Goal: Task Accomplishment & Management: Manage account settings

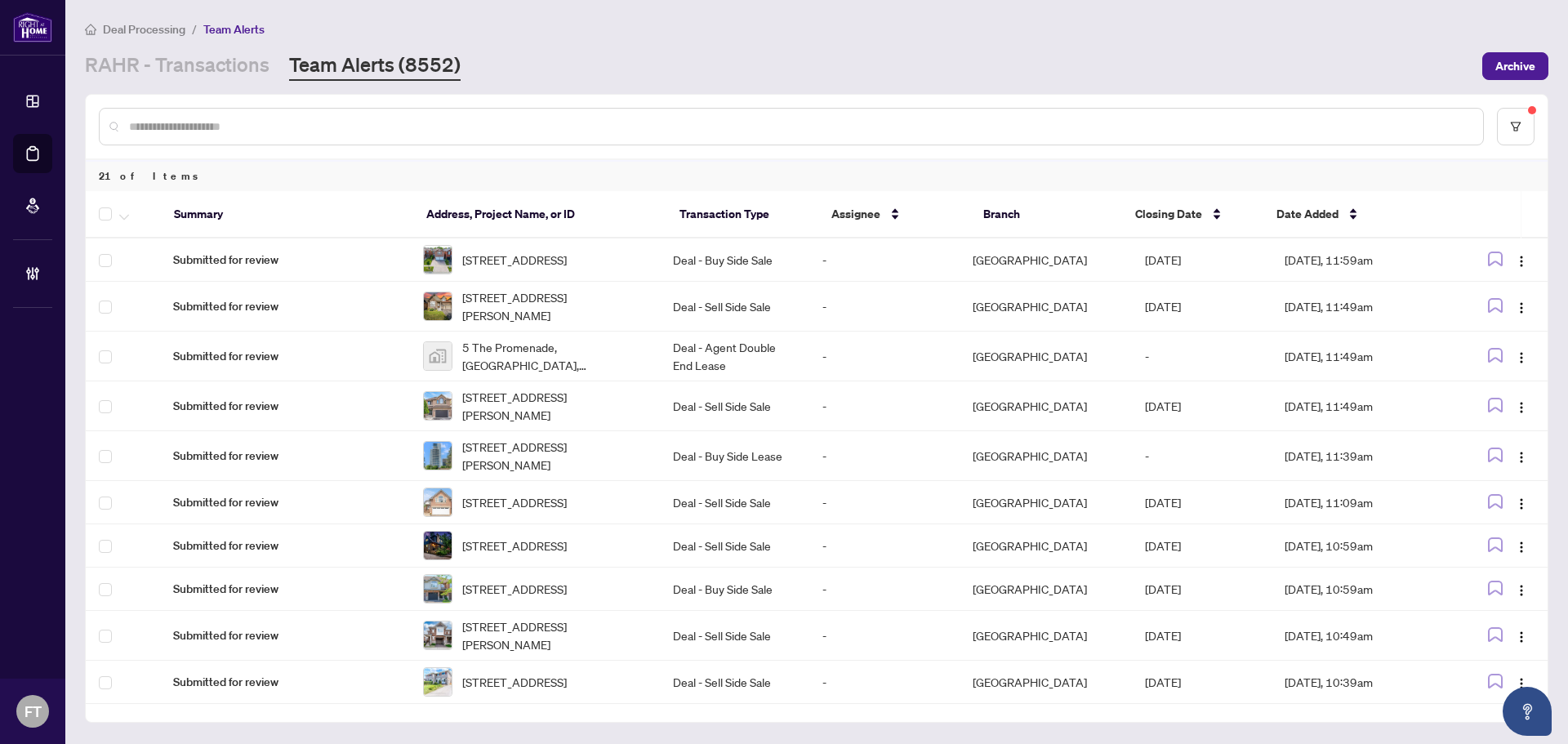
click at [211, 114] on div at bounding box center [792, 126] width 1385 height 37
click at [169, 81] on main "Deal Processing / Team Alerts [PERSON_NAME] - Transactions Team Alerts (8552) A…" at bounding box center [816, 372] width 1502 height 744
click at [169, 66] on link "RAHR - Transactions" at bounding box center [177, 66] width 184 height 29
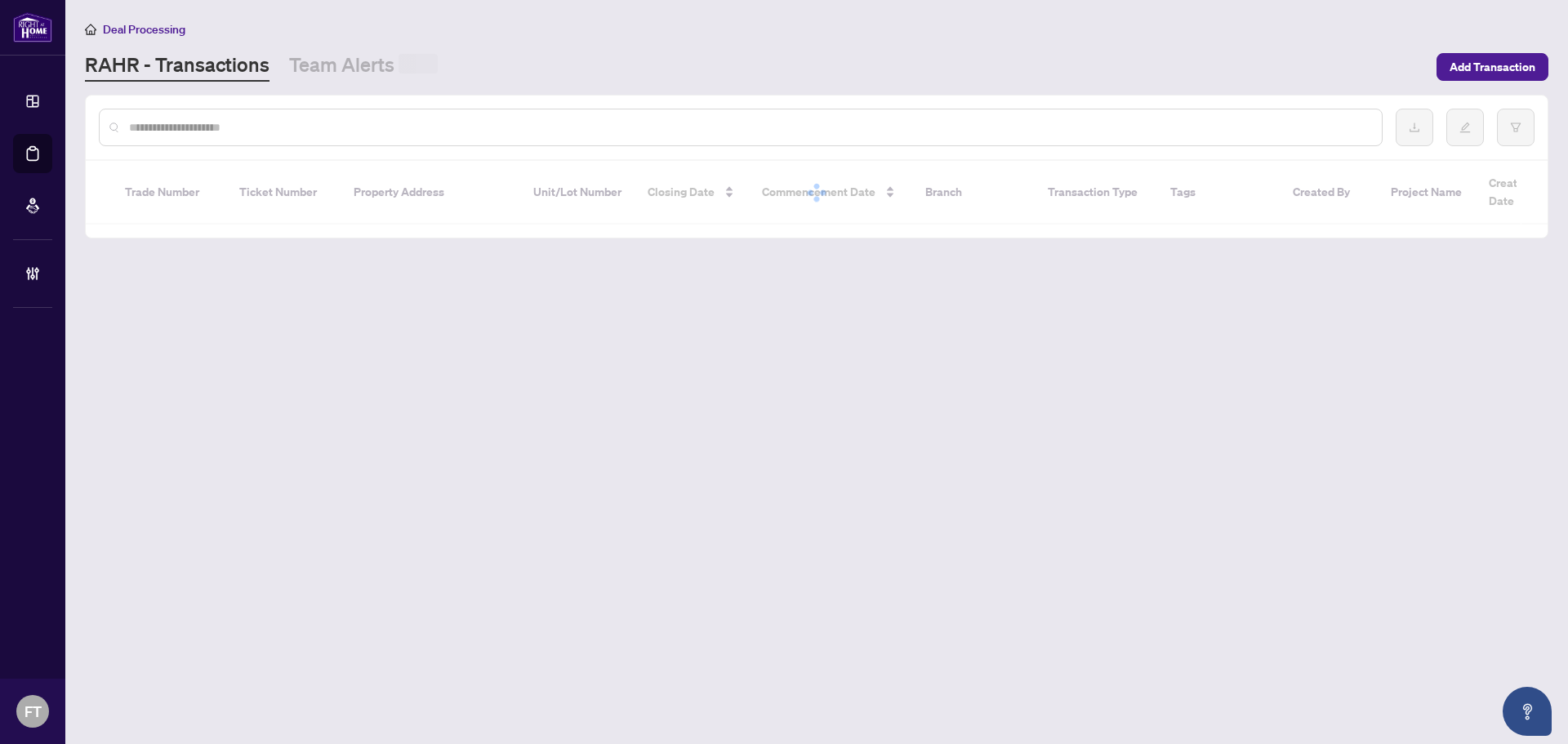
click at [168, 139] on div at bounding box center [741, 127] width 1284 height 37
click at [168, 122] on input "text" at bounding box center [749, 127] width 1239 height 18
paste input "*******"
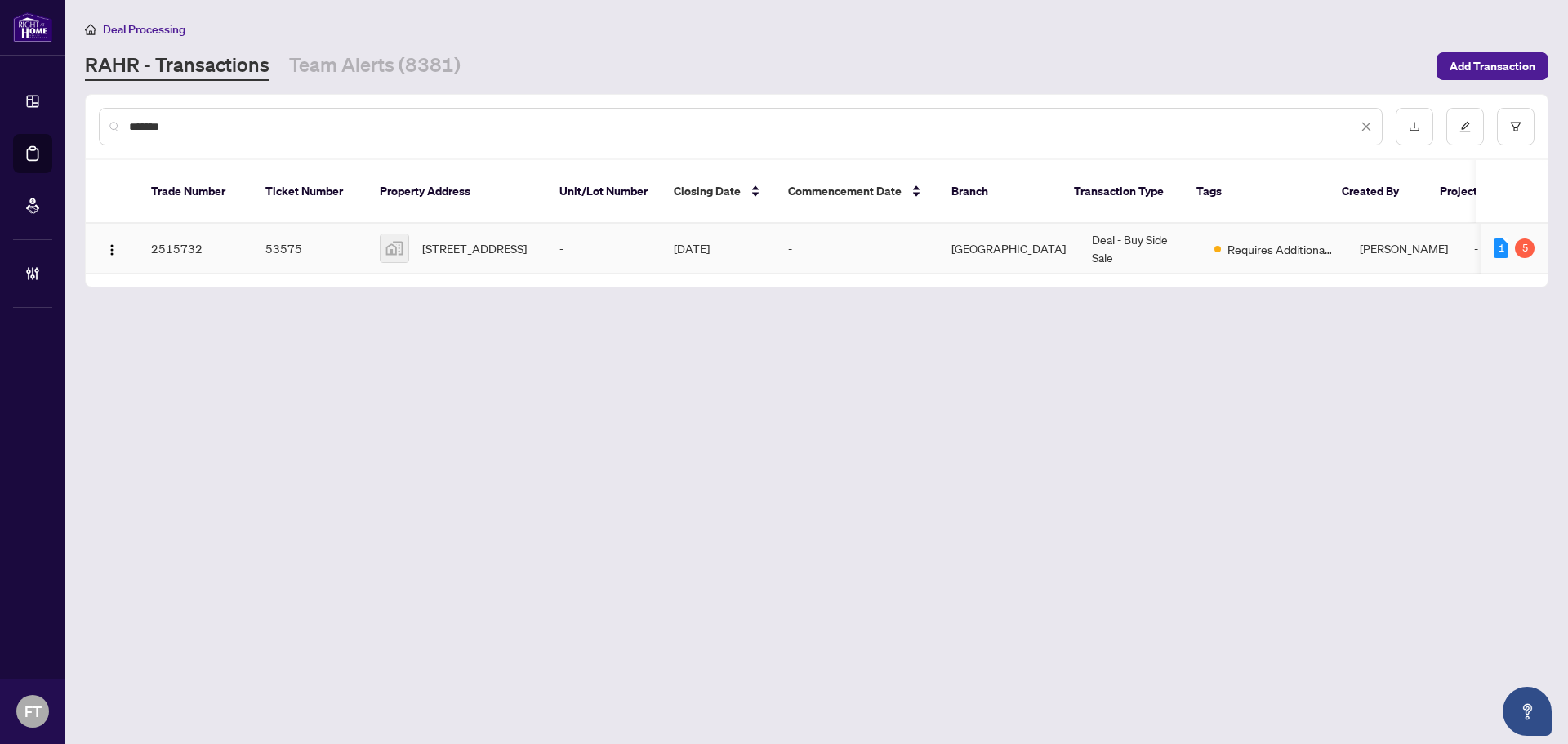
click at [1252, 241] on span "Requires Additional Docs" at bounding box center [1280, 249] width 106 height 18
click at [248, 127] on input "*******" at bounding box center [743, 126] width 1228 height 18
paste input "text"
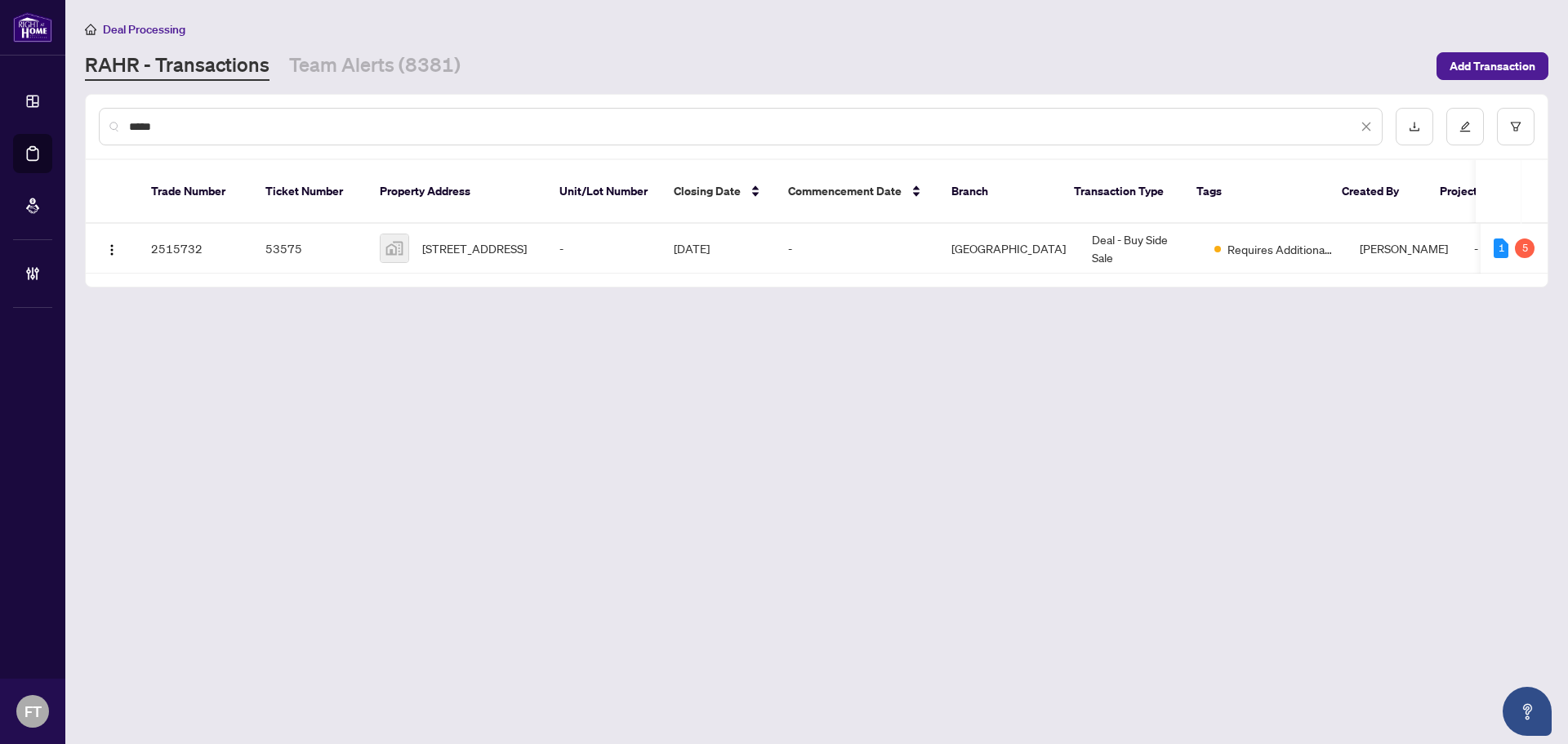
type input "*****"
click at [1324, 224] on td "[PERSON_NAME]" at bounding box center [1381, 248] width 114 height 50
click at [1310, 567] on main "Deal Processing RAHR - Transactions Team Alerts (8381) Add Transaction ***** Tr…" at bounding box center [816, 372] width 1502 height 744
click at [1164, 350] on main "Deal Processing RAHR - Transactions Team Alerts (8381) Add Transaction ***** Tr…" at bounding box center [816, 372] width 1502 height 744
click at [454, 440] on main "Deal Processing RAHR - Transactions Team Alerts (8381) Add Transaction ***** Tr…" at bounding box center [816, 372] width 1502 height 744
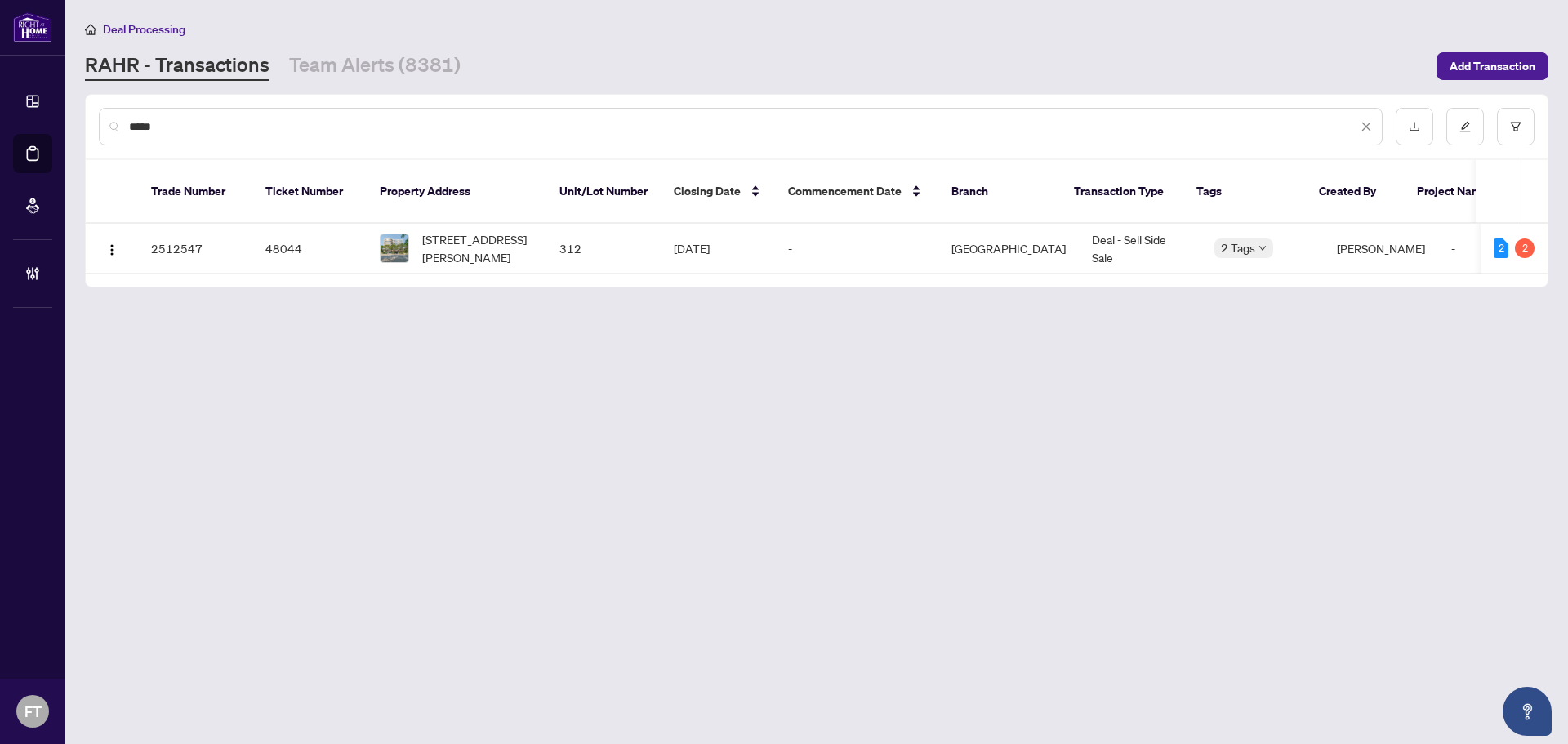
click at [1369, 123] on icon "close" at bounding box center [1367, 126] width 11 height 11
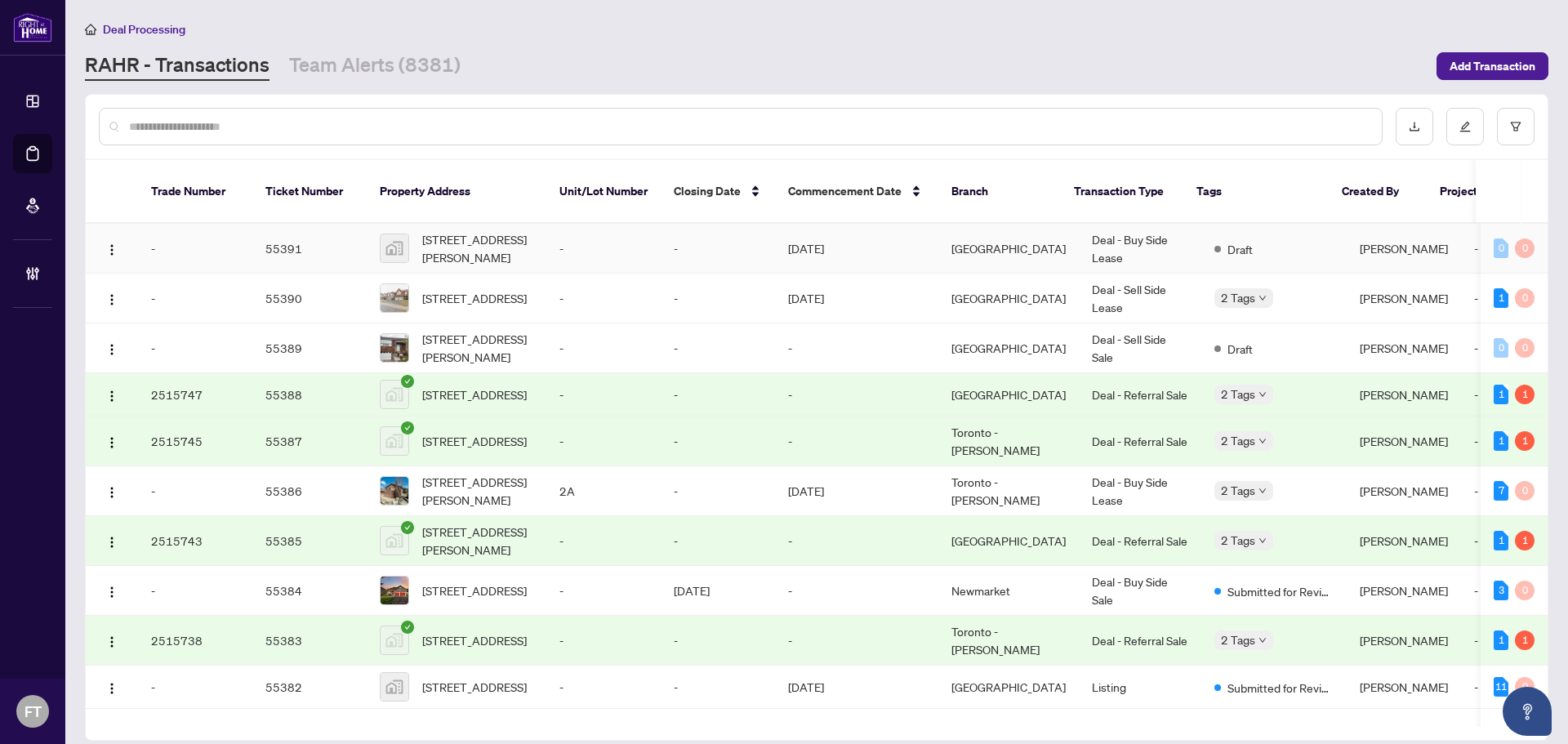
click at [1124, 232] on td "Deal - Buy Side Lease" at bounding box center [1140, 248] width 123 height 50
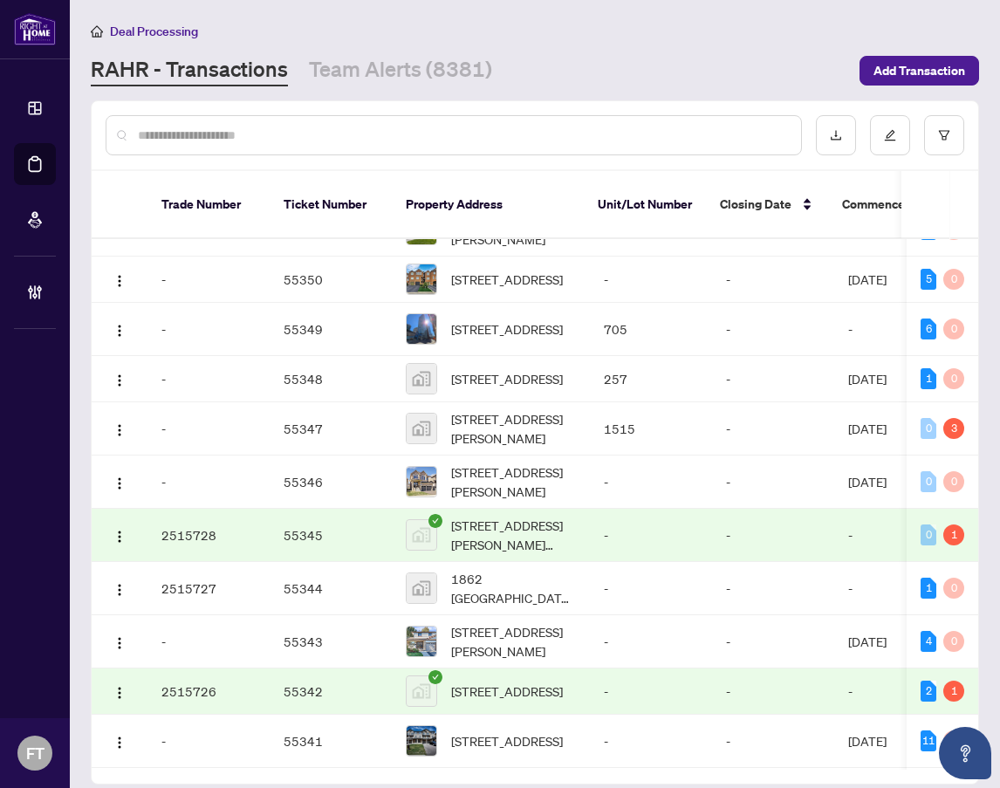
scroll to position [2193, 0]
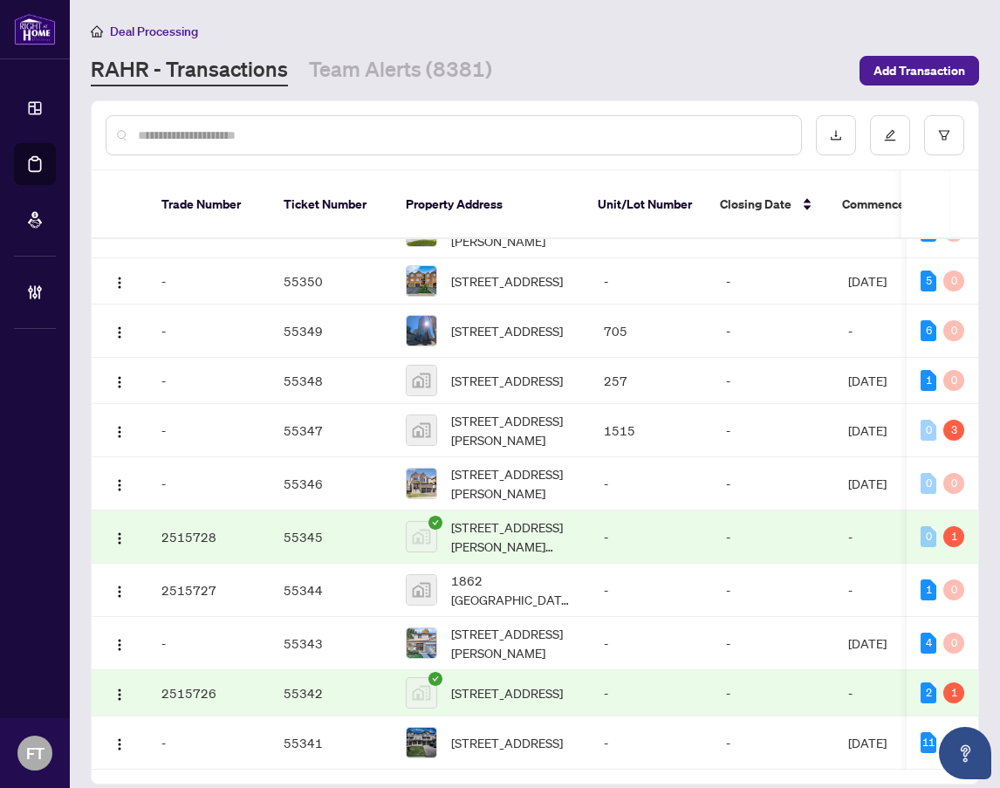
click at [280, 120] on div at bounding box center [454, 135] width 696 height 40
click at [279, 126] on input "text" at bounding box center [462, 135] width 649 height 19
type input "*"
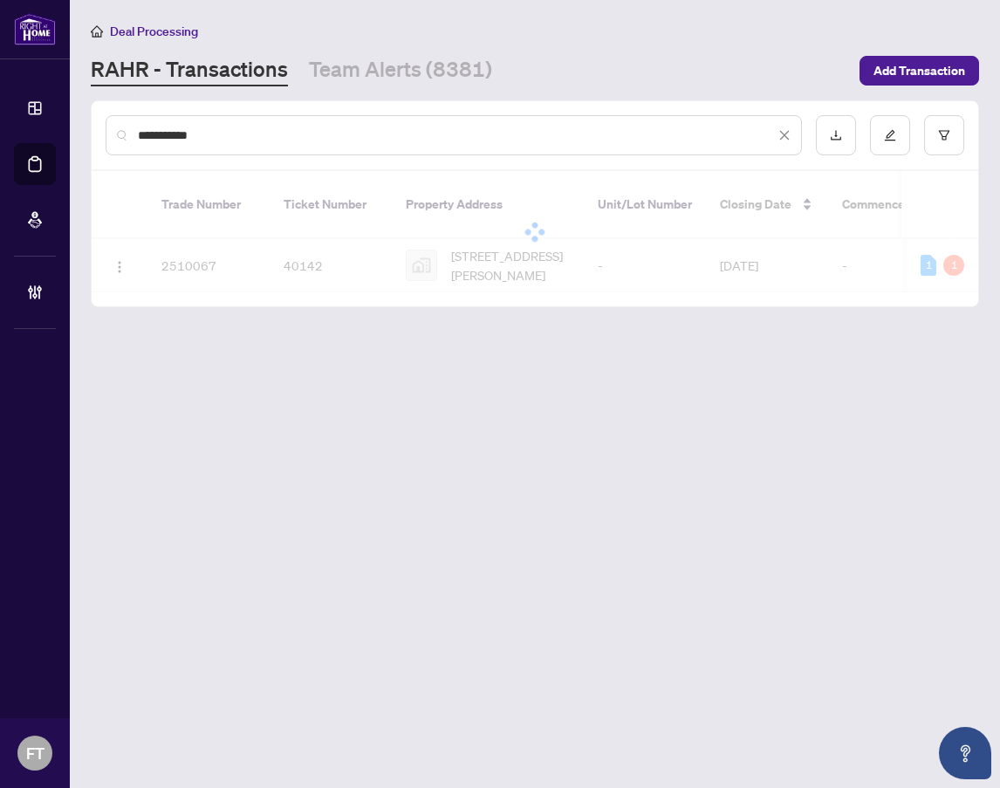
scroll to position [0, 0]
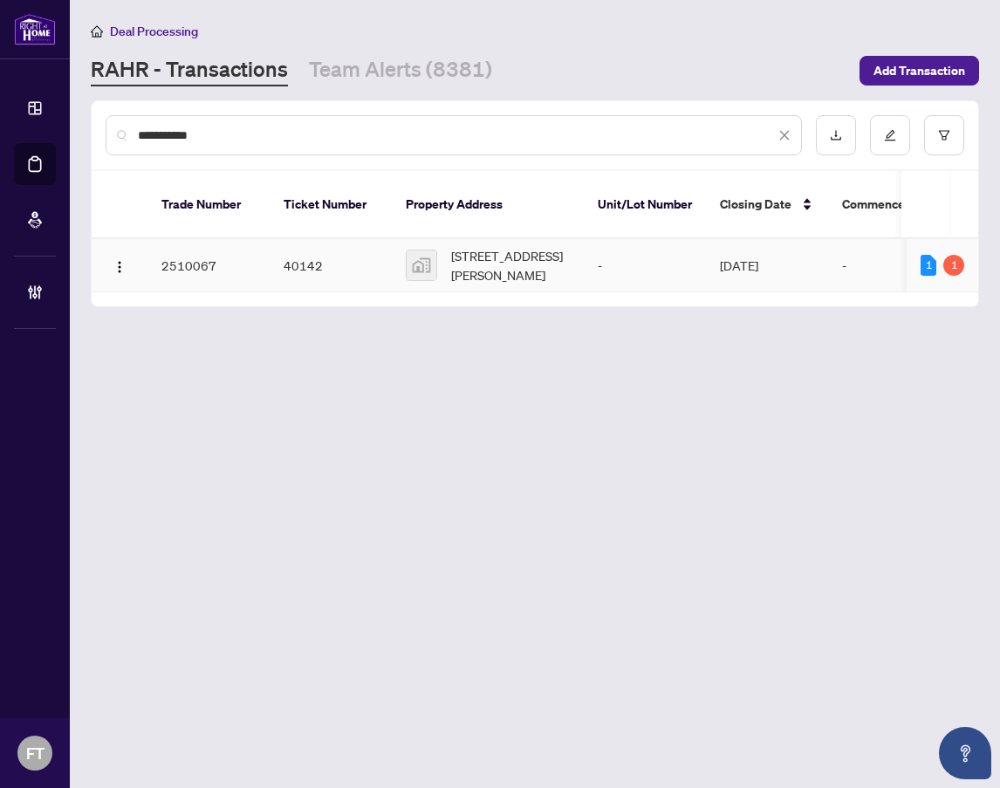
click at [504, 246] on span "510 Anthony Drive, Oakville, ON, Canada" at bounding box center [510, 265] width 119 height 38
drag, startPoint x: 115, startPoint y: 132, endPoint x: 11, endPoint y: 123, distance: 104.2
click at [11, 123] on div "**********" at bounding box center [500, 394] width 1000 height 788
click at [337, 131] on input "**********" at bounding box center [456, 135] width 637 height 19
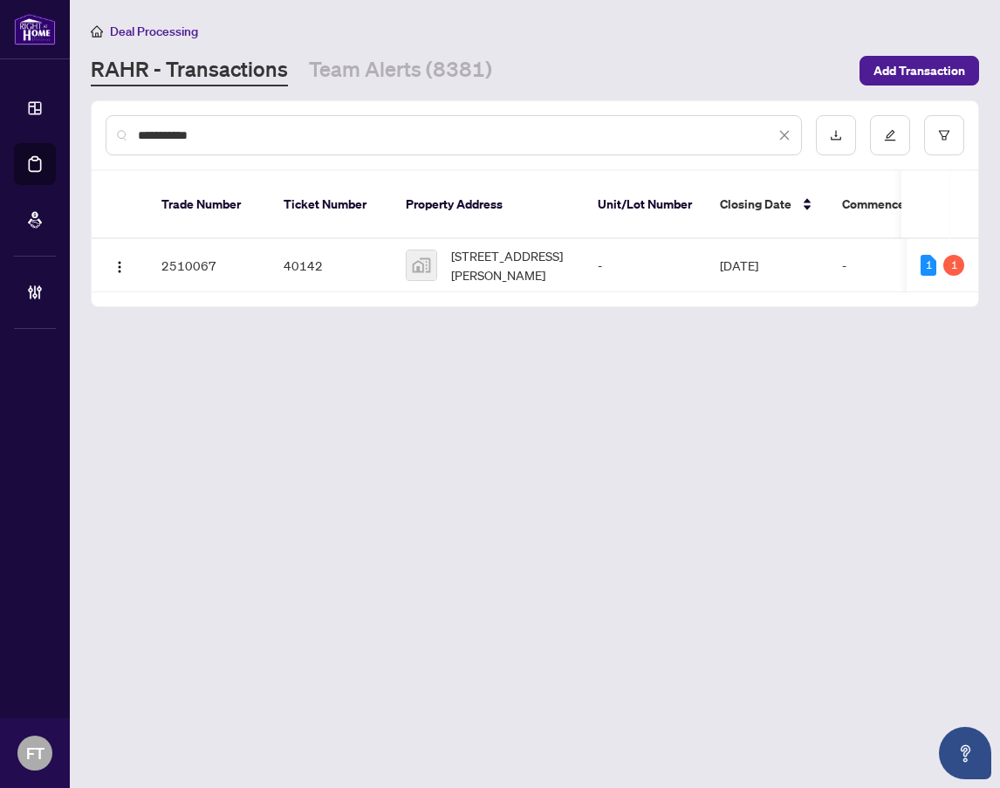
click at [337, 131] on input "**********" at bounding box center [456, 135] width 637 height 19
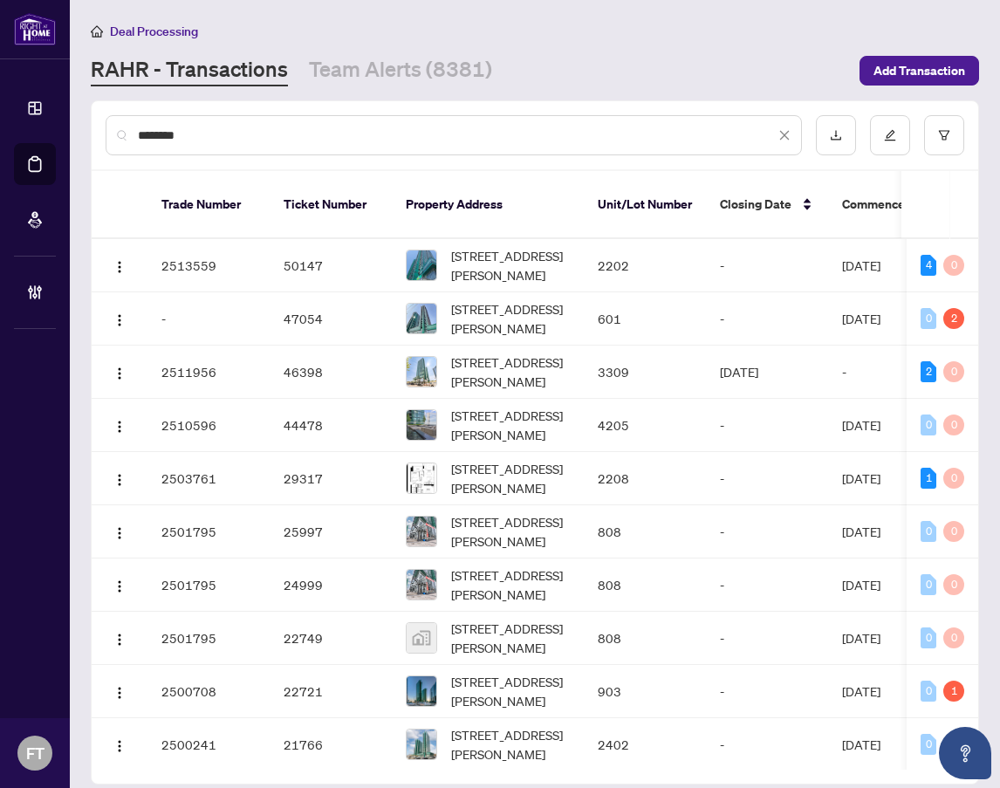
click at [337, 131] on input "********" at bounding box center [456, 135] width 637 height 19
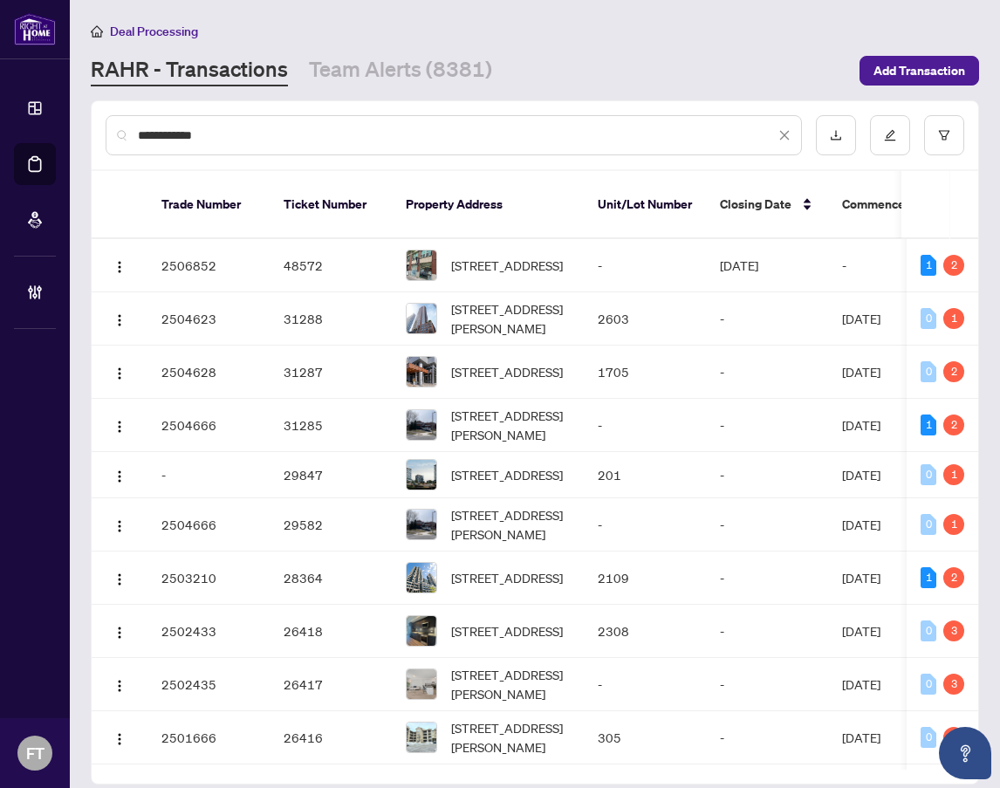
drag, startPoint x: 221, startPoint y: 127, endPoint x: 64, endPoint y: 120, distance: 157.2
click at [69, 121] on div "**********" at bounding box center [500, 394] width 1000 height 788
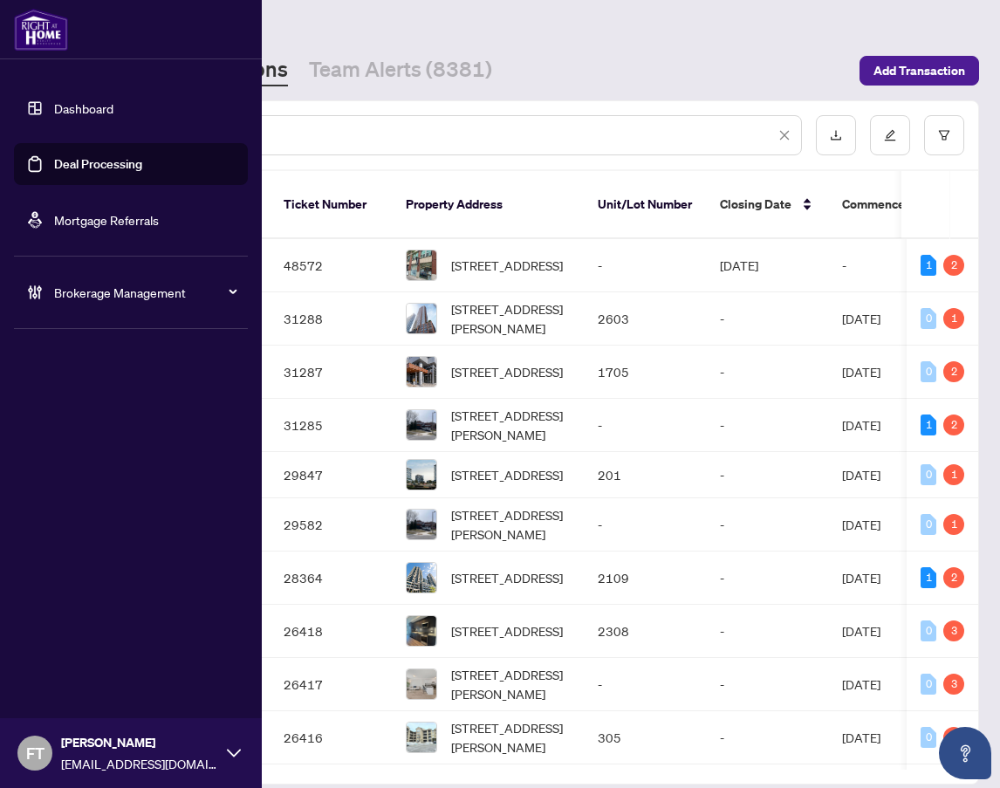
paste input "text"
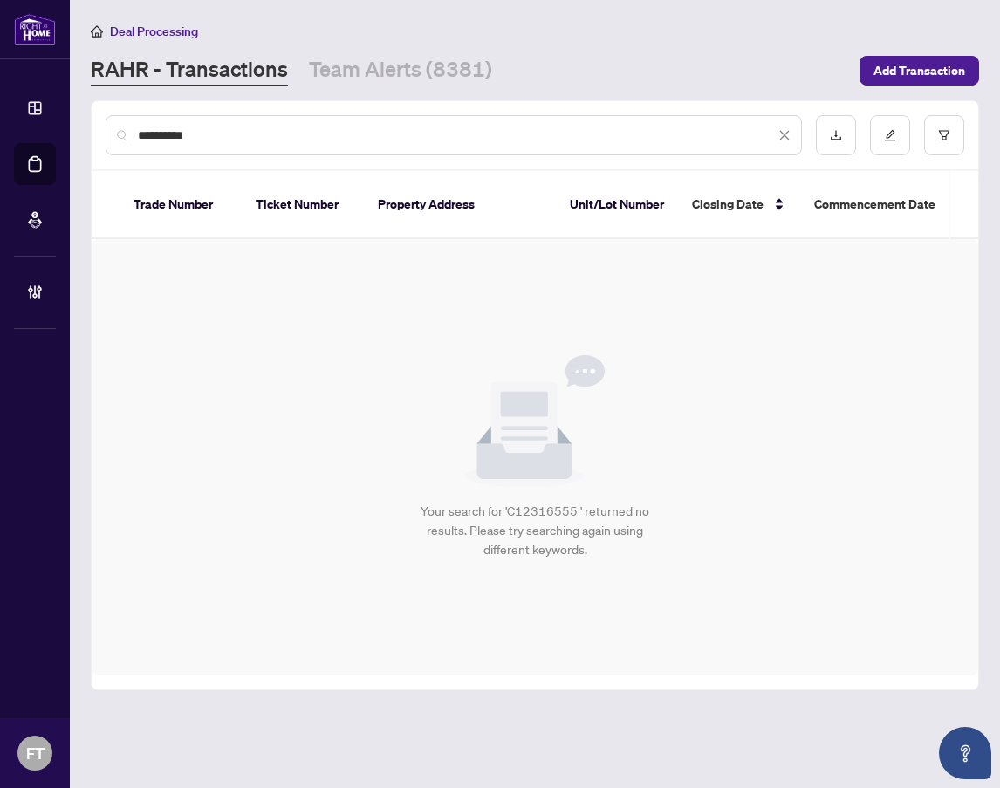
drag, startPoint x: 269, startPoint y: 131, endPoint x: -79, endPoint y: 122, distance: 348.2
click at [0, 122] on html "Dashboard Deal Processing Mortgage Referrals Brokerage Management FT Florabelle…" at bounding box center [500, 394] width 1000 height 788
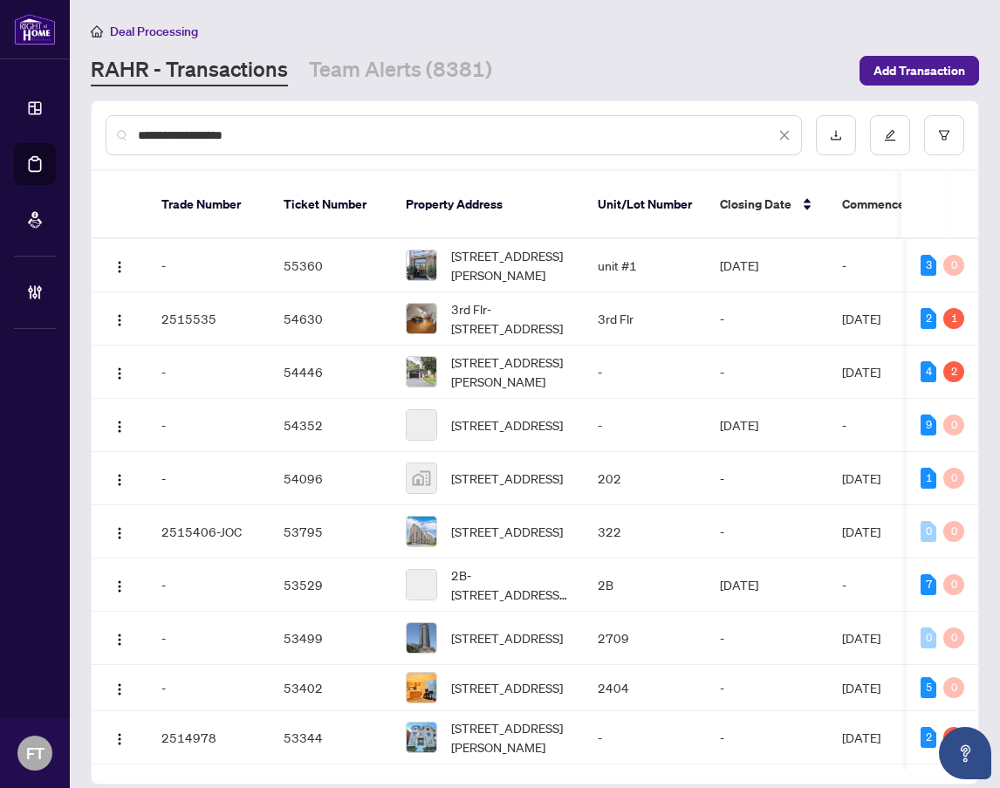
type input "**********"
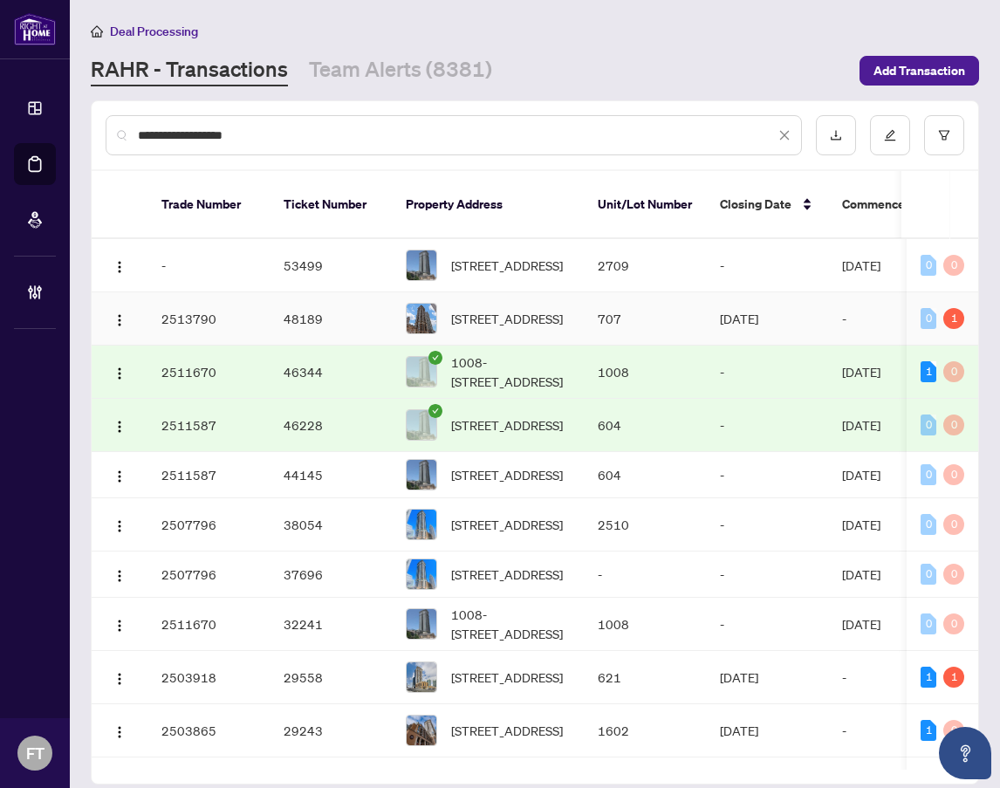
click at [791, 298] on td "Sep/14/2025" at bounding box center [767, 318] width 122 height 53
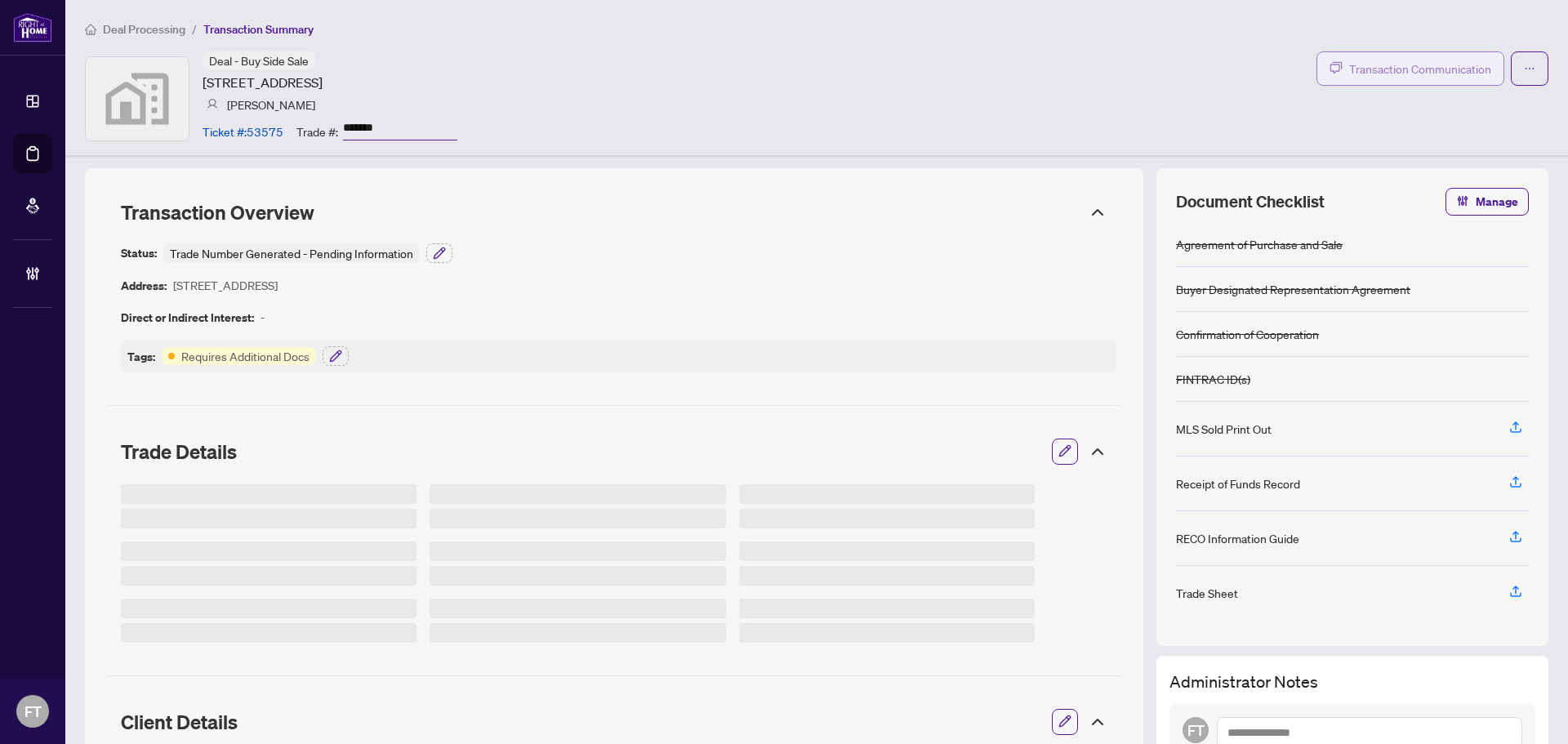
click at [1457, 68] on span "Transaction Communication" at bounding box center [1420, 69] width 142 height 19
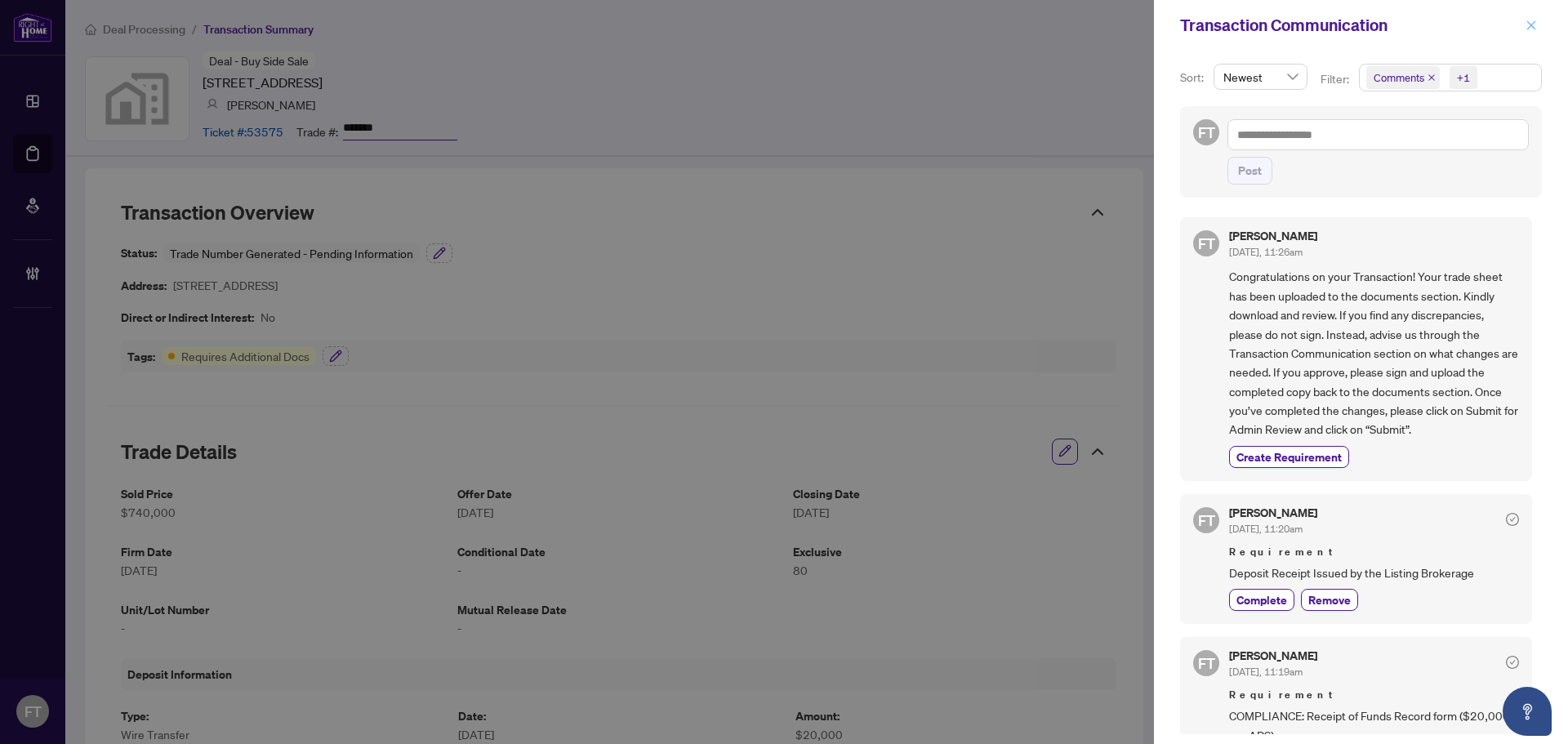
click at [1537, 22] on button "button" at bounding box center [1531, 25] width 22 height 20
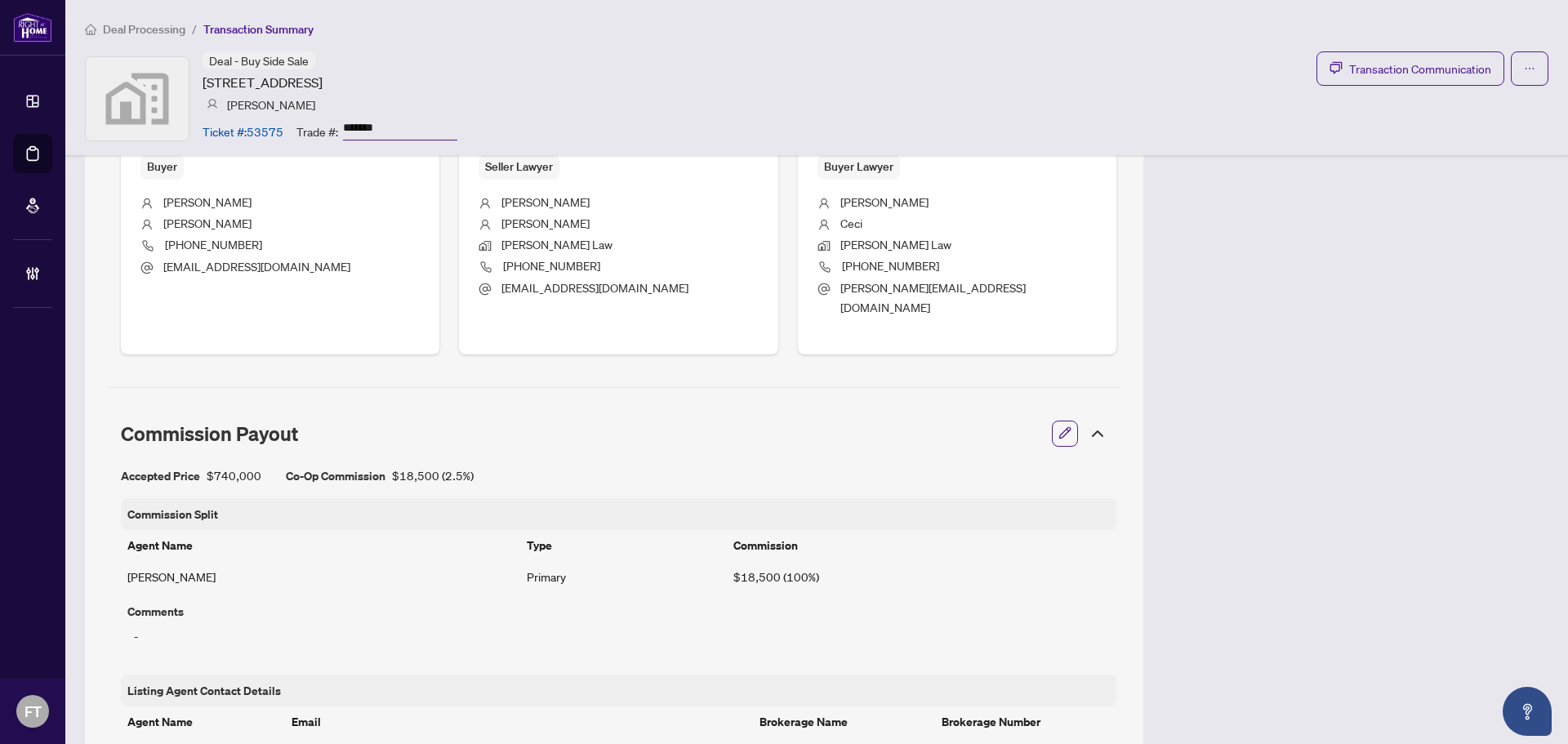
scroll to position [816, 0]
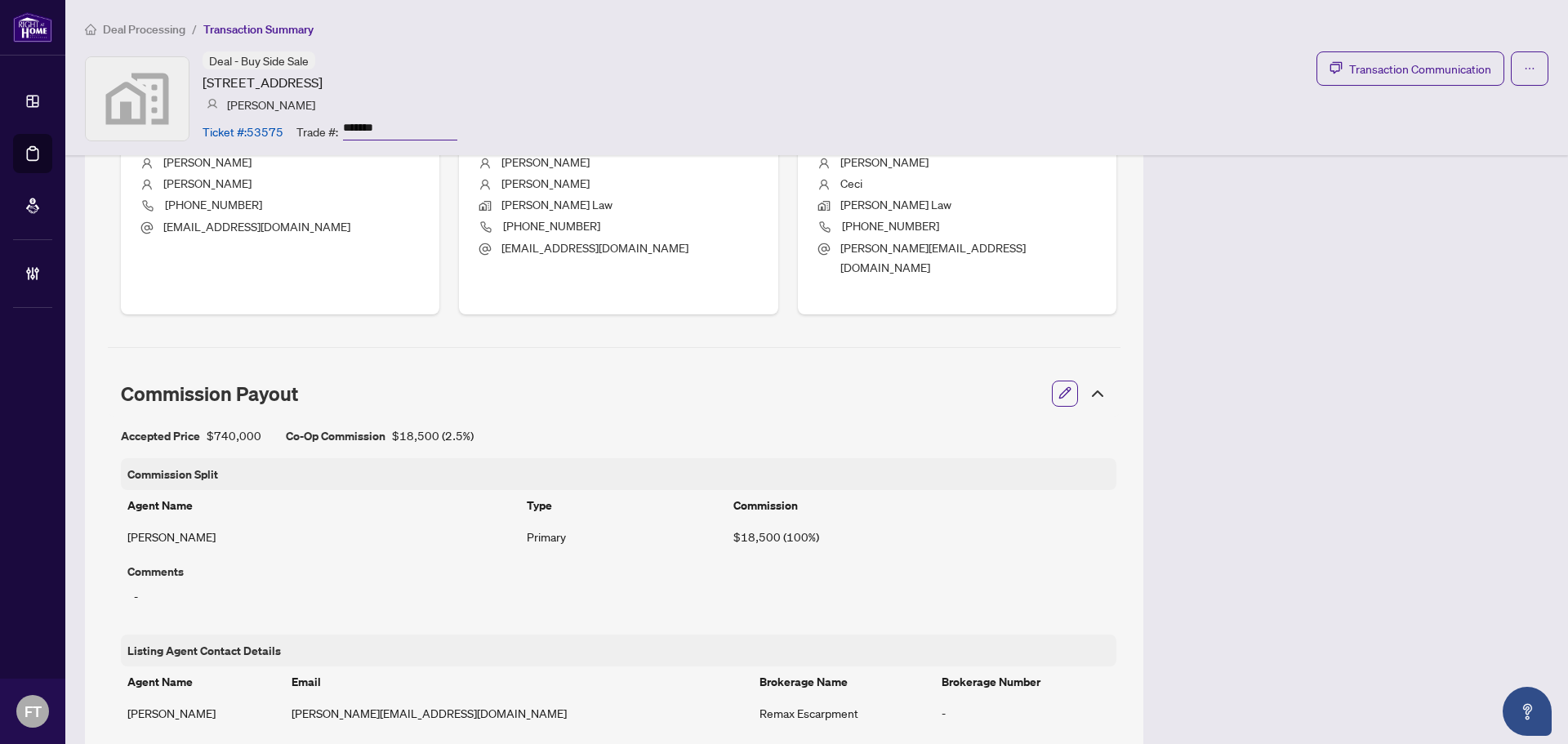
drag, startPoint x: 91, startPoint y: 431, endPoint x: 99, endPoint y: 426, distance: 9.4
click at [91, 431] on div "Transaction Overview Status: Trade Number Generated - Pending Information Addre…" at bounding box center [614, 340] width 1059 height 1977
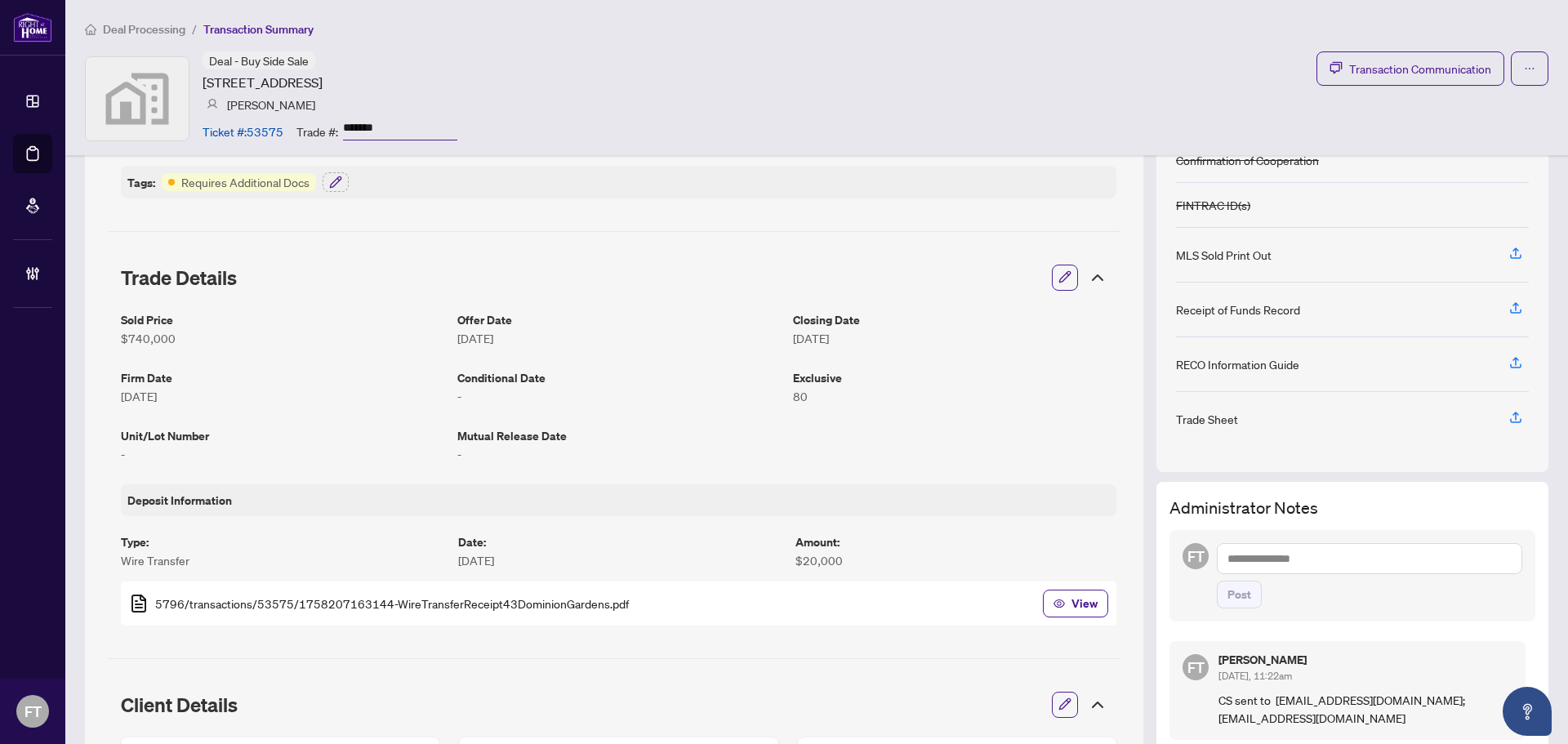
scroll to position [0, 0]
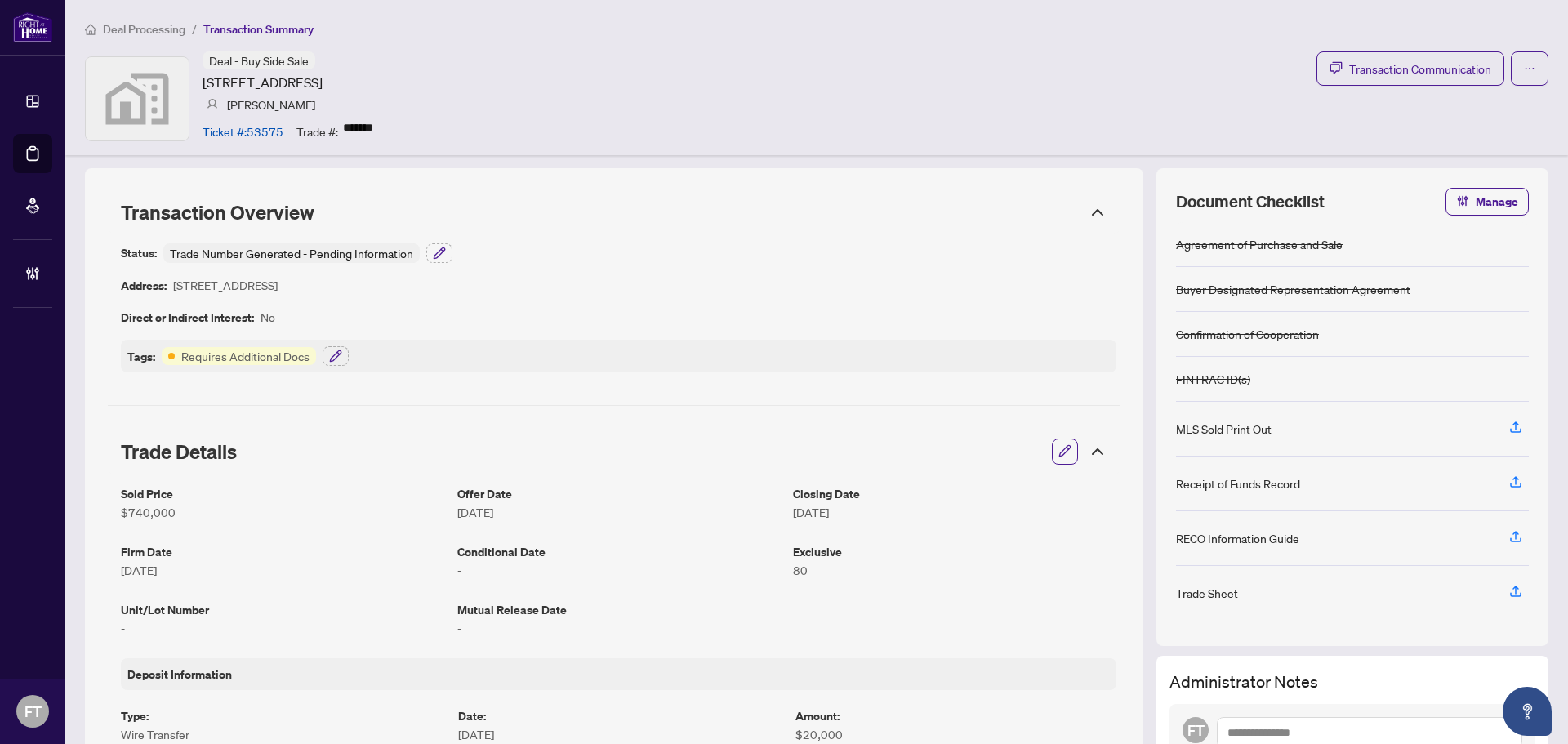
click at [1096, 212] on div "Transaction Overview" at bounding box center [614, 212] width 1013 height 42
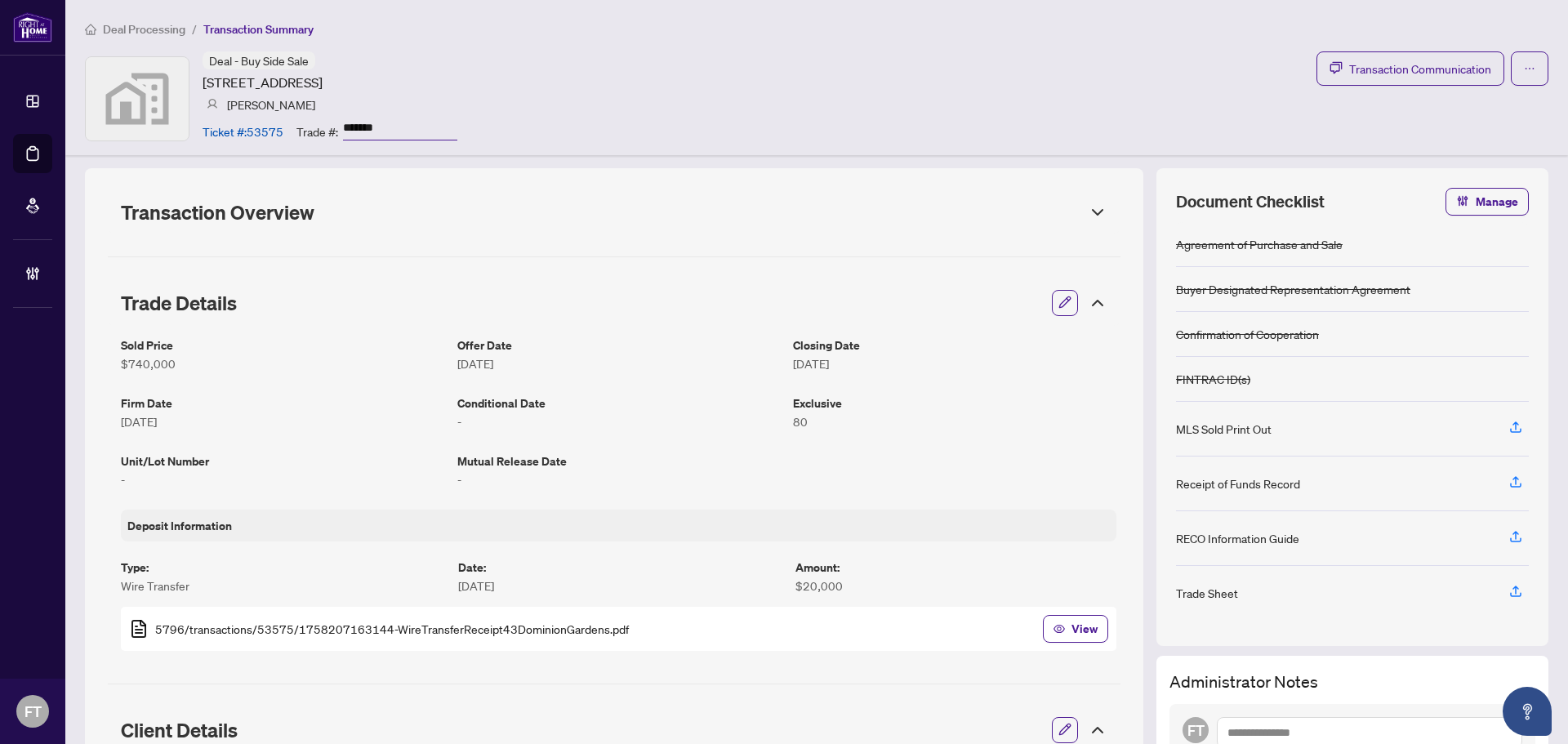
click at [1096, 299] on div "Trade Details" at bounding box center [614, 302] width 1013 height 46
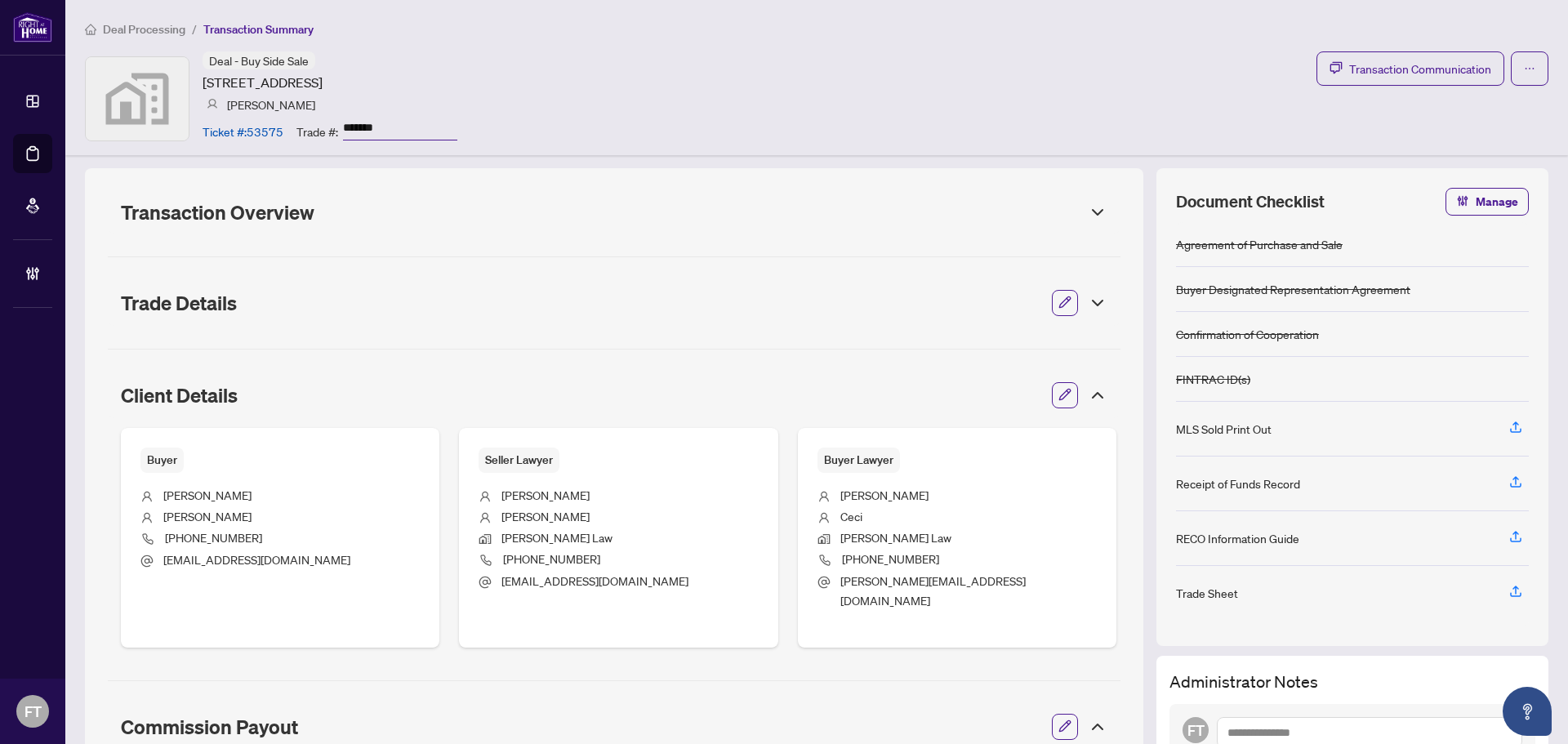
drag, startPoint x: 1082, startPoint y: 389, endPoint x: 1085, endPoint y: 432, distance: 43.1
click at [1088, 390] on icon at bounding box center [1097, 395] width 20 height 20
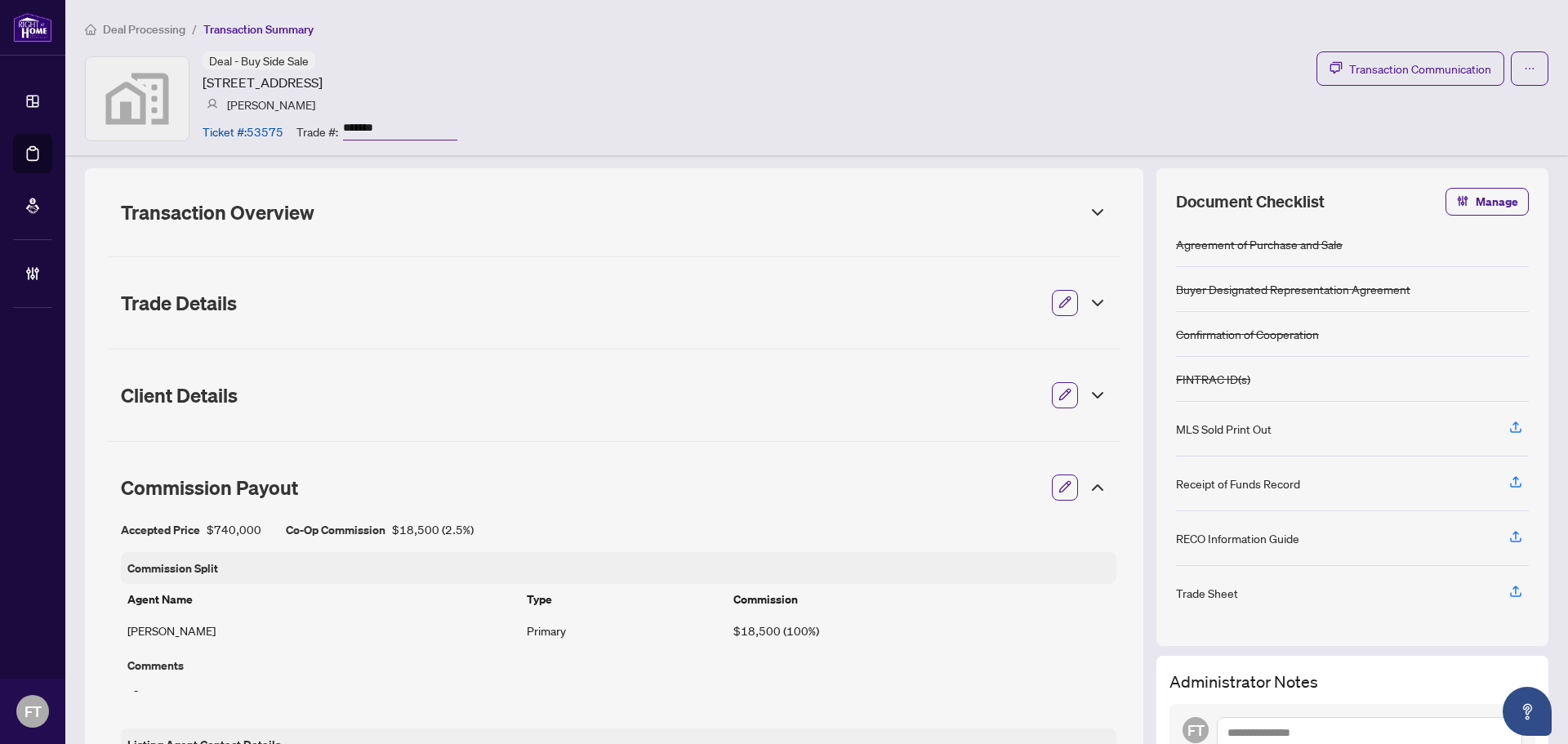
click at [1086, 476] on div "Commission Payout" at bounding box center [614, 487] width 1013 height 46
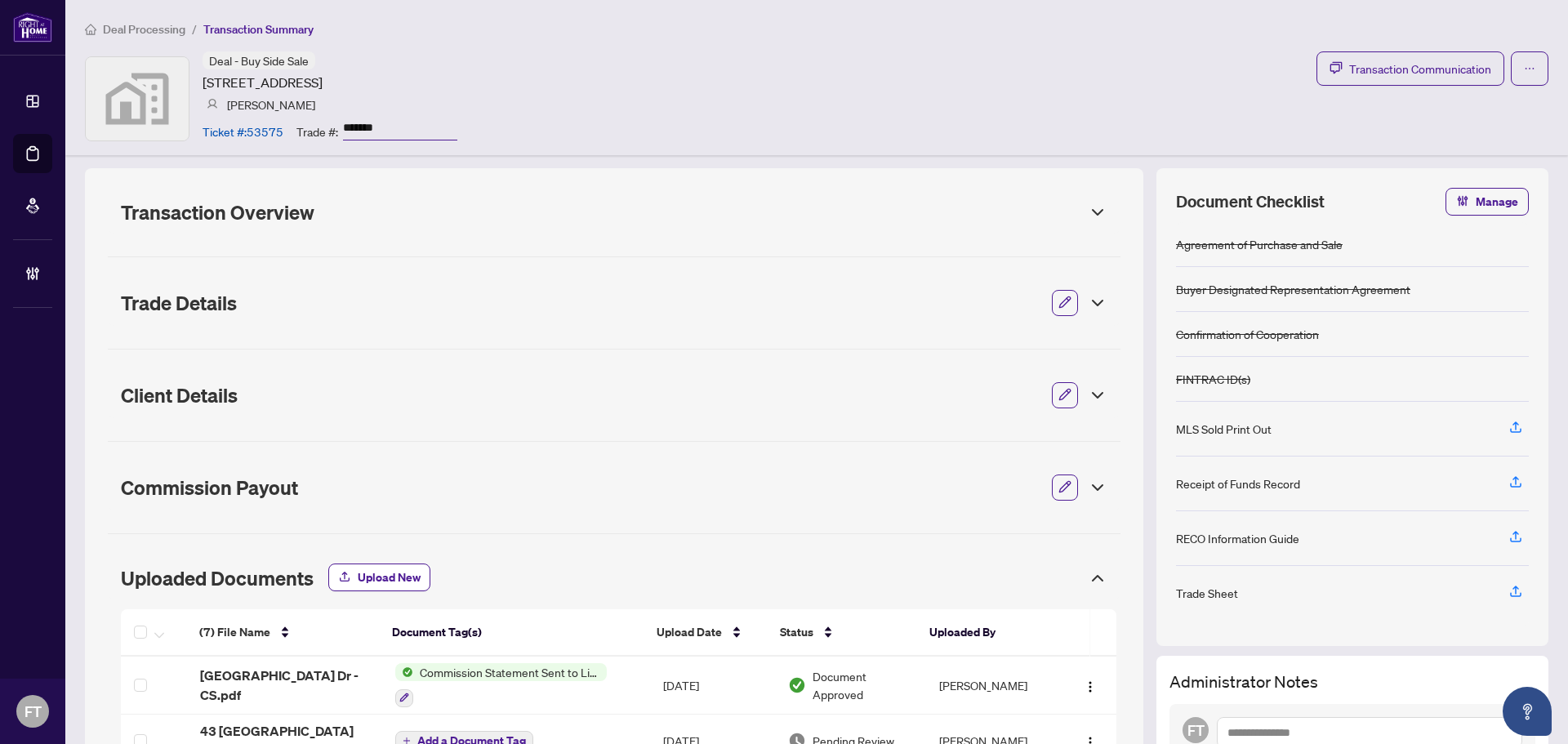
drag, startPoint x: 1096, startPoint y: 552, endPoint x: 1091, endPoint y: 562, distance: 11.2
click at [1092, 560] on div "Transaction Overview Status: Trade Number Generated - Pending Information Addre…" at bounding box center [614, 635] width 1059 height 933
click at [1088, 571] on icon at bounding box center [1097, 577] width 20 height 20
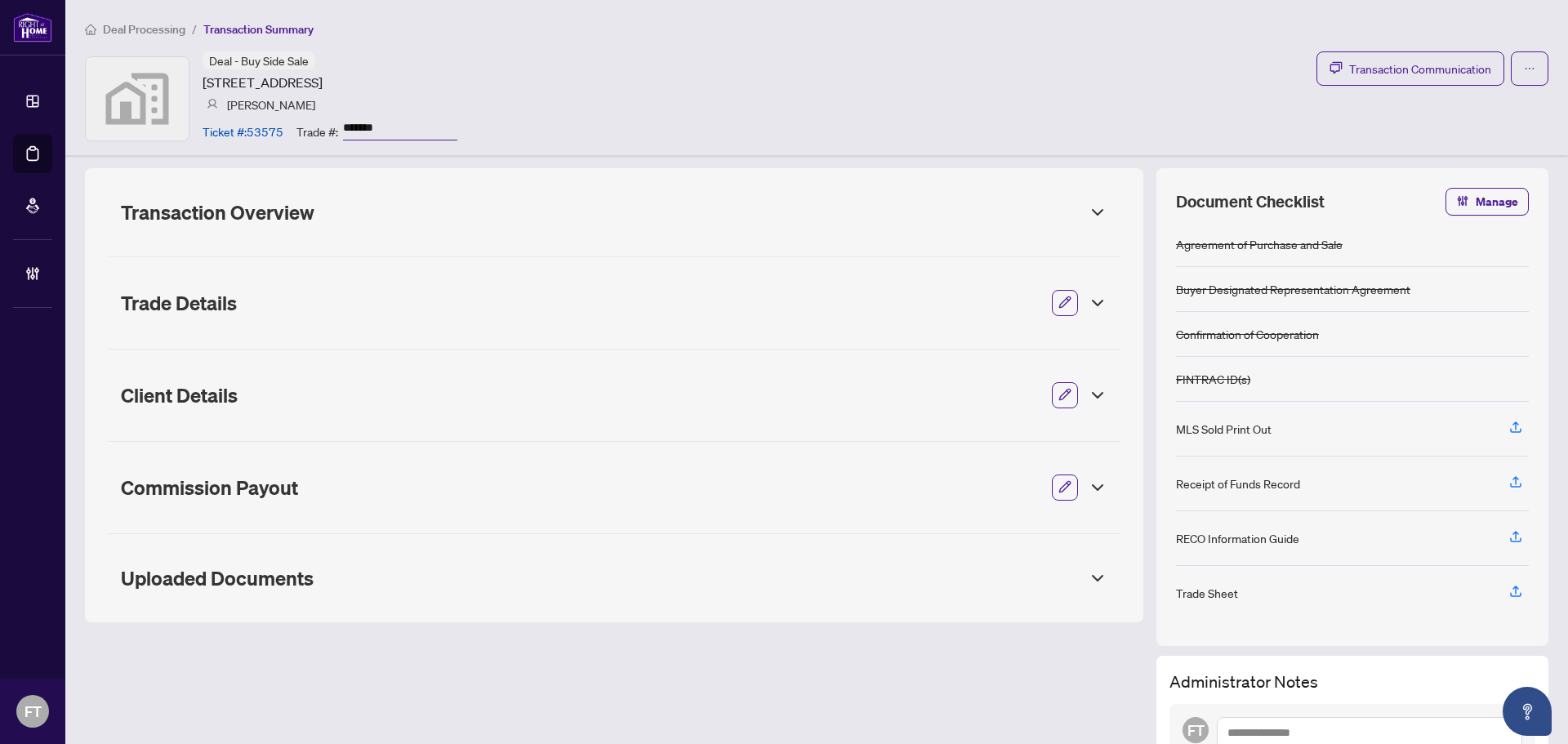
click at [1088, 572] on icon at bounding box center [1097, 577] width 20 height 20
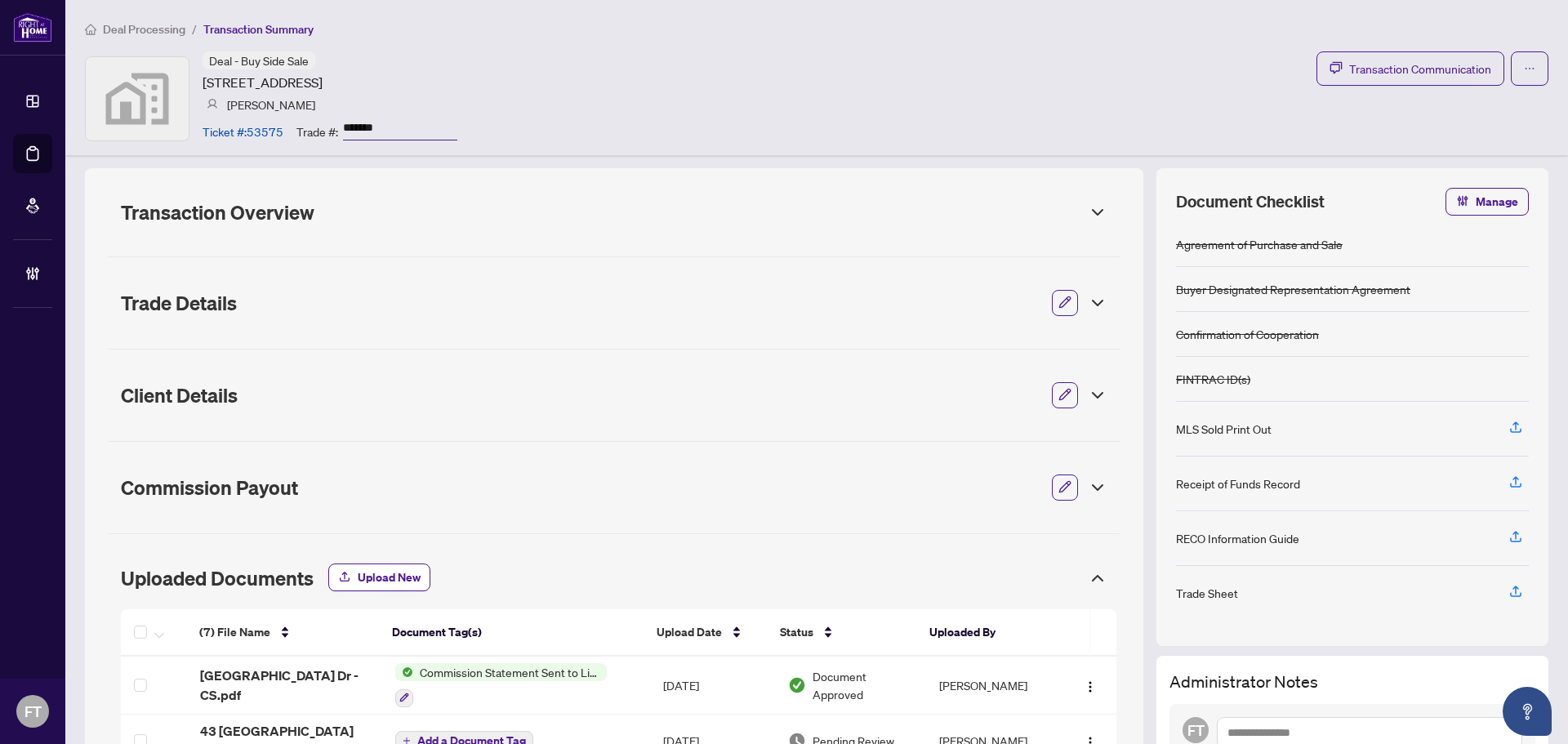
click at [242, 212] on span "Transaction Overview" at bounding box center [217, 212] width 194 height 24
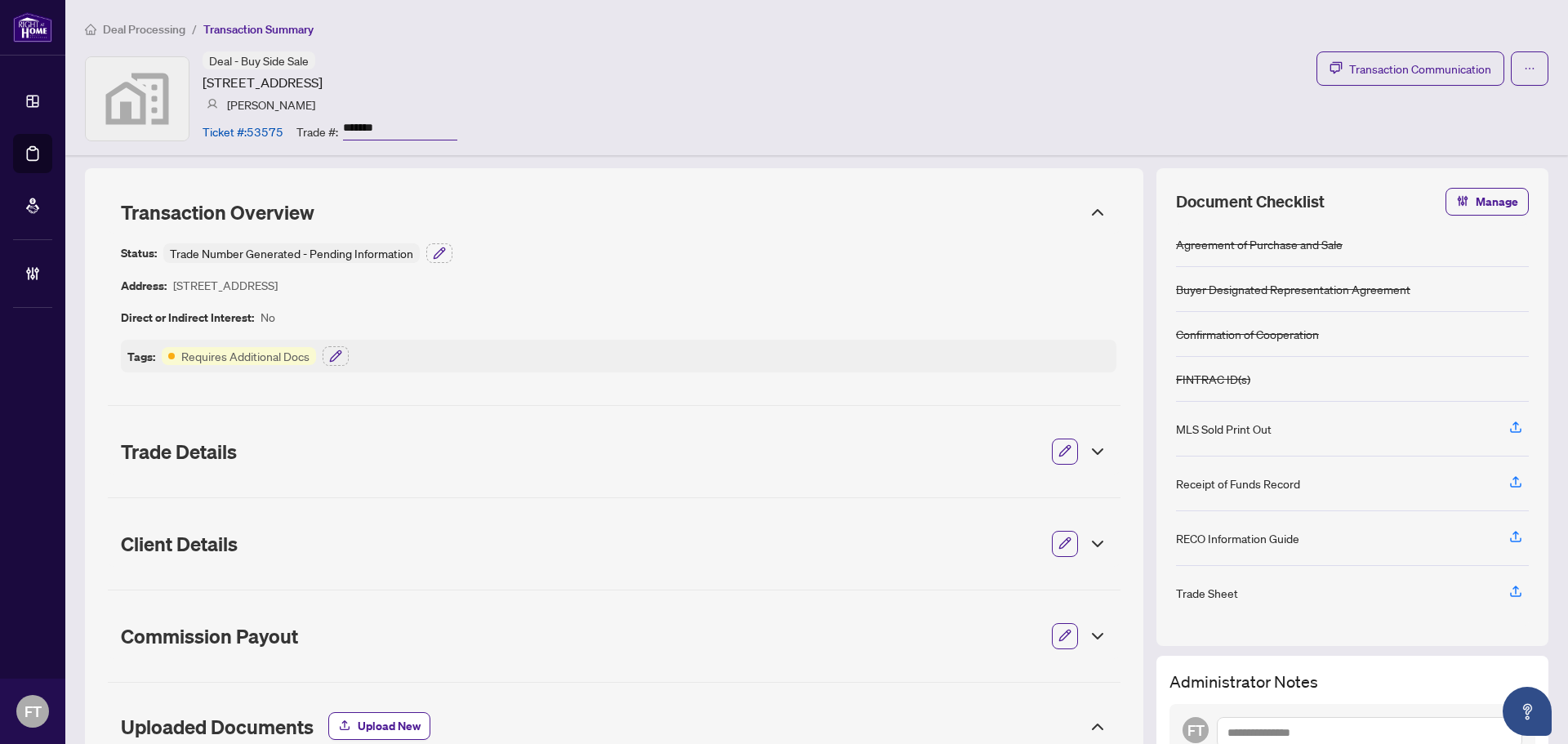
click at [1045, 77] on div "Deal - Buy Side Sale 43 Dominion Gardens Drive, Georgetown, ON, Canada Lindsay …" at bounding box center [816, 98] width 1463 height 94
click at [1462, 63] on span "Transaction Communication" at bounding box center [1420, 69] width 142 height 19
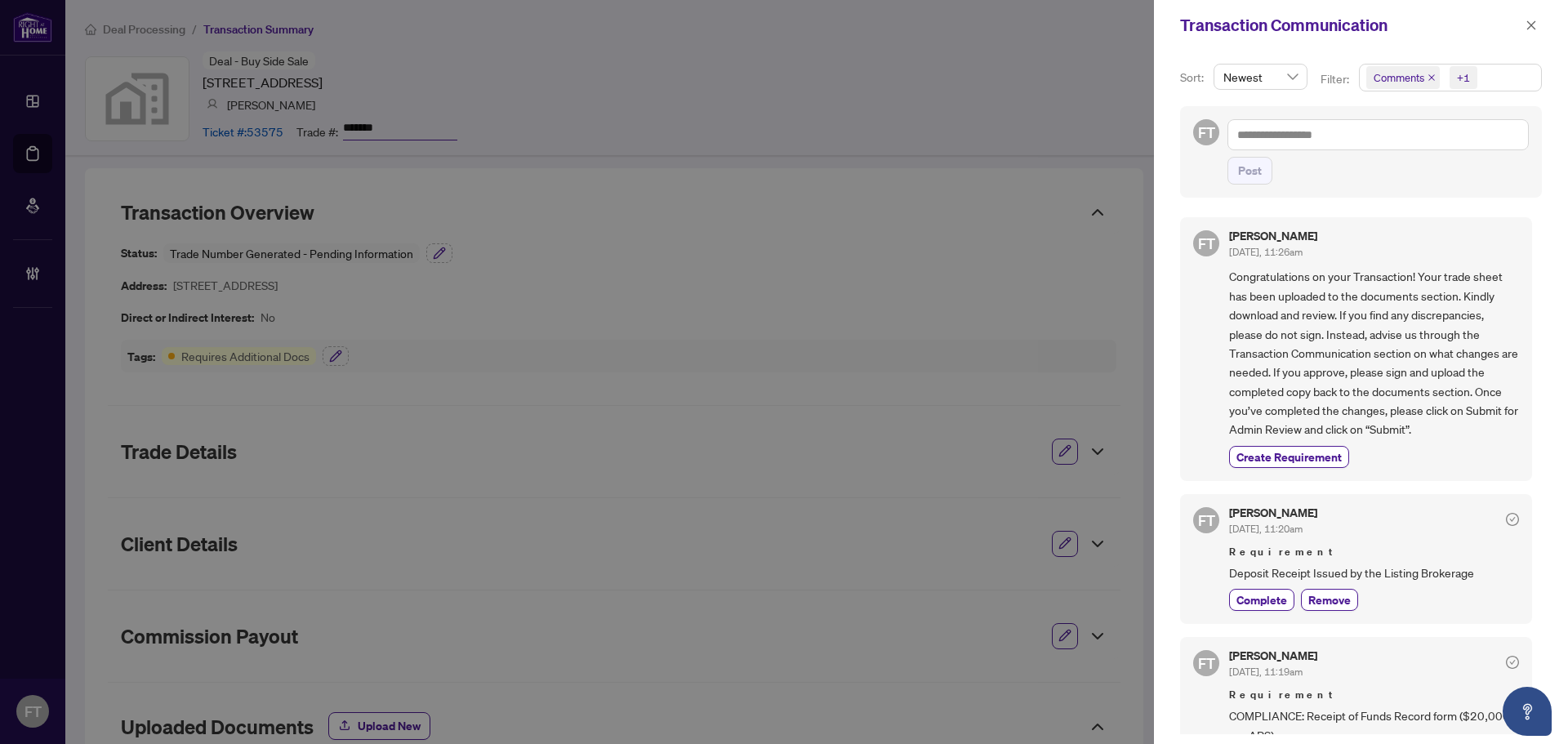
click at [1497, 80] on span "Comments +1" at bounding box center [1451, 78] width 182 height 26
click at [1425, 143] on span "Comments" at bounding box center [1420, 145] width 56 height 15
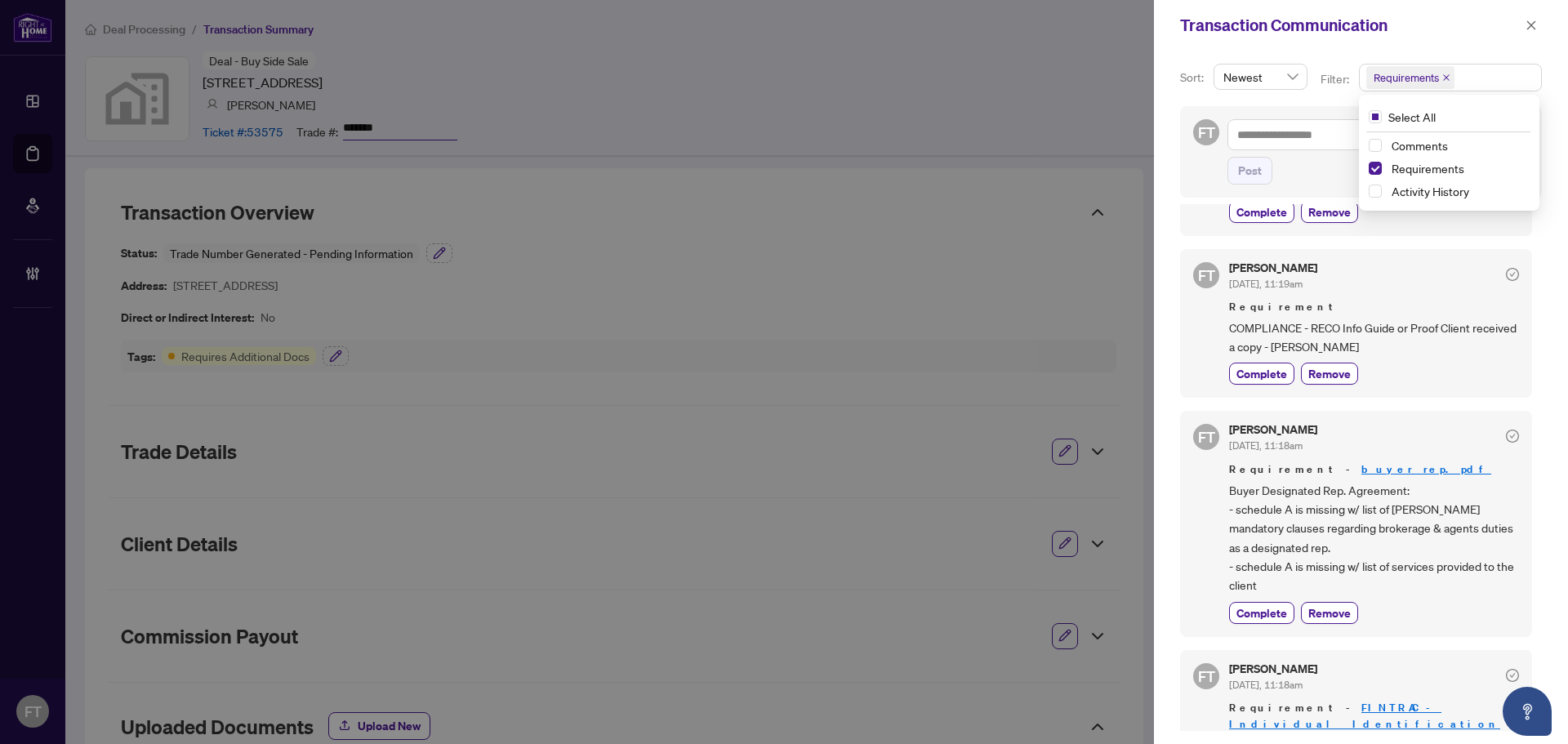
scroll to position [23, 0]
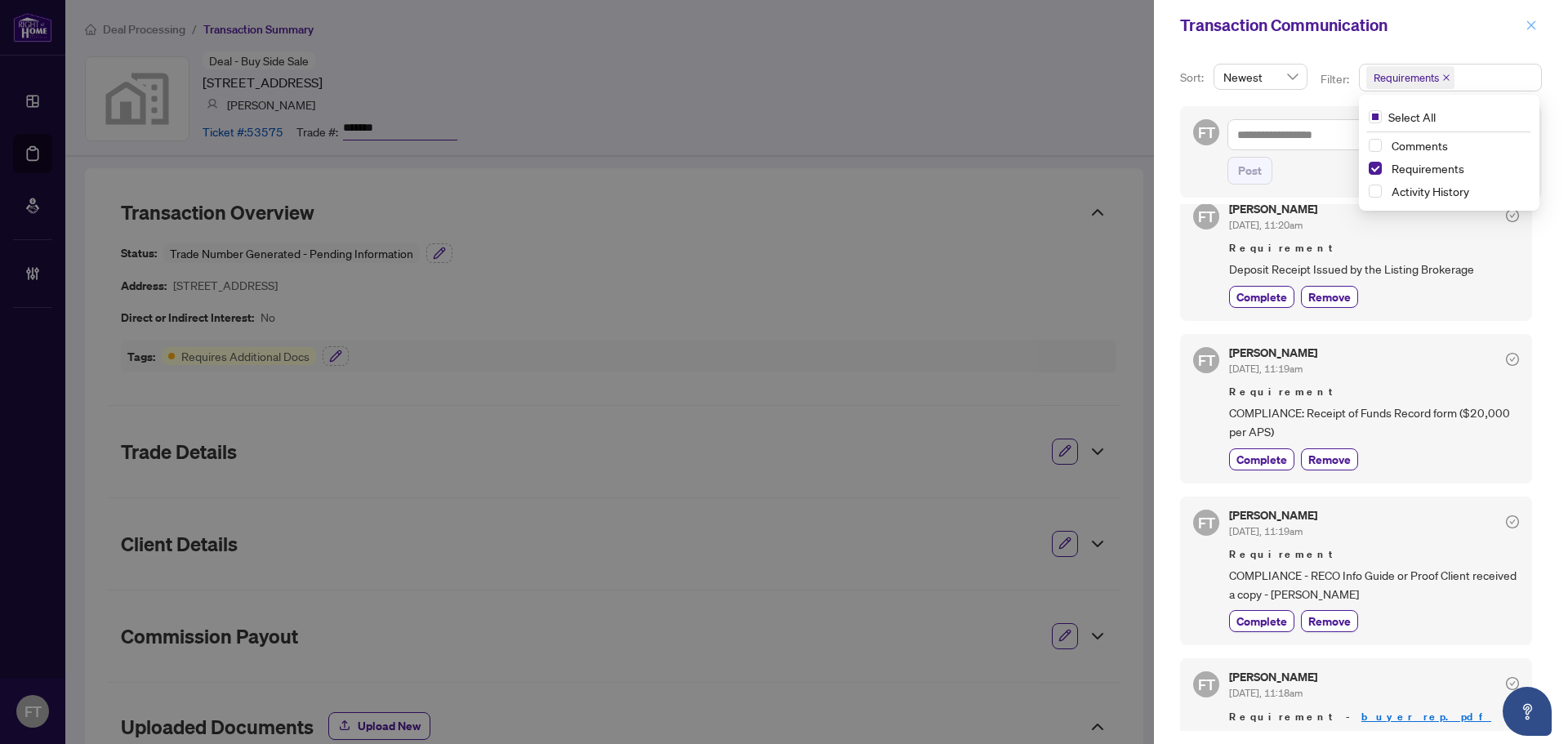
click at [1531, 23] on icon "close" at bounding box center [1531, 25] width 11 height 11
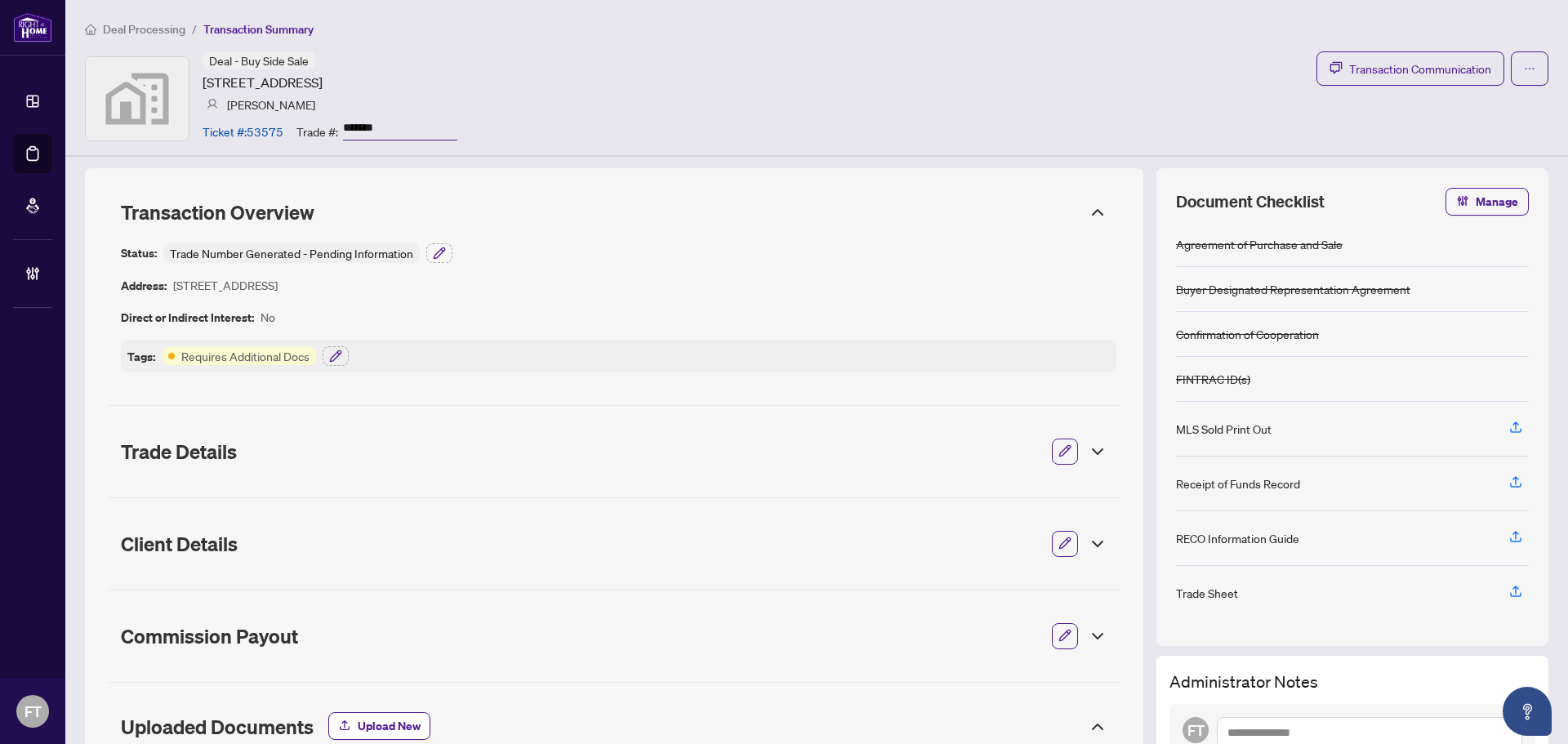
click at [1031, 106] on div "Deal - Buy Side Sale 43 Dominion Gardens Drive, Georgetown, ON, Canada Lindsay …" at bounding box center [816, 98] width 1463 height 94
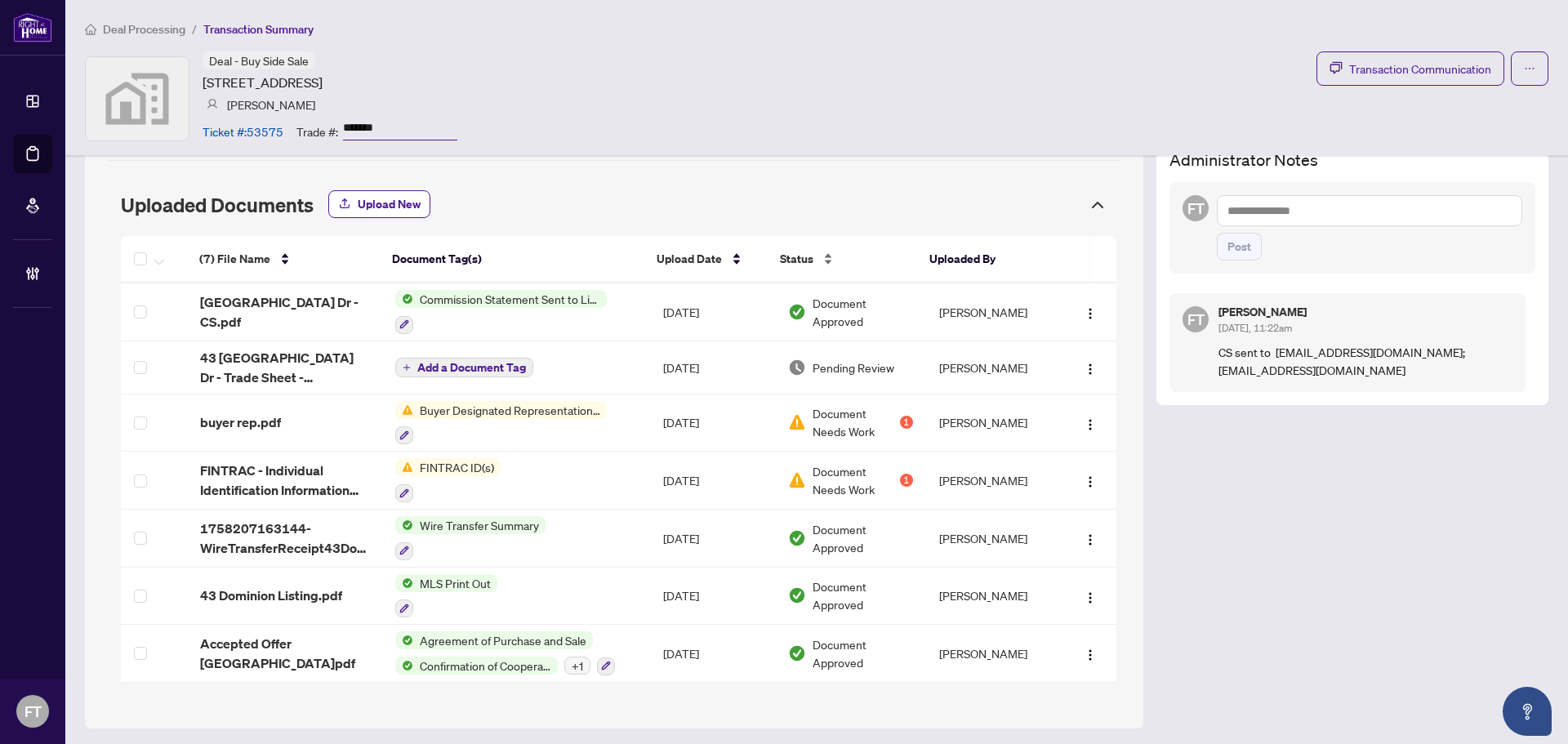
scroll to position [523, 0]
click at [1306, 585] on div "Transaction Overview Status: Trade Number Generated - Pending Information Addre…" at bounding box center [816, 185] width 1463 height 1082
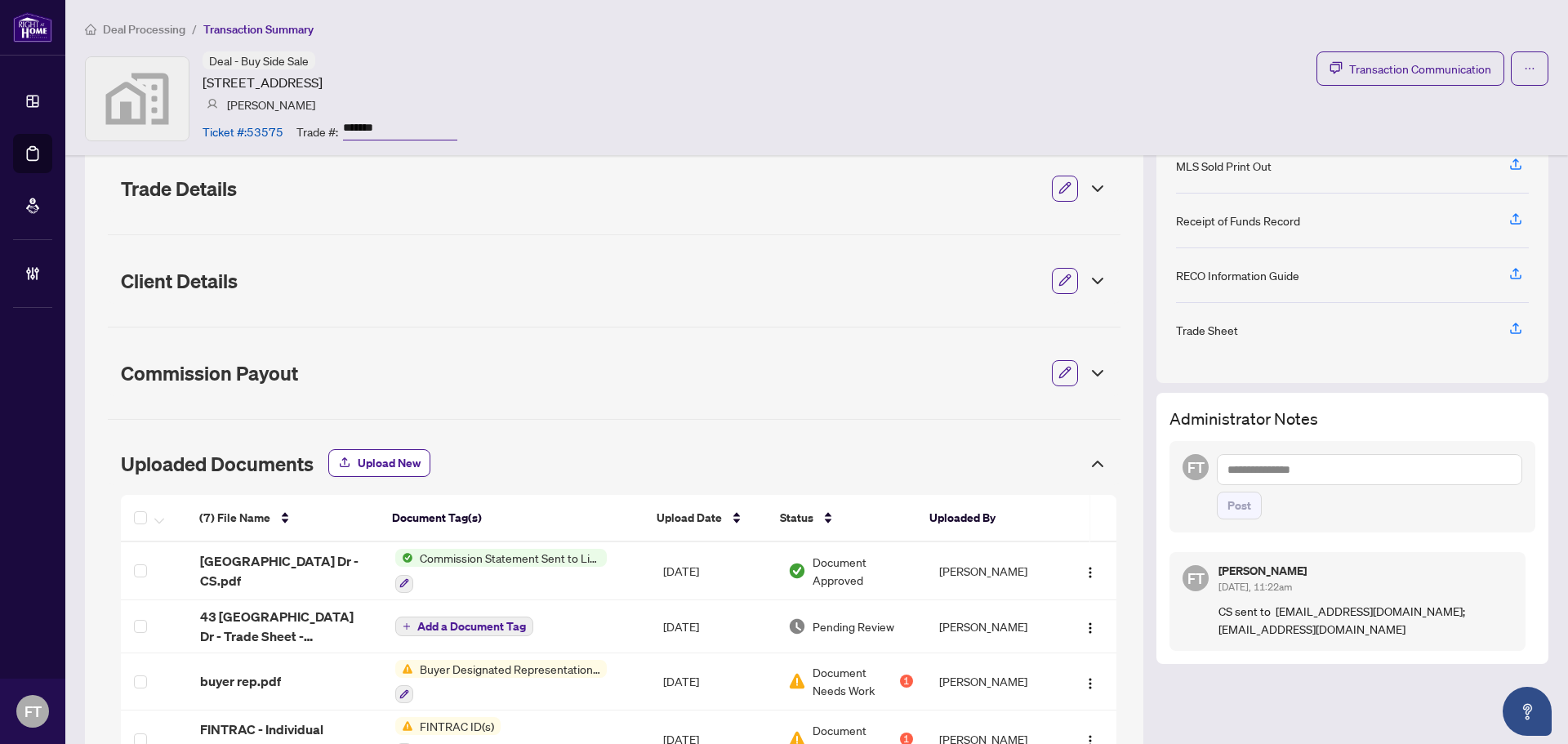
scroll to position [442, 0]
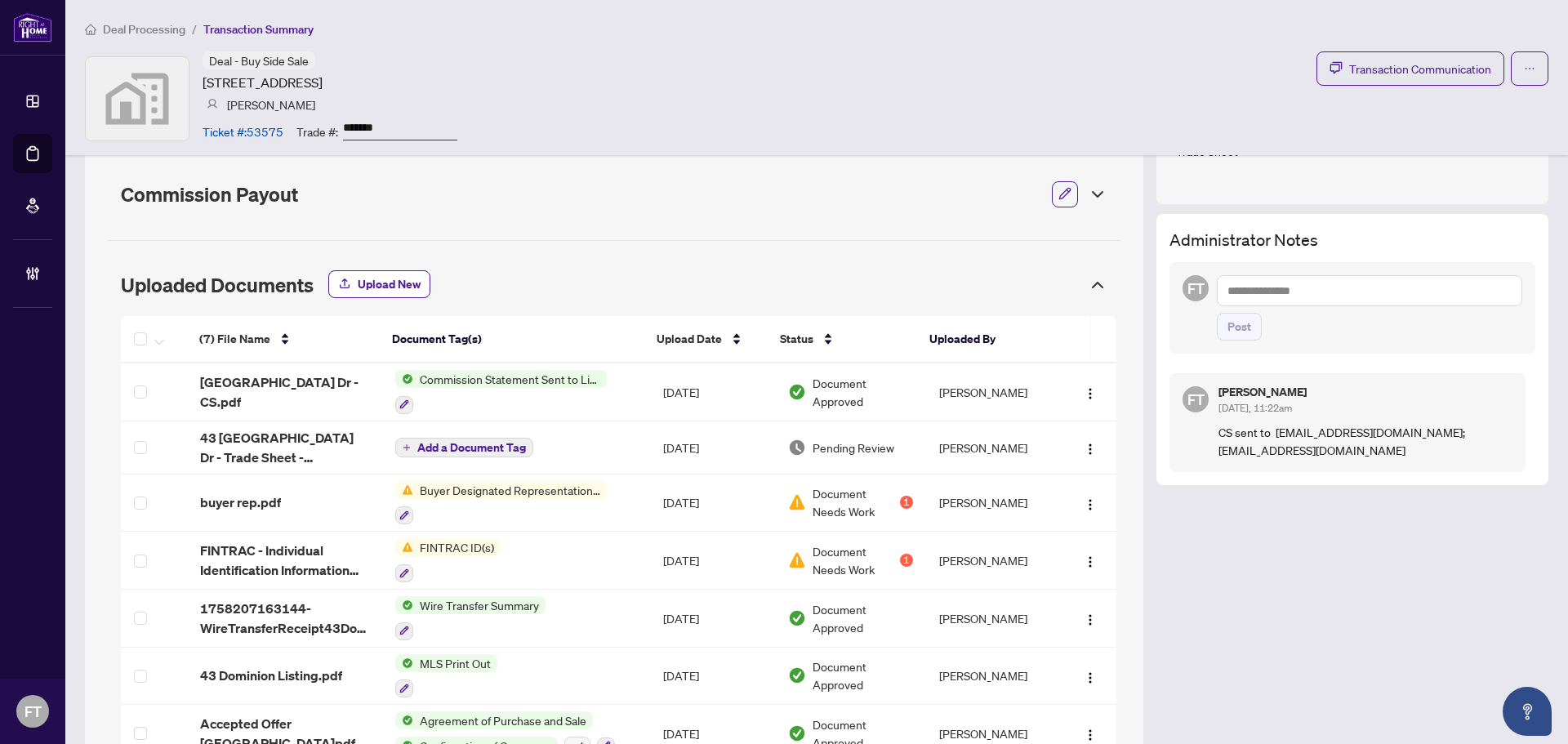
click at [452, 216] on div "Transaction Overview Status: Trade Number Generated - Pending Information Addre…" at bounding box center [614, 268] width 1059 height 1082
click at [450, 187] on span "Commission Payout" at bounding box center [579, 194] width 918 height 22
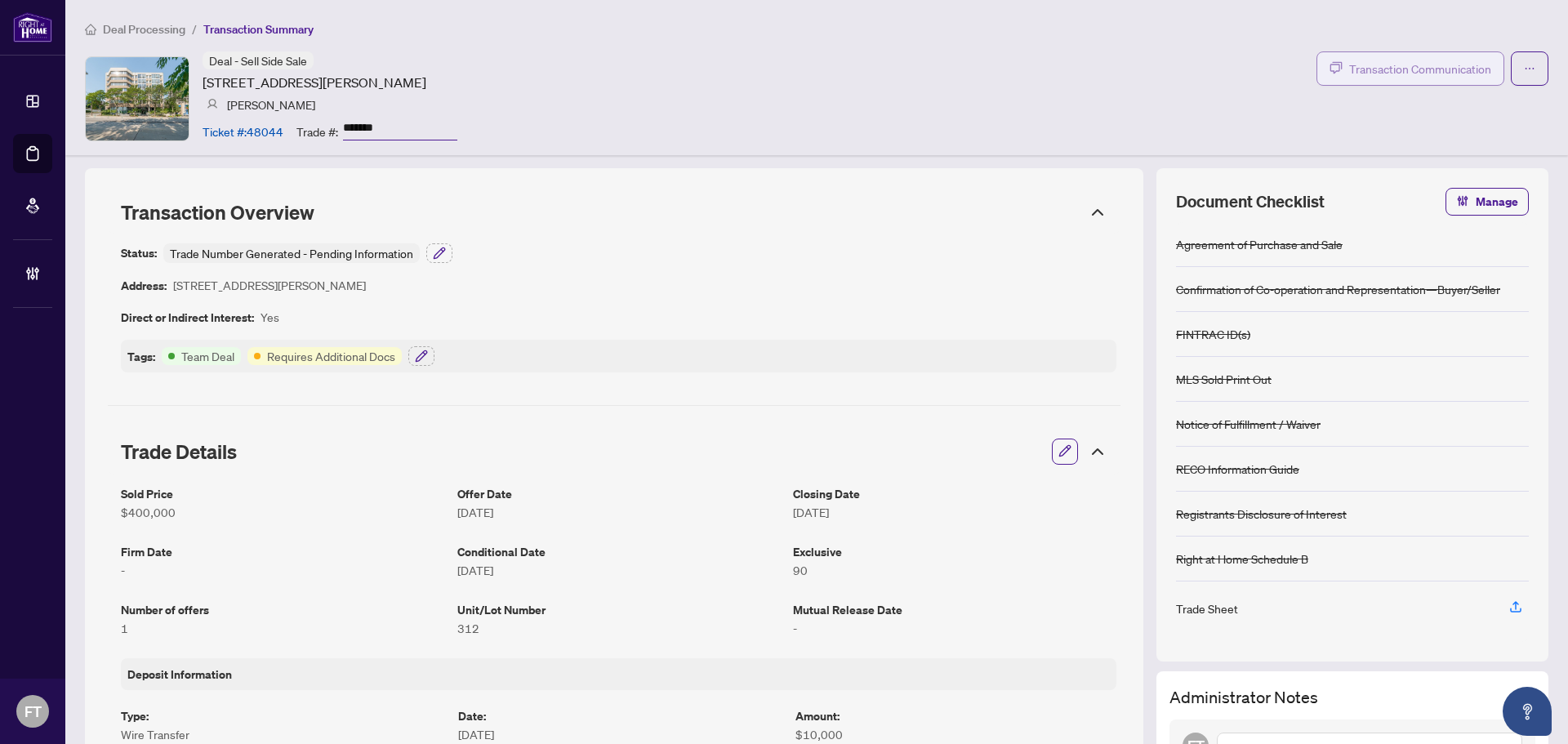
click at [1349, 60] on span "Transaction Communication" at bounding box center [1420, 69] width 142 height 19
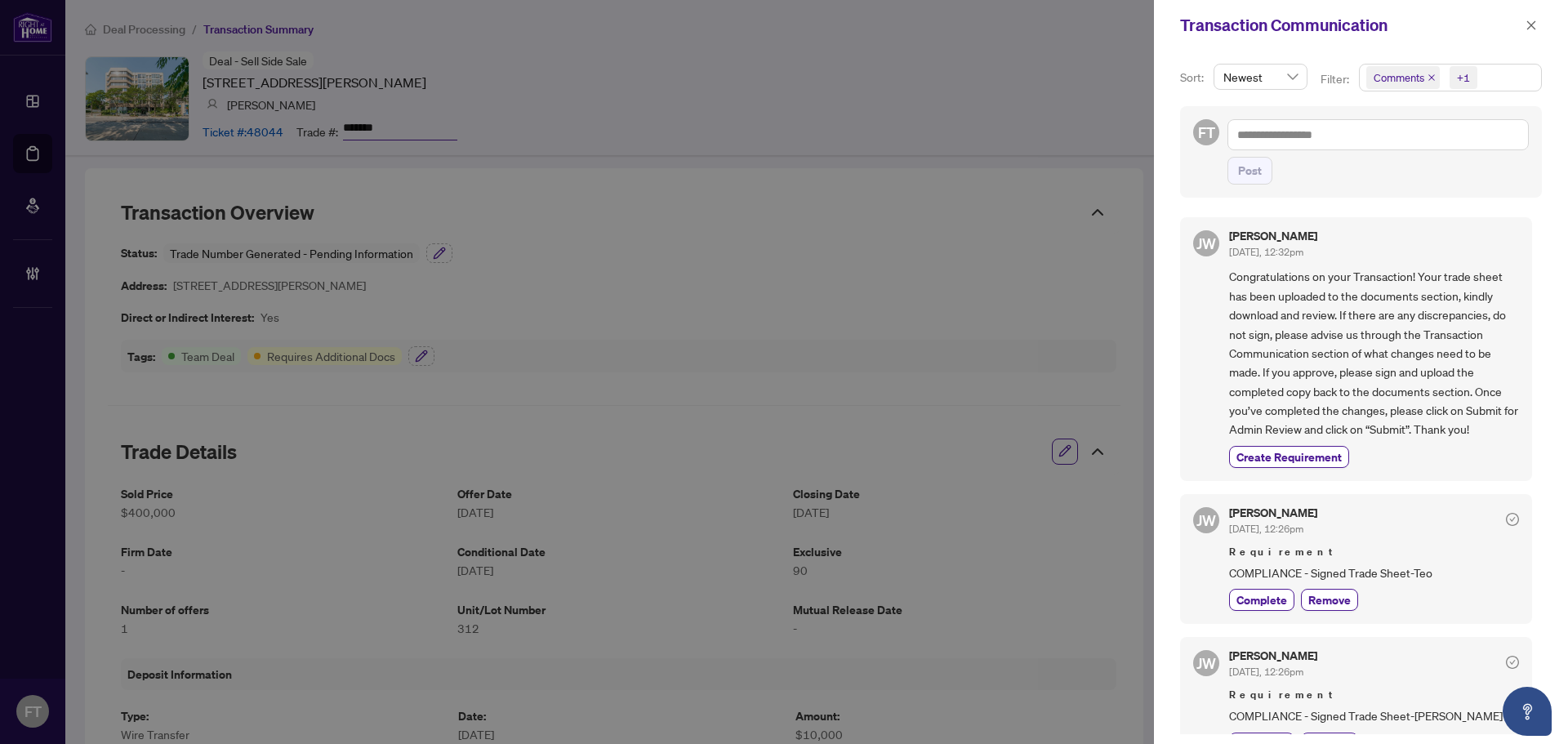
click at [1488, 75] on span "Comments +1" at bounding box center [1451, 78] width 182 height 26
click at [1392, 149] on span "Comments" at bounding box center [1420, 145] width 56 height 15
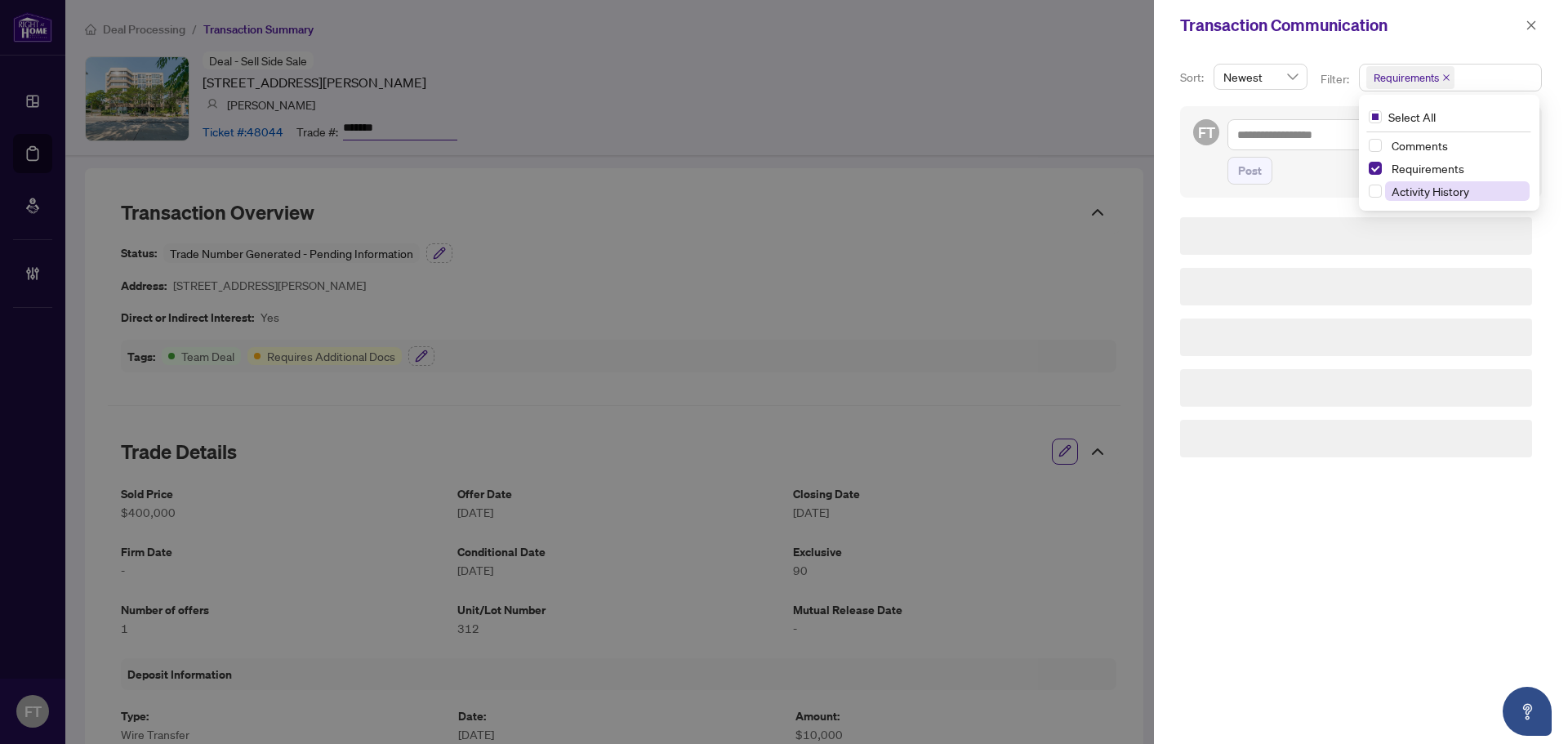
click at [1416, 200] on span "Activity History" at bounding box center [1458, 191] width 144 height 20
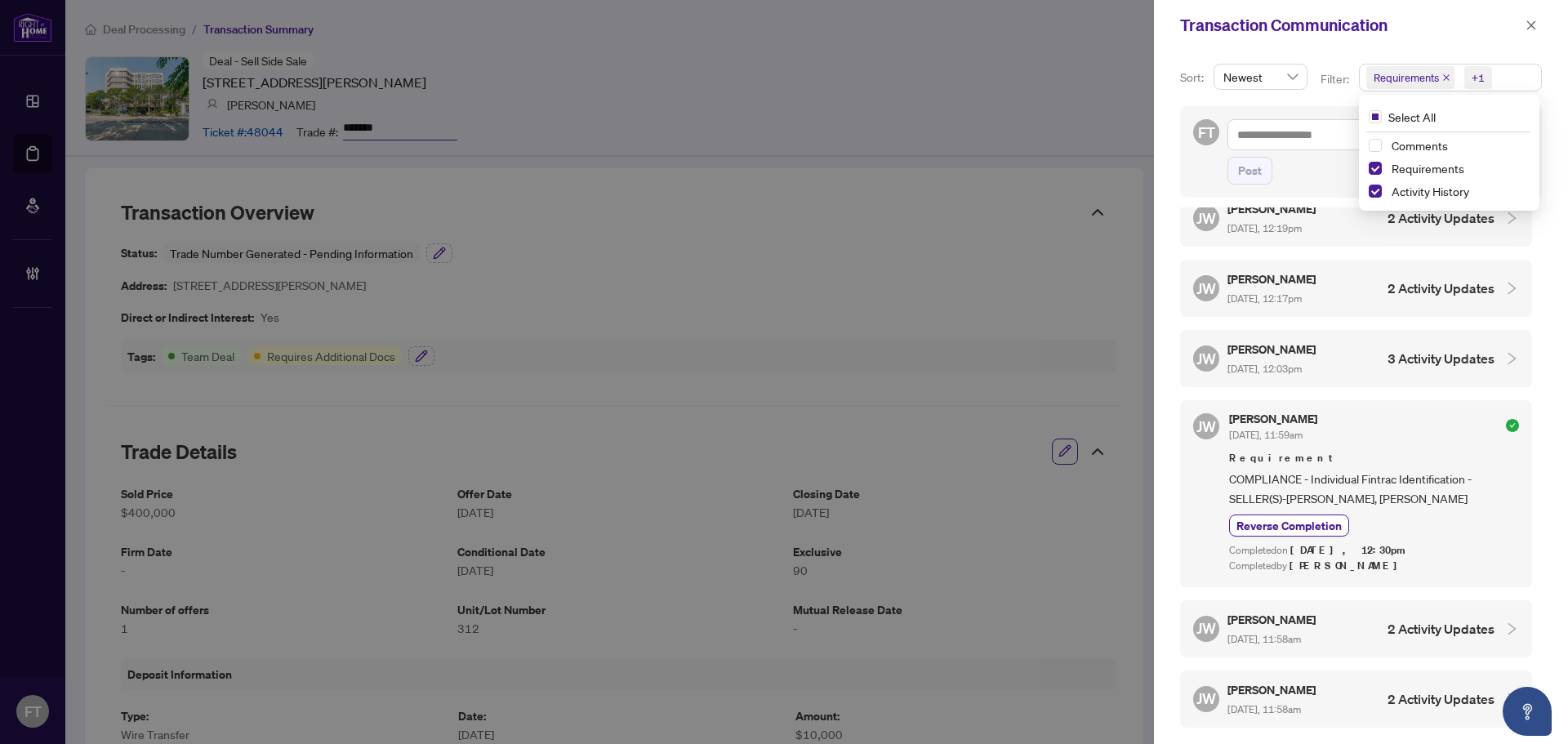
scroll to position [1971, 0]
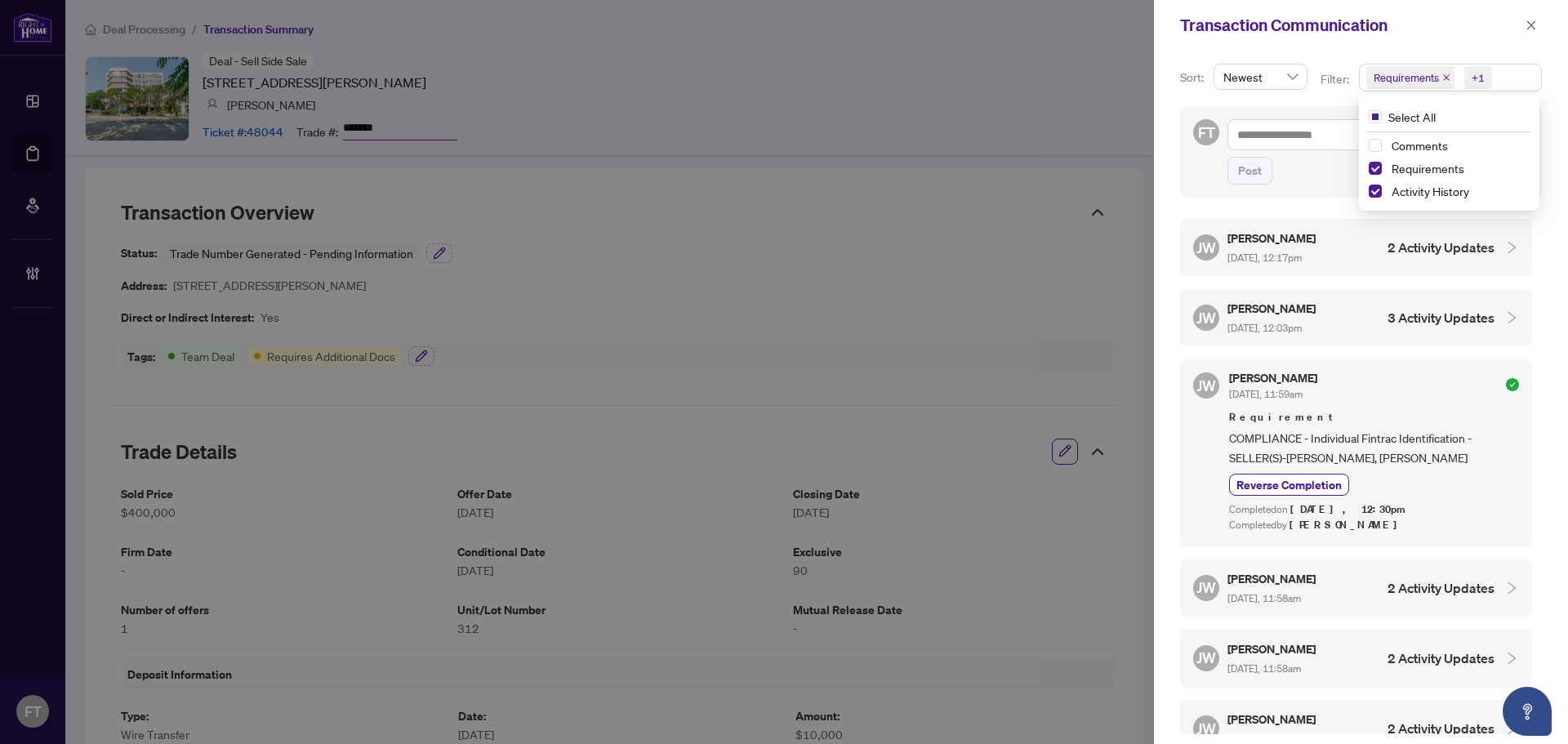
click at [1339, 299] on div "JW Jocelyne Wong Sep/30/2025, 12:03pm 3 Activity Updates" at bounding box center [1344, 317] width 301 height 37
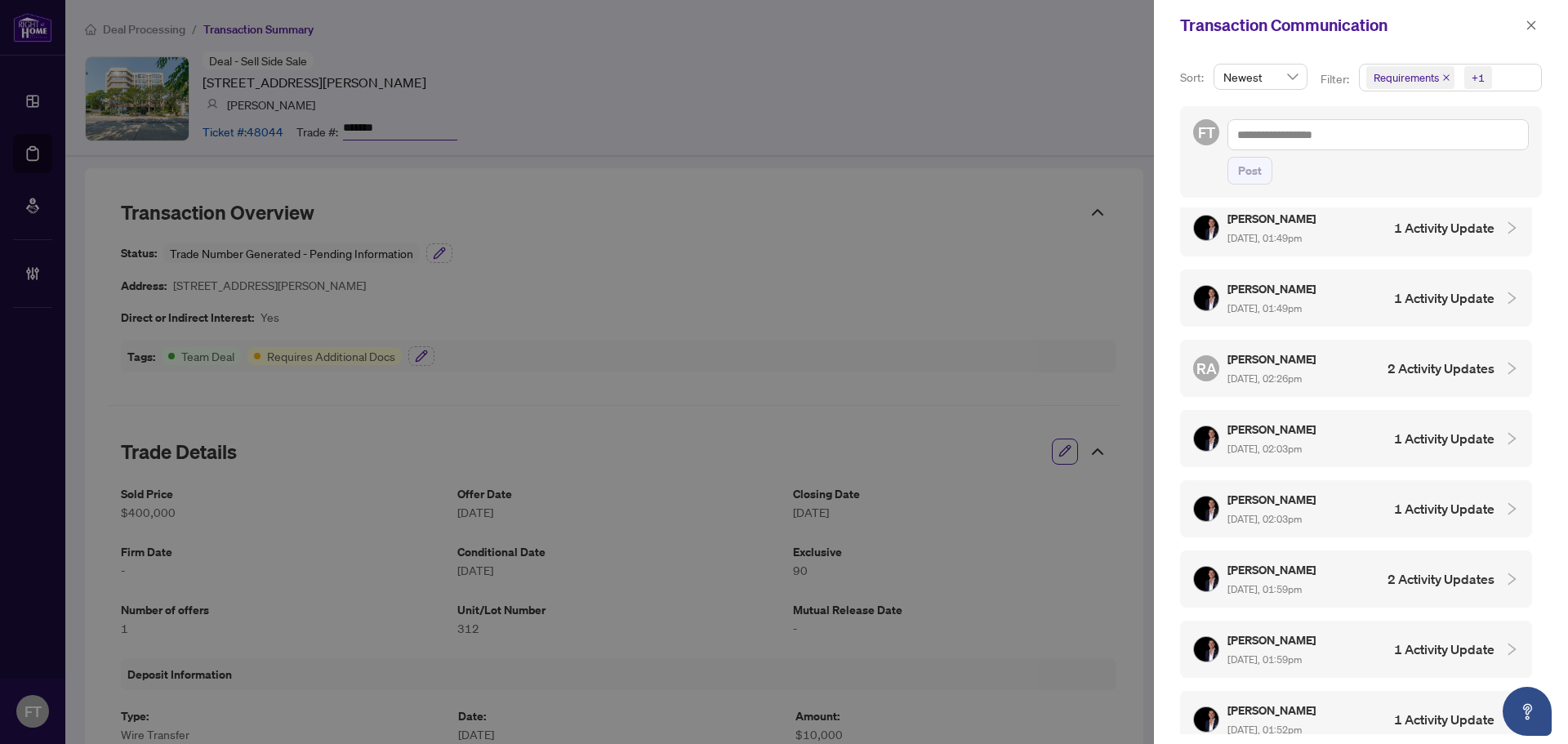
scroll to position [3266, 0]
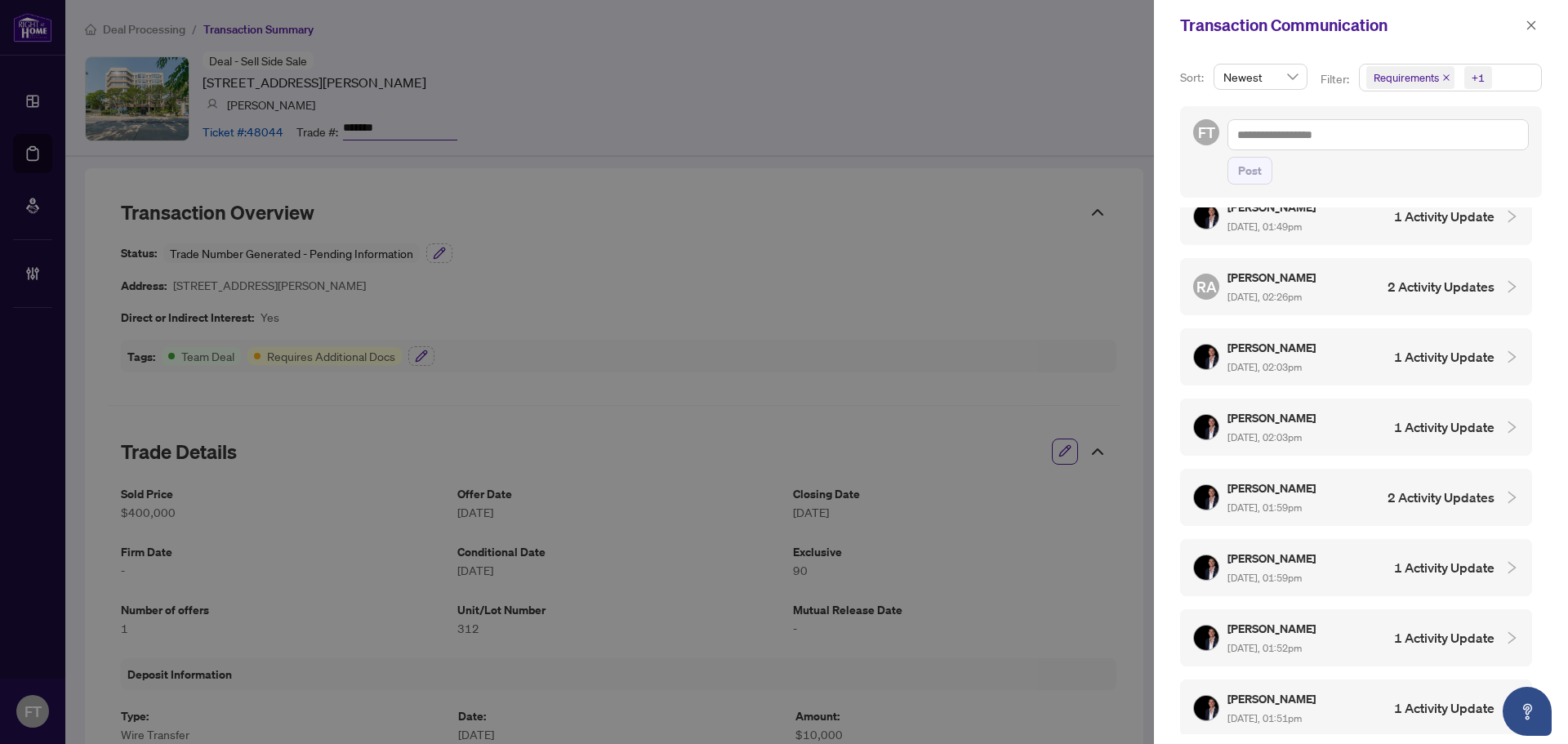
click at [1380, 478] on div "Nathan Ferro Aug/19/2025, 01:59pm 2 Activity Updates" at bounding box center [1344, 497] width 301 height 37
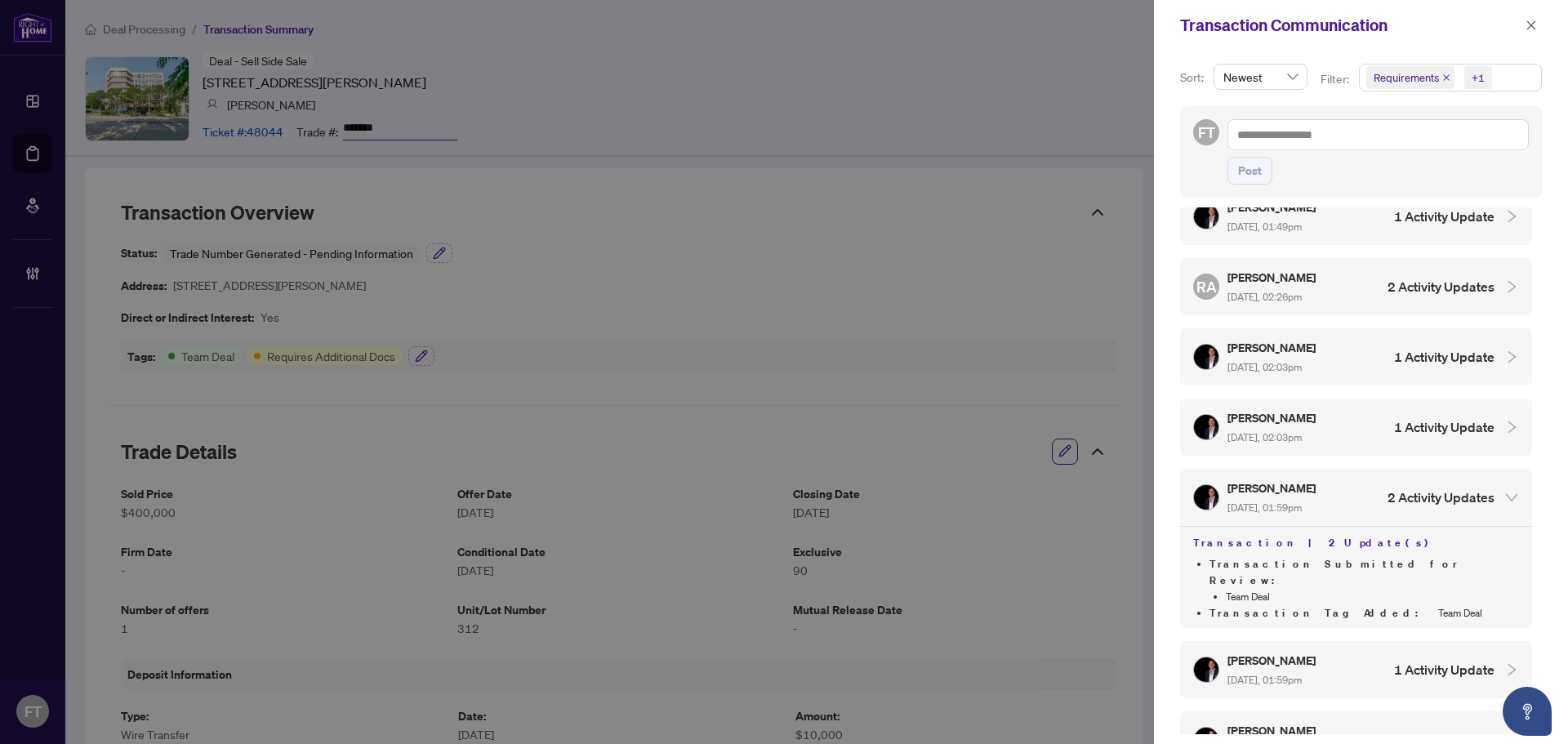
click at [1390, 322] on div "JW Jocelyne Wong Sep/30/2025, 12:35pm 1 Activity Update JW Jocelyne Wong Sep/30…" at bounding box center [1361, 471] width 361 height 527
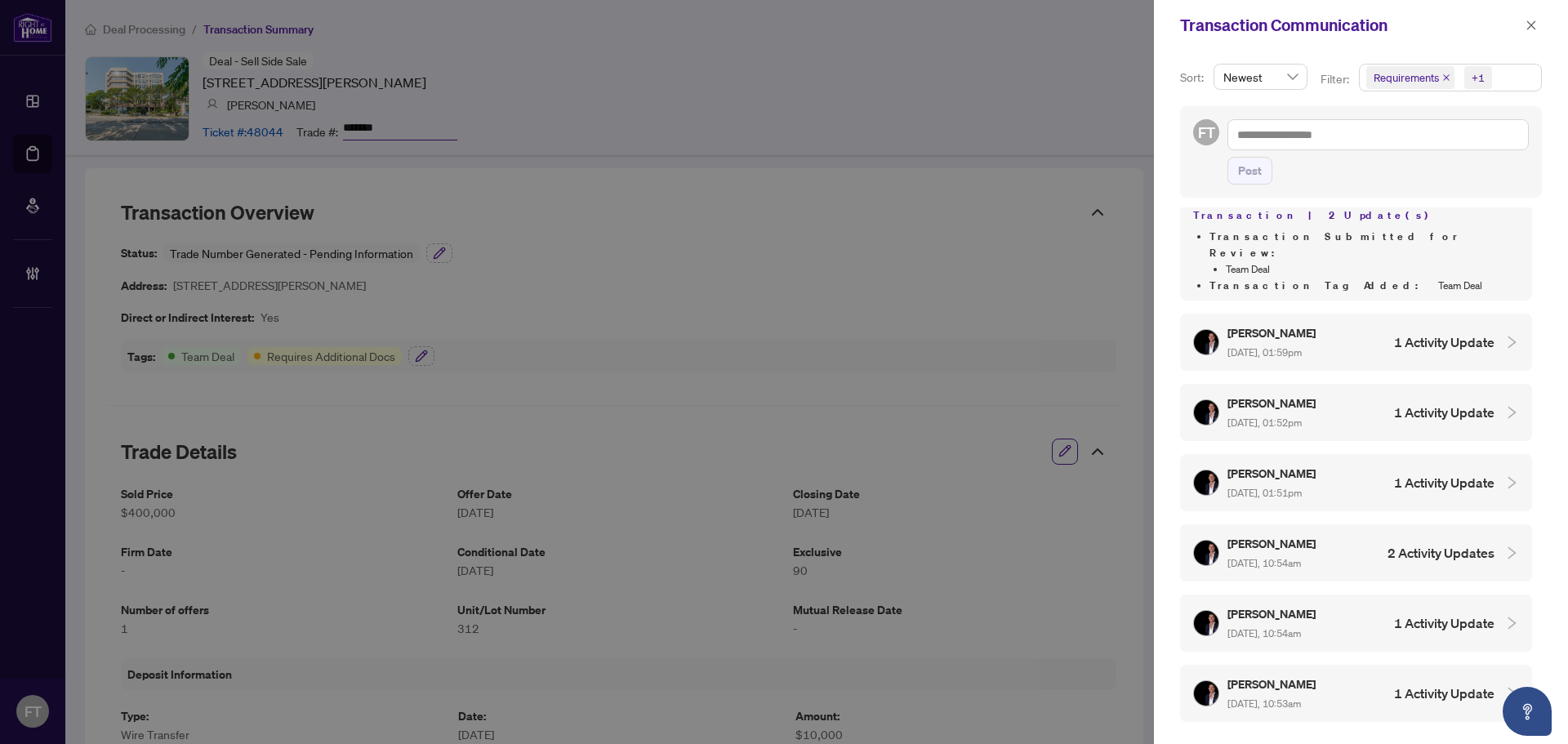
scroll to position [3674, 0]
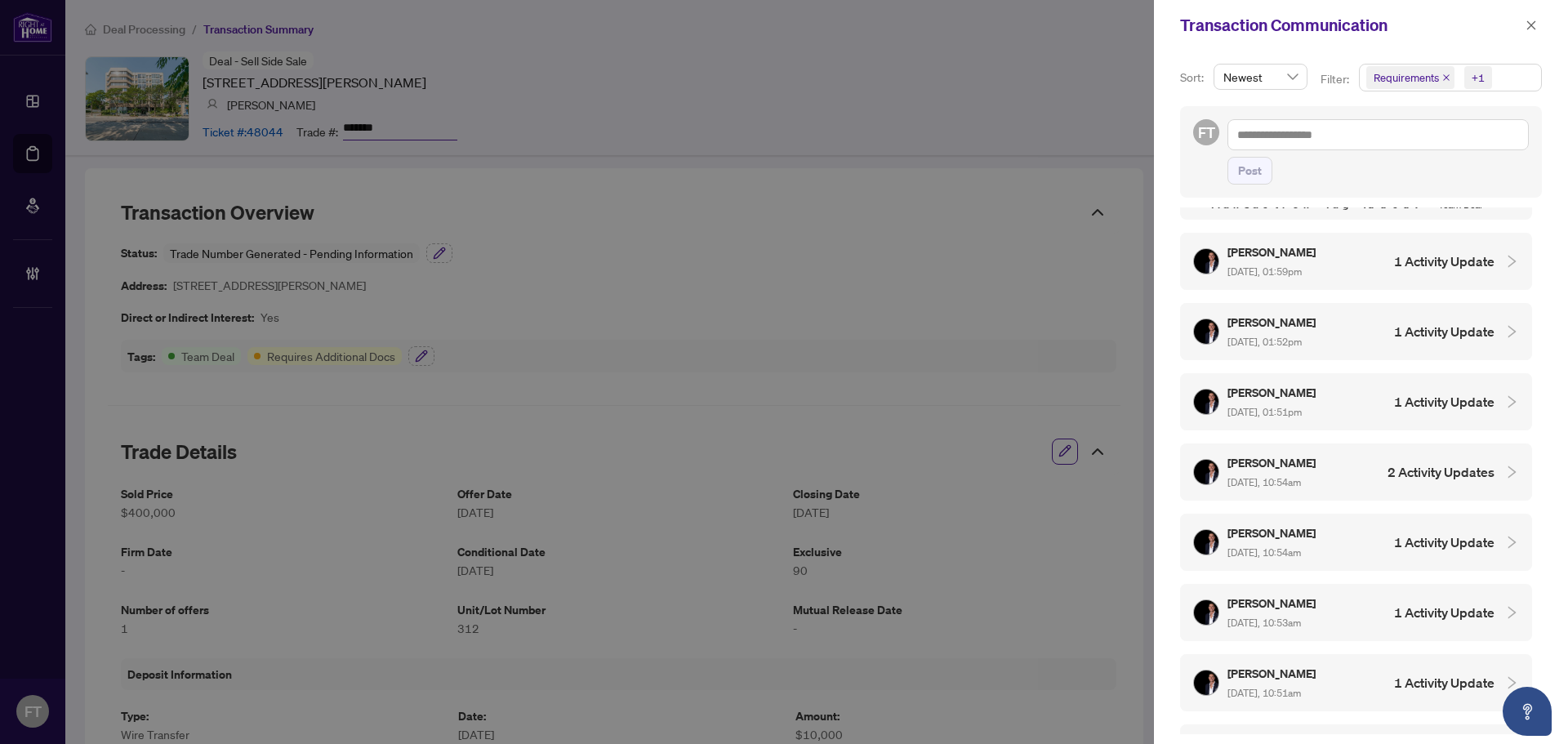
click at [1395, 444] on div "Nathan Ferro Aug/13/2025, 10:54am 2 Activity Updates" at bounding box center [1356, 472] width 352 height 57
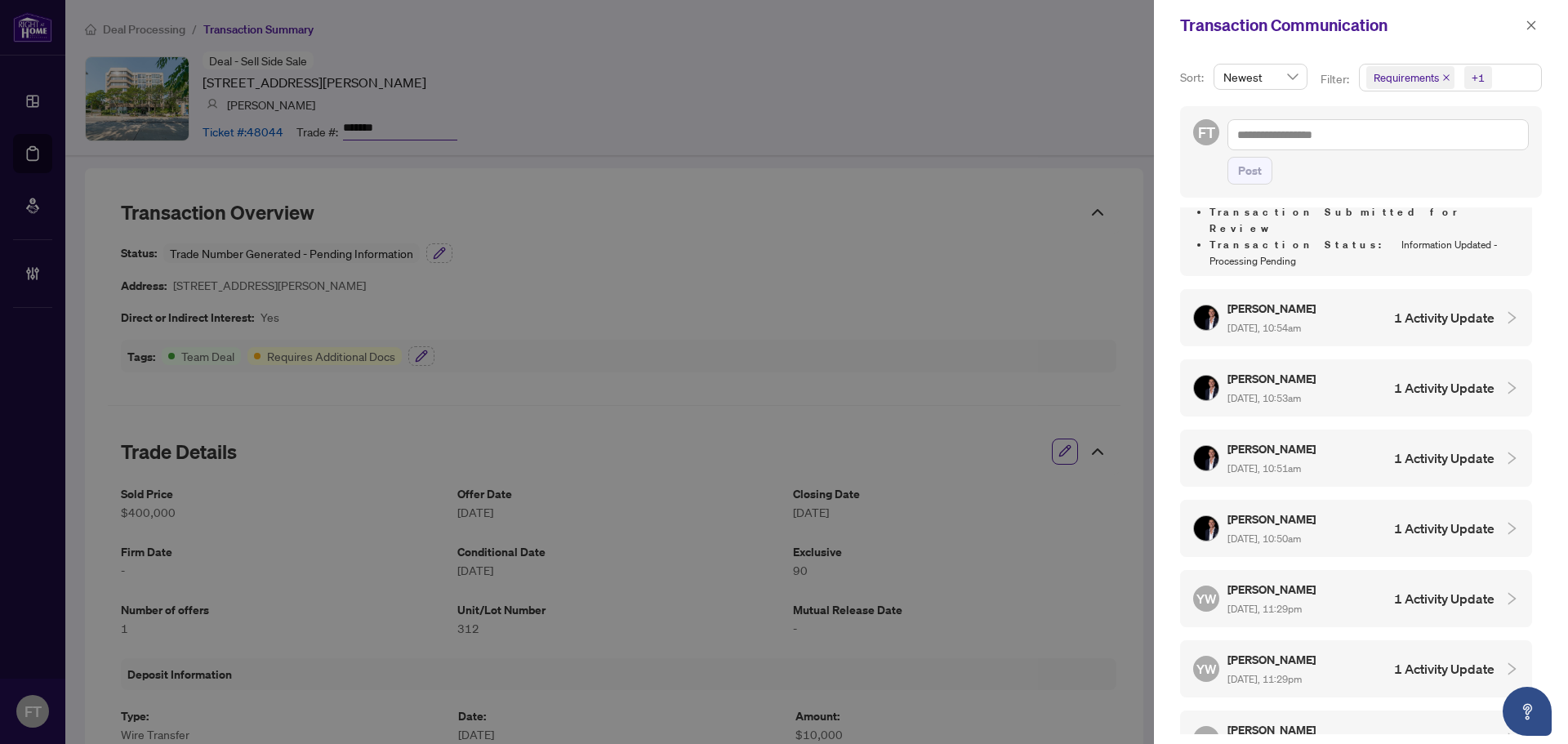
click at [1406, 509] on div "Nathan Ferro Aug/13/2025, 10:50am 1 Activity Update" at bounding box center [1344, 528] width 301 height 37
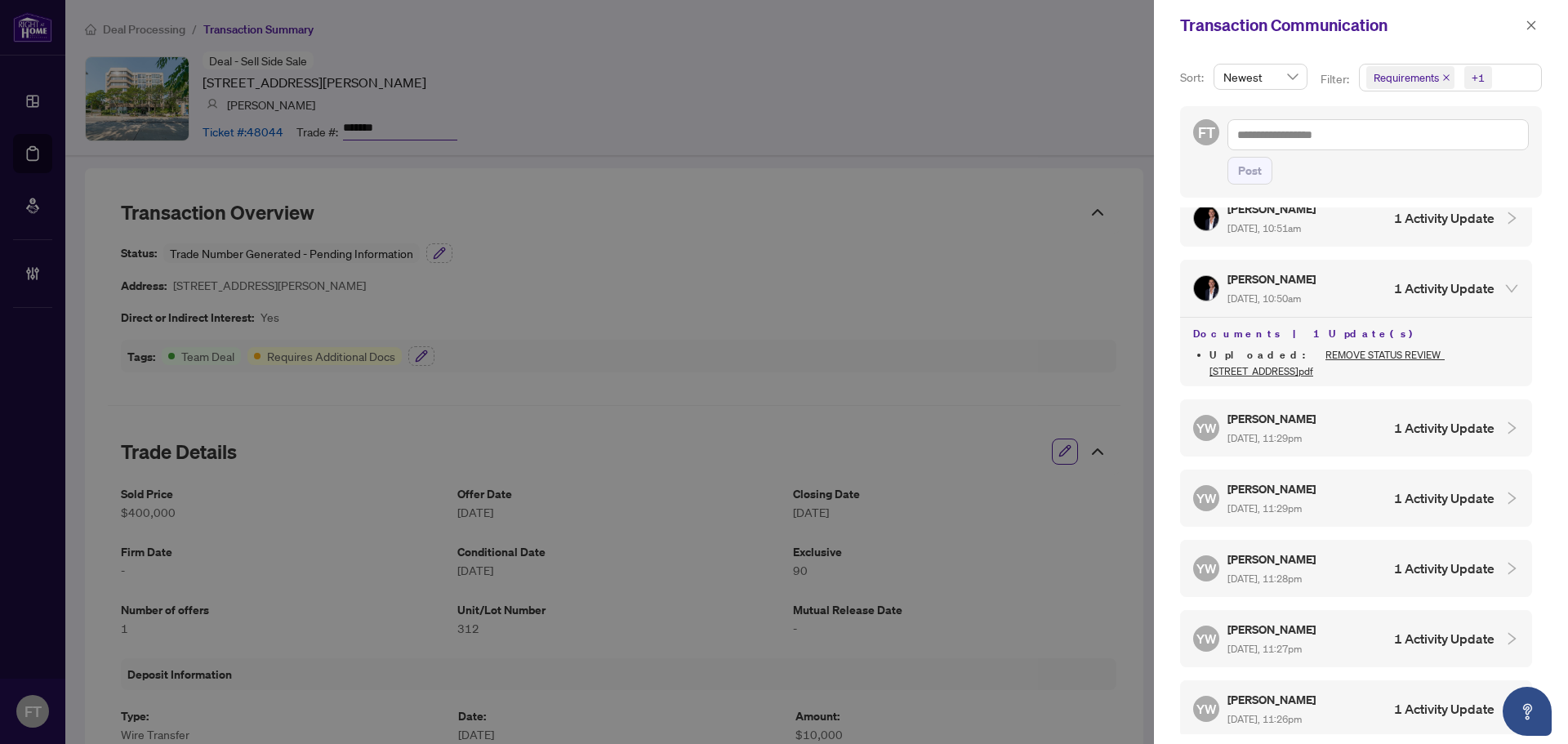
scroll to position [4291, 0]
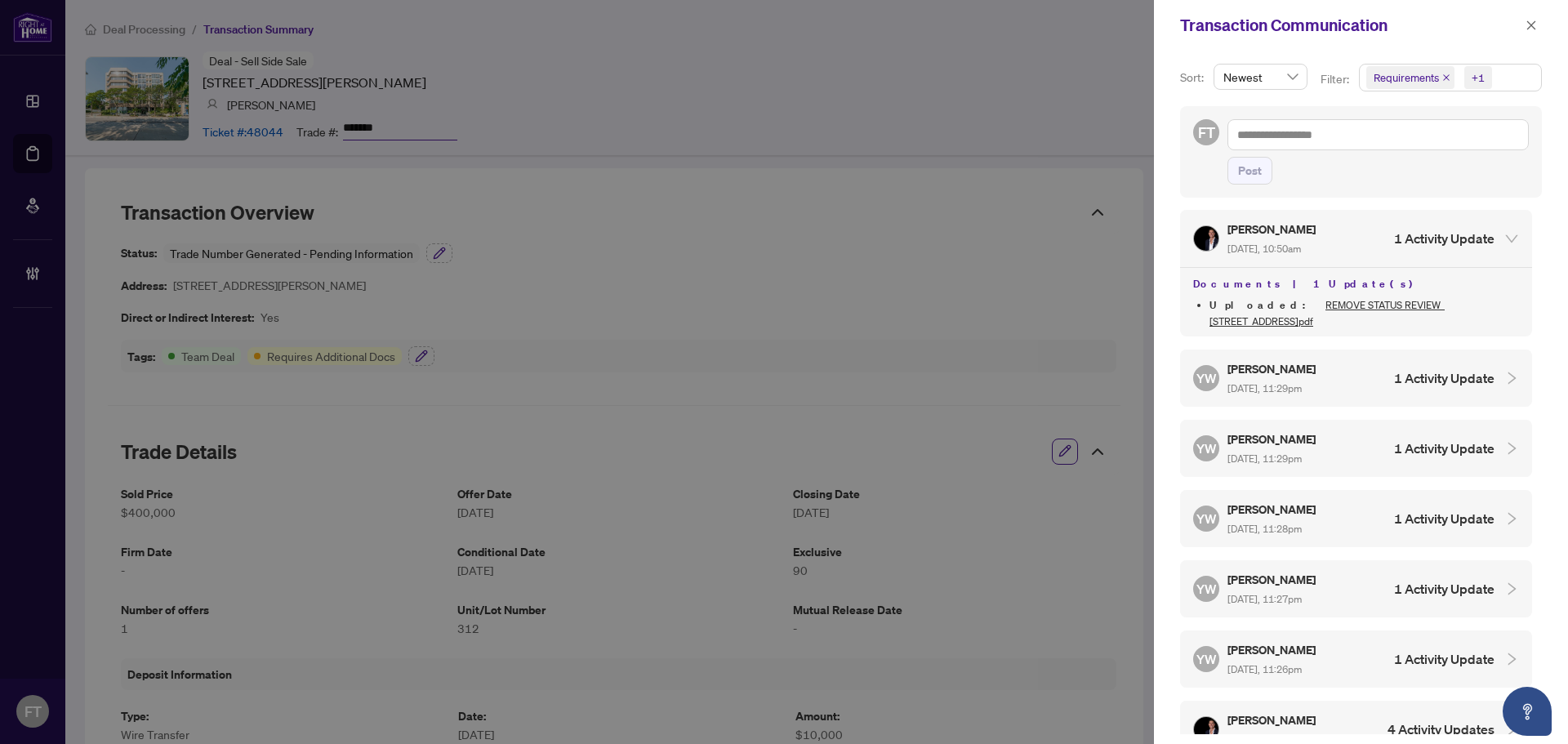
click at [1413, 710] on div "Nathan Ferro Aug/11/2025, 12:39pm 4 Activity Updates" at bounding box center [1344, 729] width 301 height 37
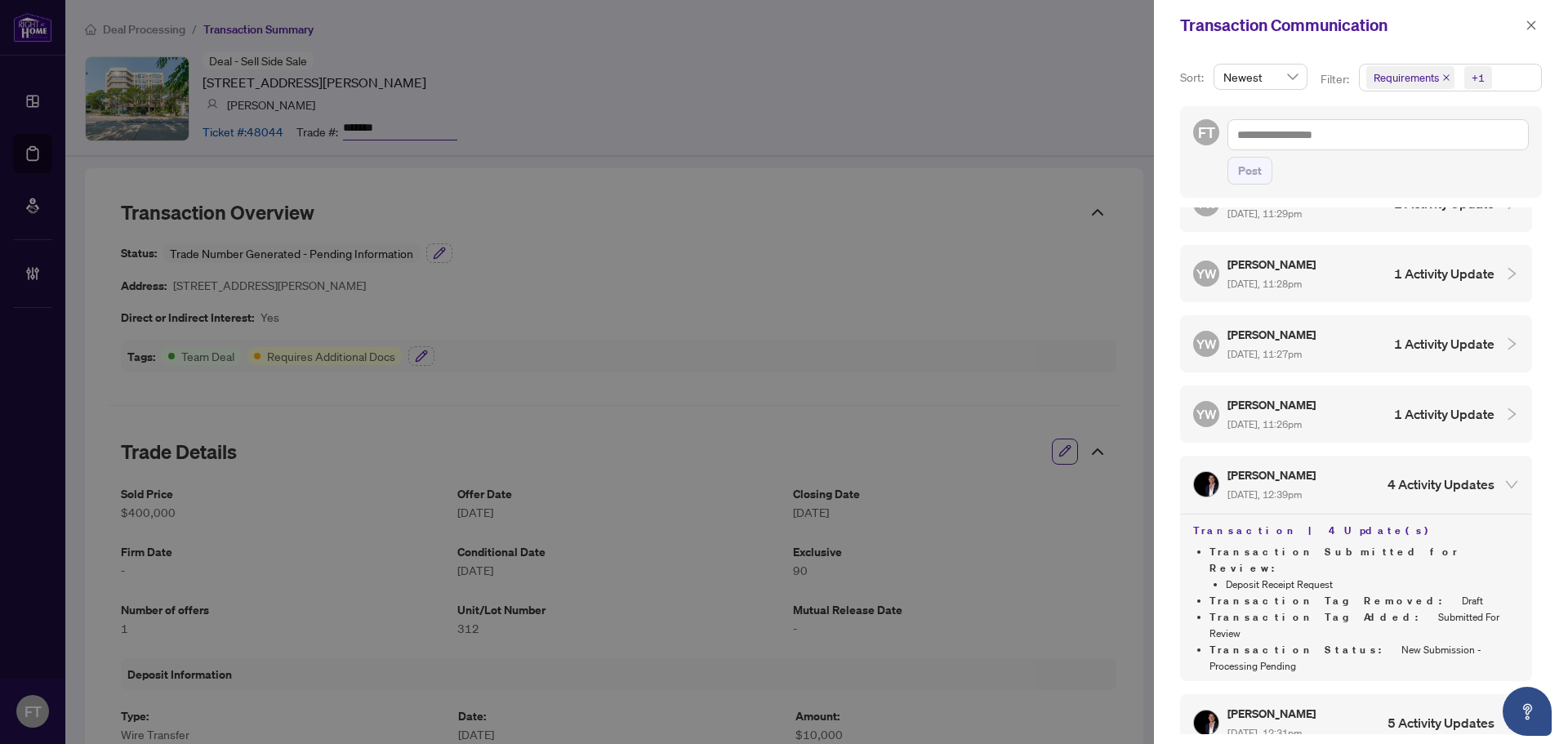
click at [1395, 713] on h4 "5 Activity Updates" at bounding box center [1441, 722] width 107 height 20
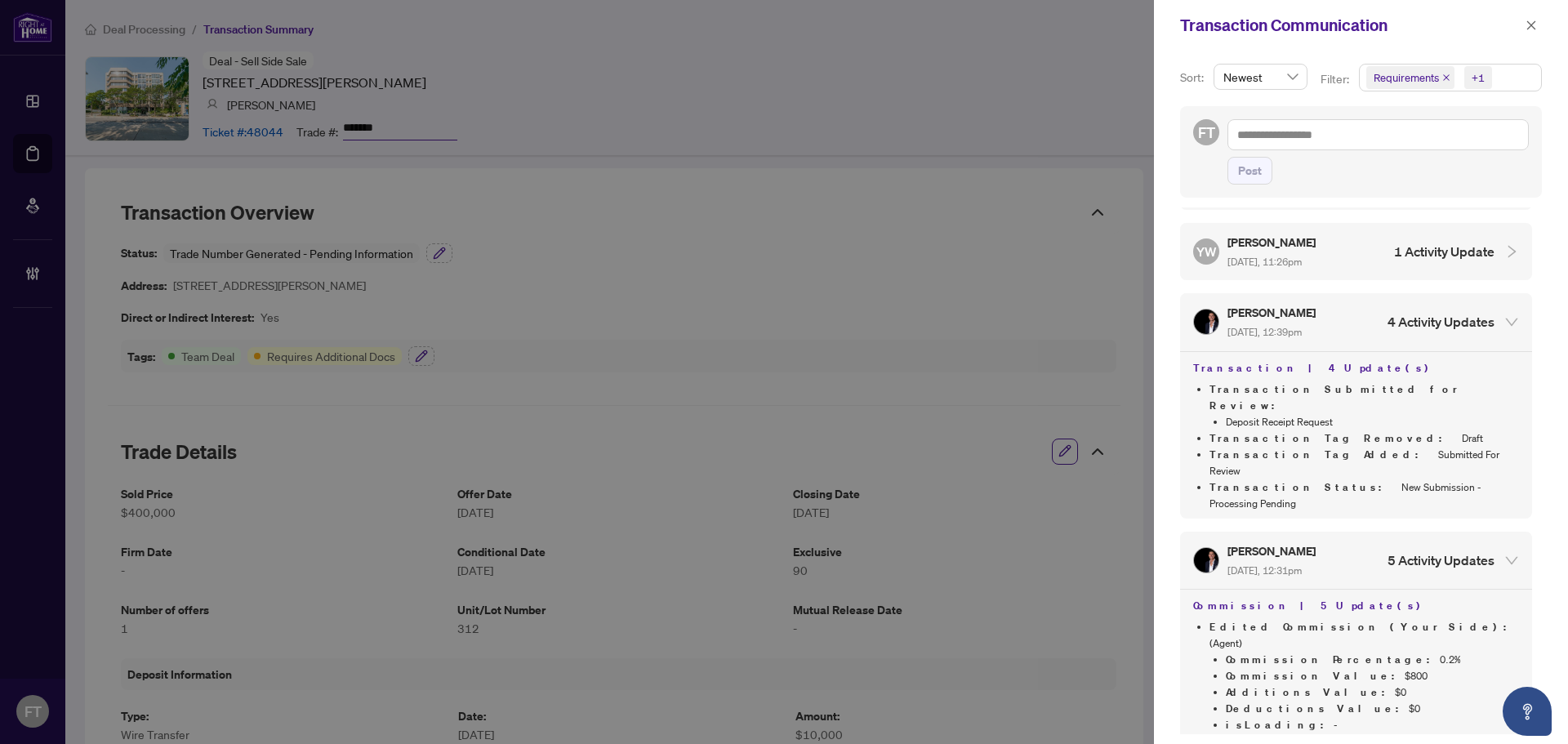
scroll to position [4699, 0]
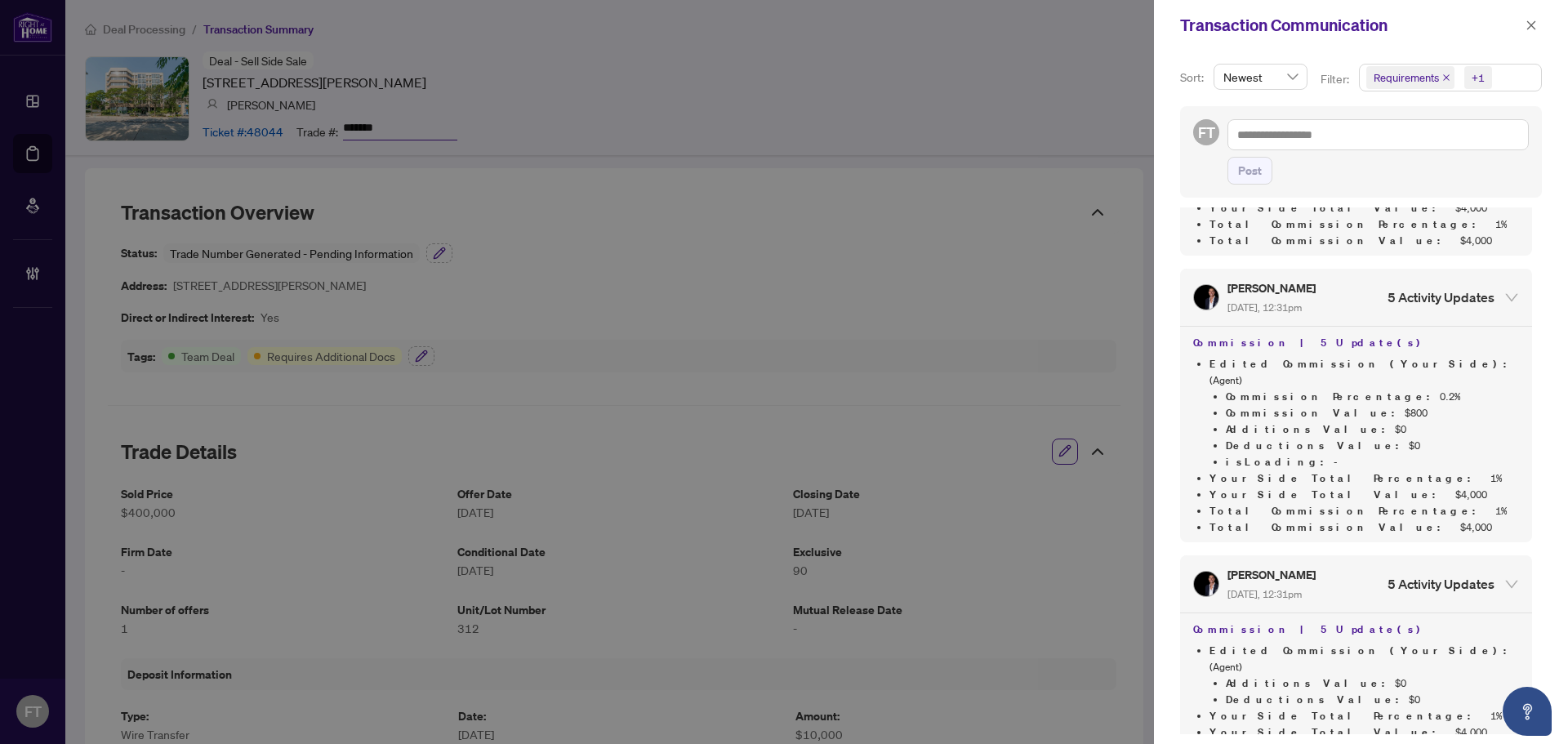
scroll to position [5271, 0]
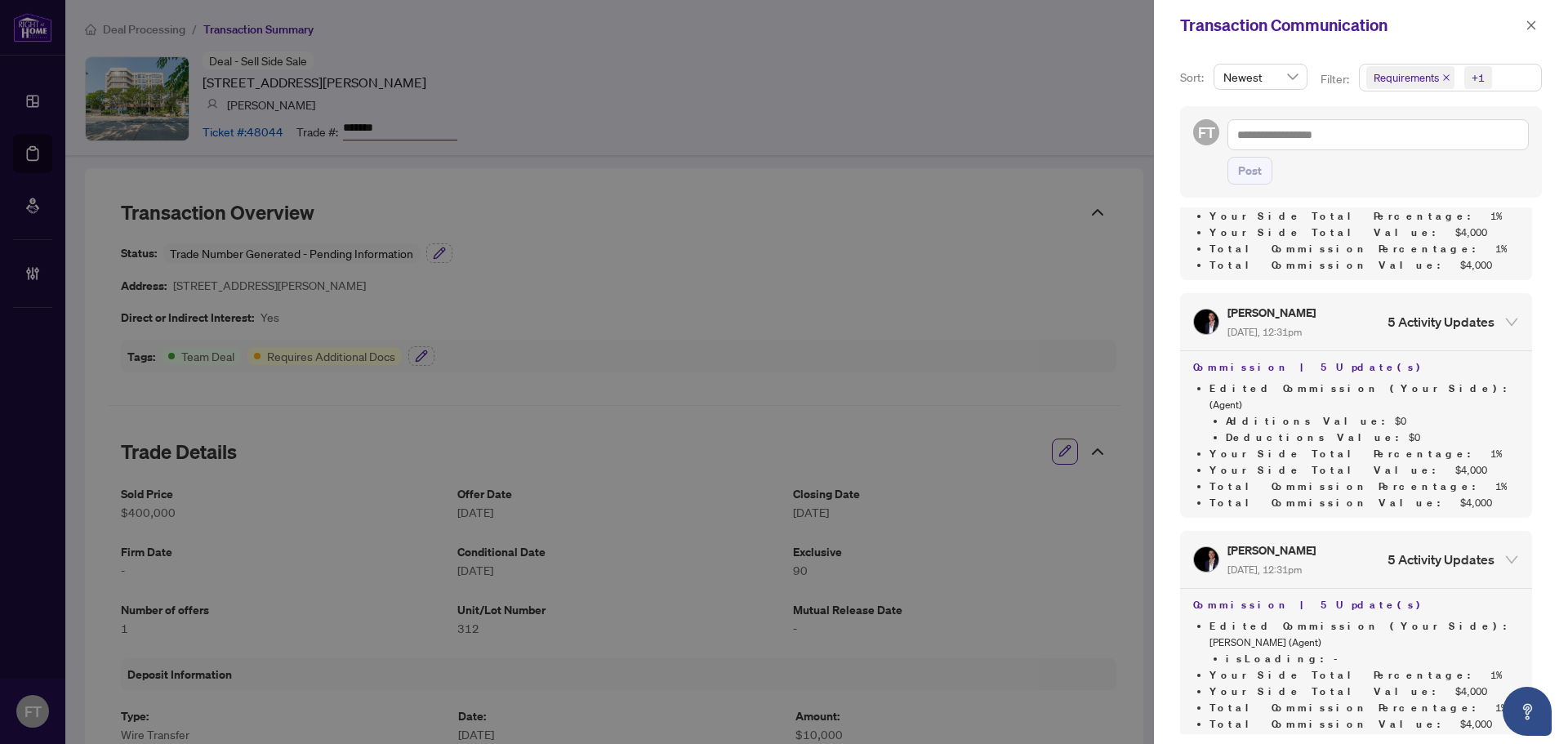
scroll to position [5515, 0]
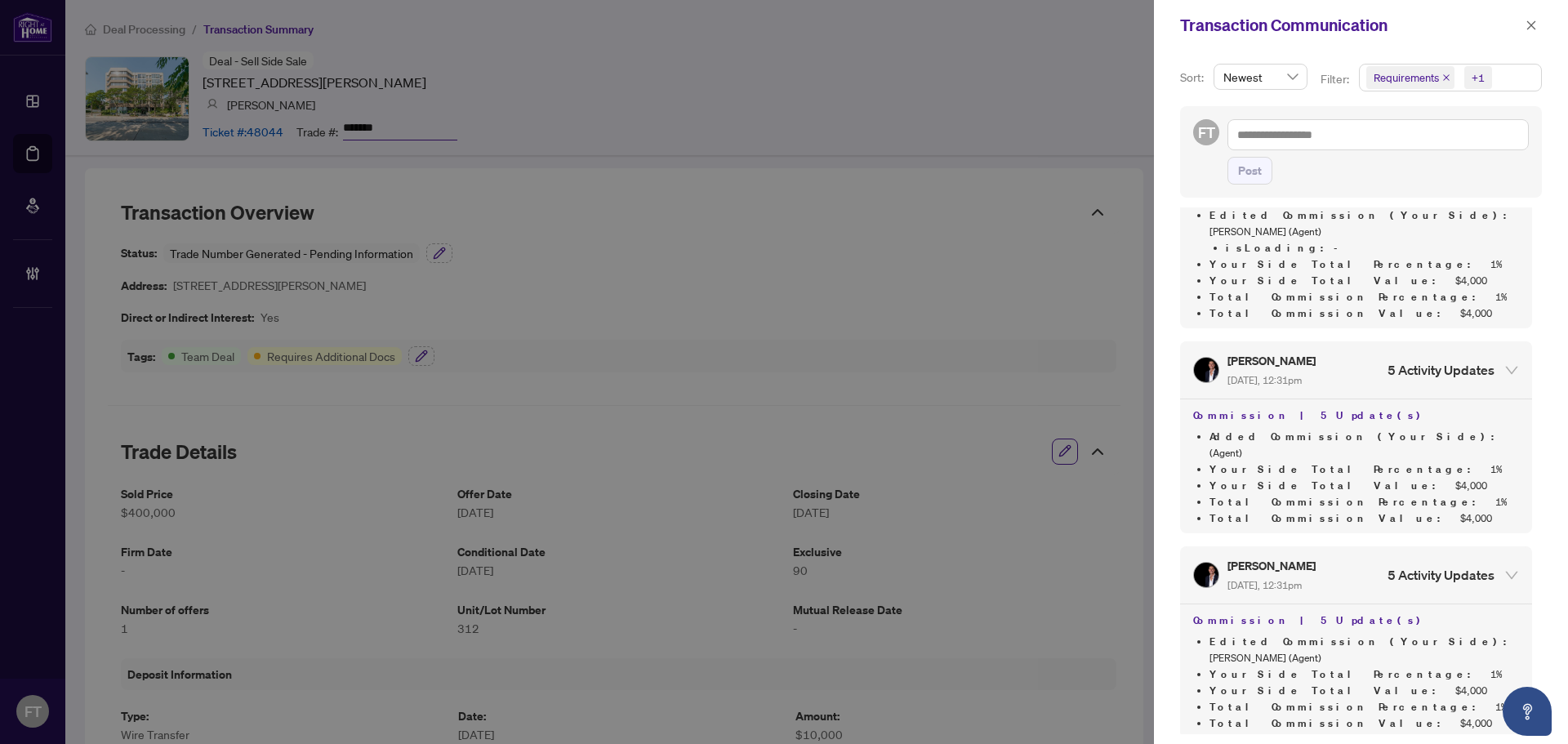
scroll to position [5924, 0]
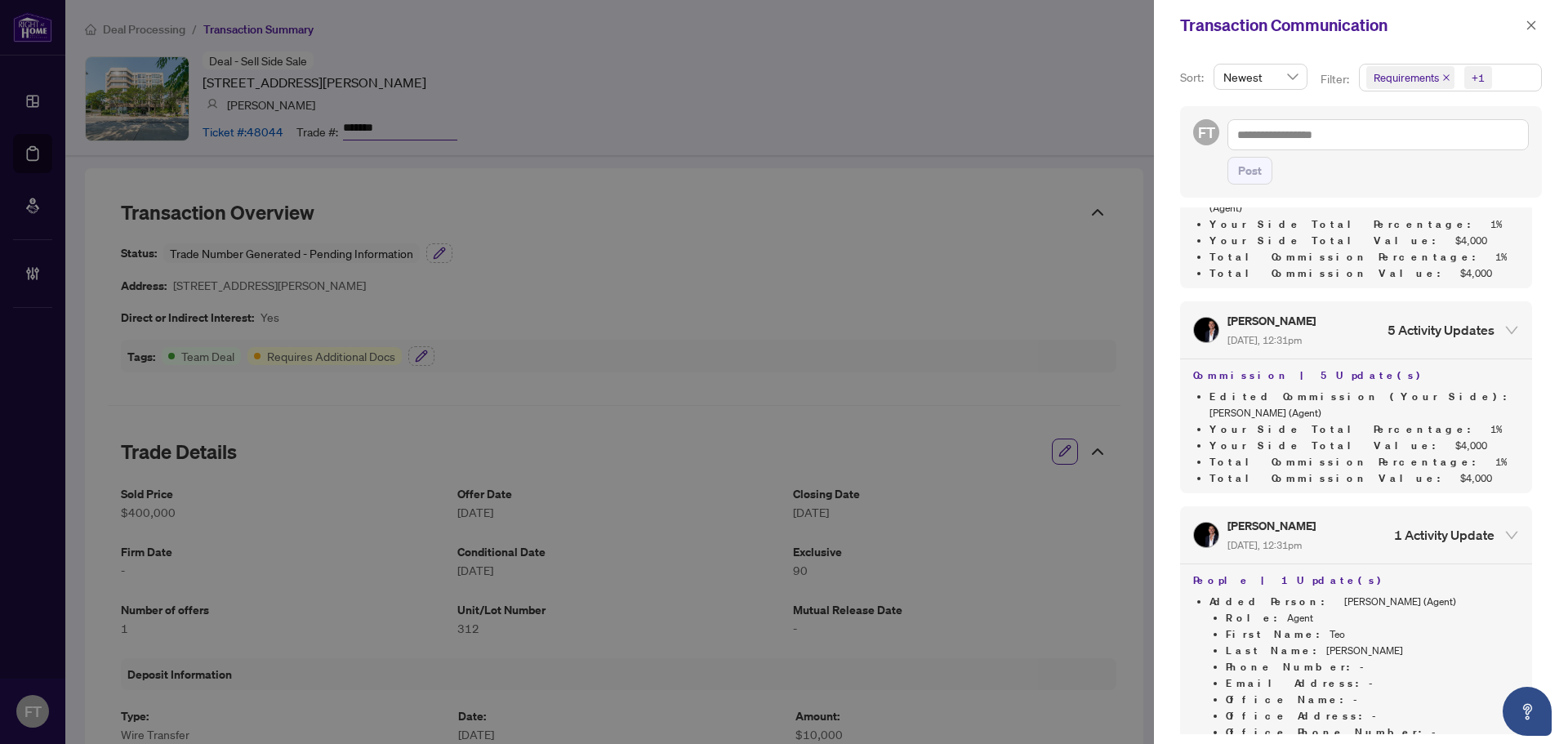
scroll to position [6168, 0]
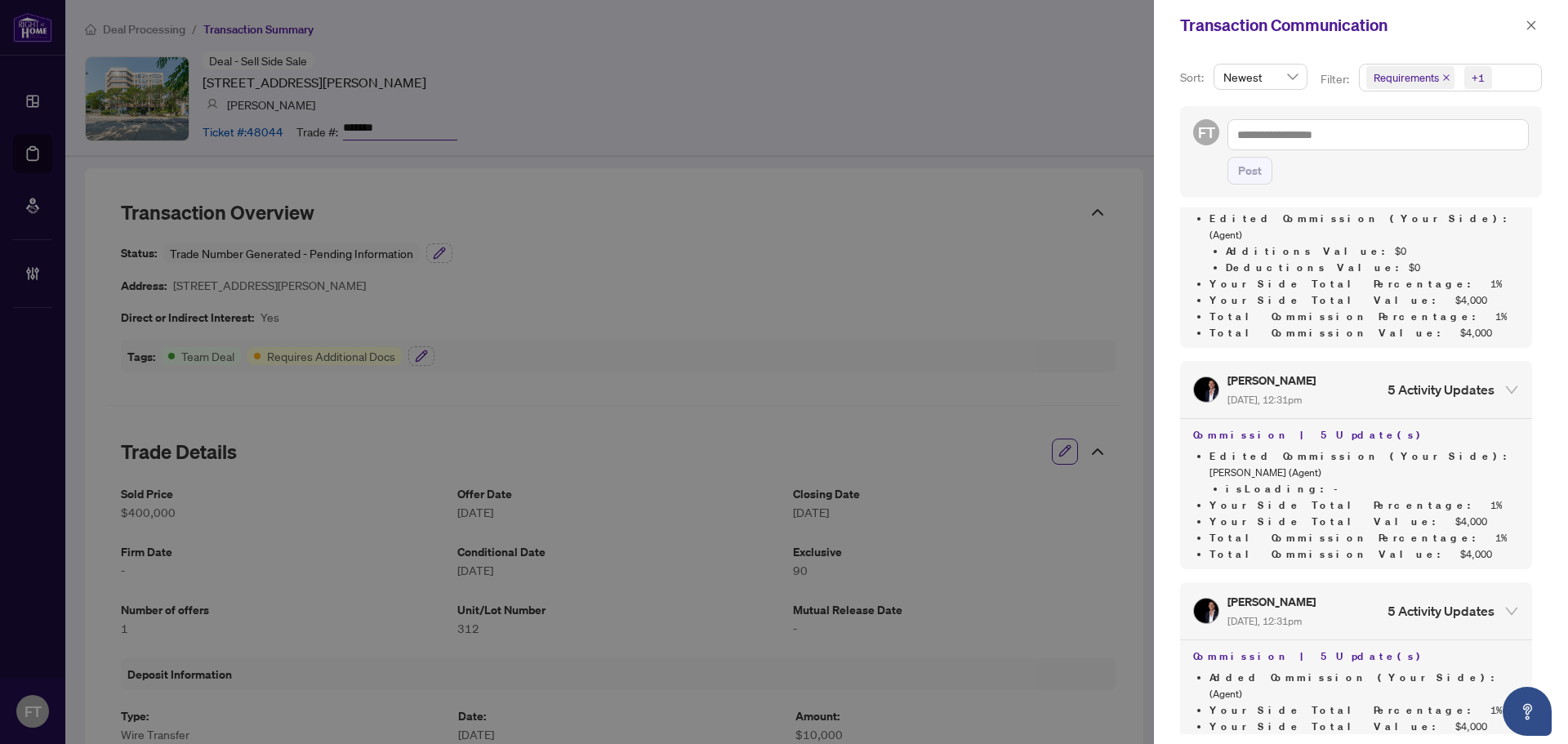
scroll to position [5679, 0]
click at [1539, 26] on button "button" at bounding box center [1531, 25] width 22 height 20
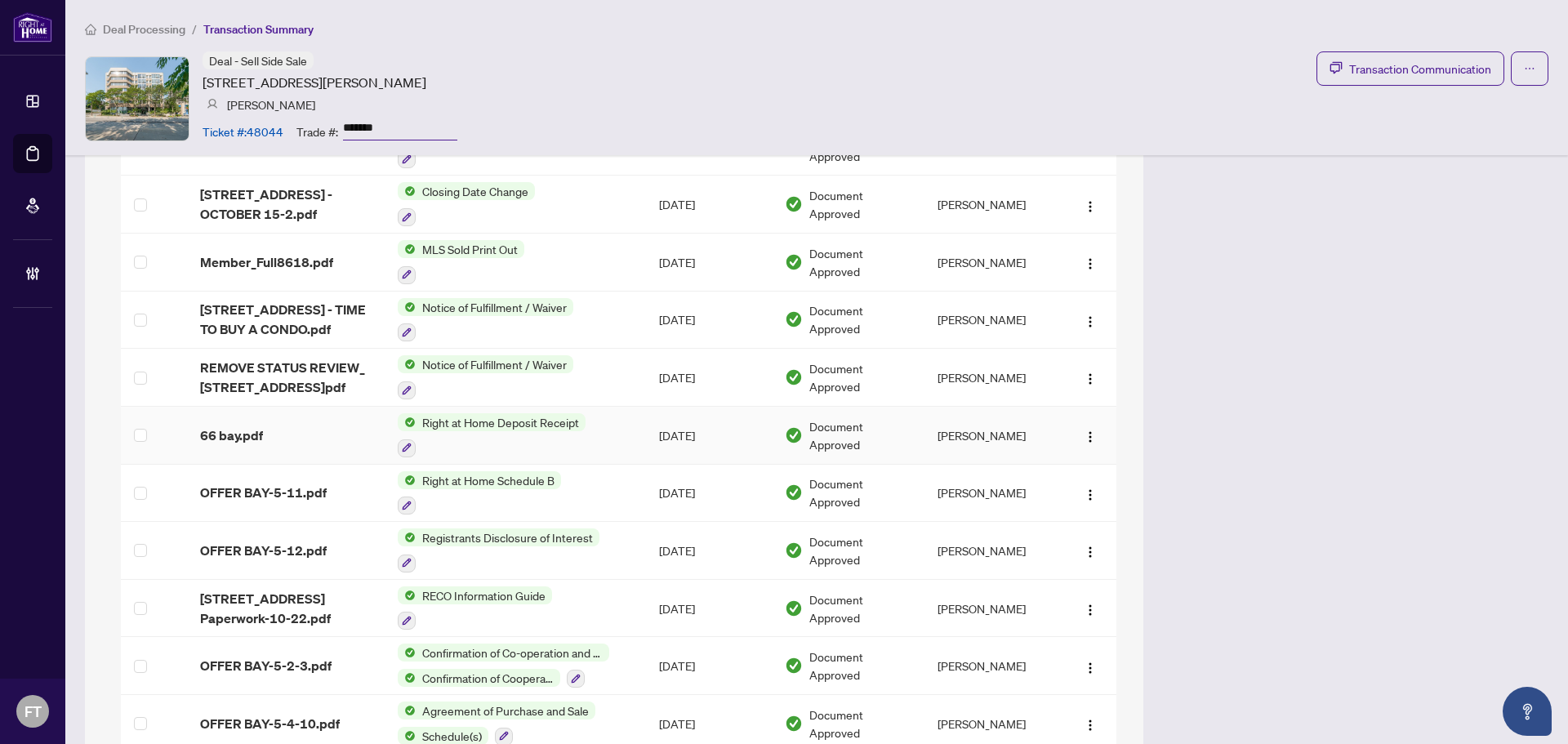
scroll to position [2120, 0]
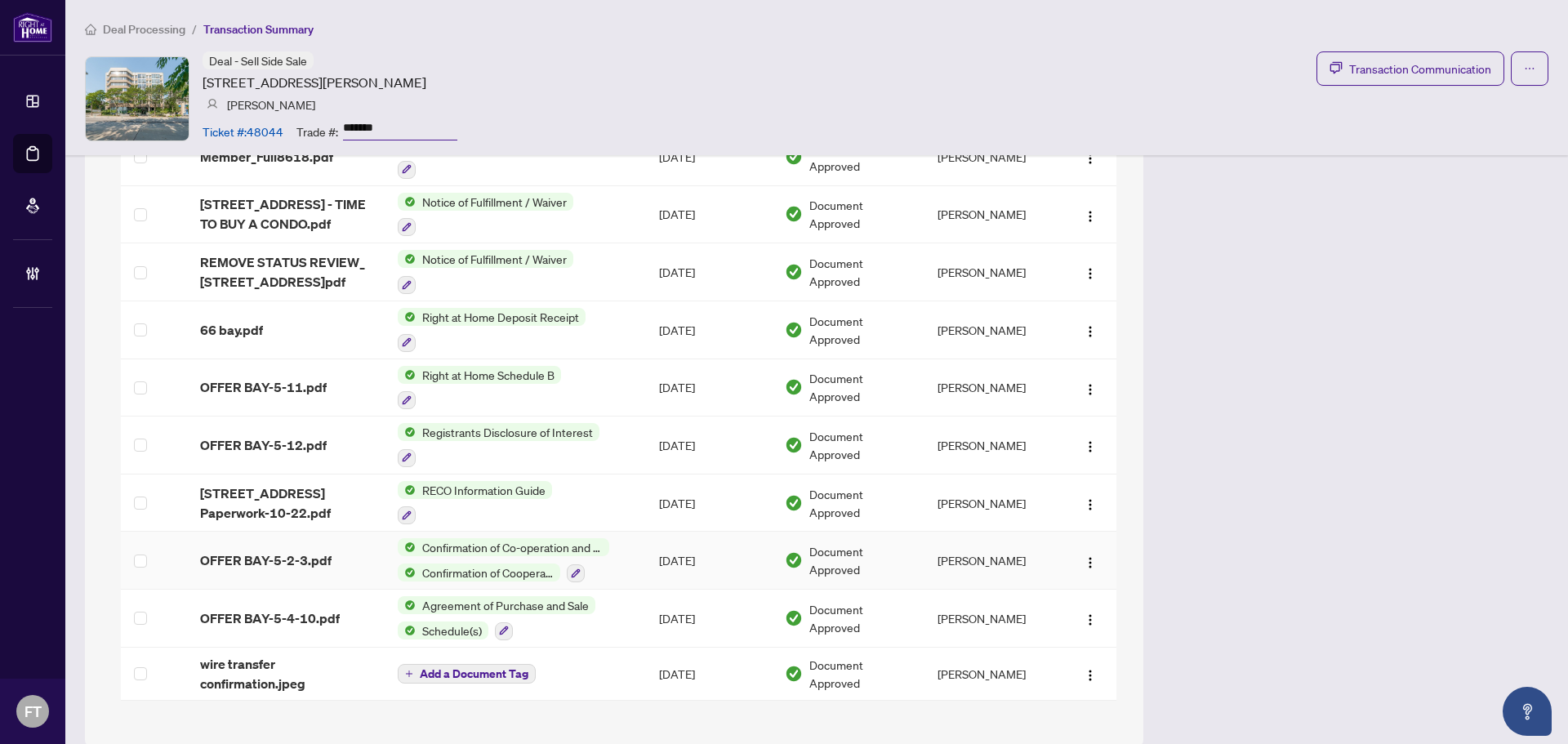
click at [305, 549] on td "OFFER BAY-5-2-3.pdf" at bounding box center [286, 561] width 198 height 58
click at [1382, 67] on span "Transaction Communication" at bounding box center [1420, 69] width 142 height 19
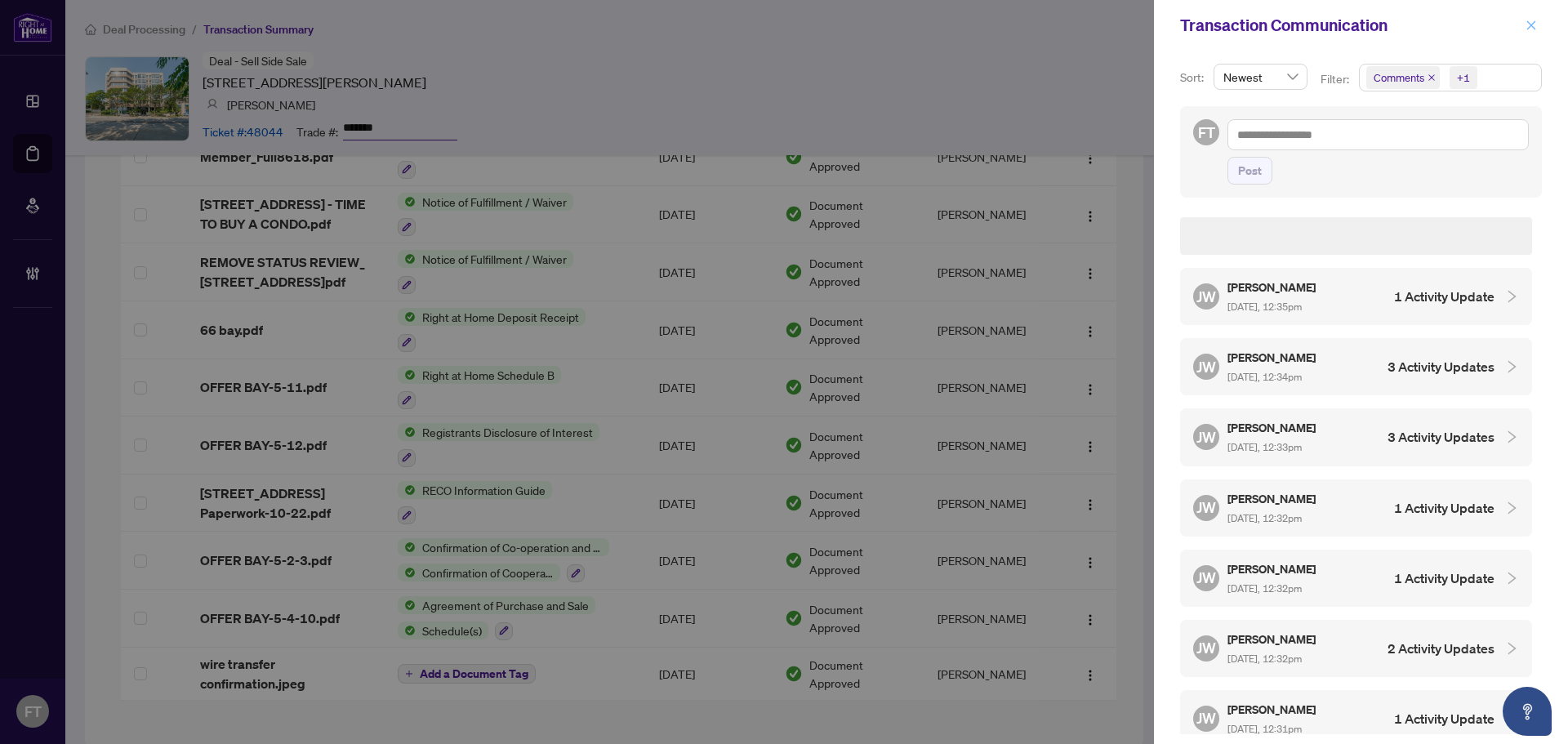
scroll to position [489, 0]
click at [756, 70] on div at bounding box center [784, 372] width 1568 height 744
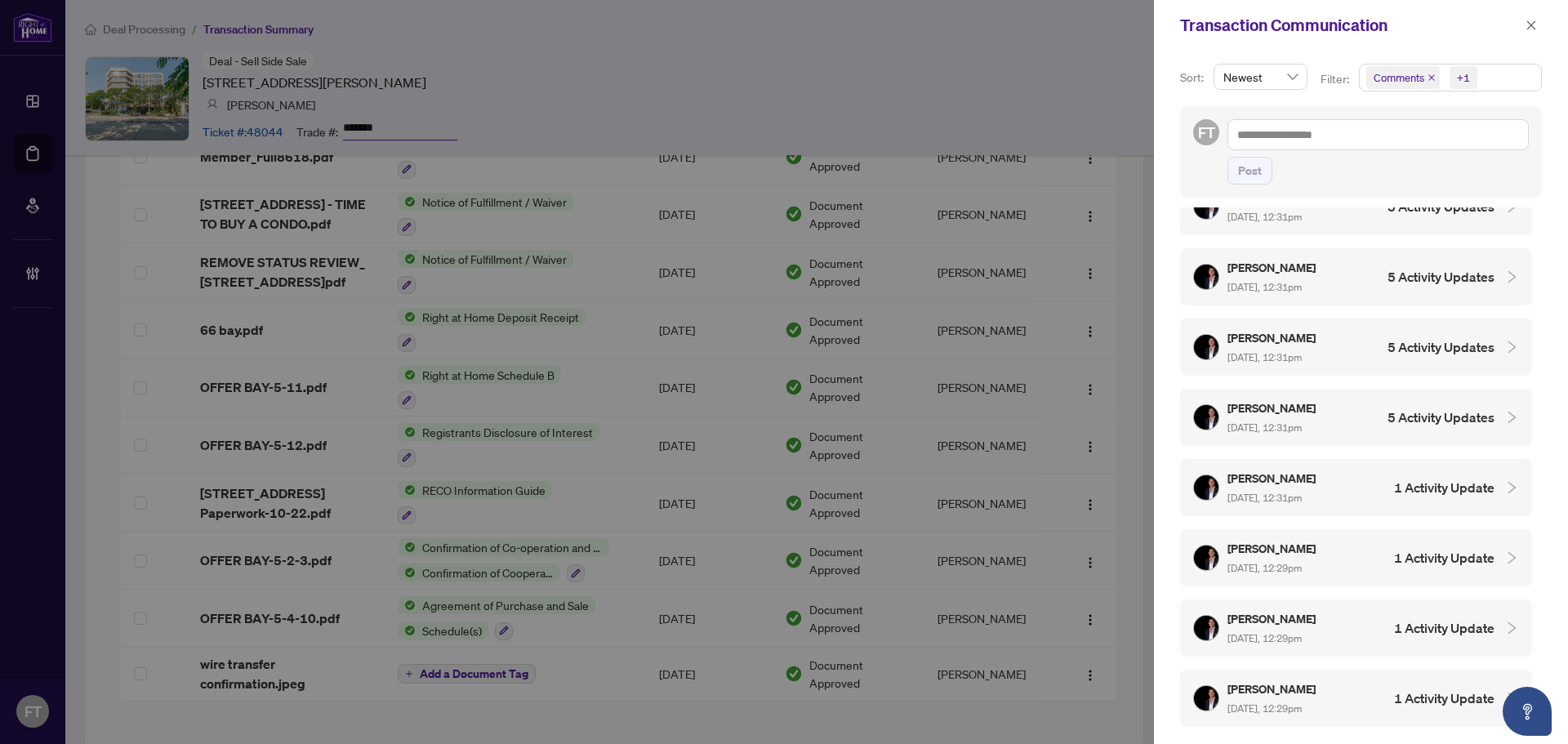
scroll to position [4618, 0]
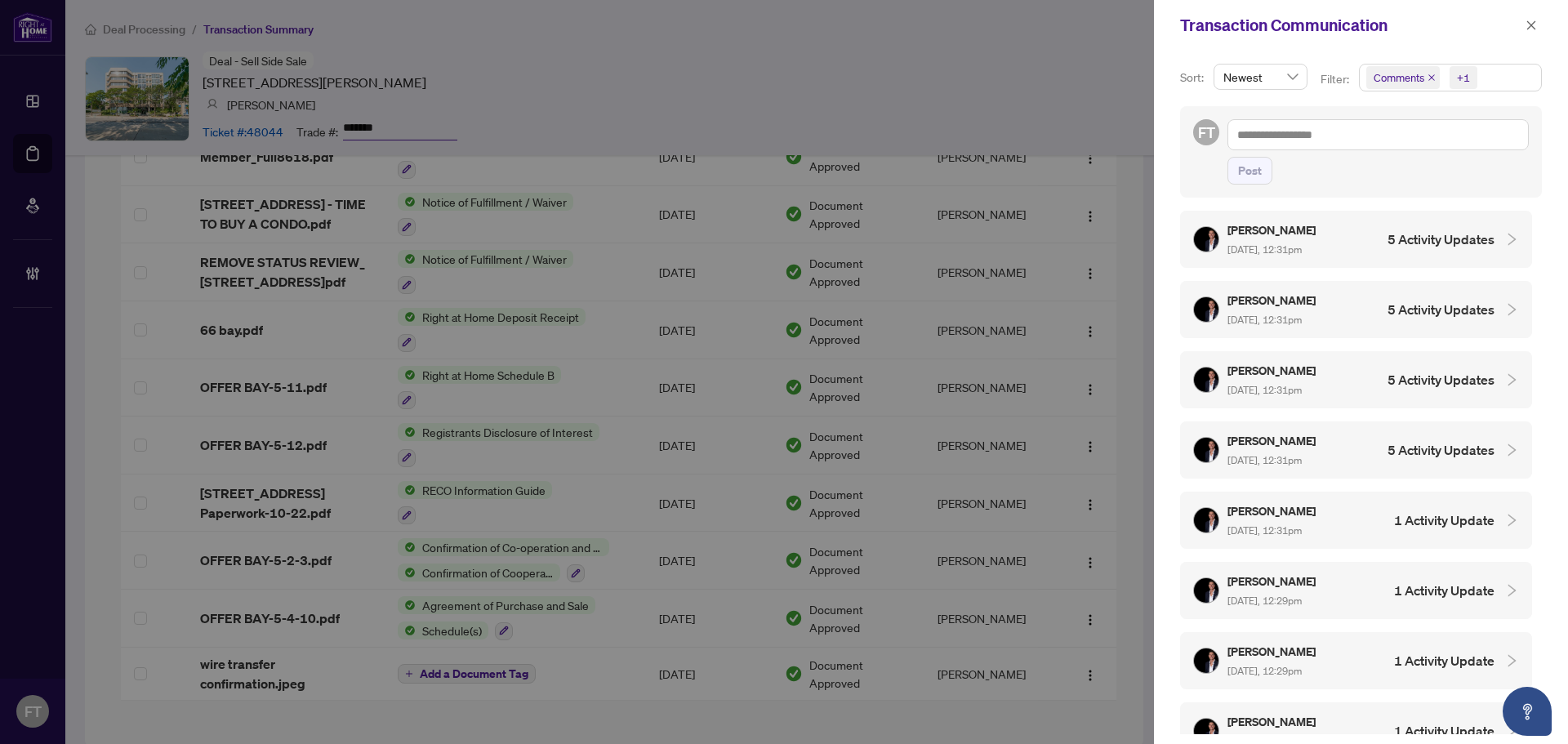
click at [1418, 431] on div "Nathan Ferro Aug/11/2025, 12:31pm 5 Activity Updates" at bounding box center [1344, 450] width 301 height 37
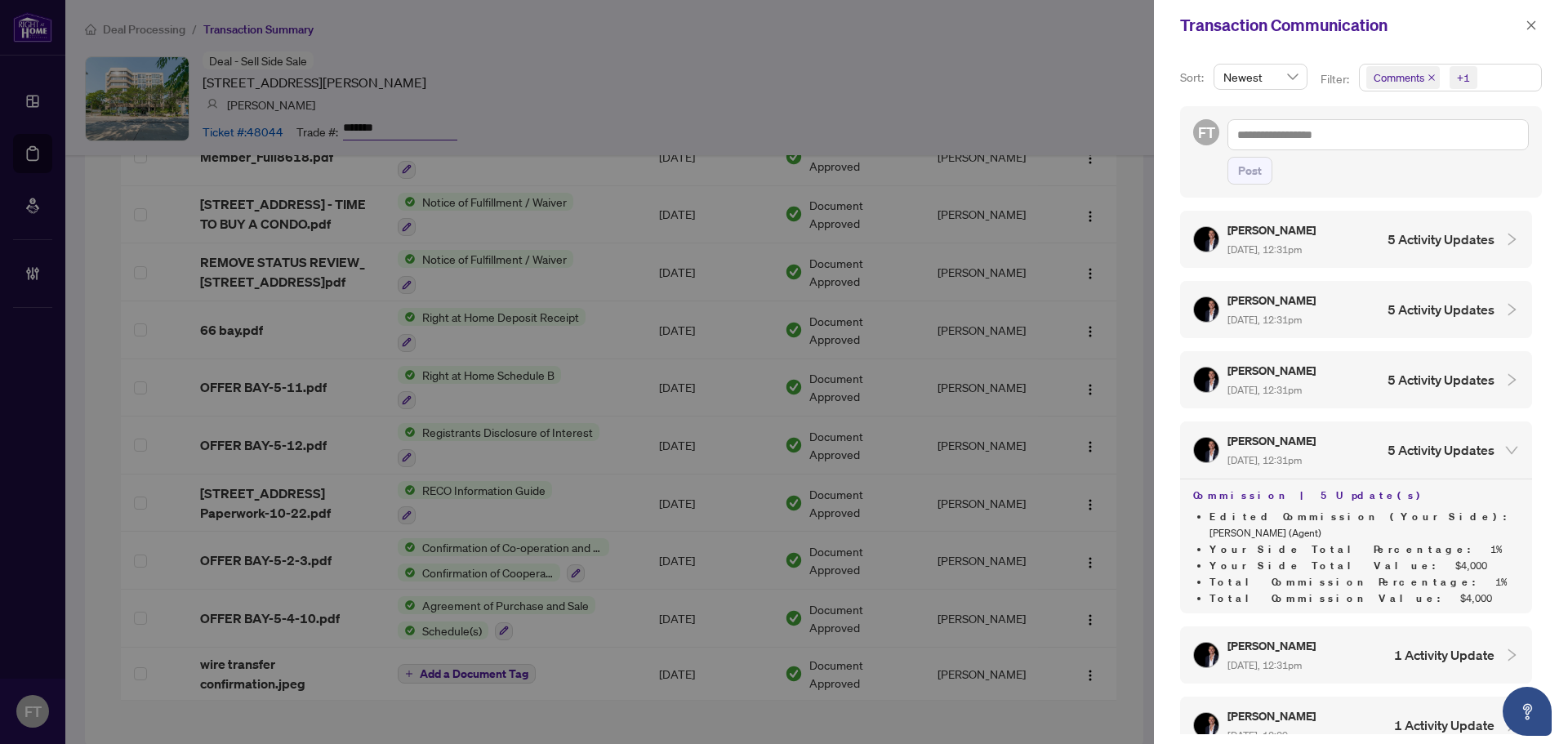
click at [1429, 370] on h4 "5 Activity Updates" at bounding box center [1441, 379] width 107 height 20
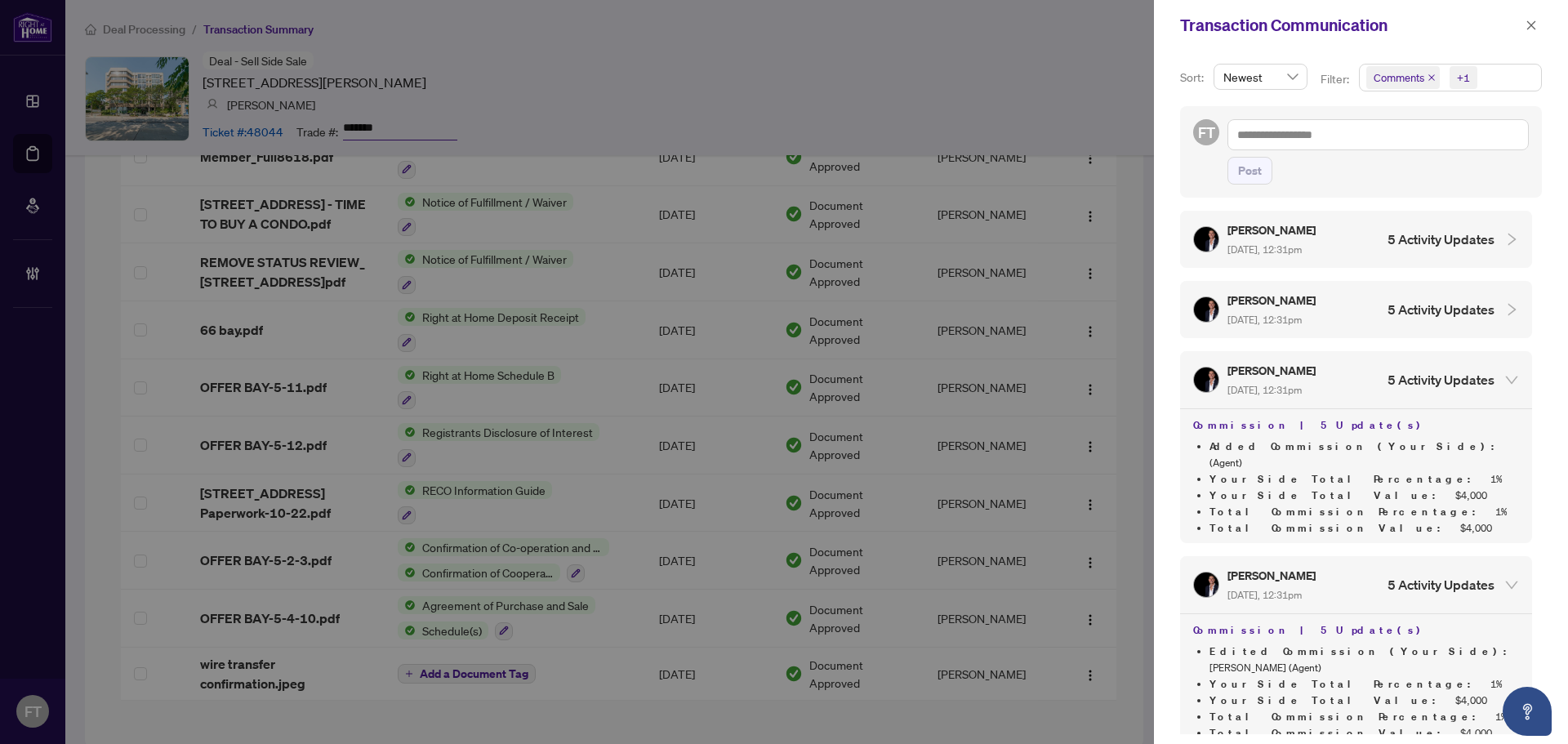
click at [1424, 299] on h4 "5 Activity Updates" at bounding box center [1441, 309] width 107 height 20
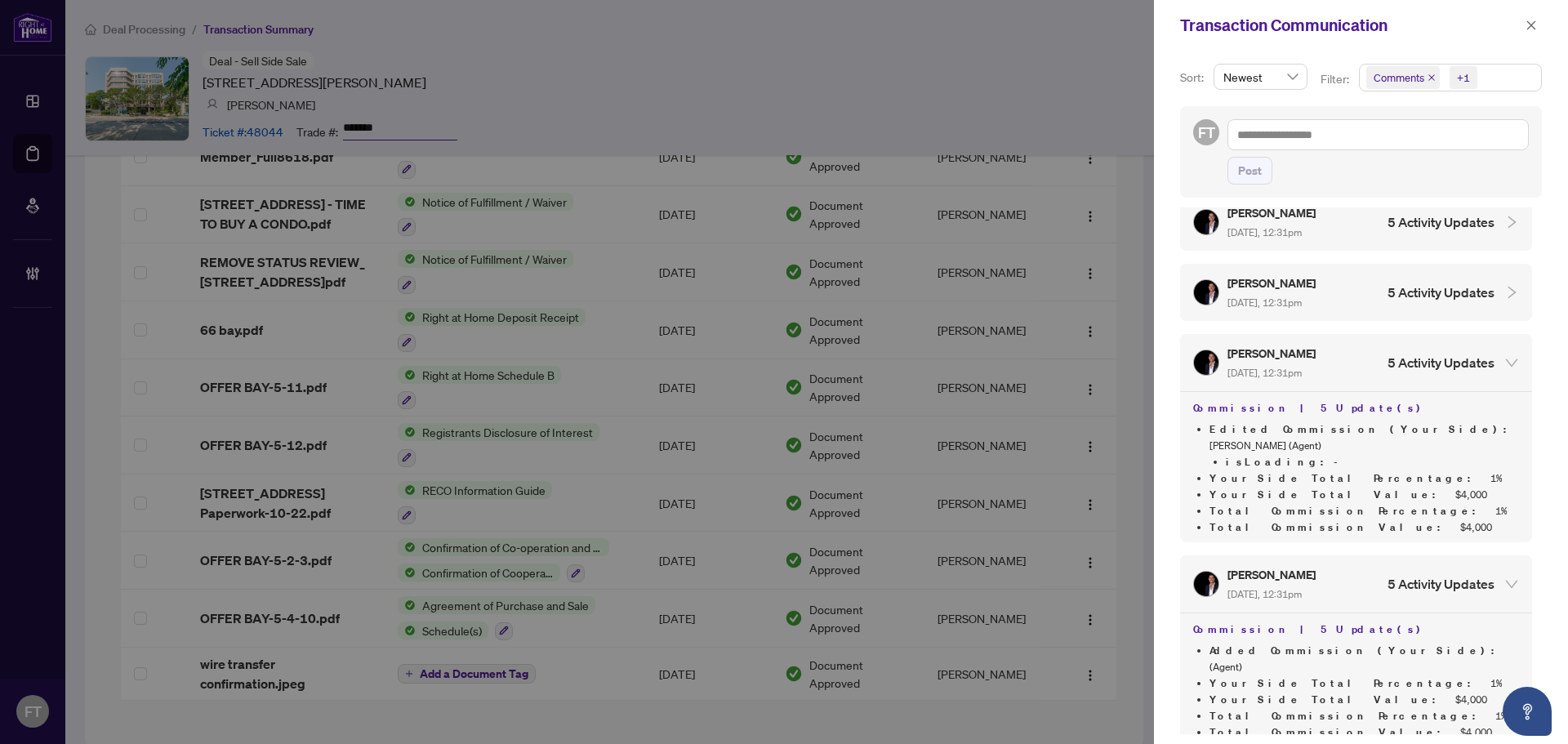
scroll to position [4536, 0]
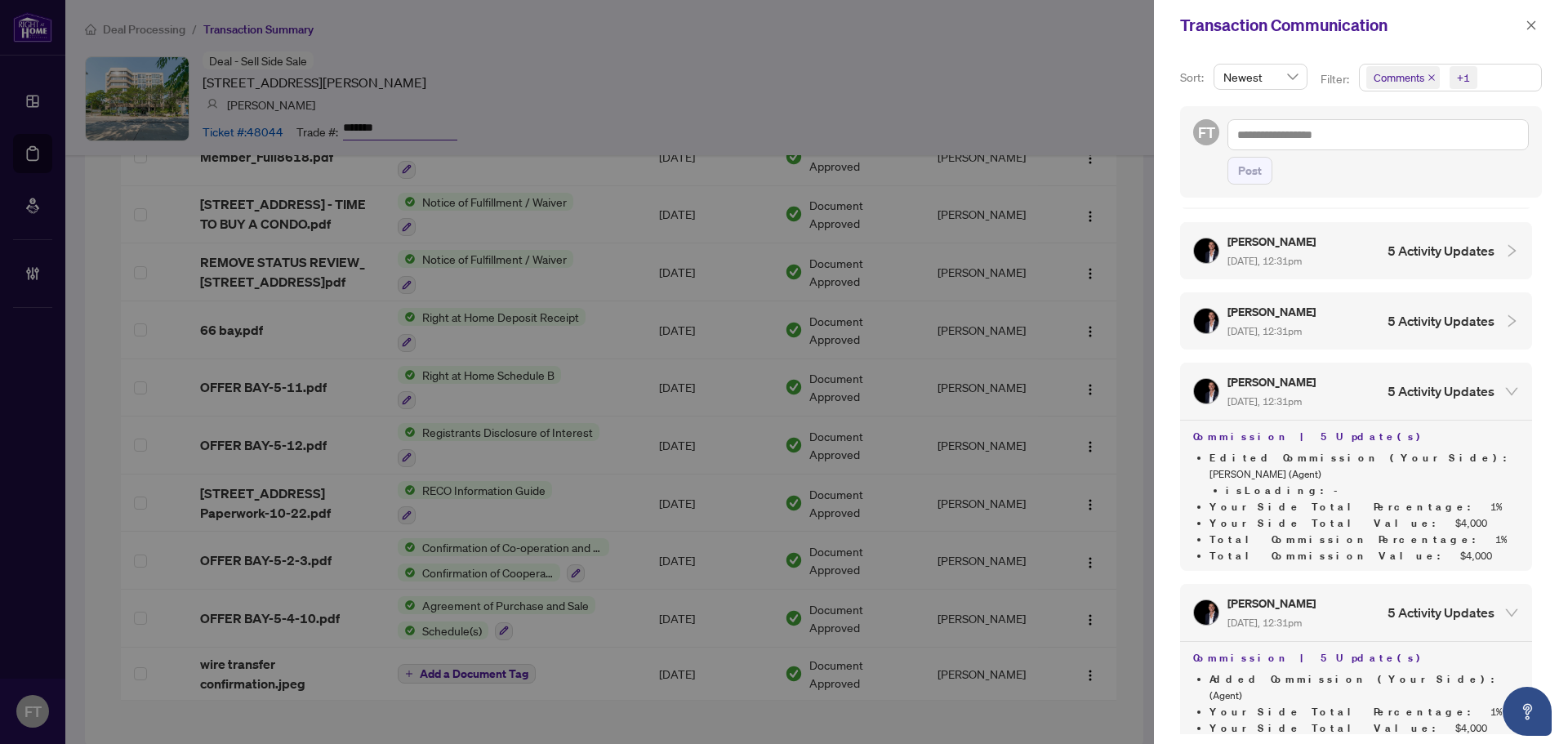
click at [1411, 311] on h4 "5 Activity Updates" at bounding box center [1441, 320] width 107 height 20
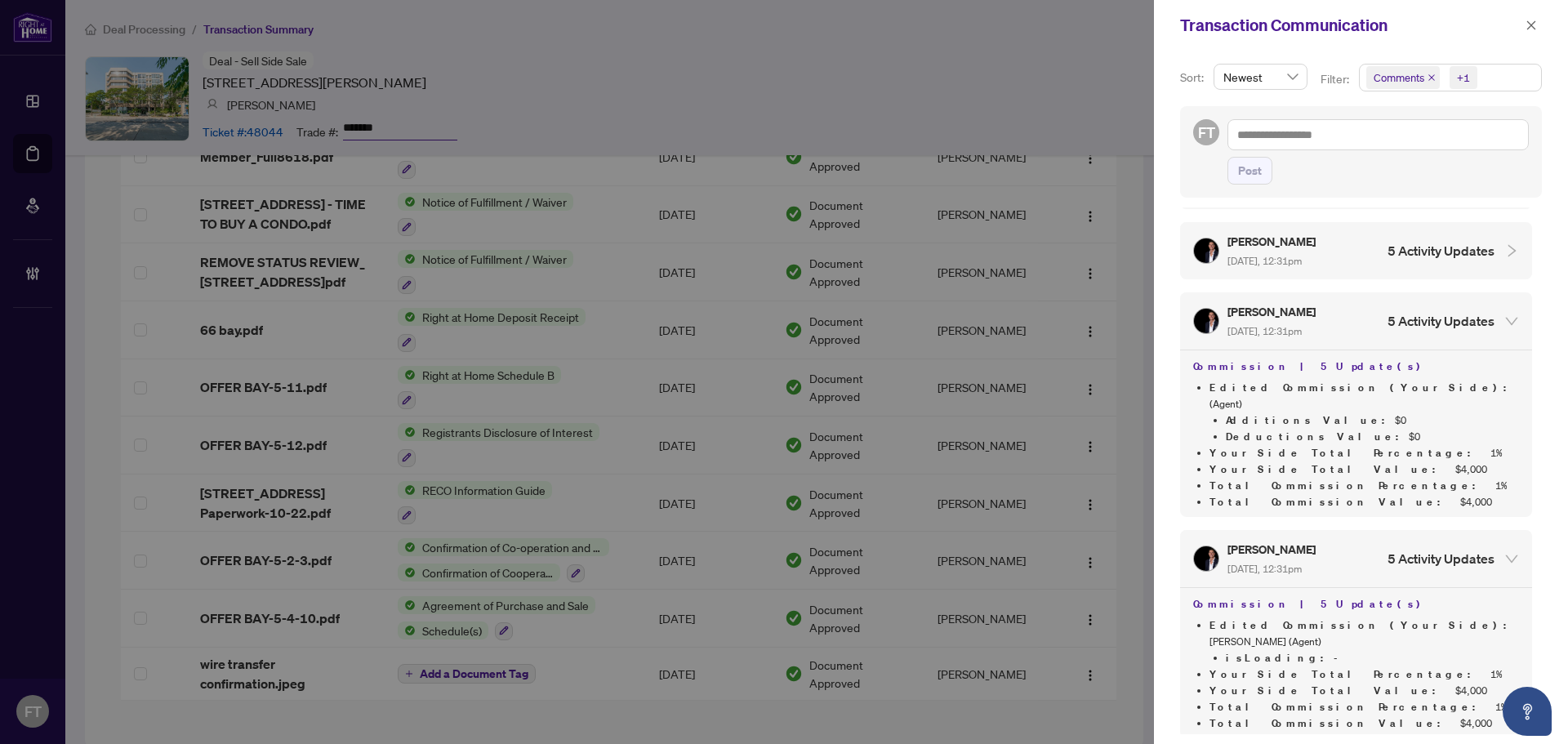
click at [1429, 311] on h4 "5 Activity Updates" at bounding box center [1441, 320] width 107 height 20
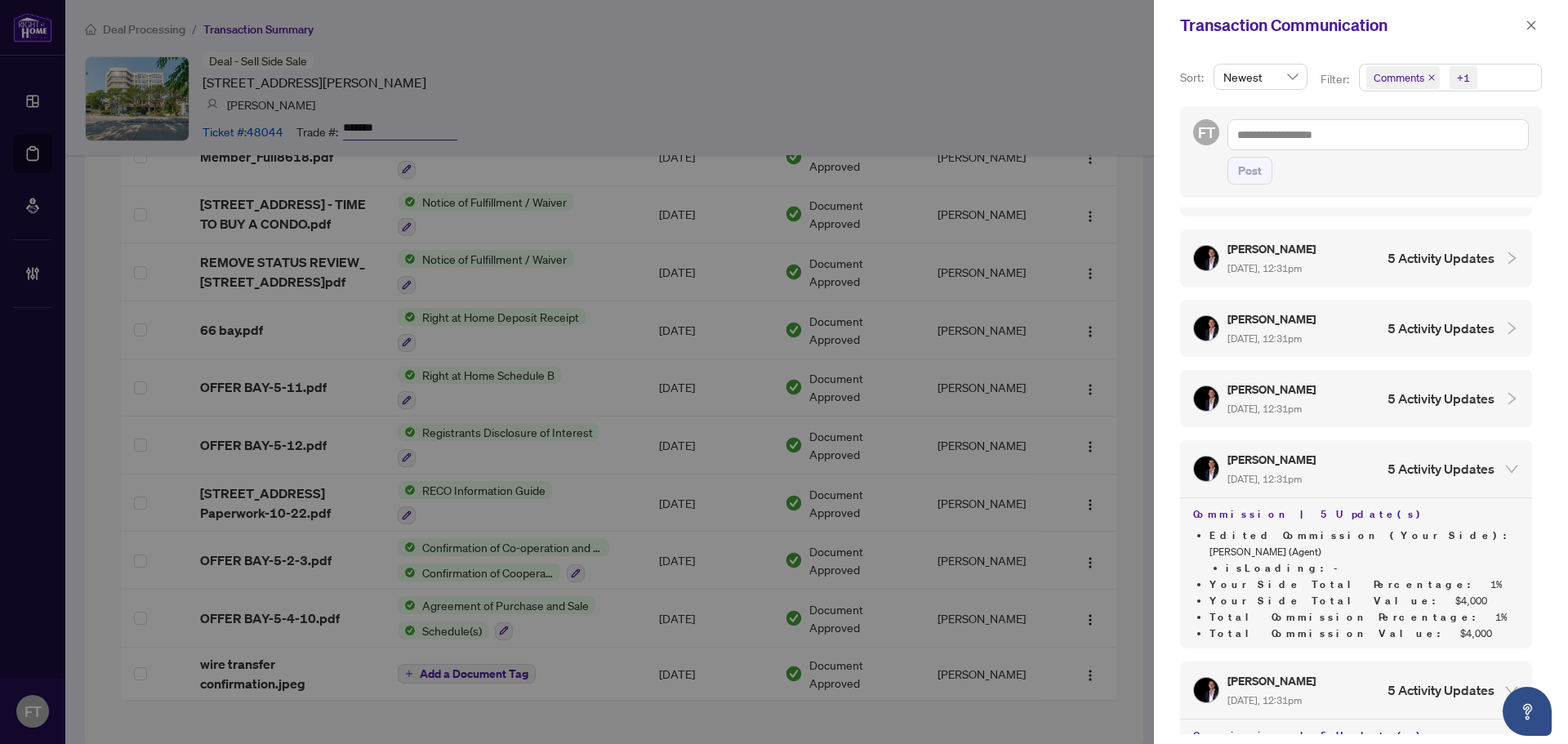
scroll to position [4373, 0]
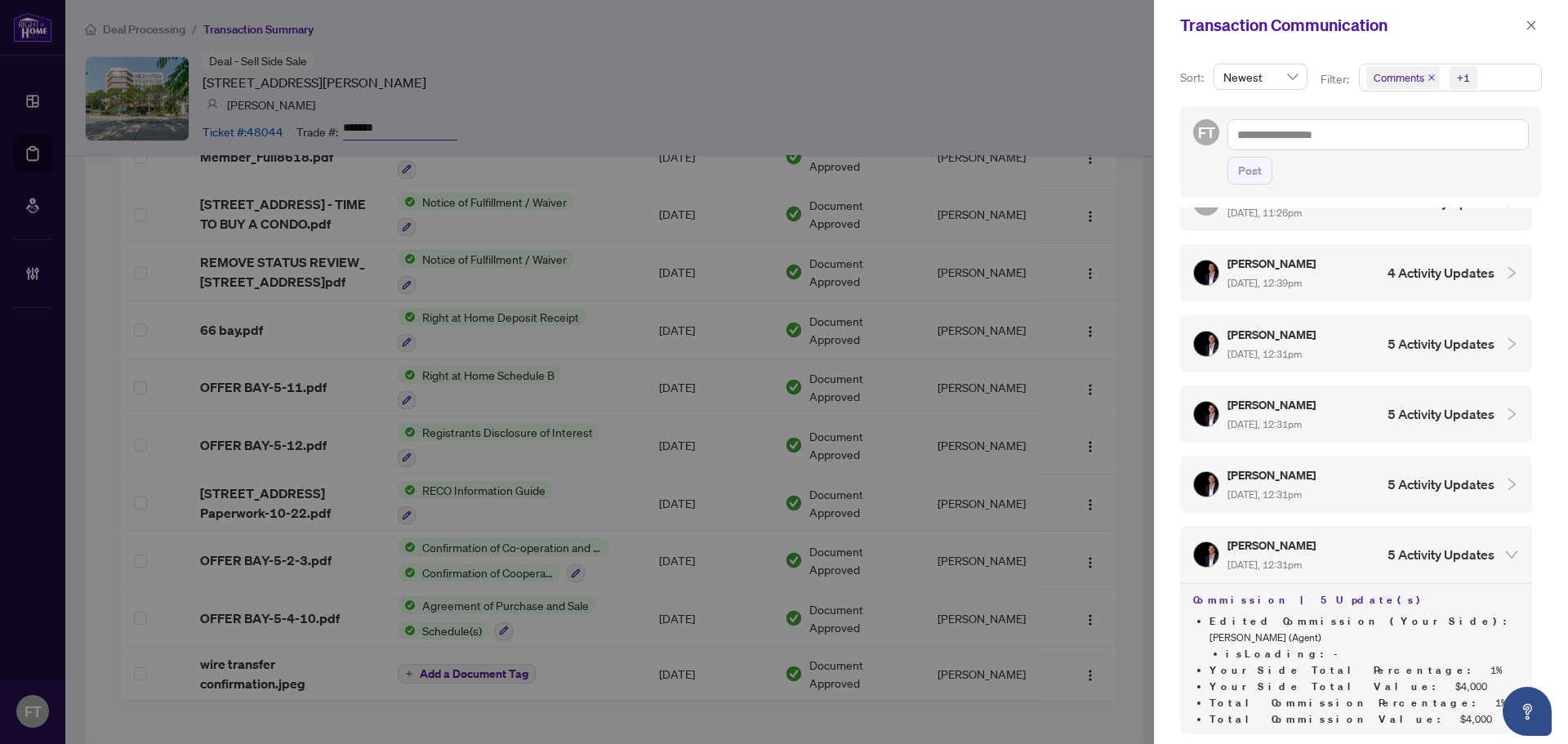
click at [1412, 395] on div "Nathan Ferro Aug/11/2025, 12:31pm 5 Activity Updates" at bounding box center [1344, 414] width 301 height 37
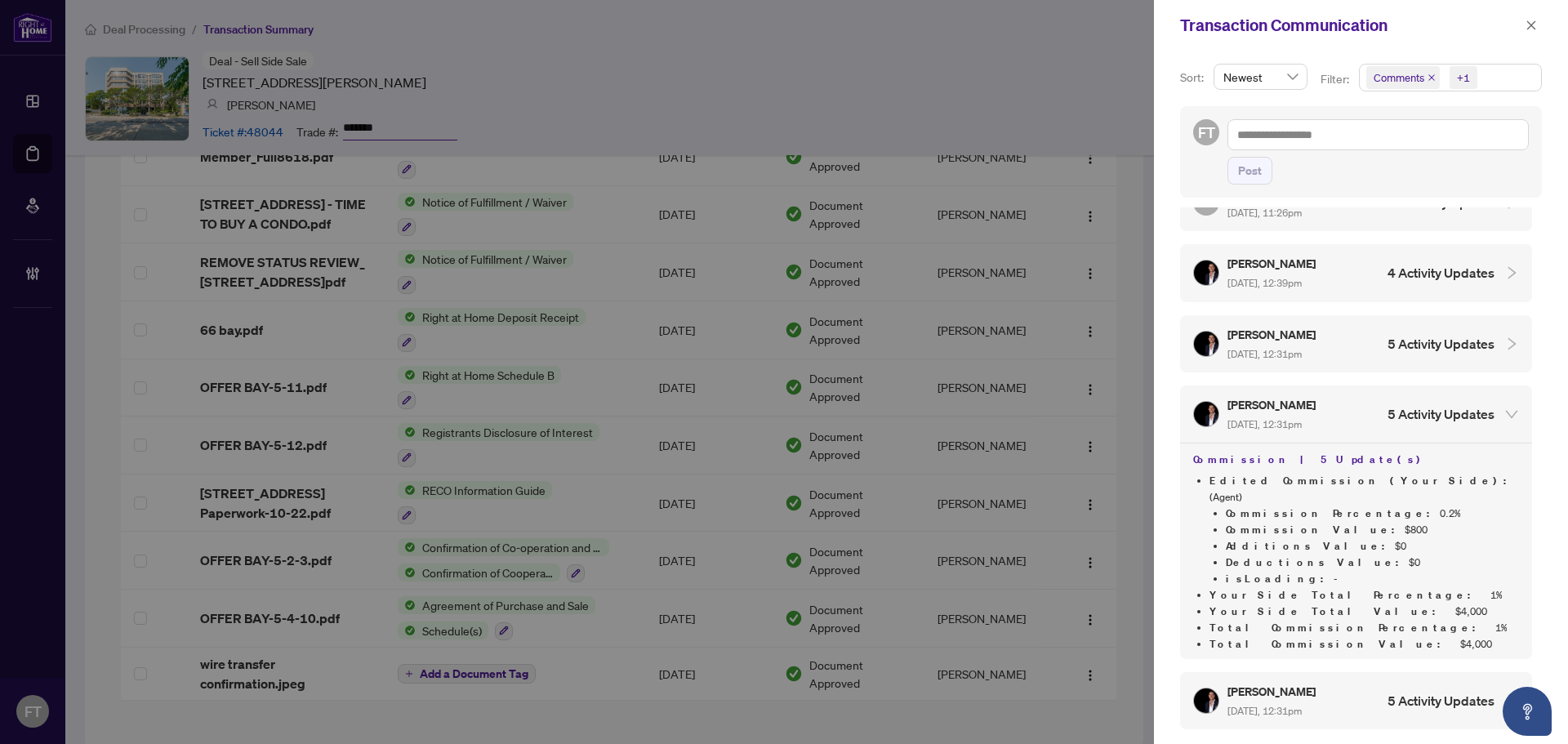
click at [1418, 404] on h4 "5 Activity Updates" at bounding box center [1441, 414] width 107 height 20
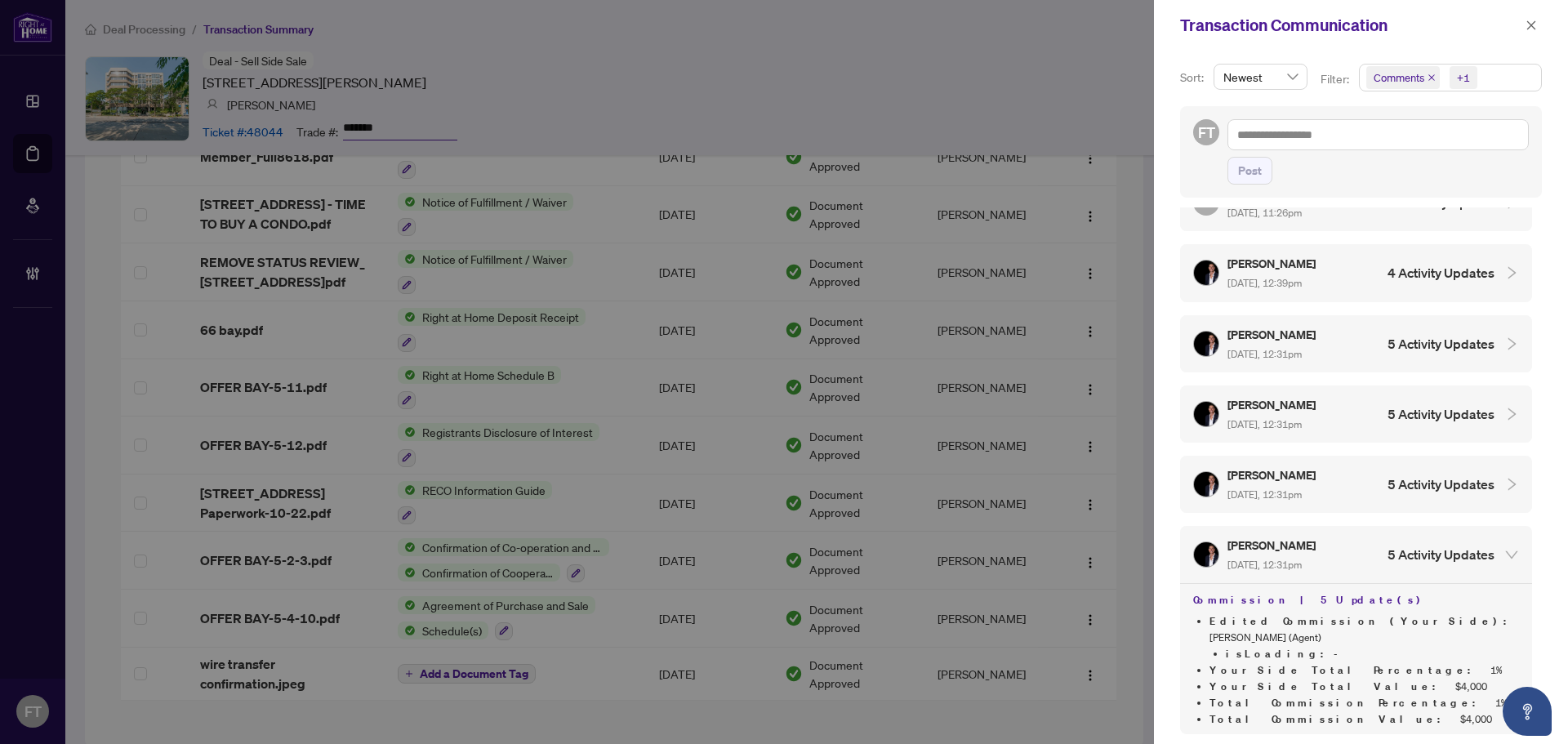
click at [1425, 334] on h4 "5 Activity Updates" at bounding box center [1441, 343] width 107 height 20
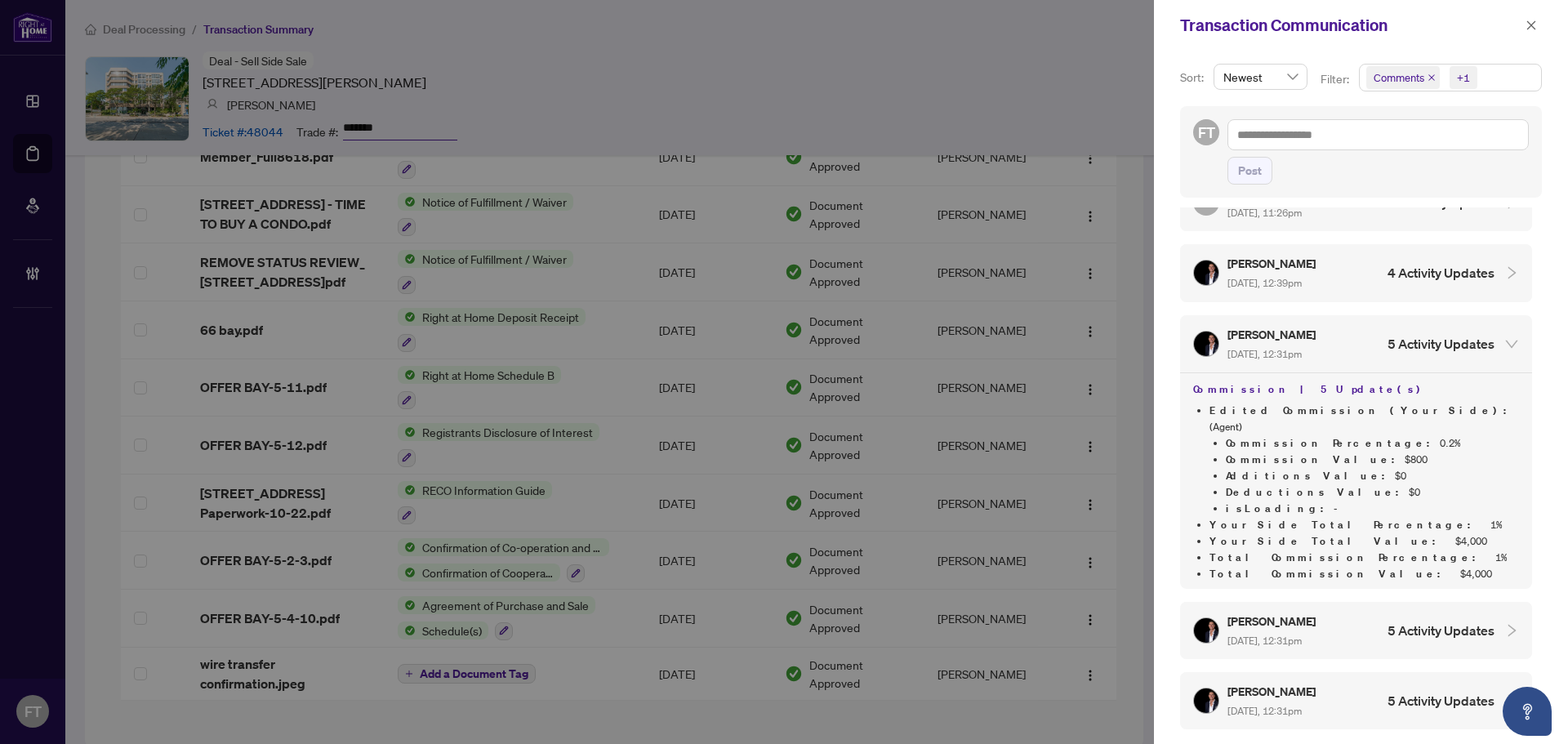
click at [1423, 334] on h4 "5 Activity Updates" at bounding box center [1441, 343] width 107 height 20
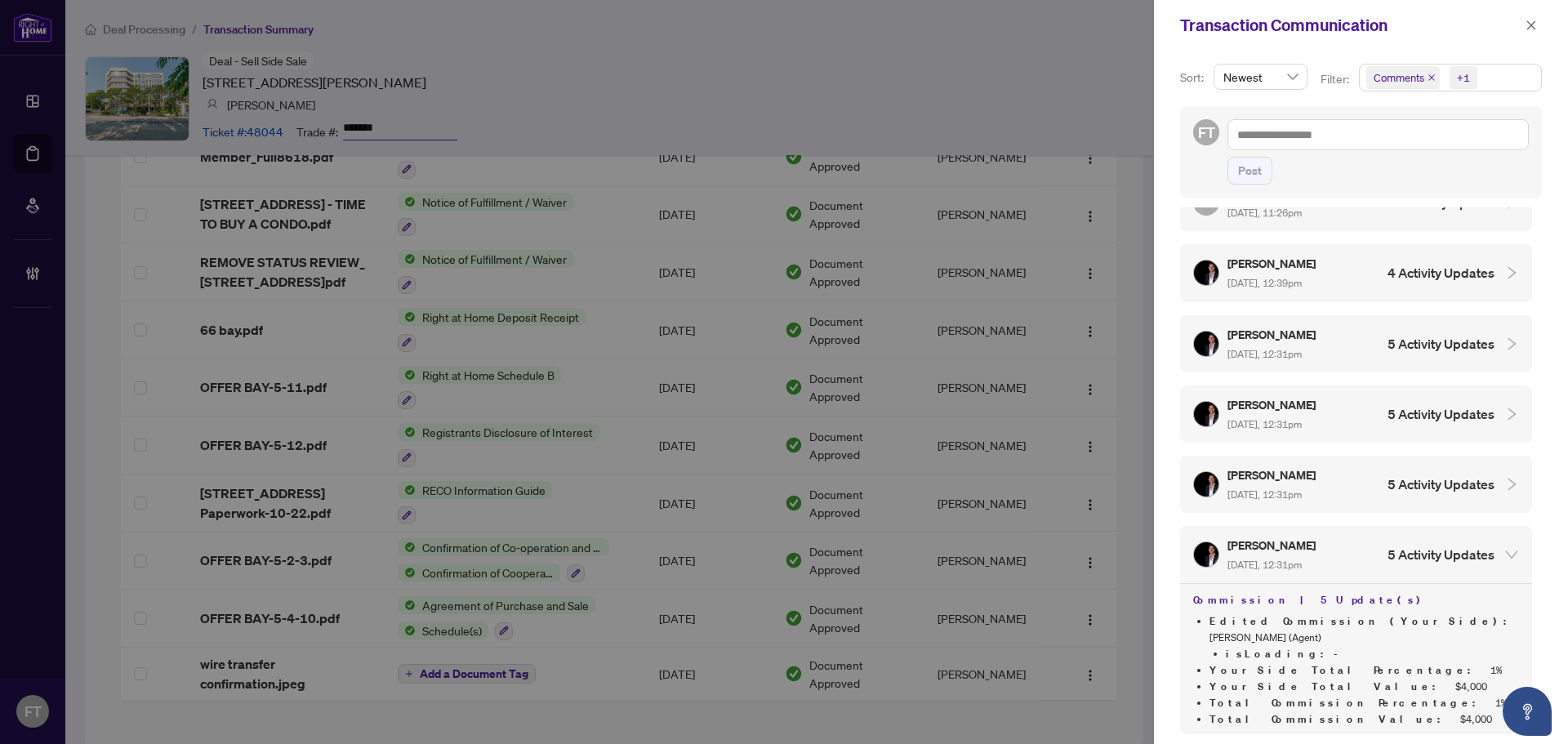
click at [1419, 254] on div "Nathan Ferro Aug/11/2025, 12:39pm 4 Activity Updates" at bounding box center [1344, 272] width 301 height 37
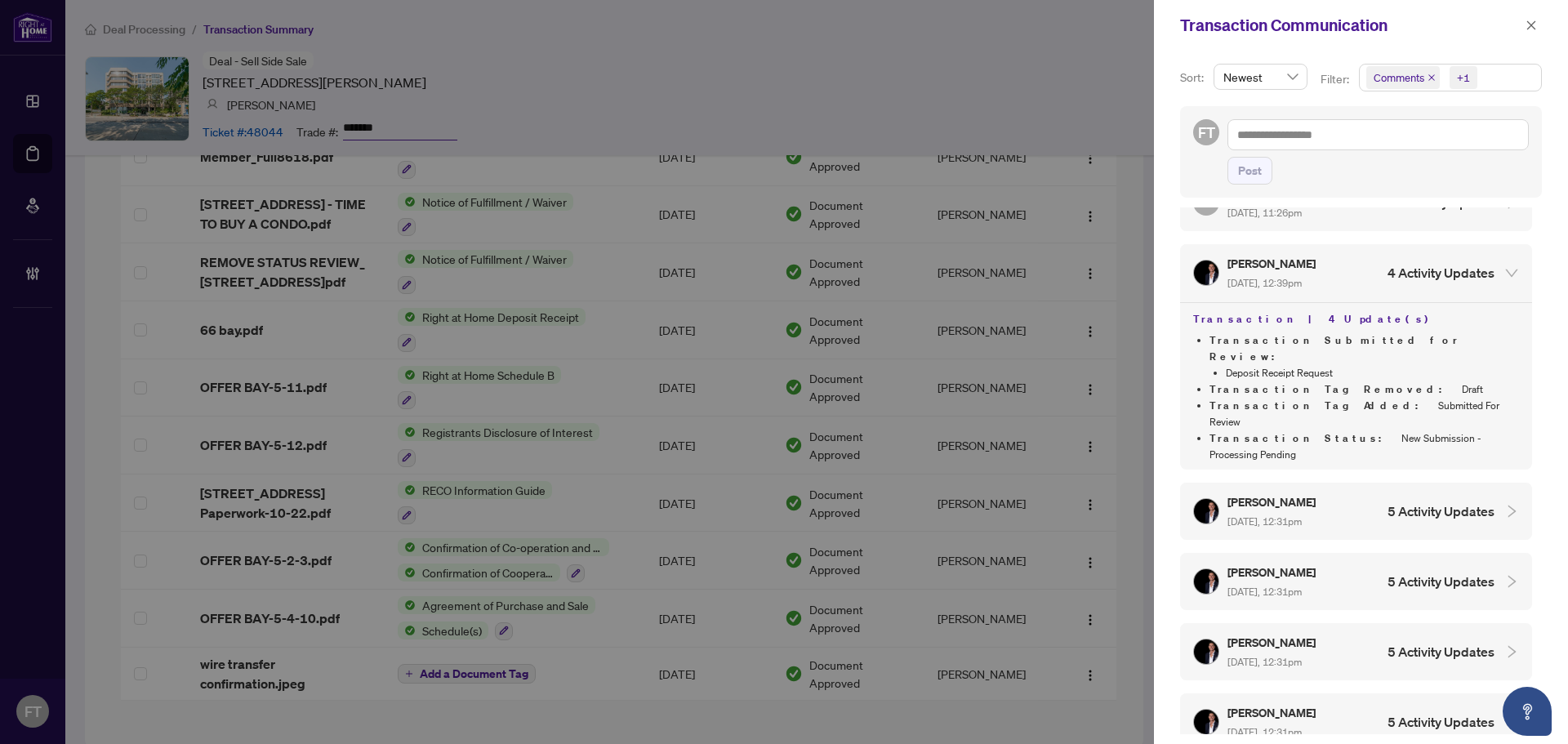
click at [1419, 254] on div "Nathan Ferro Aug/11/2025, 12:39pm 4 Activity Updates" at bounding box center [1344, 272] width 301 height 37
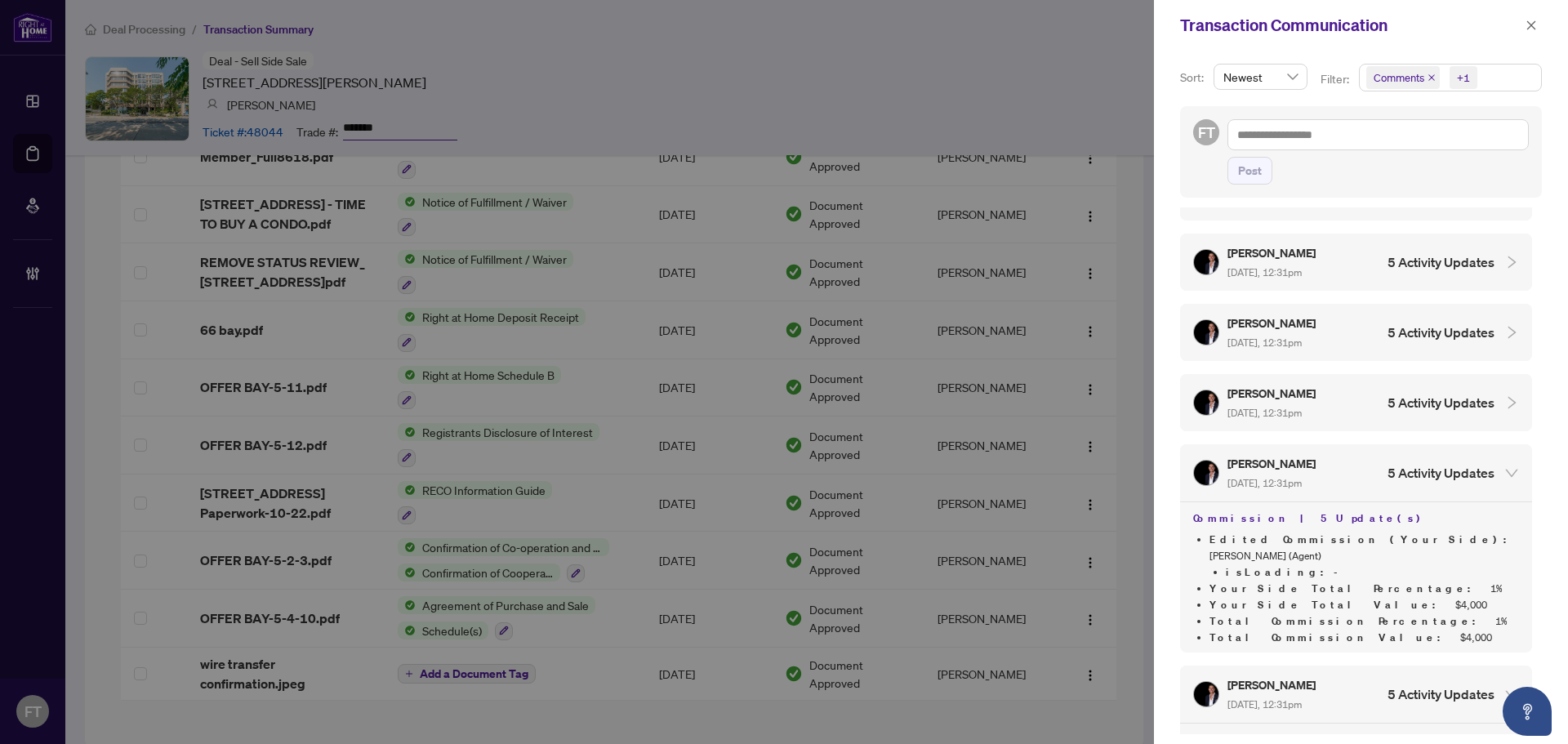
scroll to position [4536, 0]
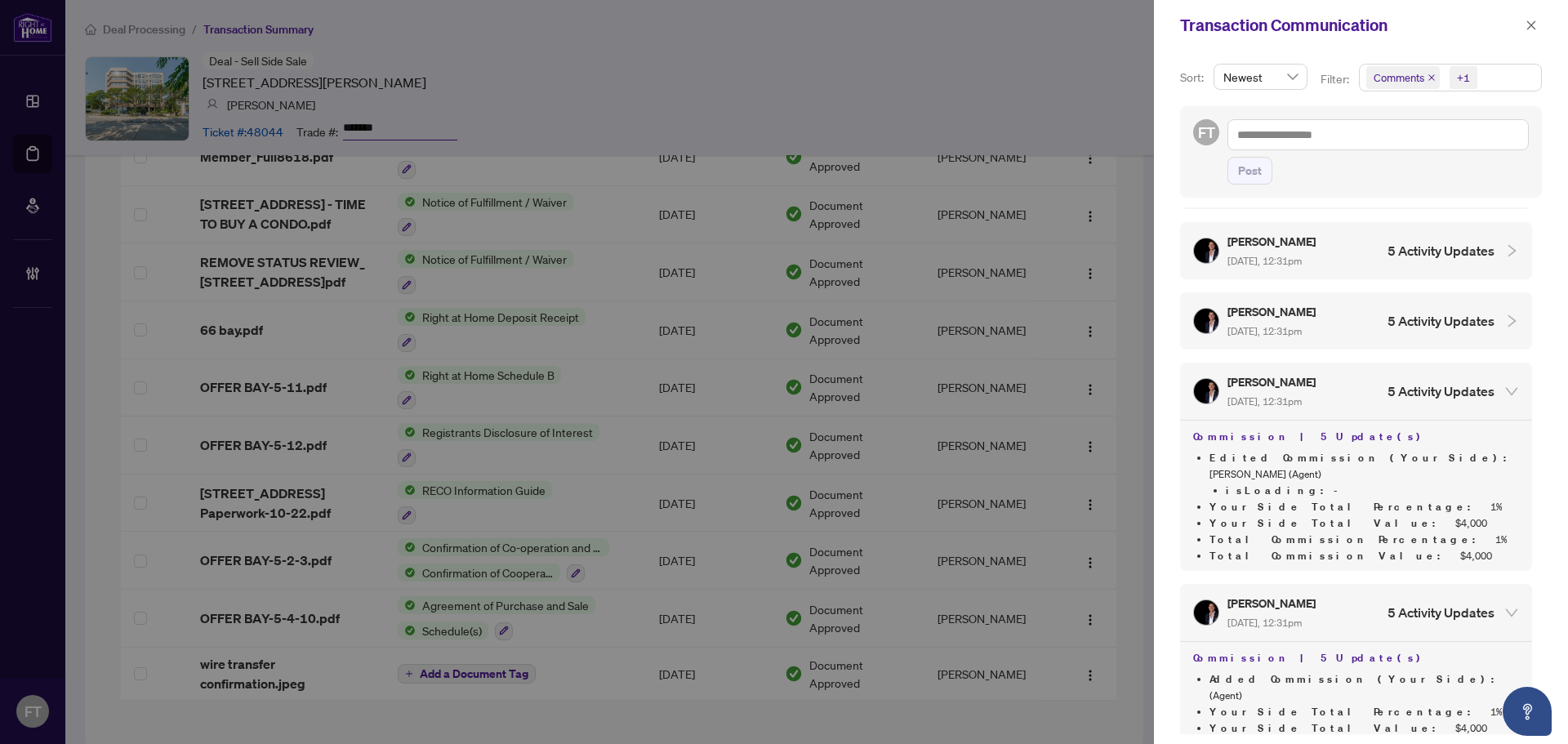
drag, startPoint x: 1083, startPoint y: 112, endPoint x: 978, endPoint y: 18, distance: 140.9
click at [1083, 112] on div at bounding box center [784, 372] width 1568 height 744
click at [1531, 22] on icon "close" at bounding box center [1531, 25] width 11 height 11
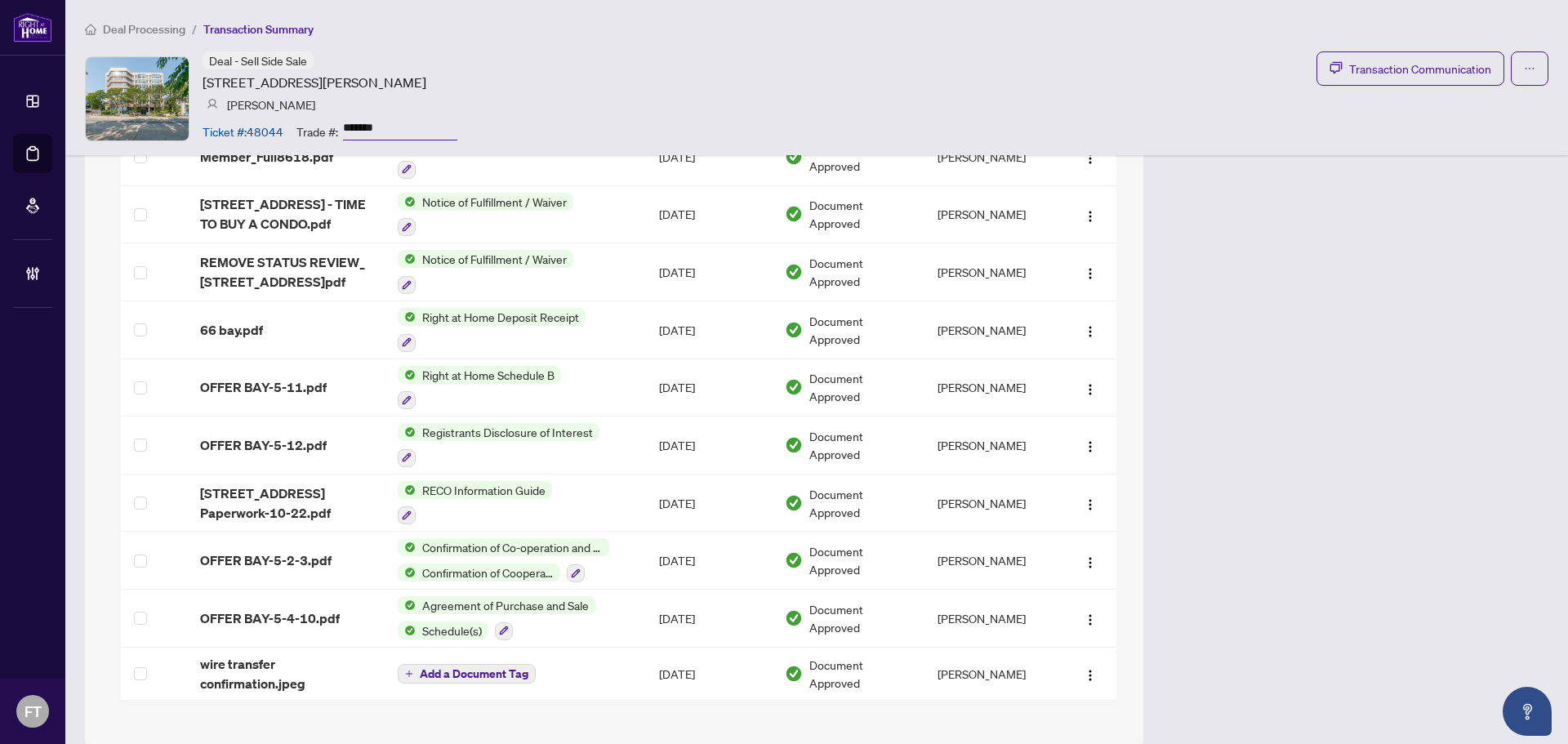
click at [766, 46] on div "Deal Processing / Transaction Summary Deal - Sell Side Sale 66 Bay Street, Hami…" at bounding box center [816, 78] width 1502 height 155
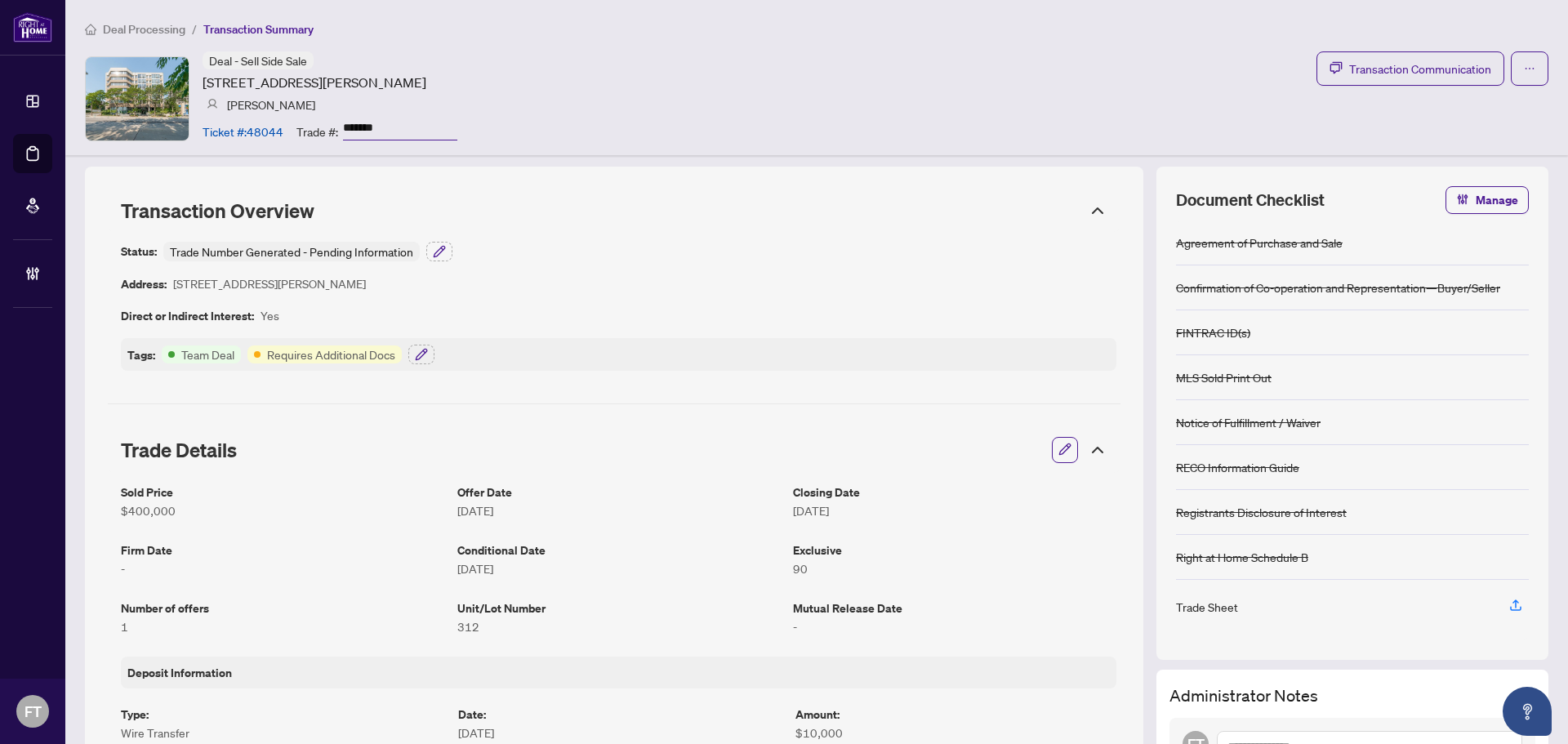
scroll to position [0, 0]
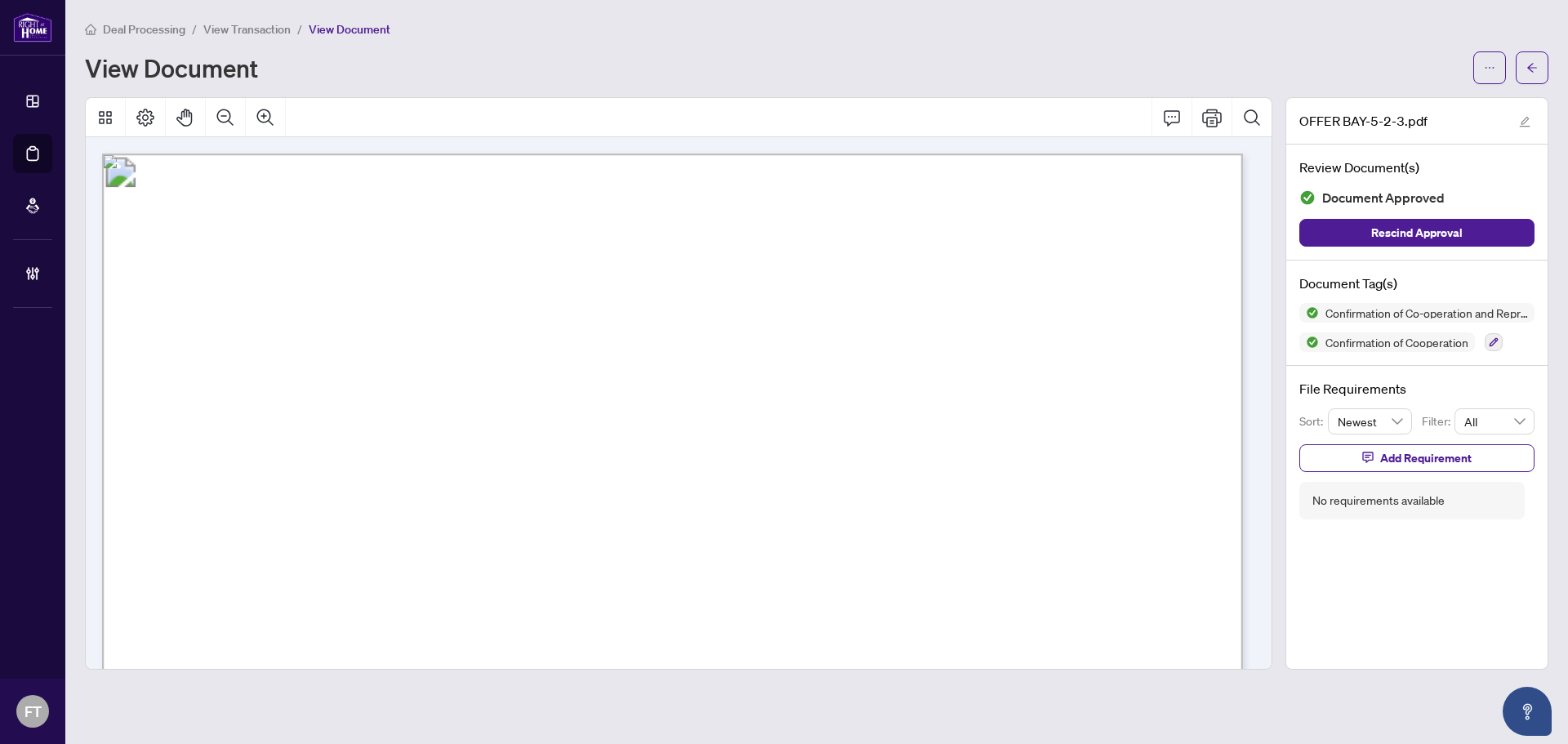
click at [650, 543] on span "in the transaction, the Brokerages agree to co-operate, in consideration of, an…" at bounding box center [535, 549] width 716 height 16
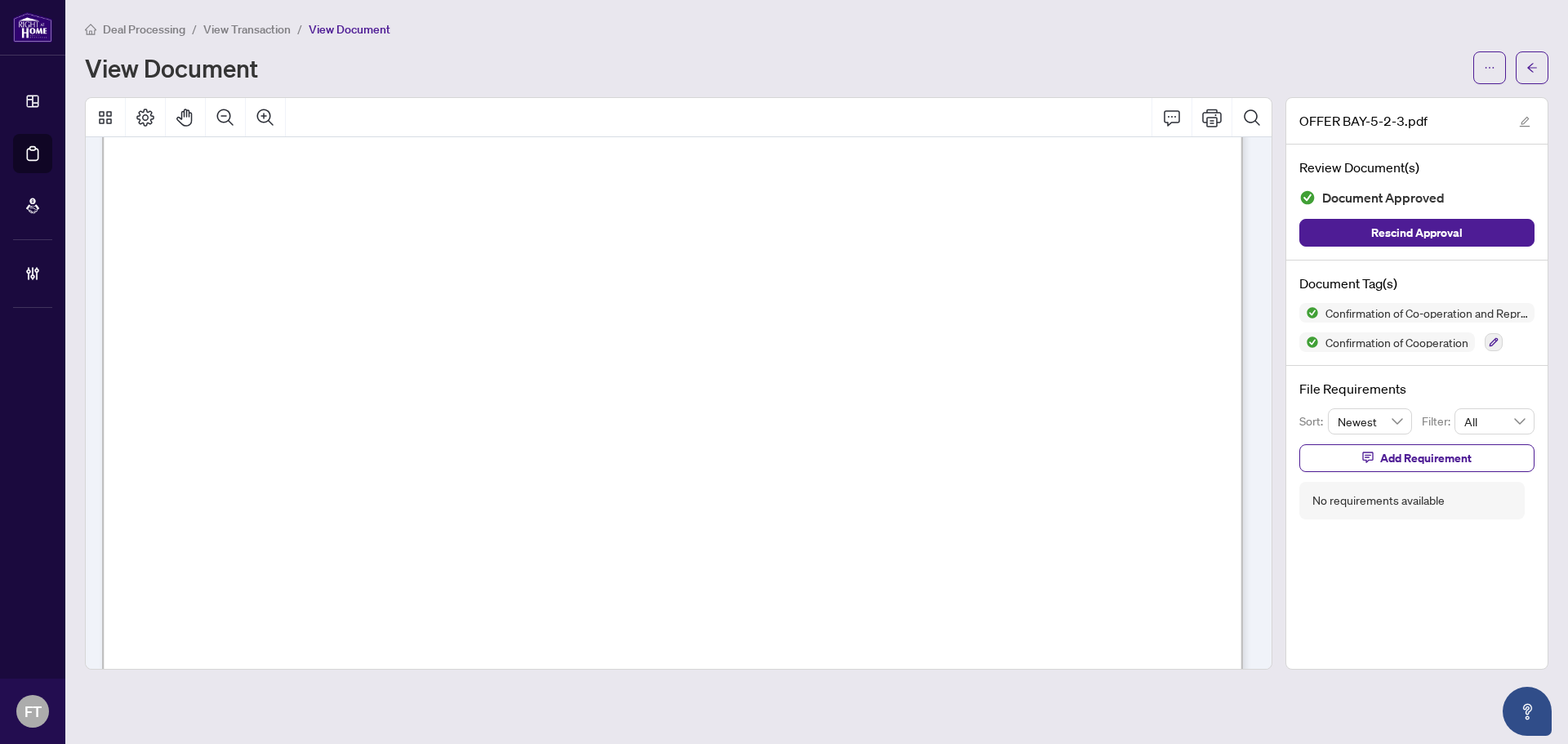
scroll to position [327, 0]
click at [275, 28] on span "View Transaction" at bounding box center [246, 30] width 87 height 15
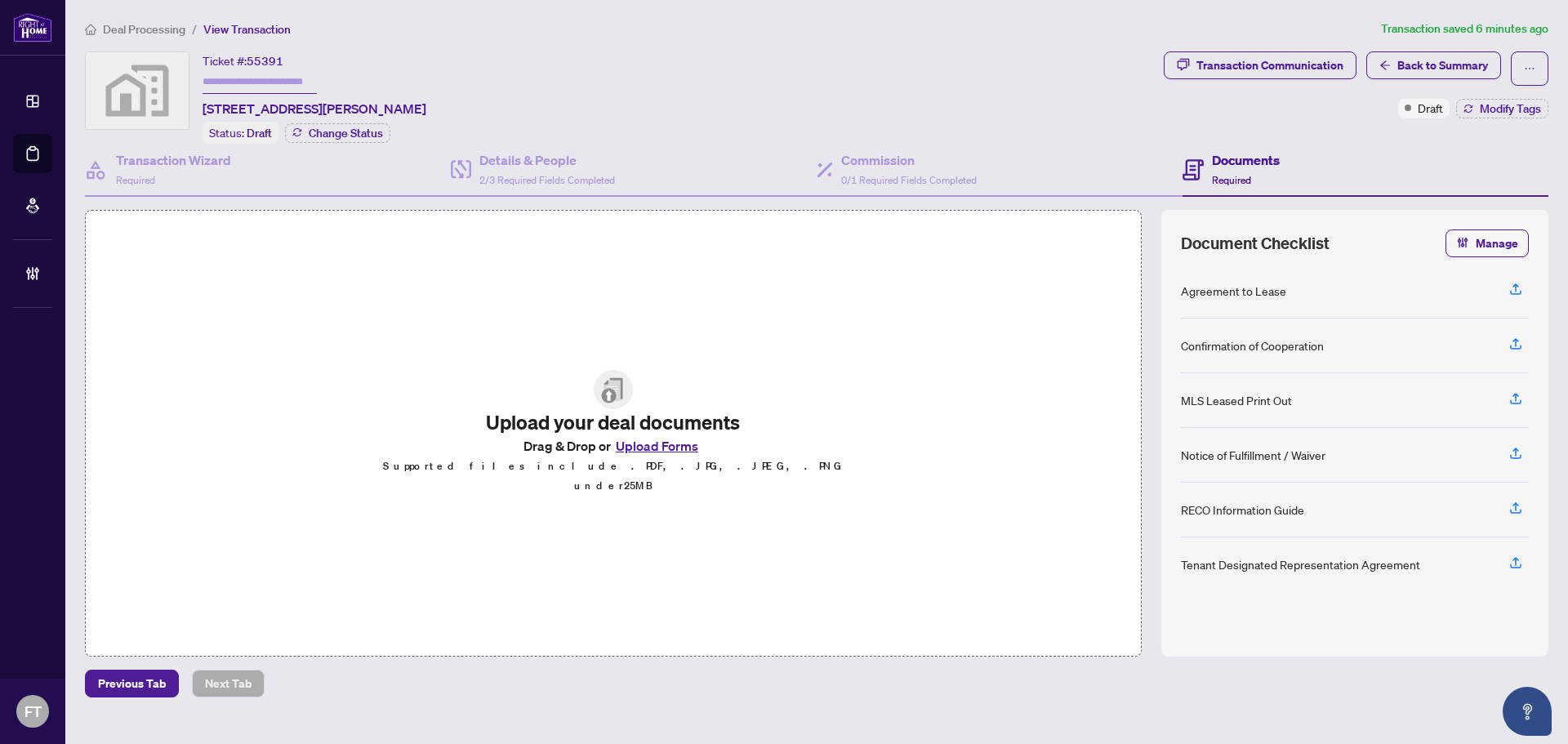
click at [458, 36] on ol "Deal Processing / View Transaction" at bounding box center [730, 29] width 1290 height 19
click at [134, 29] on span "Deal Processing" at bounding box center [144, 30] width 82 height 15
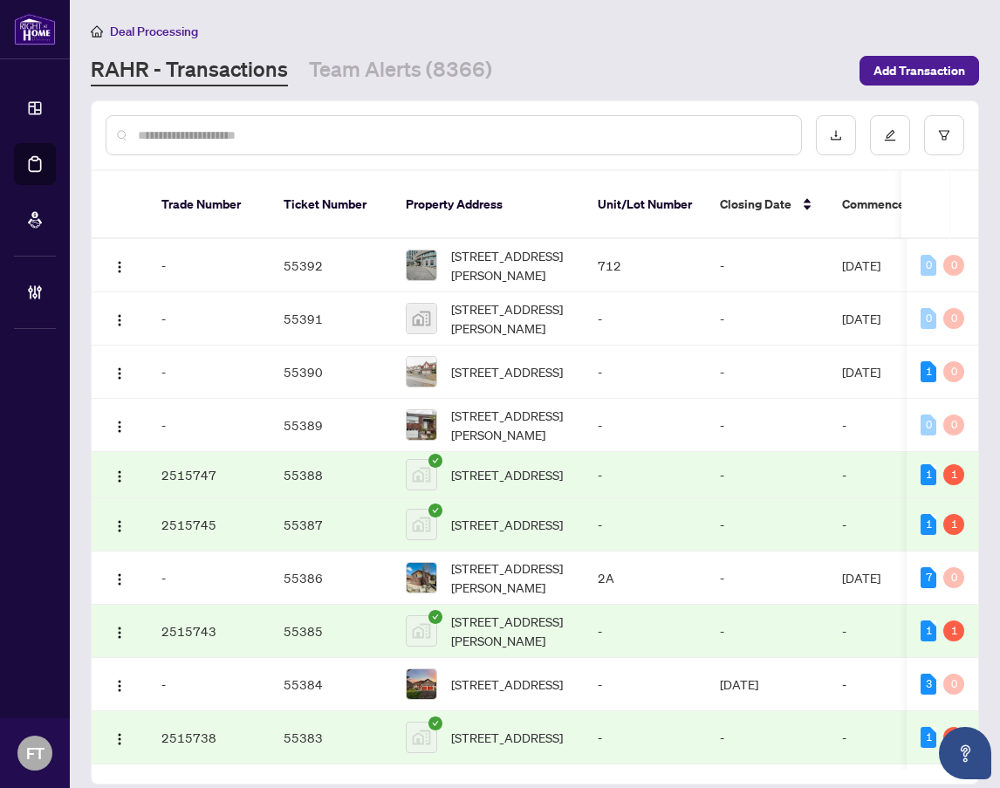
click at [387, 34] on div "Deal Processing" at bounding box center [535, 31] width 888 height 20
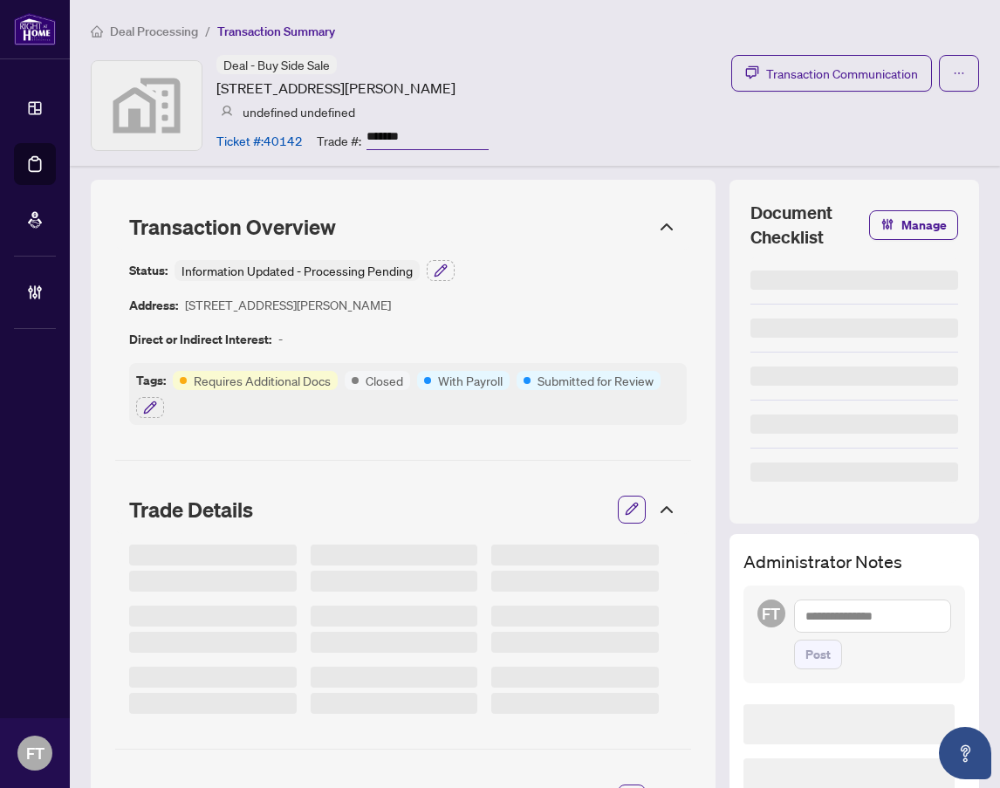
click at [819, 51] on div "Deal Processing / Transaction Summary Deal - Buy Side Sale [STREET_ADDRESS][PER…" at bounding box center [535, 83] width 930 height 166
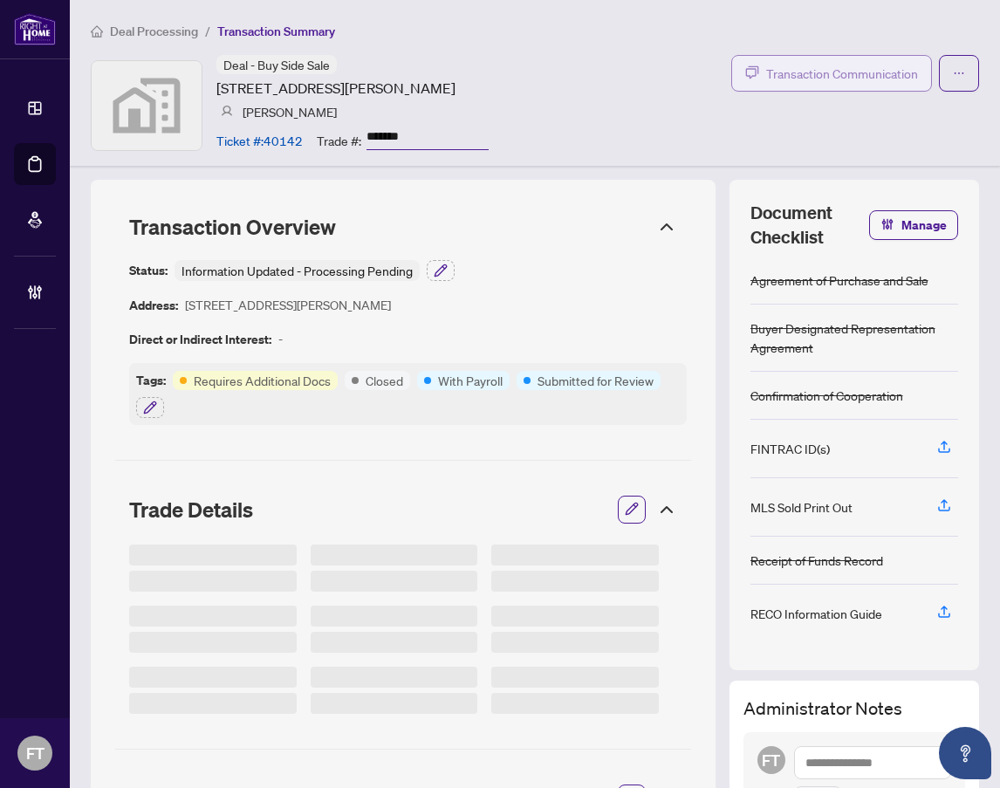
click at [814, 69] on span "Transaction Communication" at bounding box center [842, 74] width 152 height 20
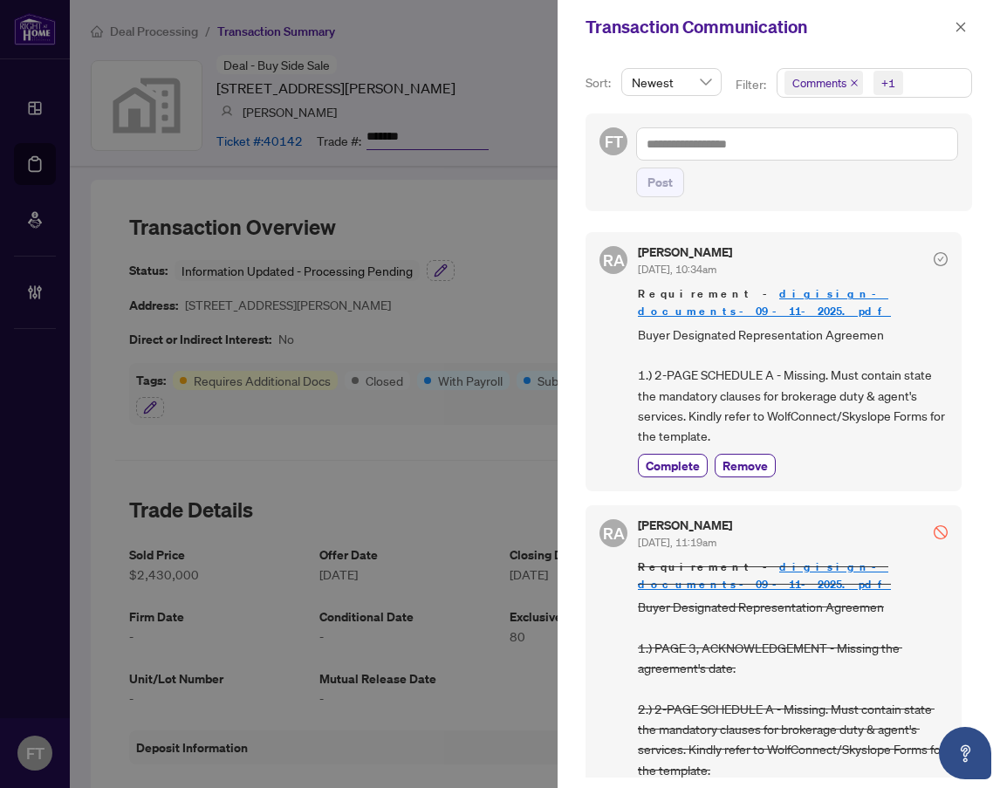
click at [950, 37] on span at bounding box center [960, 27] width 23 height 21
click at [954, 32] on icon "close" at bounding box center [960, 27] width 12 height 12
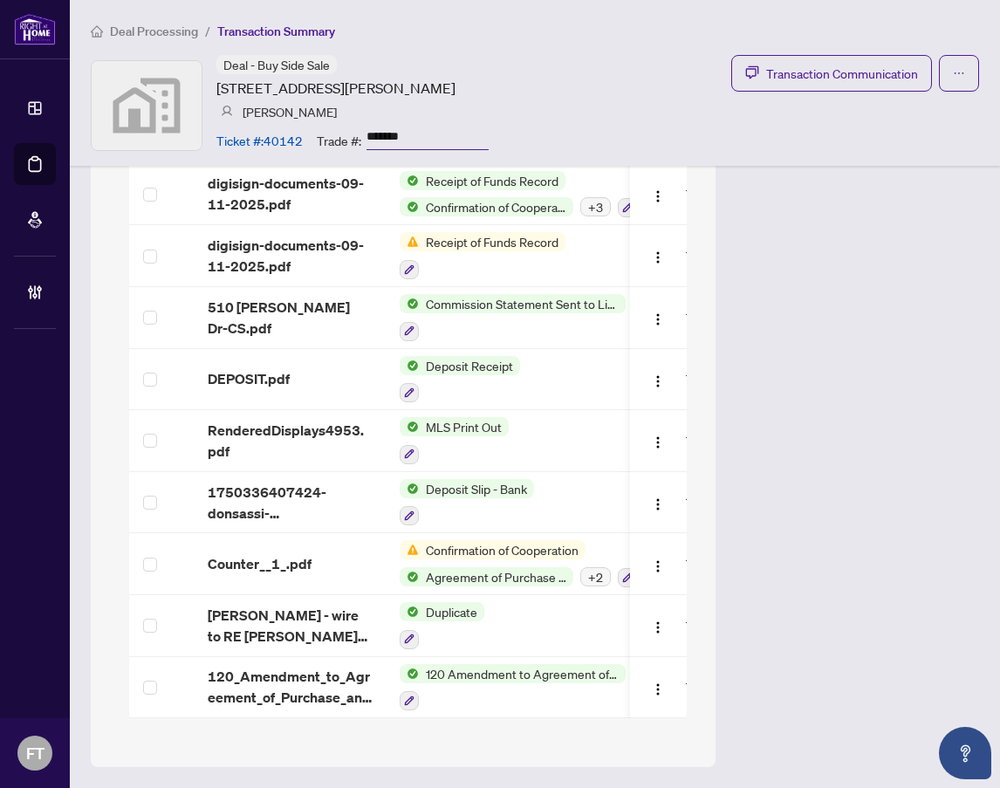
scroll to position [1510, 0]
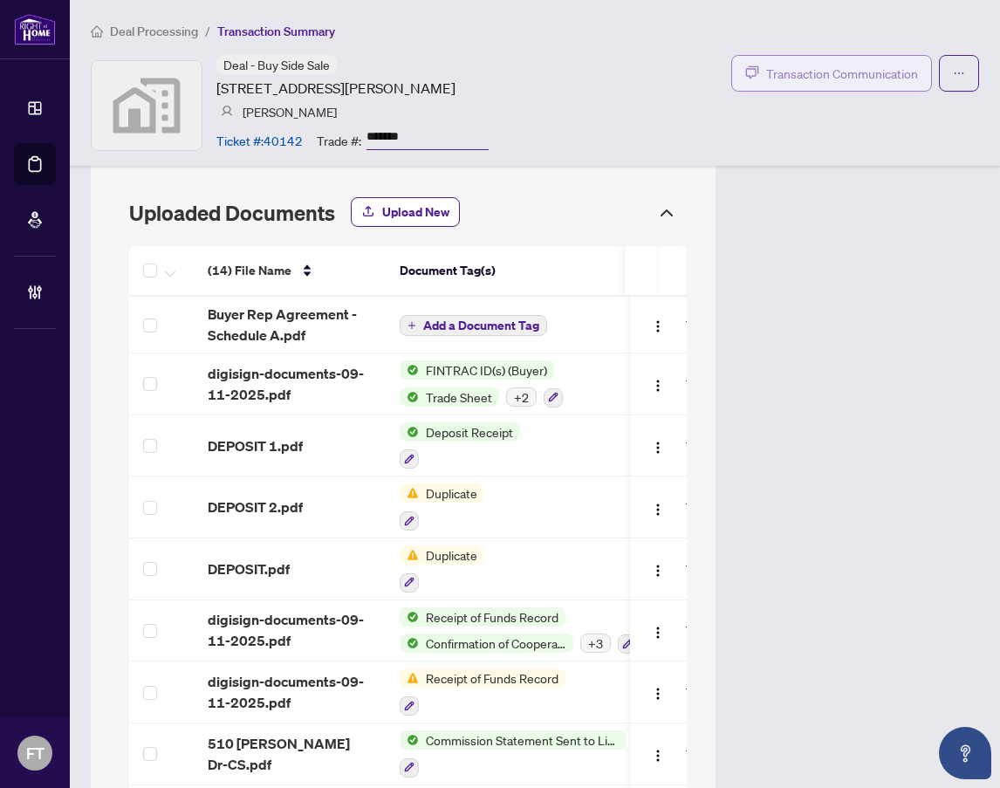
click at [809, 73] on span "Transaction Communication" at bounding box center [842, 74] width 152 height 20
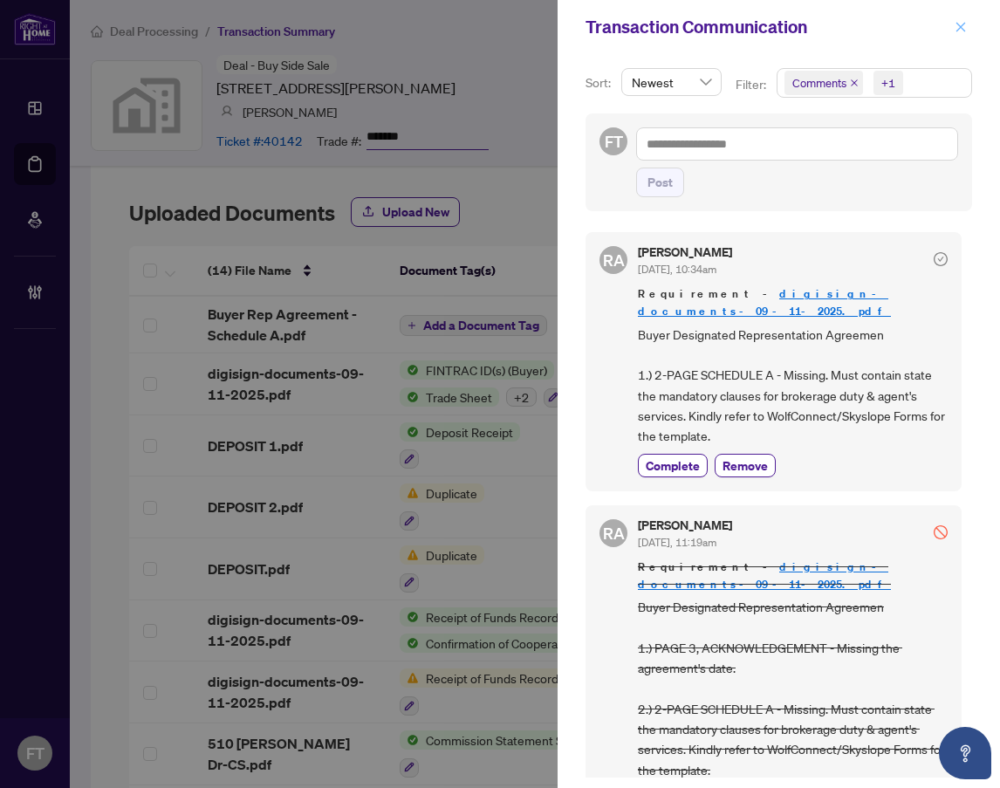
click at [966, 24] on icon "close" at bounding box center [960, 27] width 12 height 12
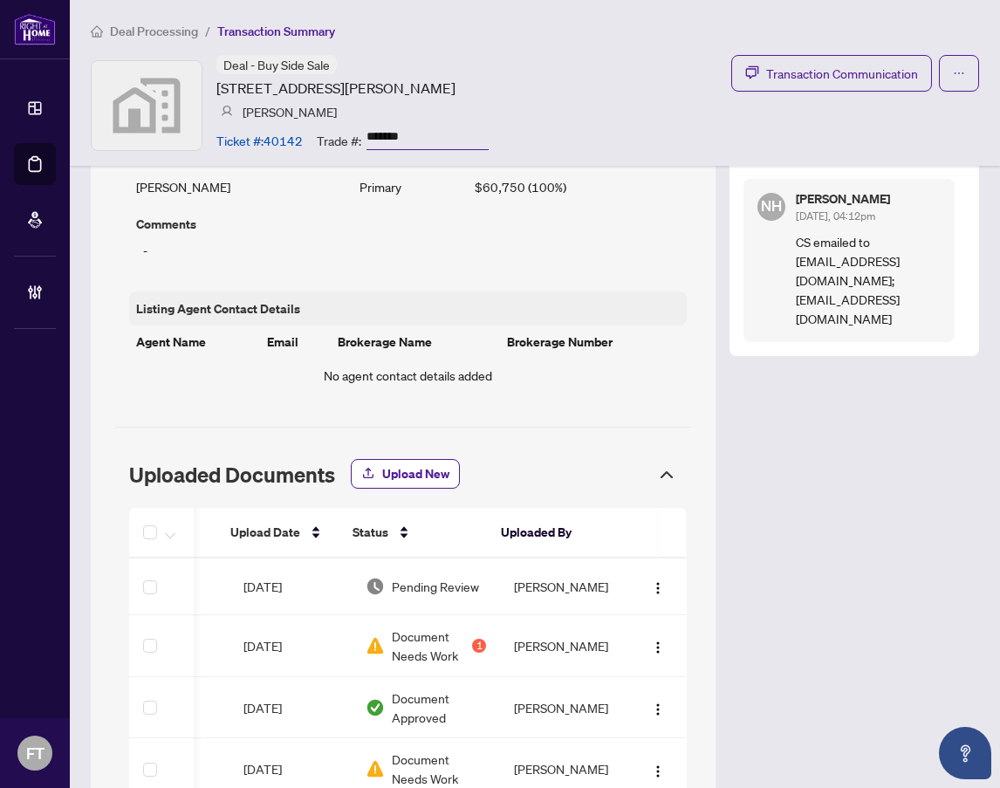
scroll to position [1161, 0]
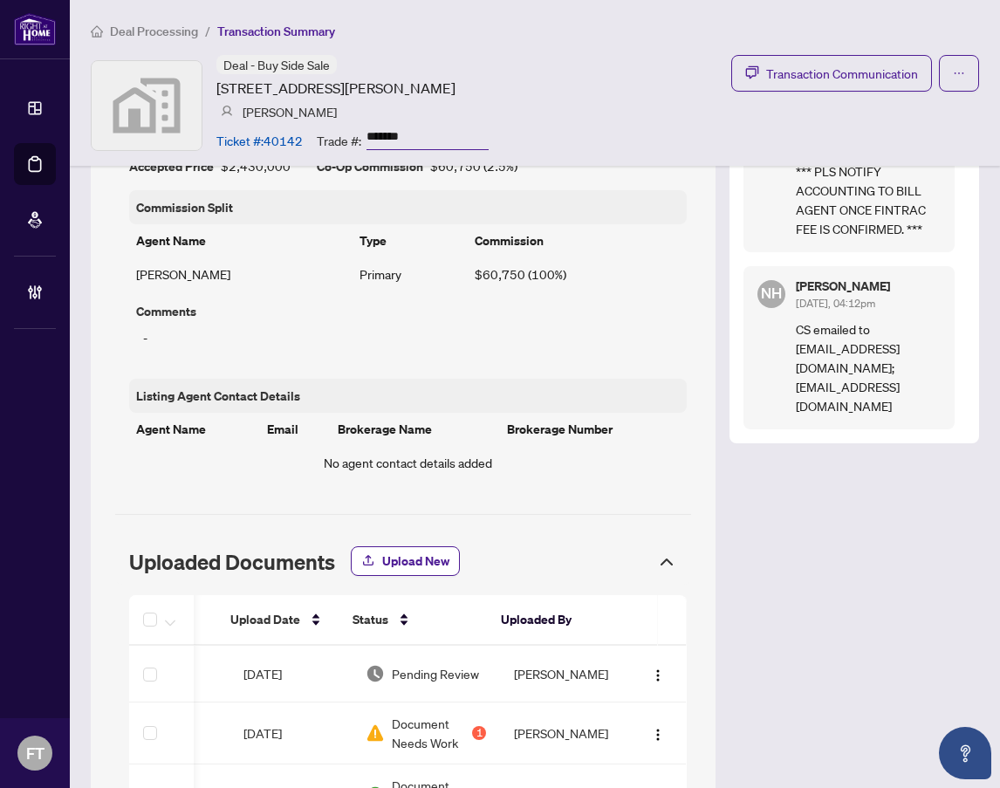
click at [895, 667] on div "Transaction Overview Status: Information Updated - Processing Pending Address: …" at bounding box center [535, 285] width 888 height 2534
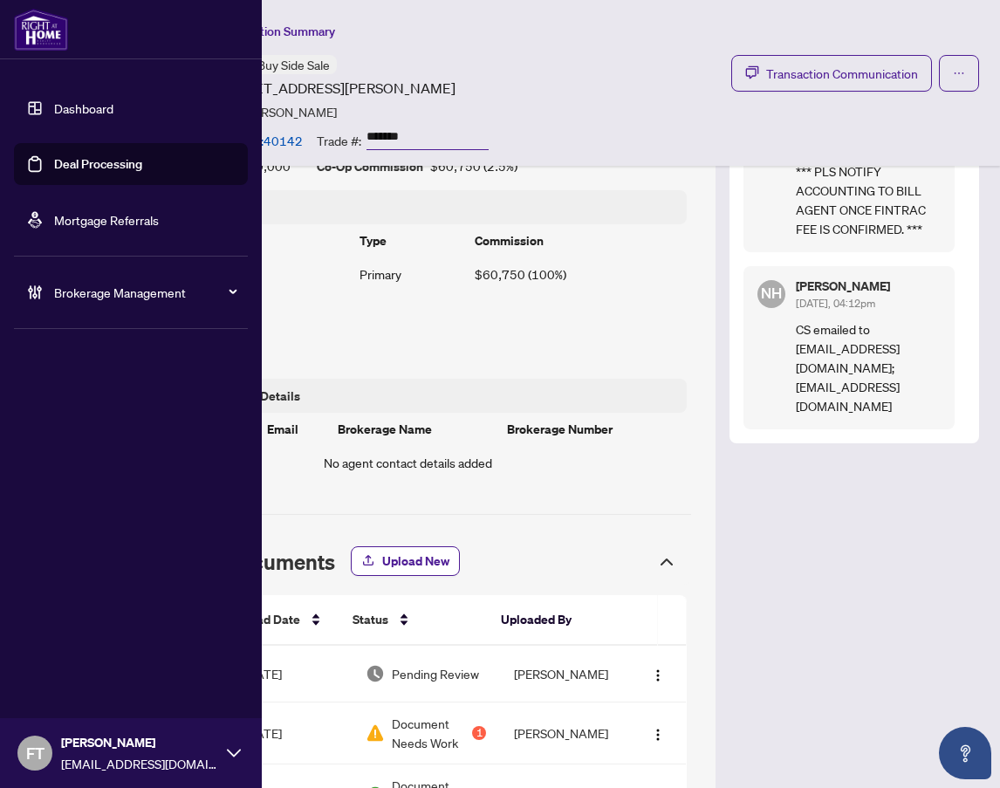
click at [148, 34] on div at bounding box center [131, 29] width 262 height 59
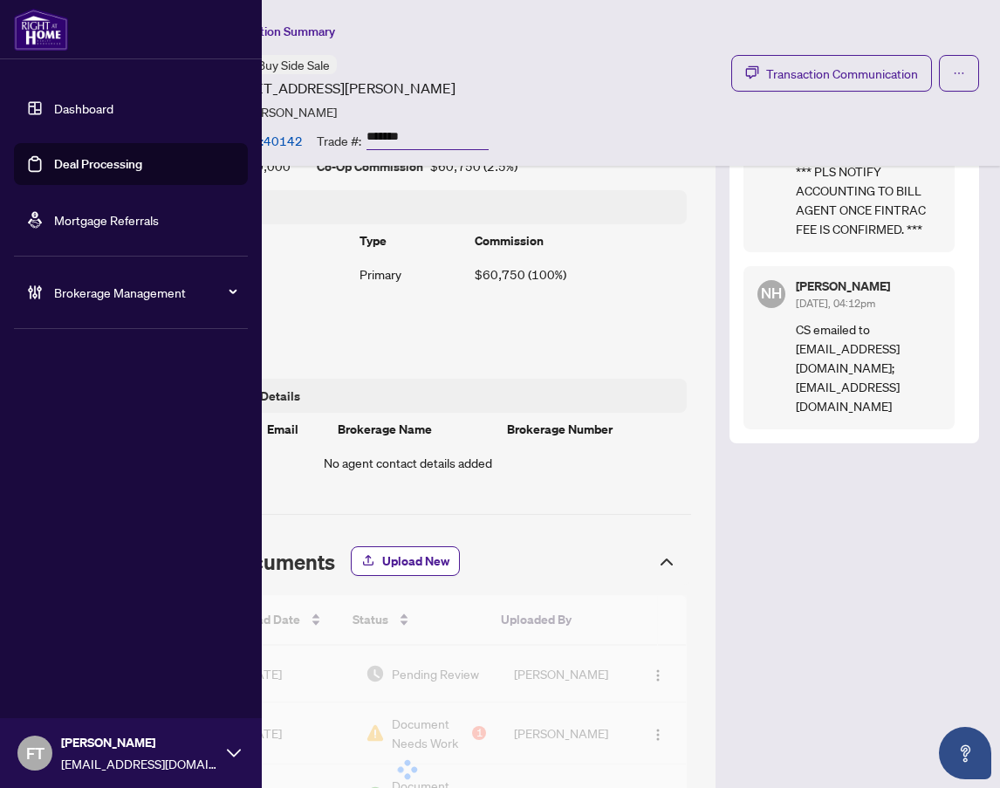
drag, startPoint x: 78, startPoint y: 161, endPoint x: 907, endPoint y: 170, distance: 829.8
click at [78, 161] on link "Deal Processing" at bounding box center [98, 164] width 88 height 16
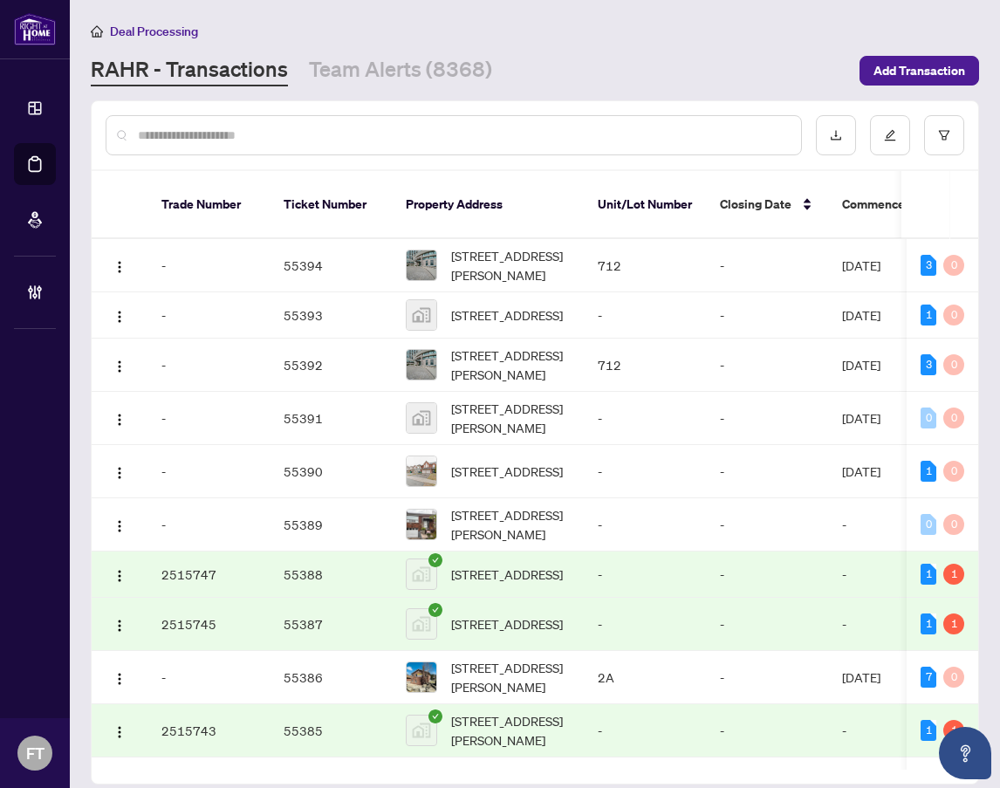
click at [257, 129] on input "text" at bounding box center [462, 135] width 649 height 19
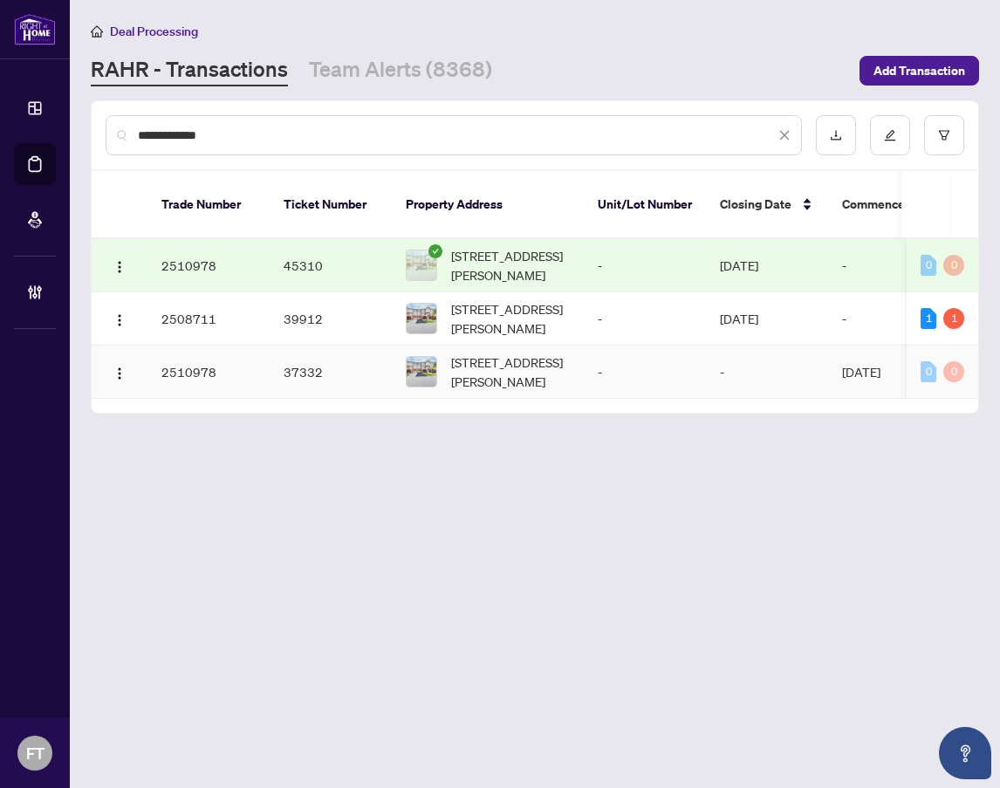
drag, startPoint x: 624, startPoint y: 425, endPoint x: 630, endPoint y: 418, distance: 9.3
click at [624, 425] on main "**********" at bounding box center [535, 394] width 930 height 788
drag, startPoint x: 613, startPoint y: 451, endPoint x: 699, endPoint y: 322, distance: 154.9
click at [614, 451] on main "**********" at bounding box center [535, 394] width 930 height 788
click at [831, 250] on td "-" at bounding box center [915, 265] width 174 height 53
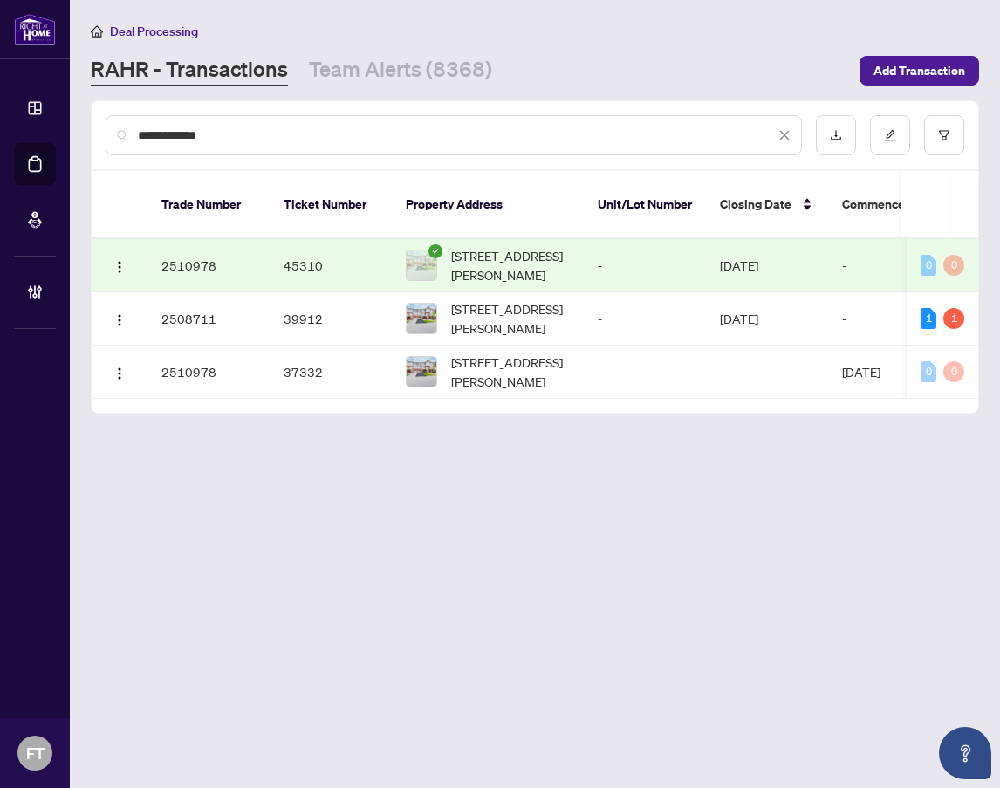
click at [431, 537] on main "**********" at bounding box center [535, 394] width 930 height 788
click at [447, 453] on main "**********" at bounding box center [535, 394] width 930 height 788
click at [329, 130] on input "**********" at bounding box center [456, 135] width 637 height 19
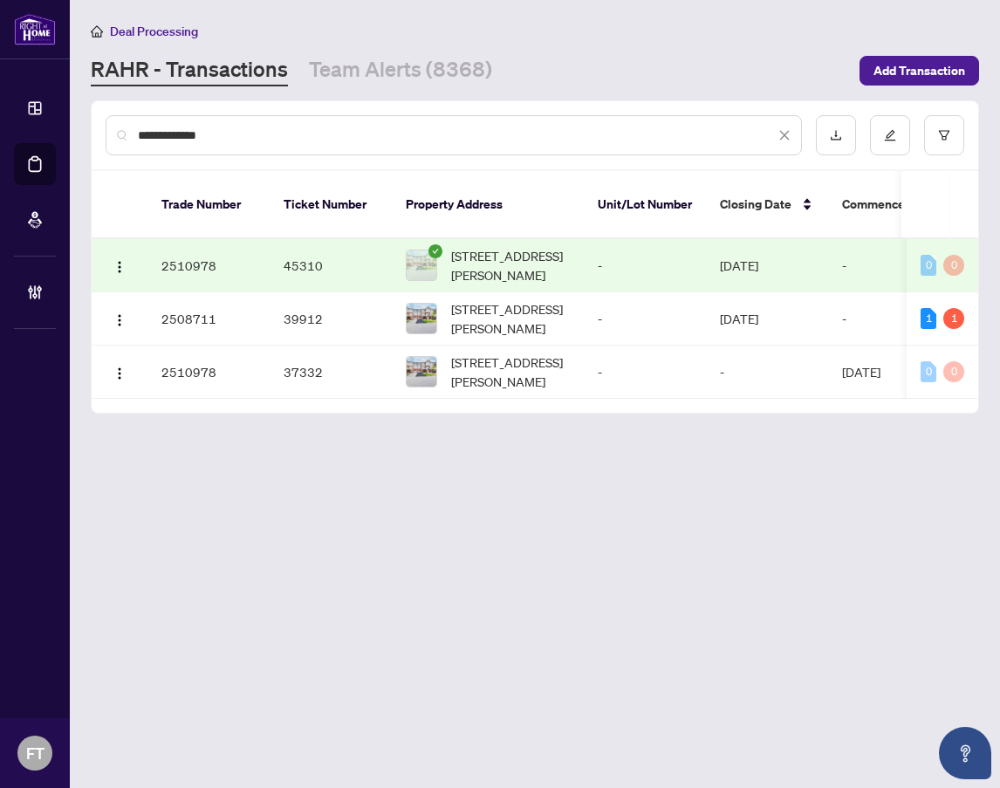
type input "**********"
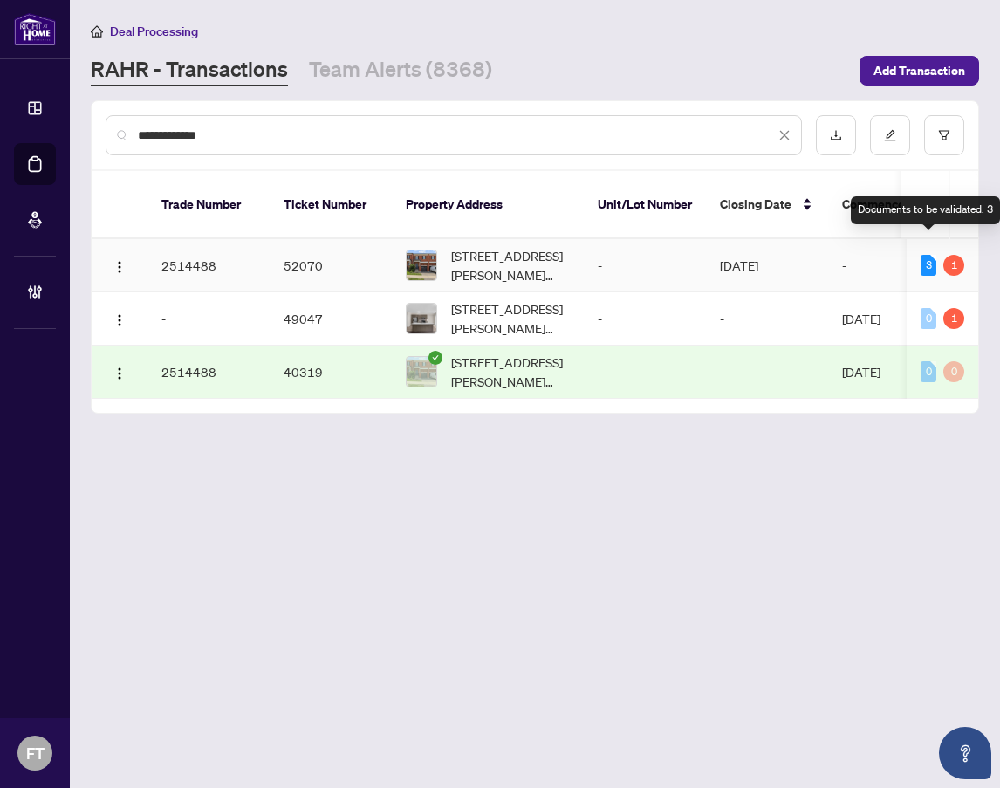
click at [772, 248] on td "Sep/30/2025" at bounding box center [767, 265] width 122 height 53
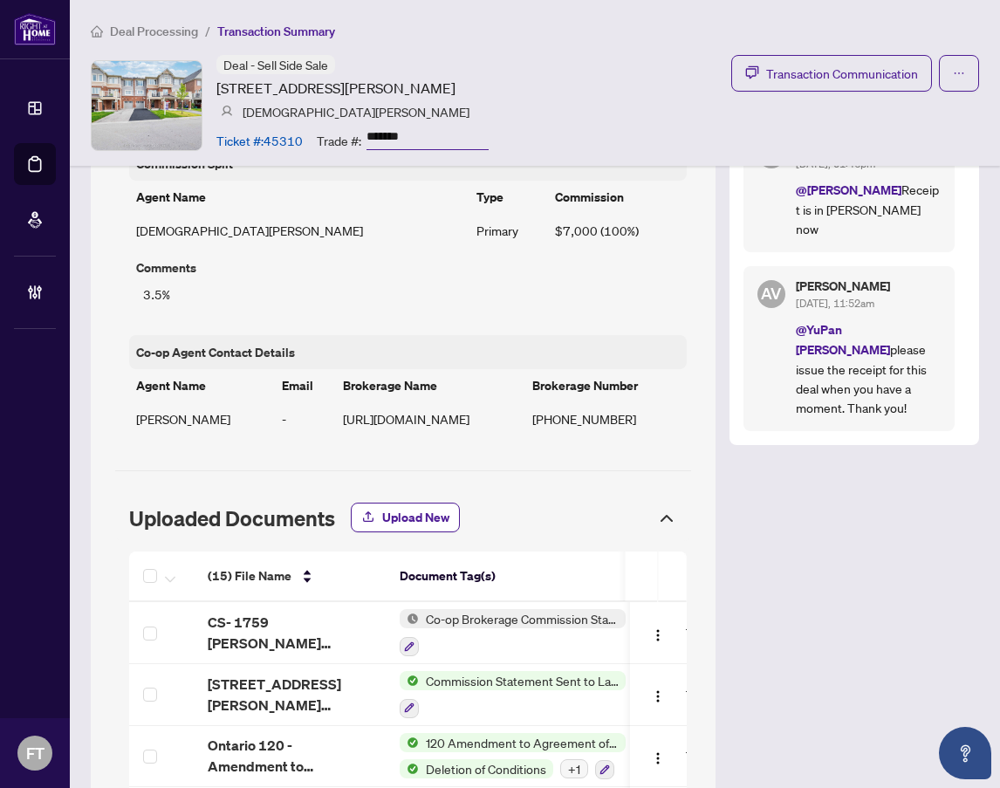
scroll to position [1570, 0]
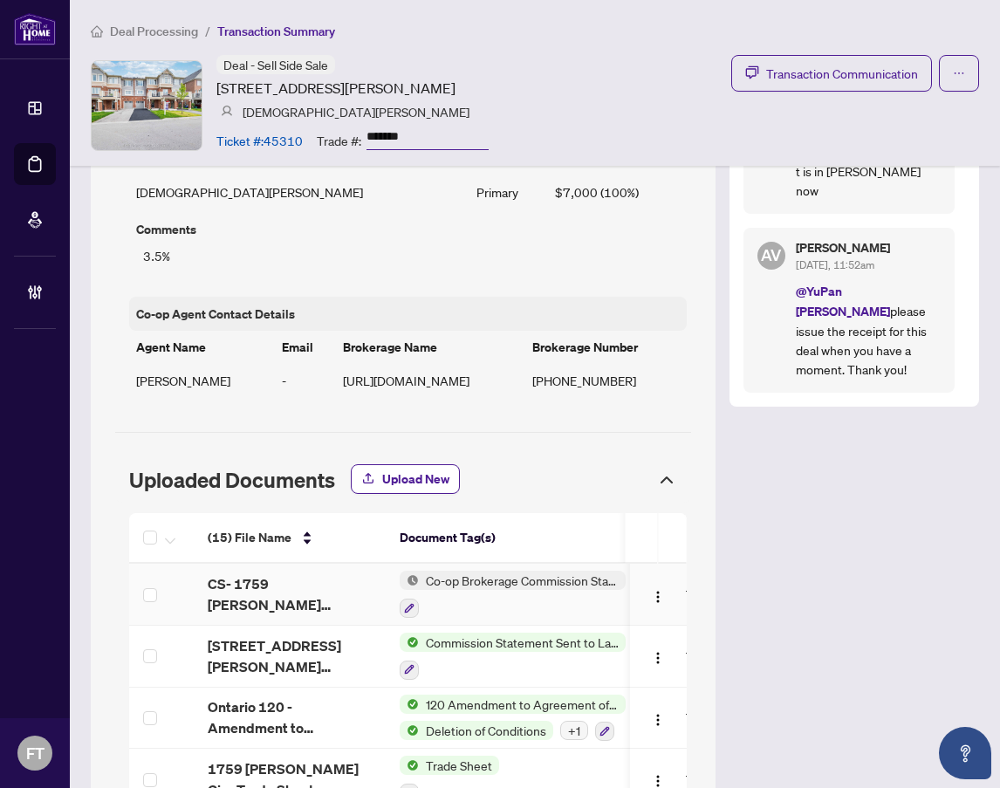
click at [249, 573] on span "CS- 1759 [PERSON_NAME] Circ.pdf" at bounding box center [290, 594] width 164 height 42
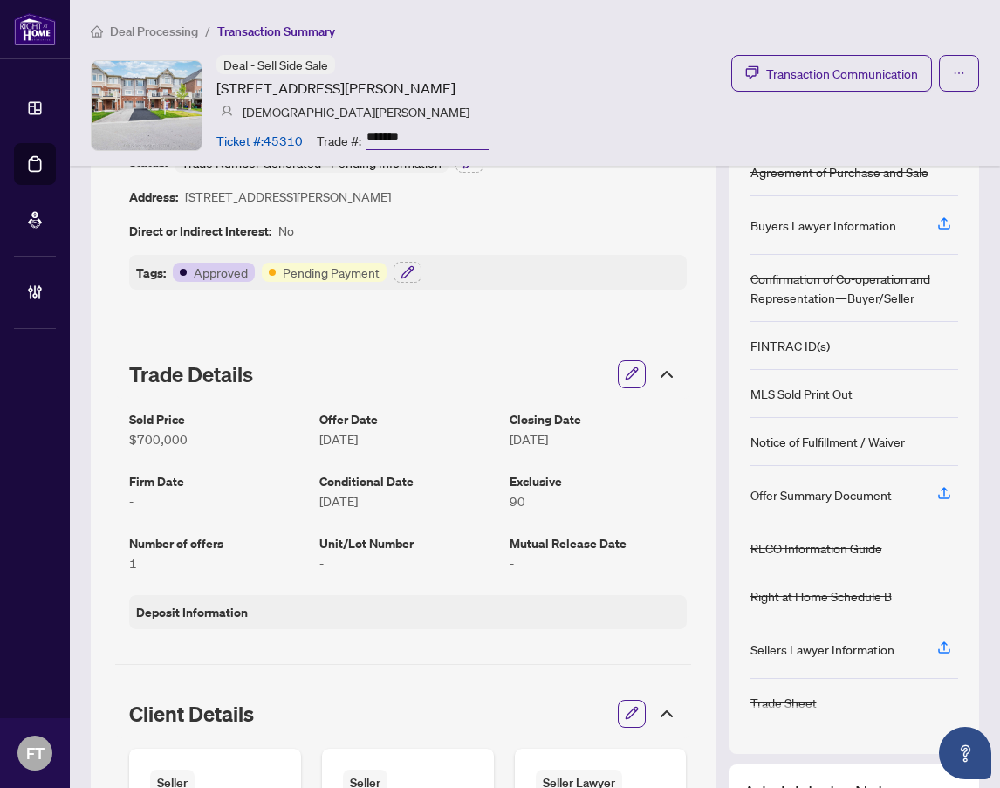
scroll to position [0, 0]
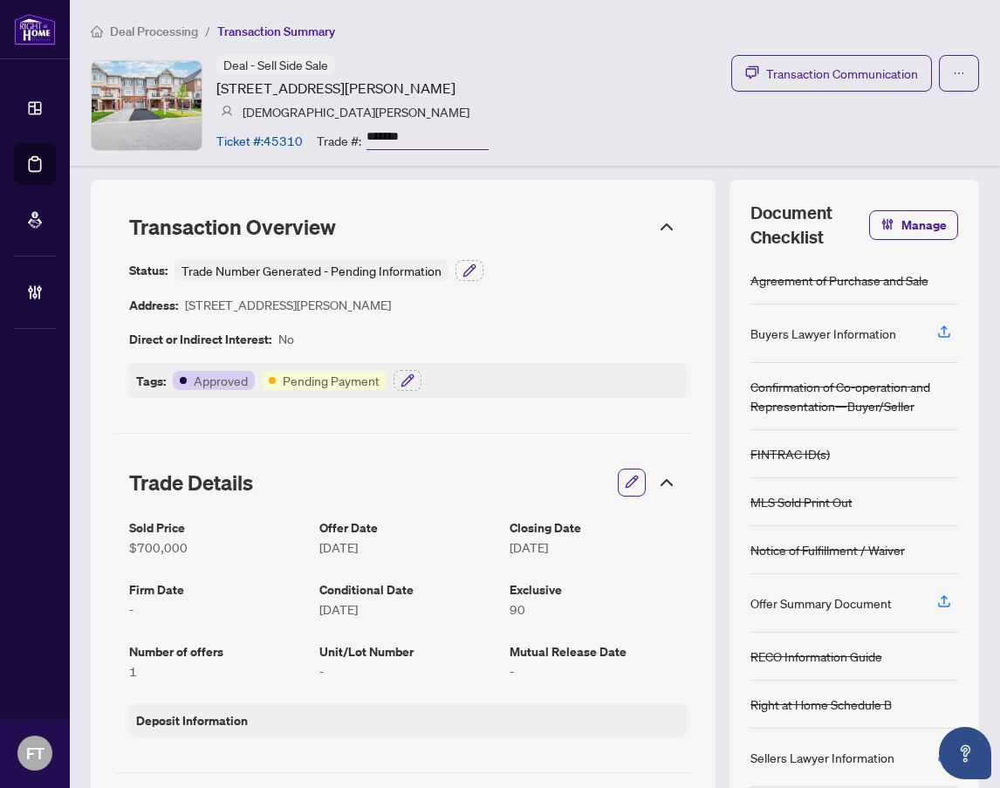
click at [570, 39] on ol "Deal Processing / Transaction Summary" at bounding box center [535, 31] width 888 height 20
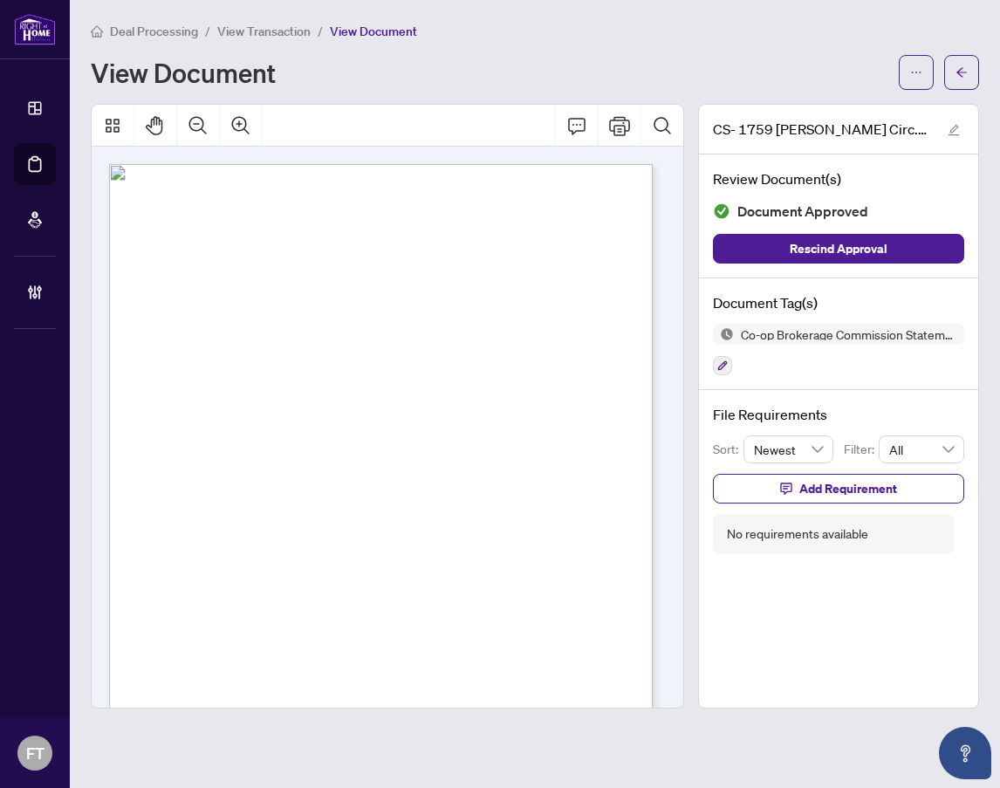
click at [489, 334] on div "Page 1" at bounding box center [385, 522] width 553 height 716
click at [450, 537] on div "Page 1" at bounding box center [385, 522] width 553 height 716
click at [721, 364] on icon "button" at bounding box center [722, 365] width 10 height 10
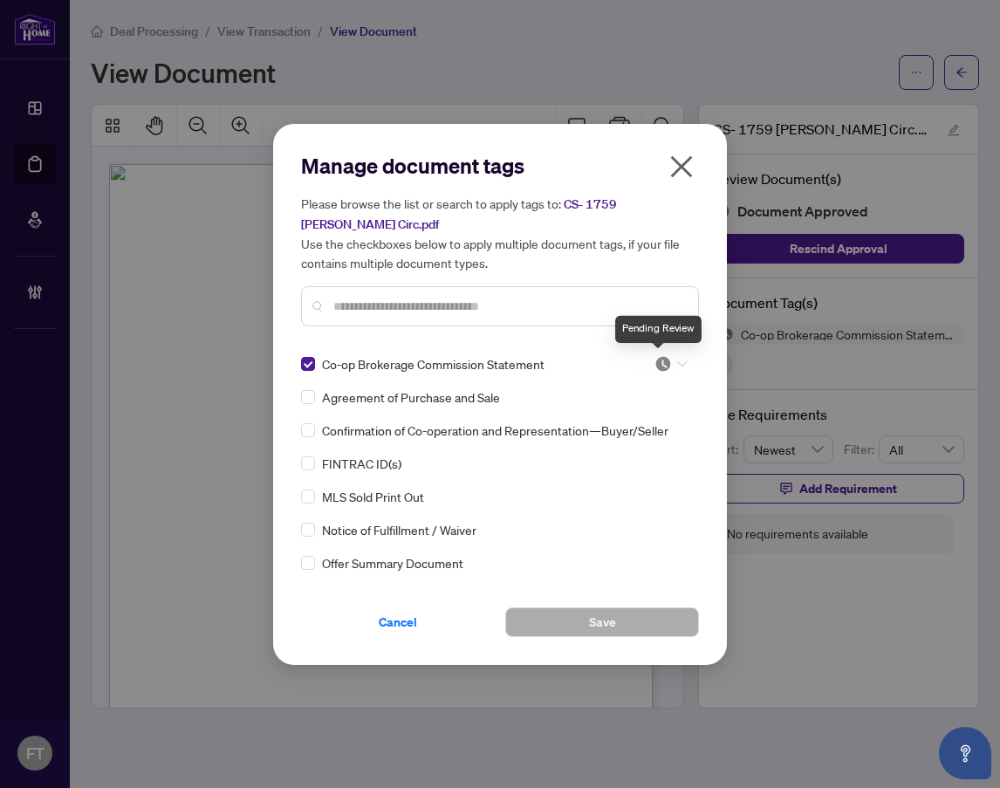
click at [667, 365] on div at bounding box center [670, 363] width 33 height 17
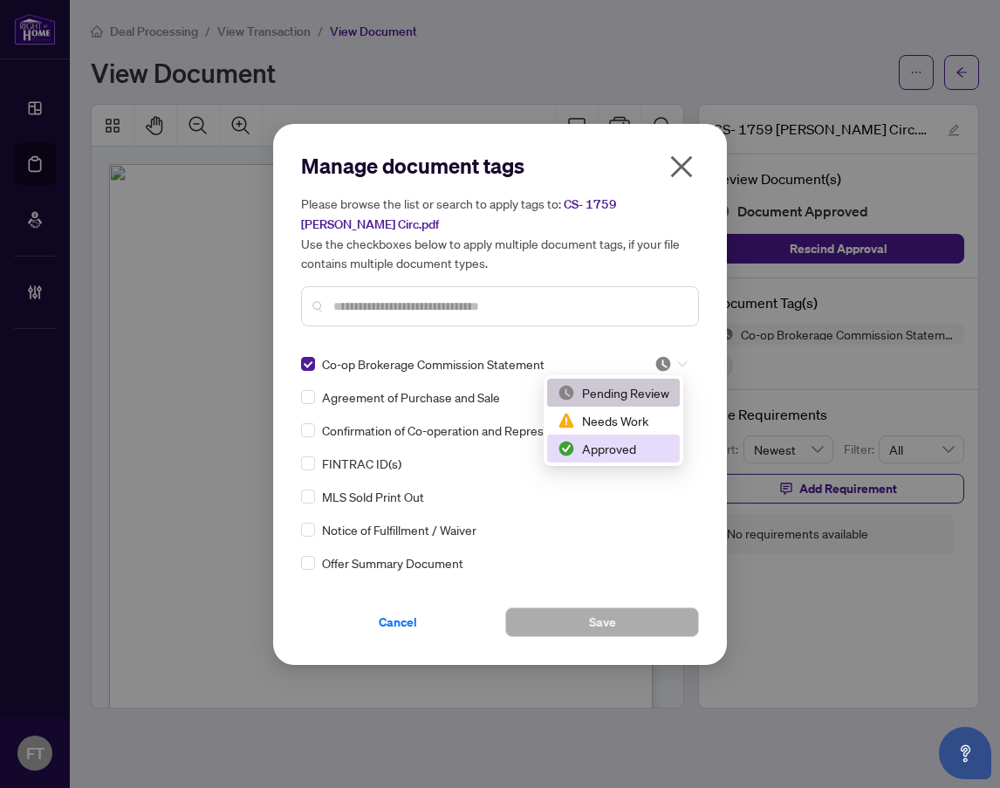
drag, startPoint x: 639, startPoint y: 444, endPoint x: 628, endPoint y: 533, distance: 89.6
click at [640, 444] on div "Approved" at bounding box center [614, 448] width 112 height 19
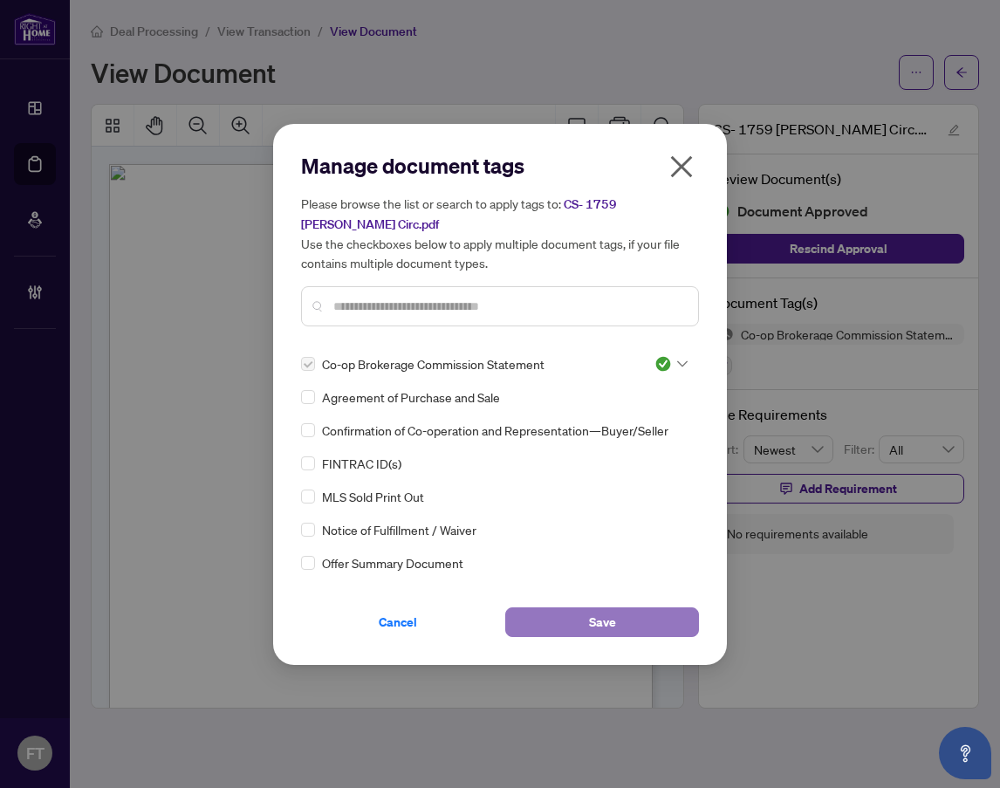
click at [606, 612] on span "Save" at bounding box center [602, 622] width 27 height 28
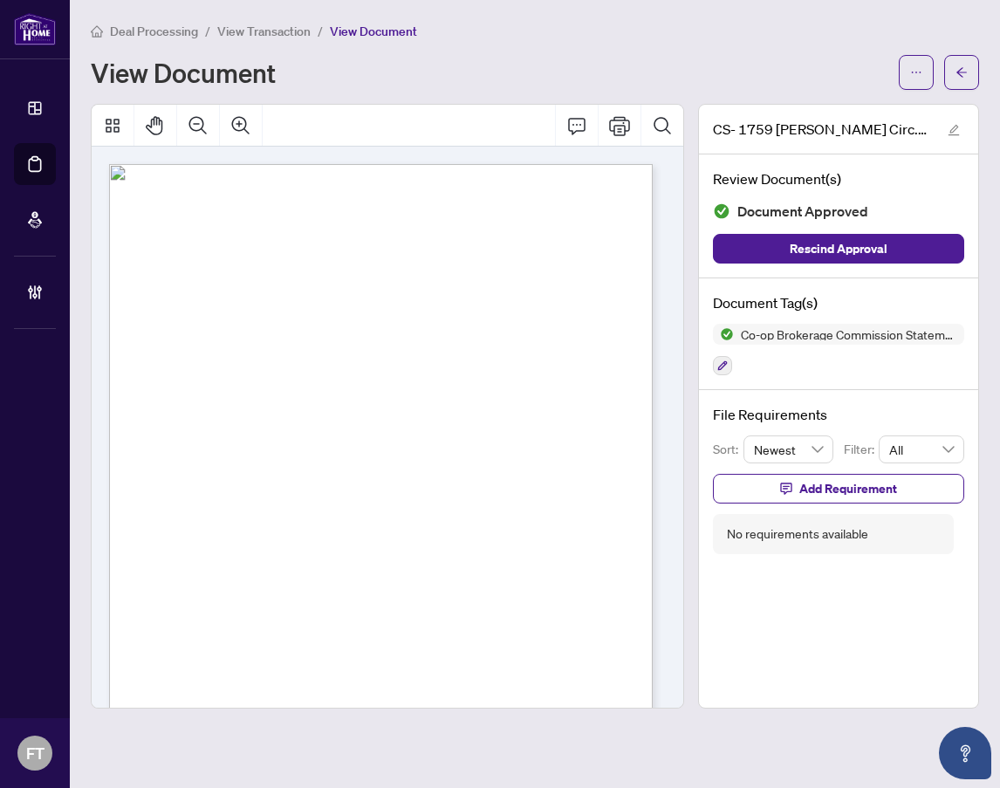
click at [147, 366] on div "Page 1" at bounding box center [385, 522] width 553 height 716
click at [279, 27] on span "View Transaction" at bounding box center [263, 32] width 93 height 16
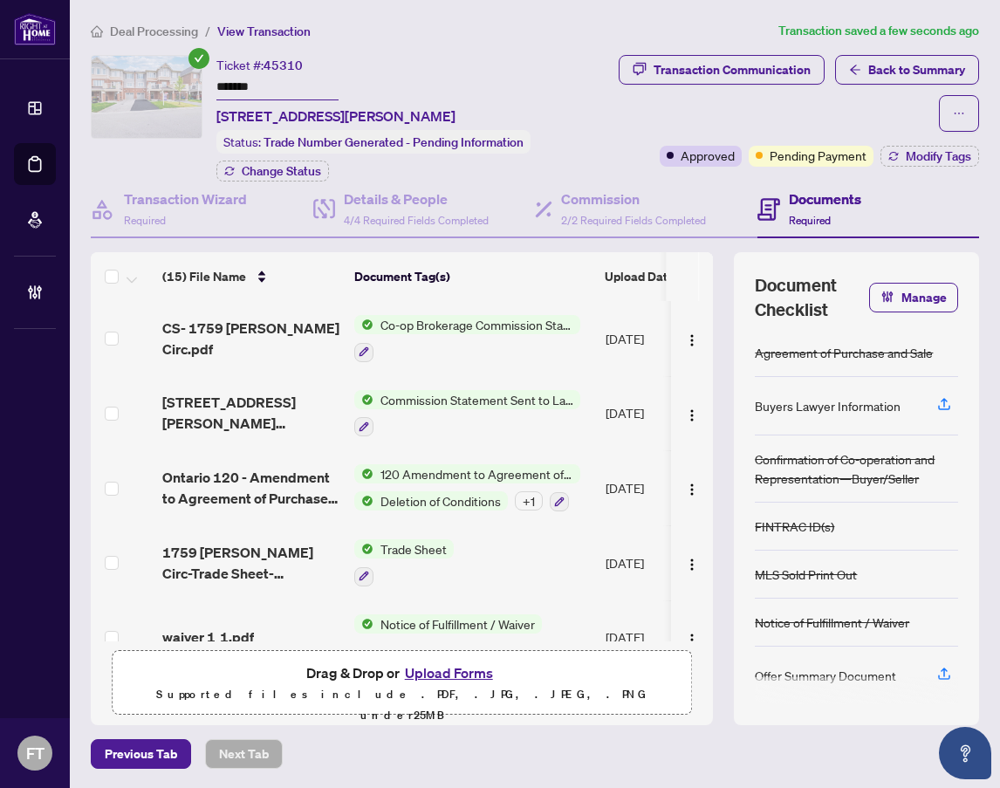
drag, startPoint x: 186, startPoint y: 10, endPoint x: 201, endPoint y: 5, distance: 15.5
click at [186, 10] on main "Deal Processing / View Transaction Transaction saved a few seconds ago Ticket #…" at bounding box center [535, 394] width 930 height 788
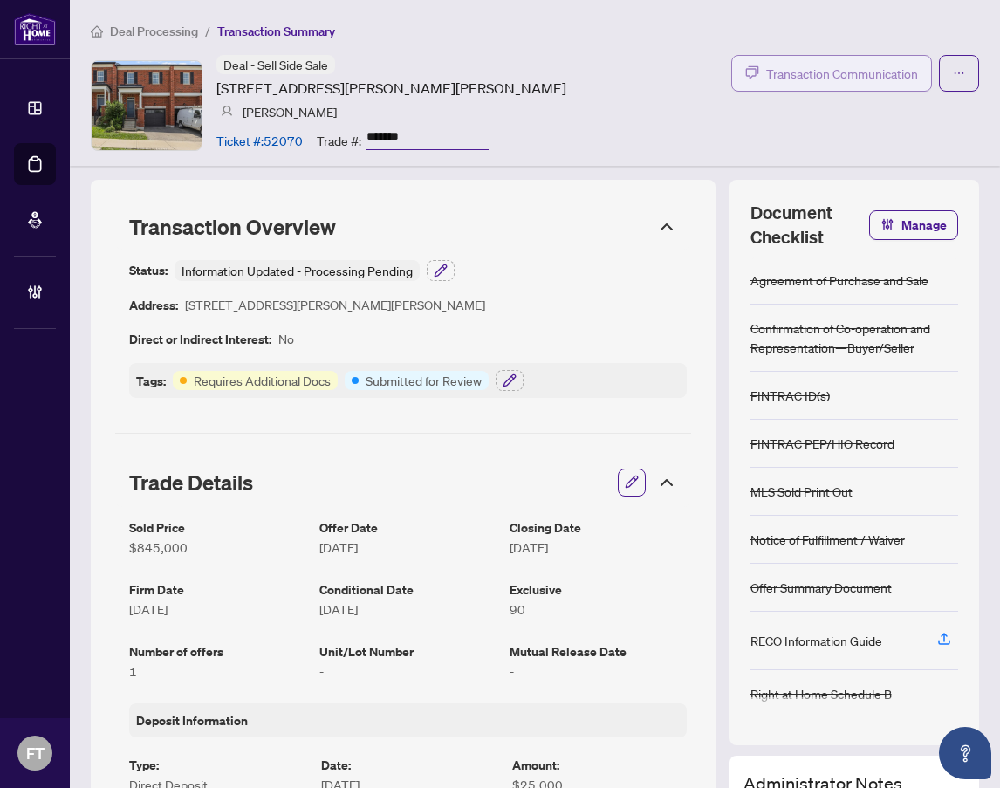
click at [845, 69] on span "Transaction Communication" at bounding box center [842, 74] width 152 height 20
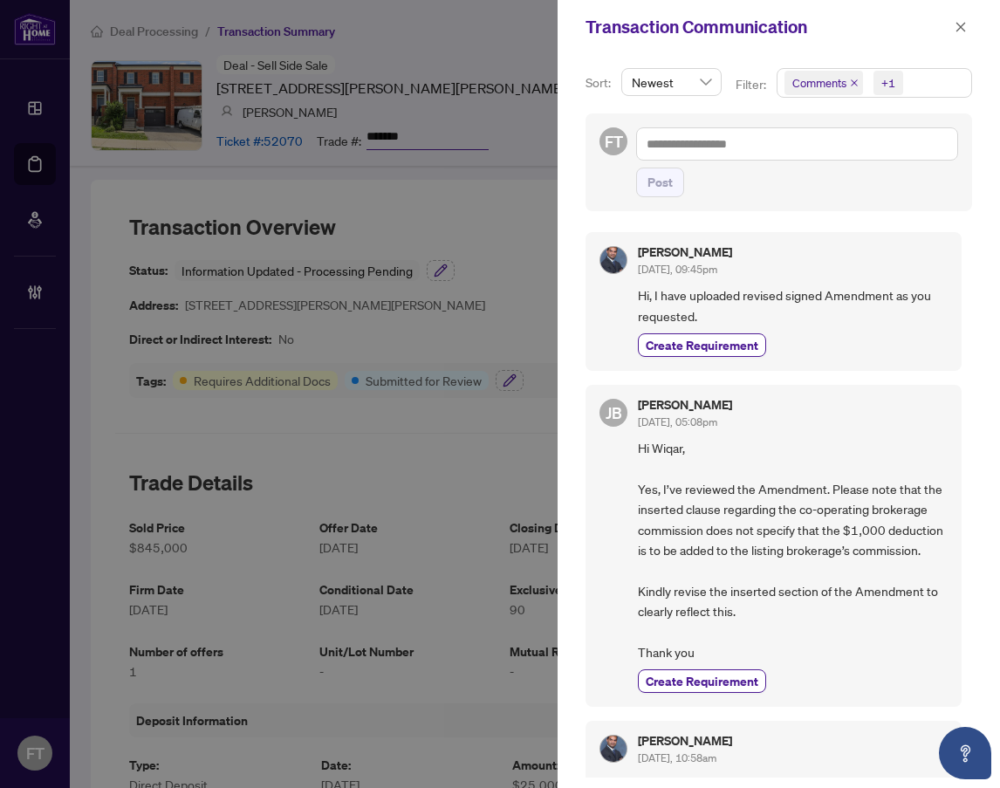
click at [913, 89] on span "Comments +1" at bounding box center [874, 83] width 194 height 28
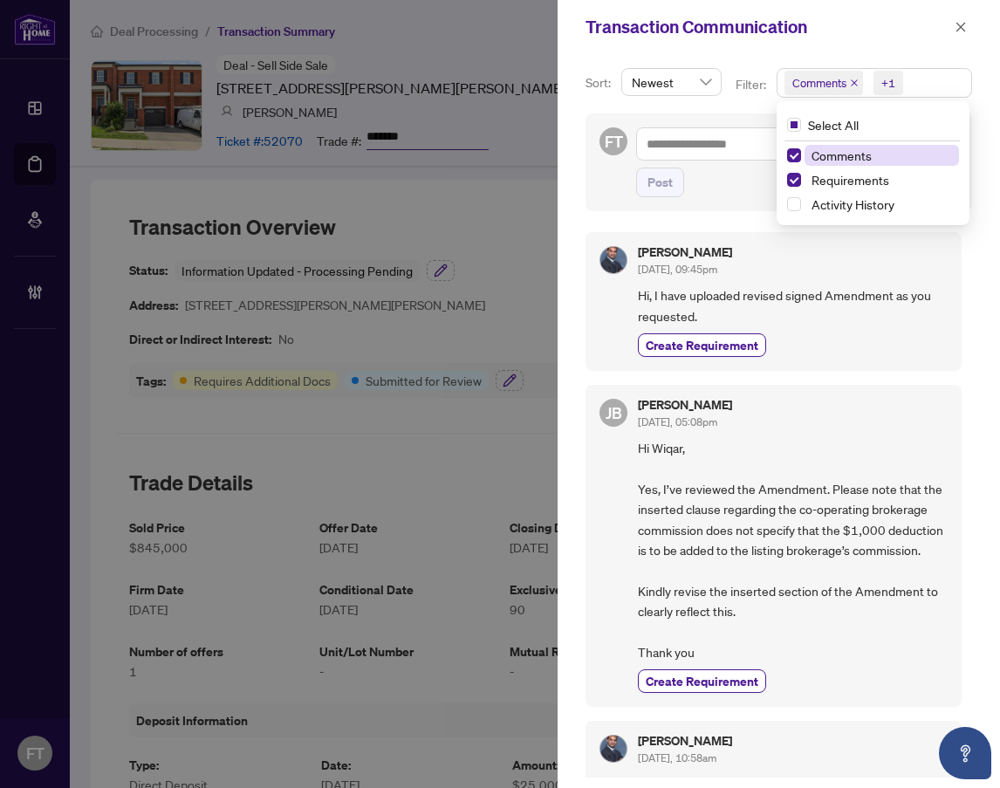
click at [852, 160] on span "Comments" at bounding box center [841, 155] width 60 height 16
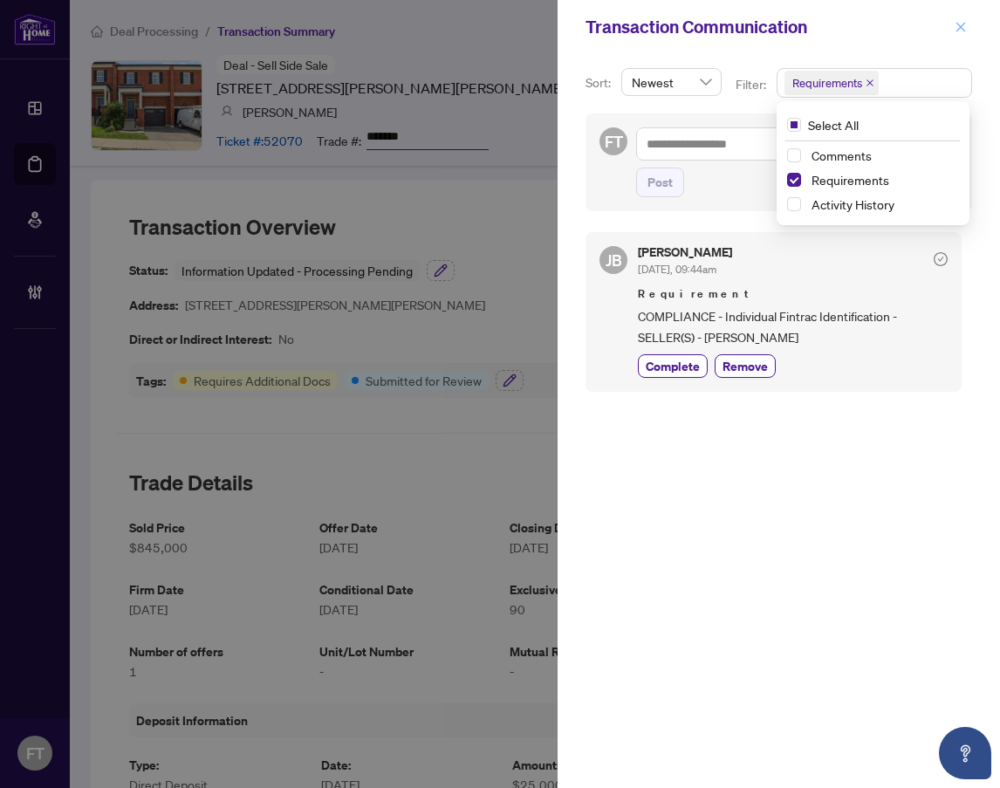
click at [956, 18] on span "button" at bounding box center [960, 27] width 12 height 28
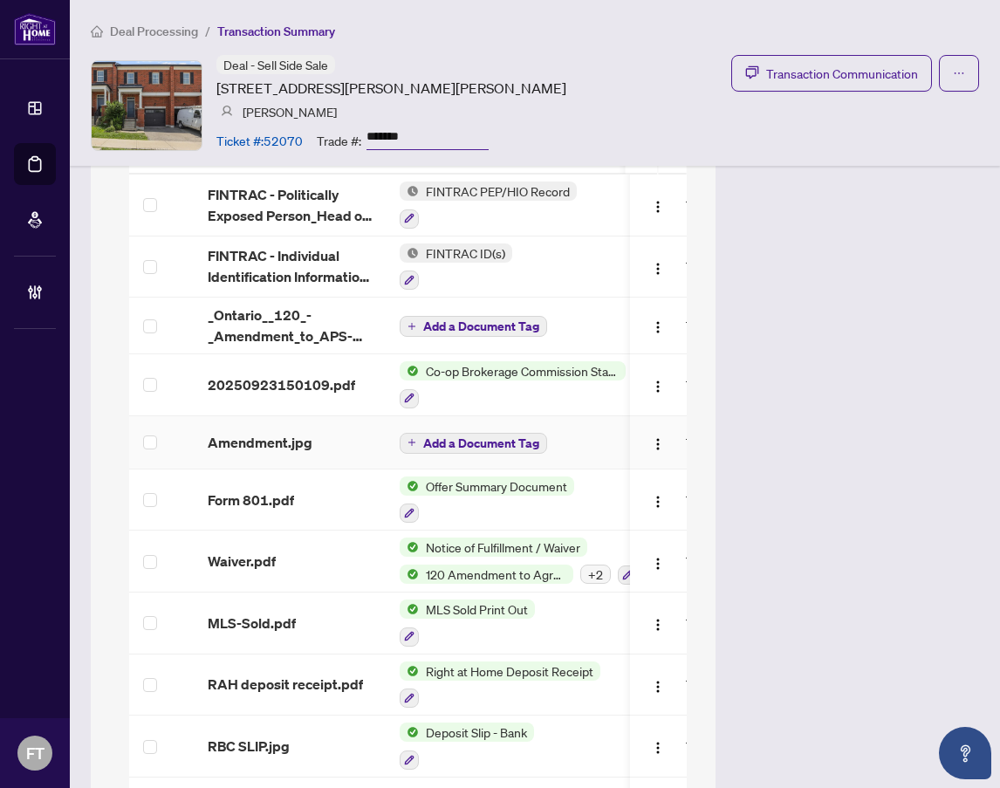
scroll to position [1745, 0]
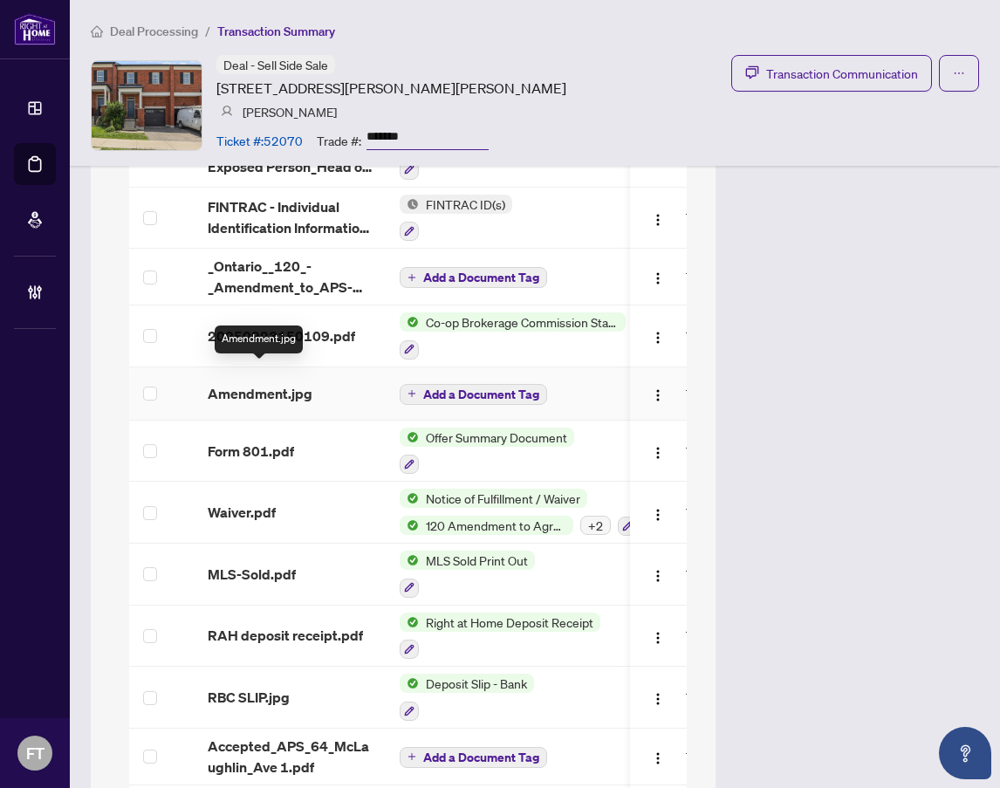
scroll to position [1843, 0]
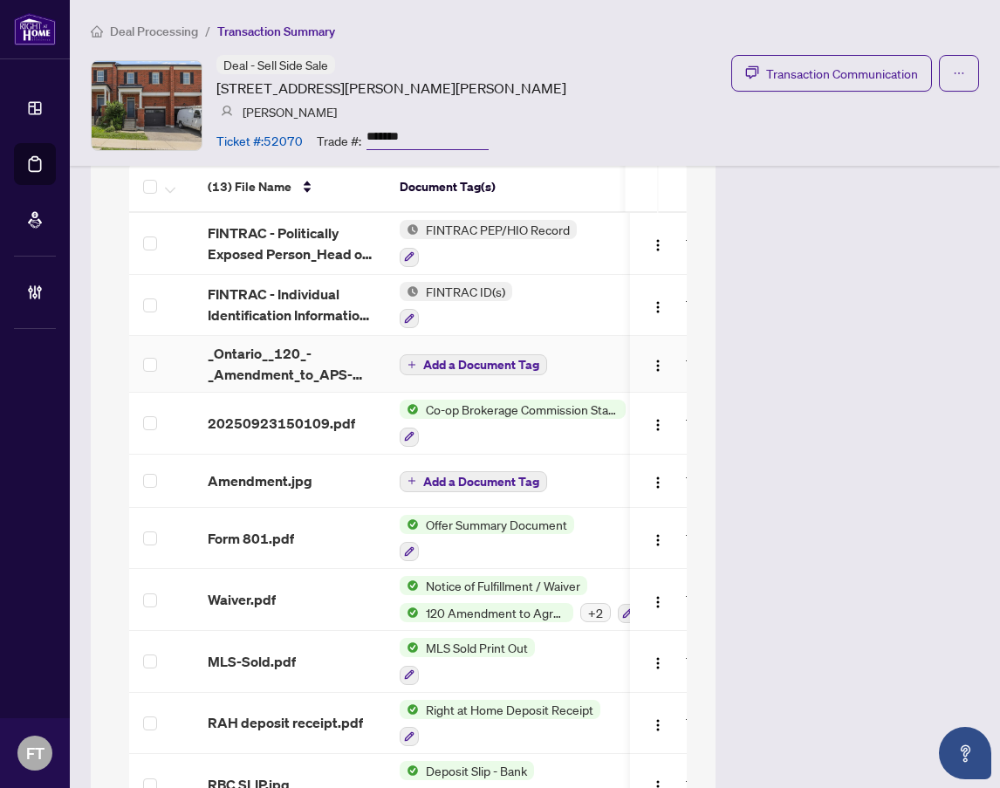
click at [240, 343] on span "_Ontario__120_-_Amendment_to_APS-September_26 1.pdf" at bounding box center [290, 364] width 164 height 42
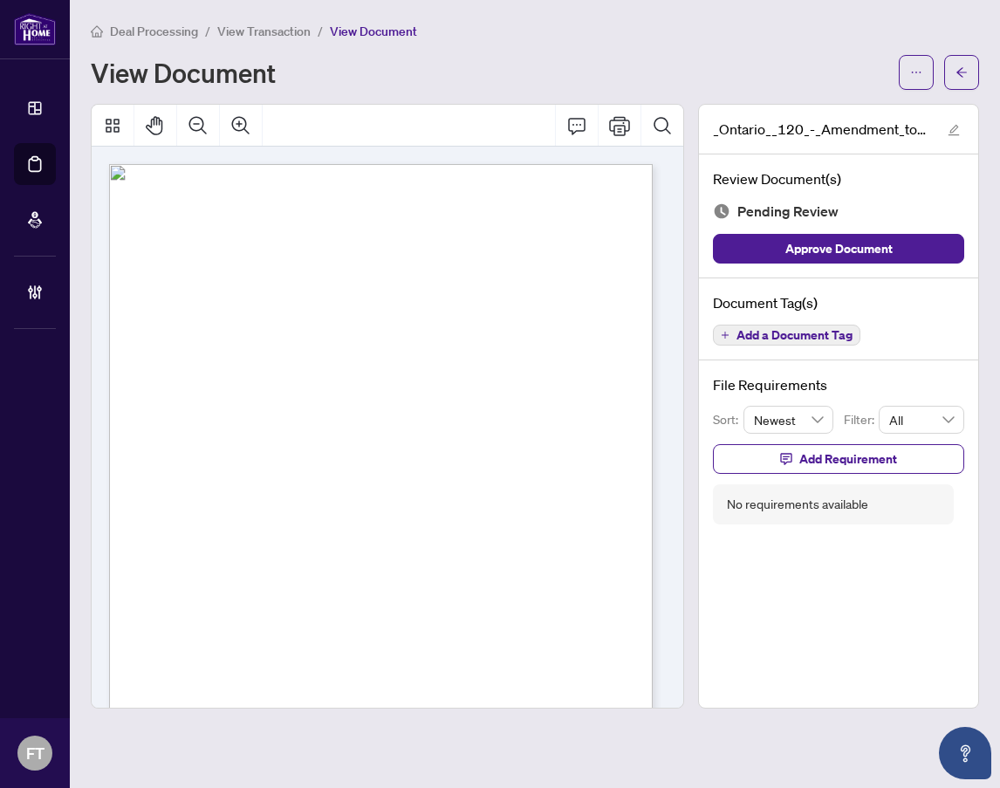
click at [273, 30] on span "View Transaction" at bounding box center [263, 32] width 93 height 16
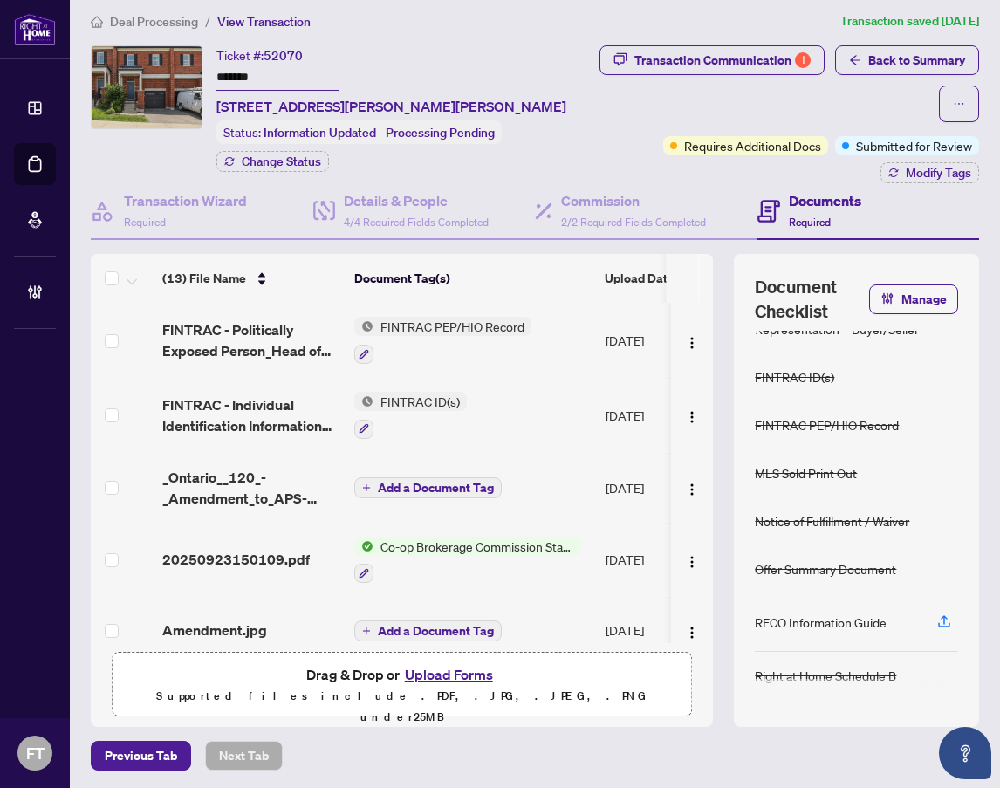
scroll to position [12, 0]
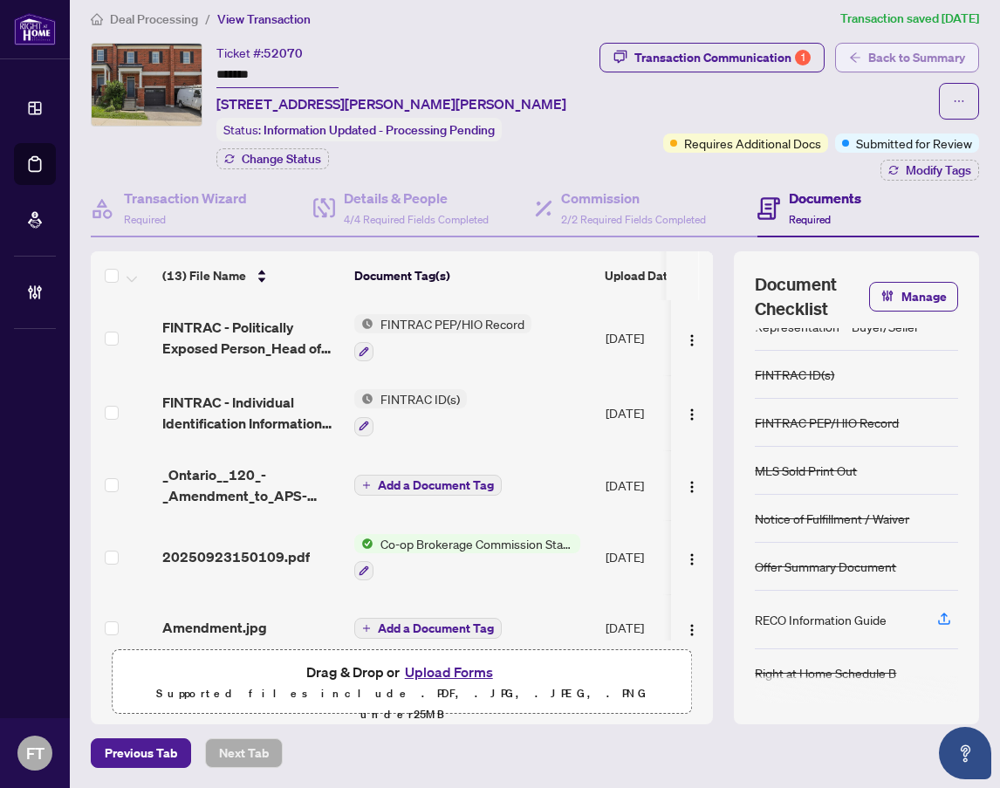
click at [913, 48] on span "Back to Summary" at bounding box center [916, 58] width 97 height 28
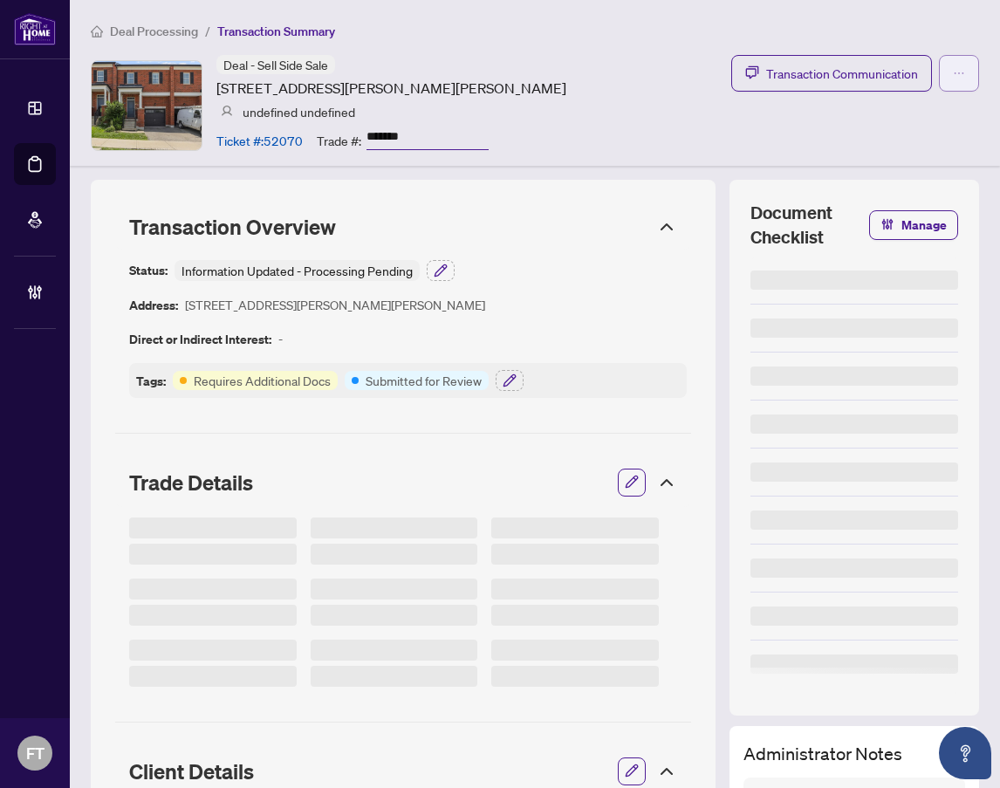
click at [958, 75] on button "button" at bounding box center [959, 73] width 40 height 37
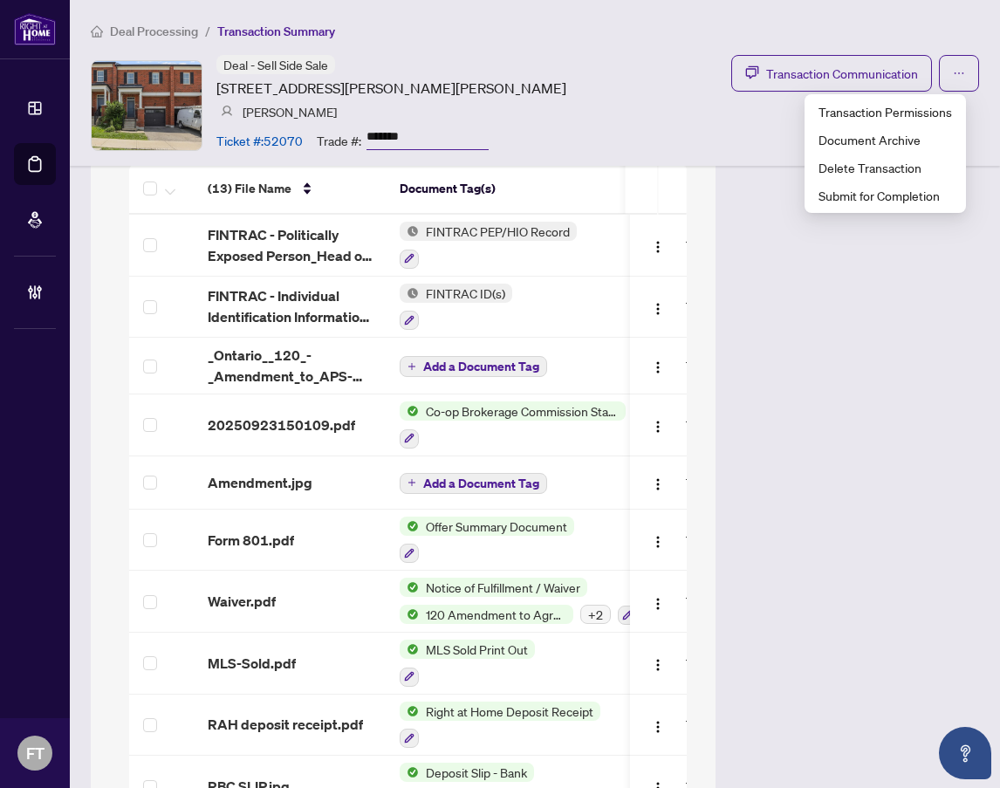
scroll to position [2007, 0]
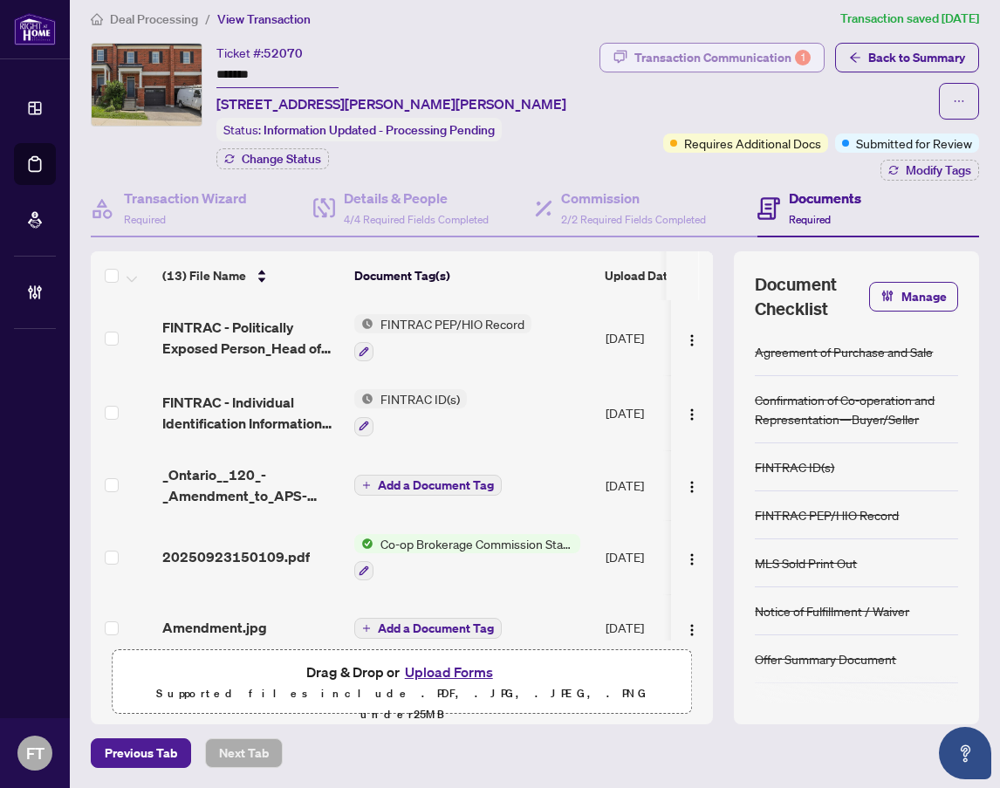
click at [720, 60] on div "Transaction Communication 1" at bounding box center [722, 58] width 176 height 28
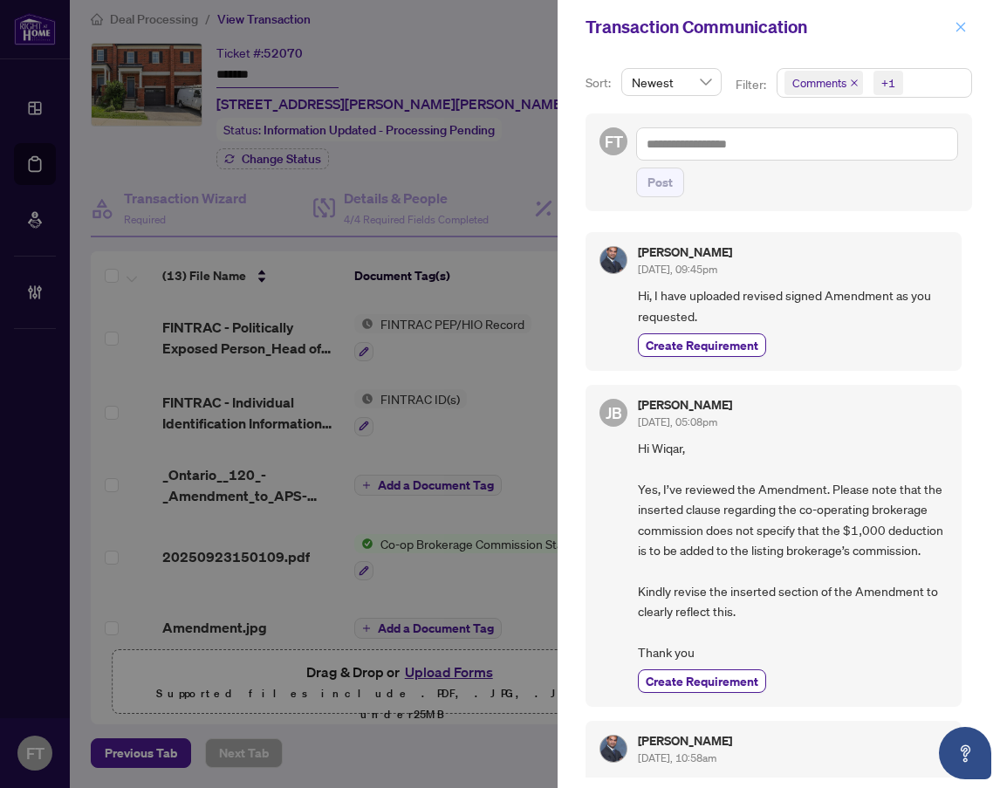
click at [952, 26] on button "button" at bounding box center [960, 27] width 23 height 21
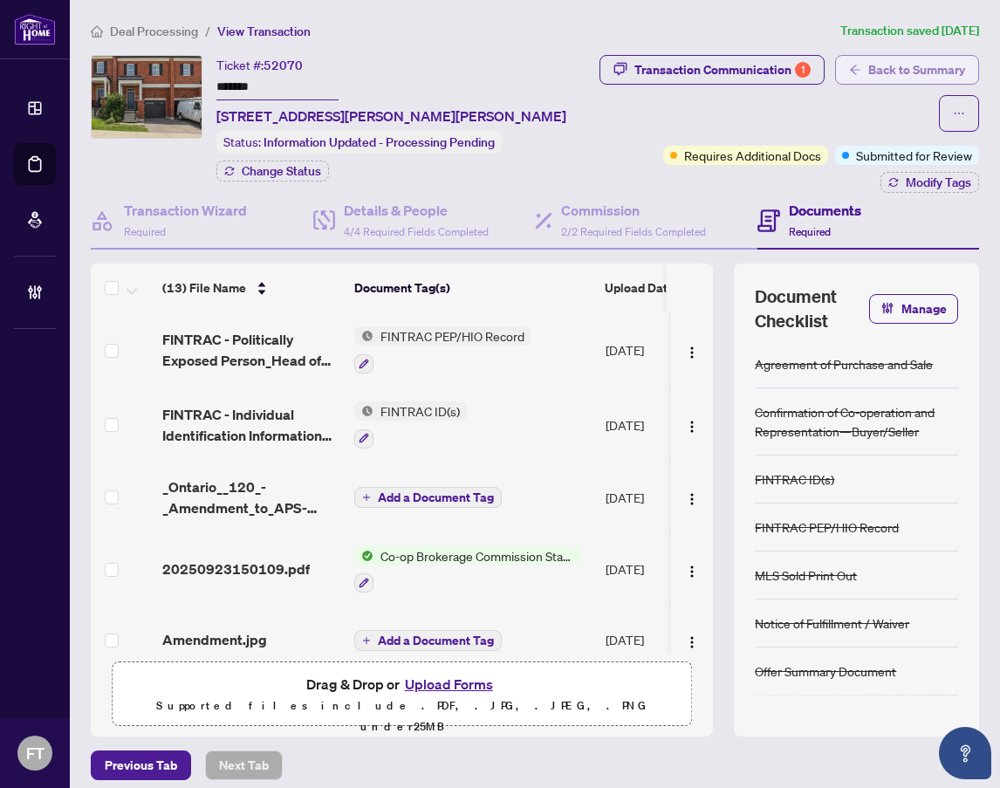
click at [893, 71] on span "Back to Summary" at bounding box center [916, 70] width 97 height 28
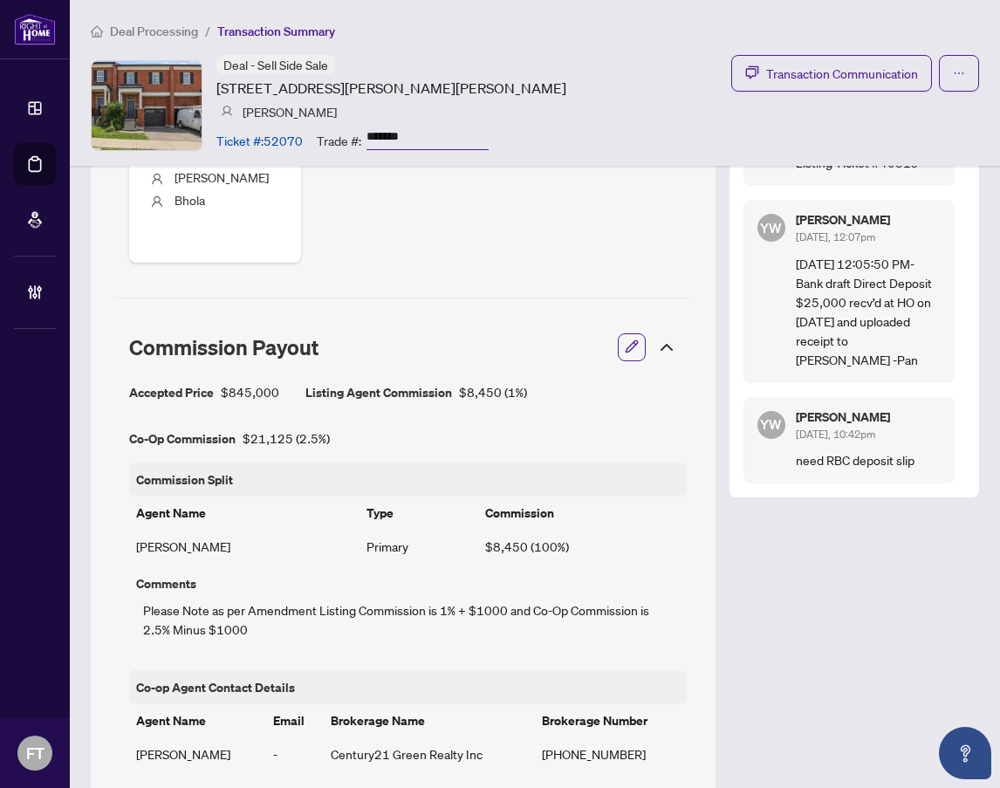
scroll to position [1134, 0]
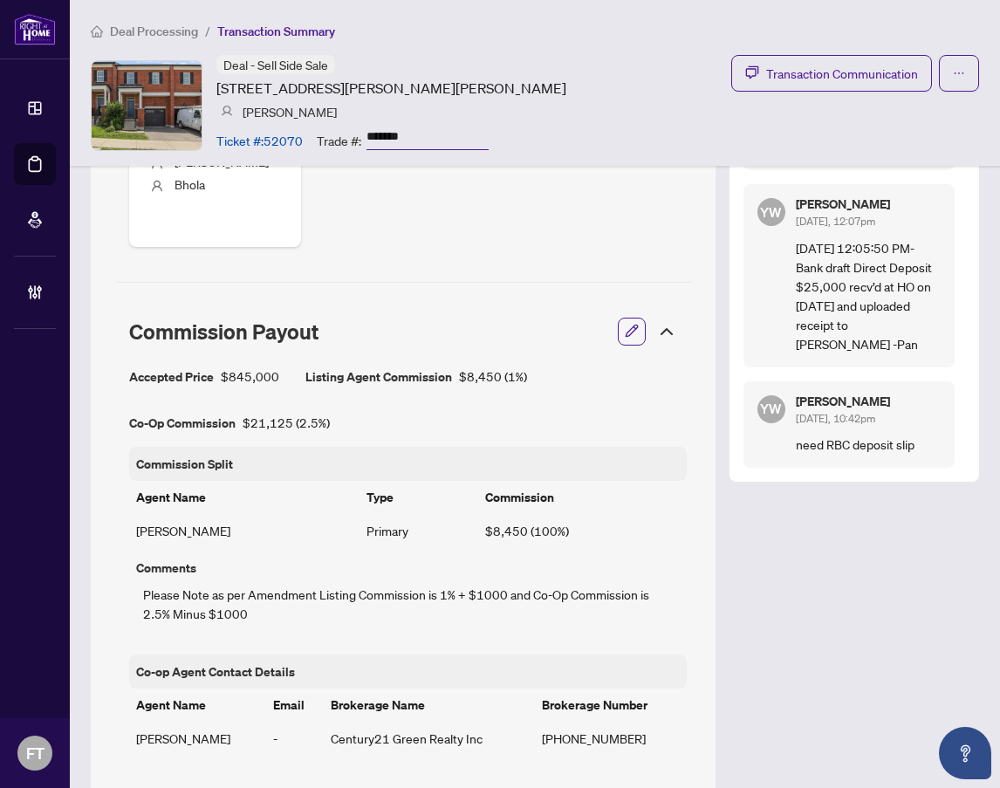
click at [130, 31] on span "Deal Processing" at bounding box center [154, 32] width 88 height 16
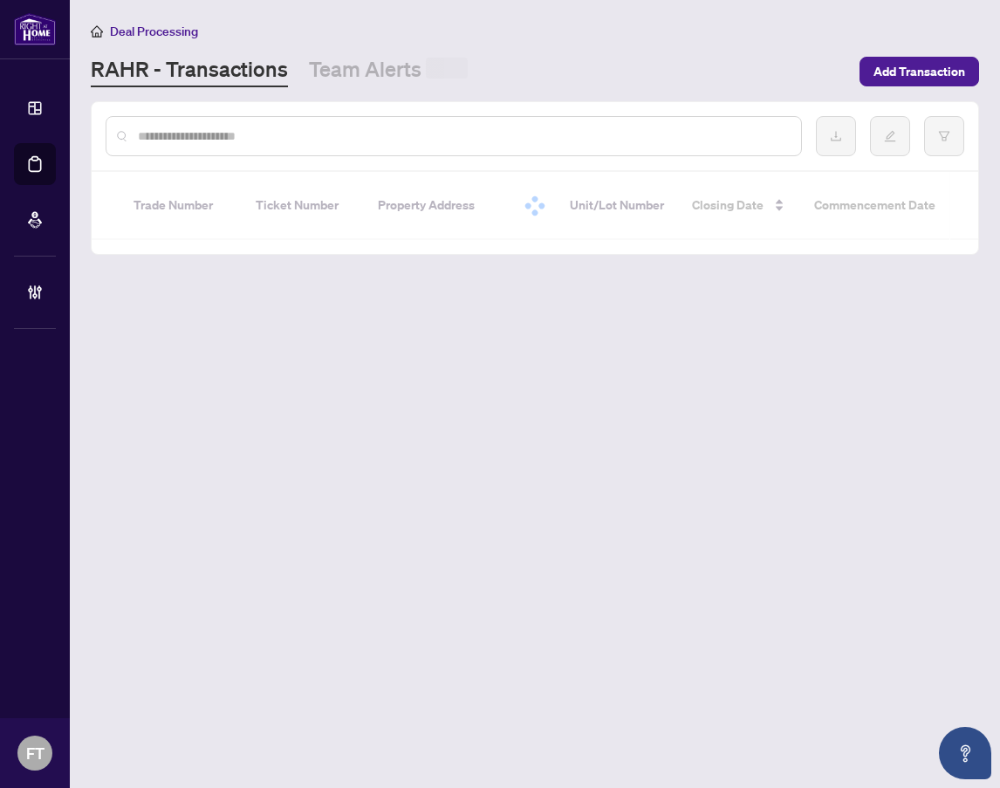
click at [451, 140] on input "text" at bounding box center [462, 136] width 649 height 19
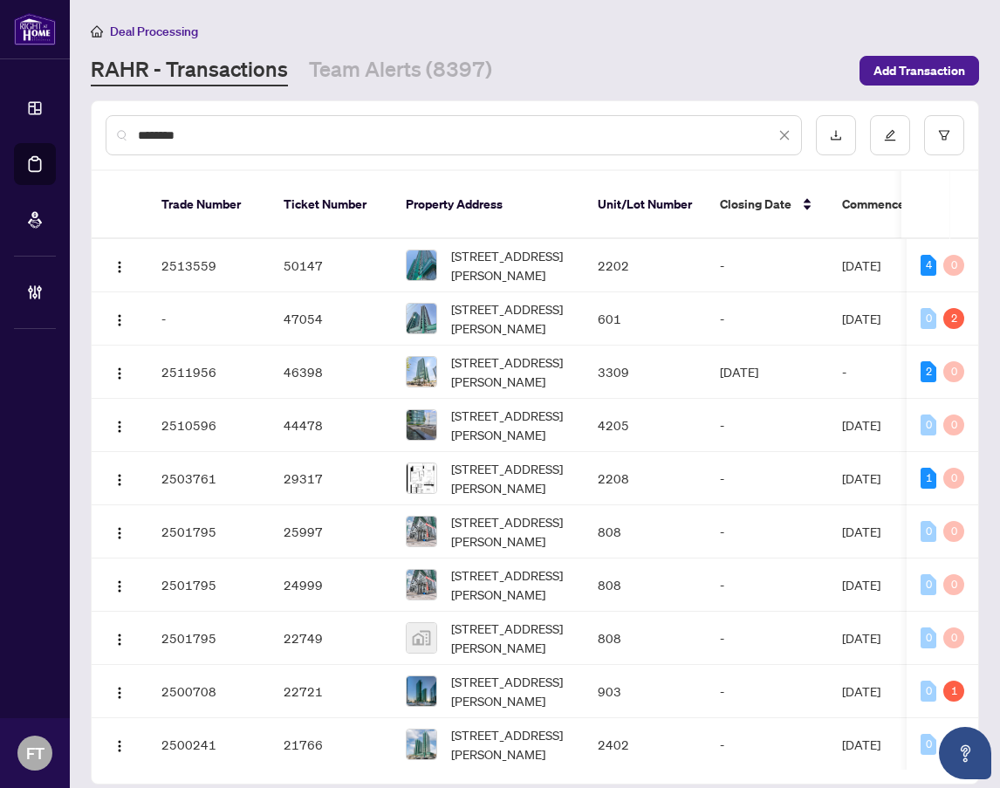
click at [137, 134] on div "********" at bounding box center [454, 135] width 696 height 40
click at [147, 136] on input "********" at bounding box center [456, 135] width 637 height 19
click at [139, 134] on input "********" at bounding box center [456, 135] width 637 height 19
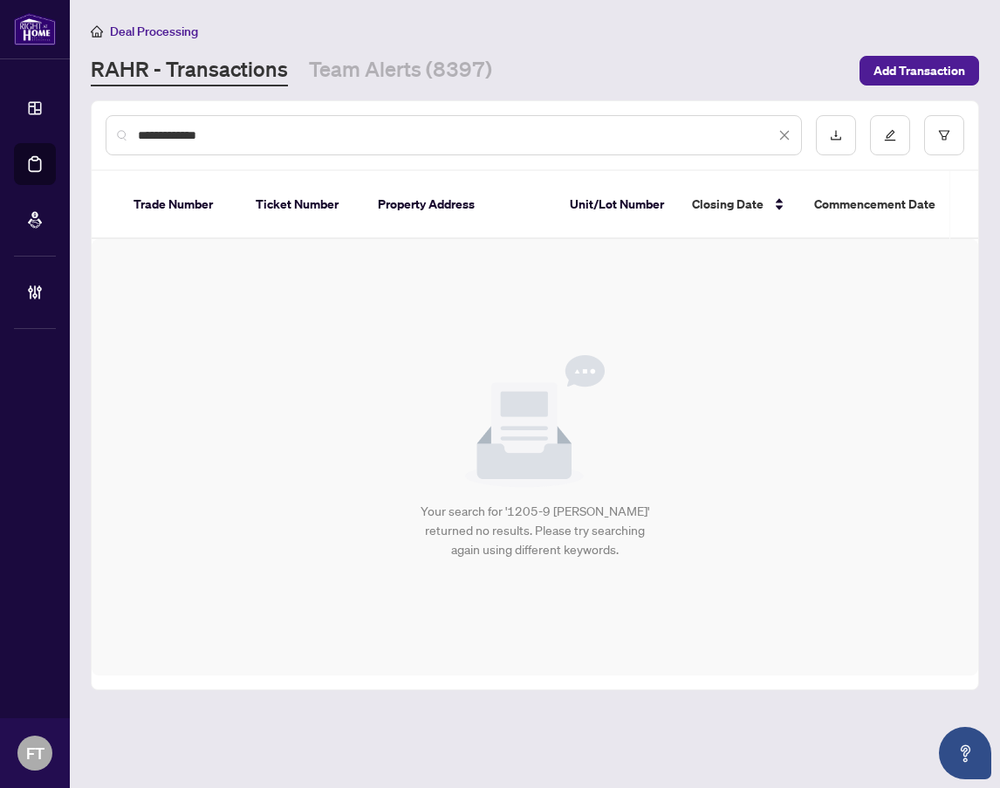
type input "**********"
drag, startPoint x: 778, startPoint y: 130, endPoint x: 684, endPoint y: 139, distance: 94.6
click at [777, 130] on span "**********" at bounding box center [464, 135] width 653 height 19
click at [684, 139] on input "**********" at bounding box center [456, 135] width 637 height 19
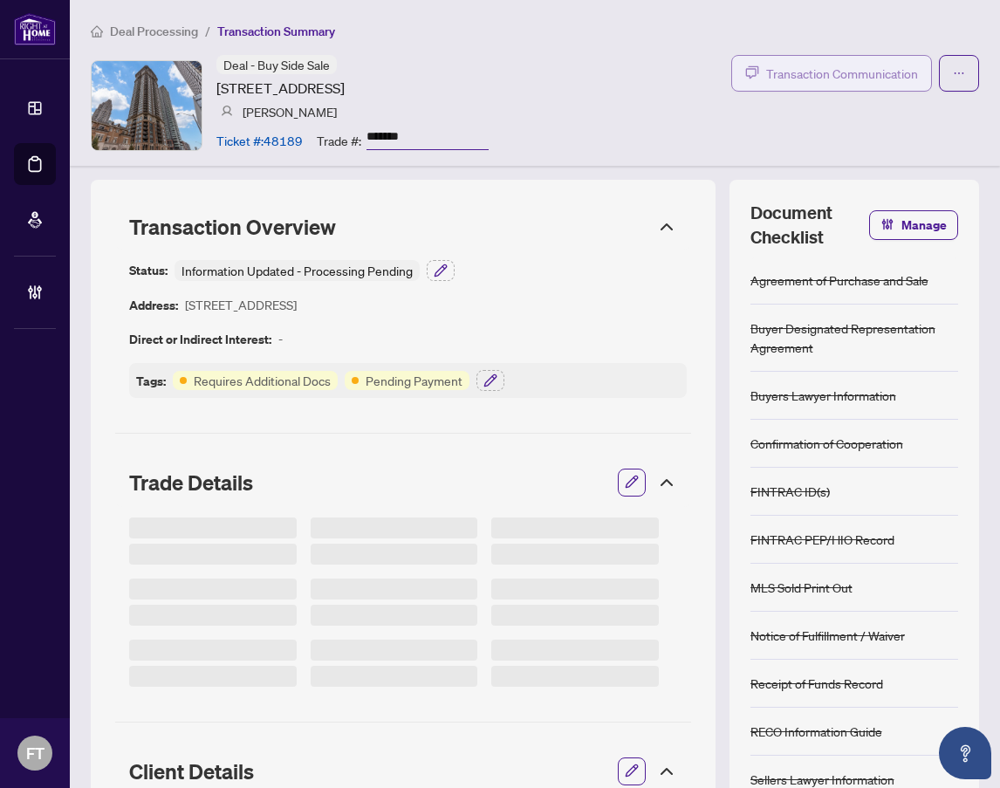
click at [831, 72] on span "Transaction Communication" at bounding box center [842, 74] width 152 height 20
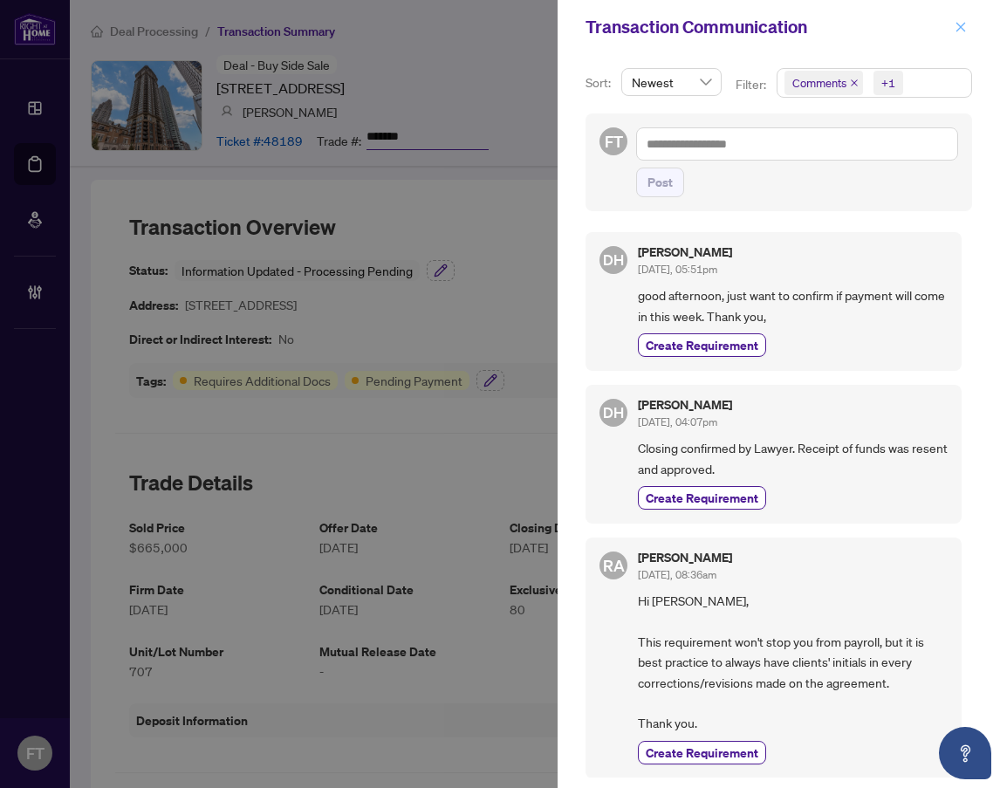
click at [965, 27] on icon "close" at bounding box center [960, 27] width 12 height 12
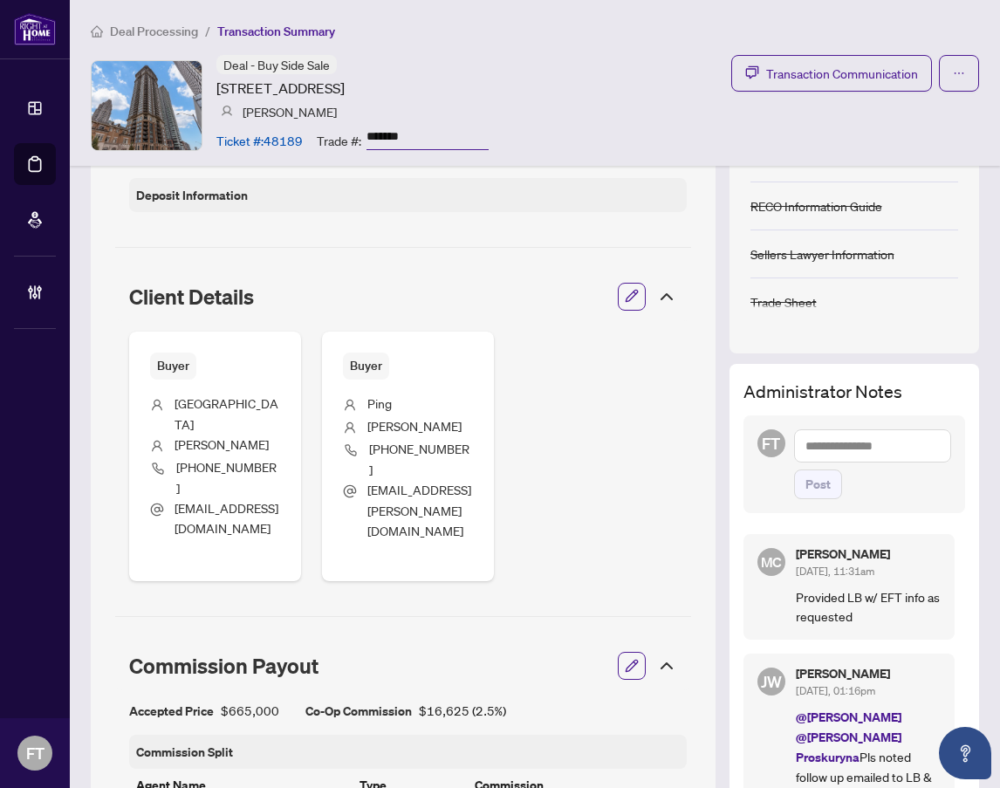
scroll to position [523, 0]
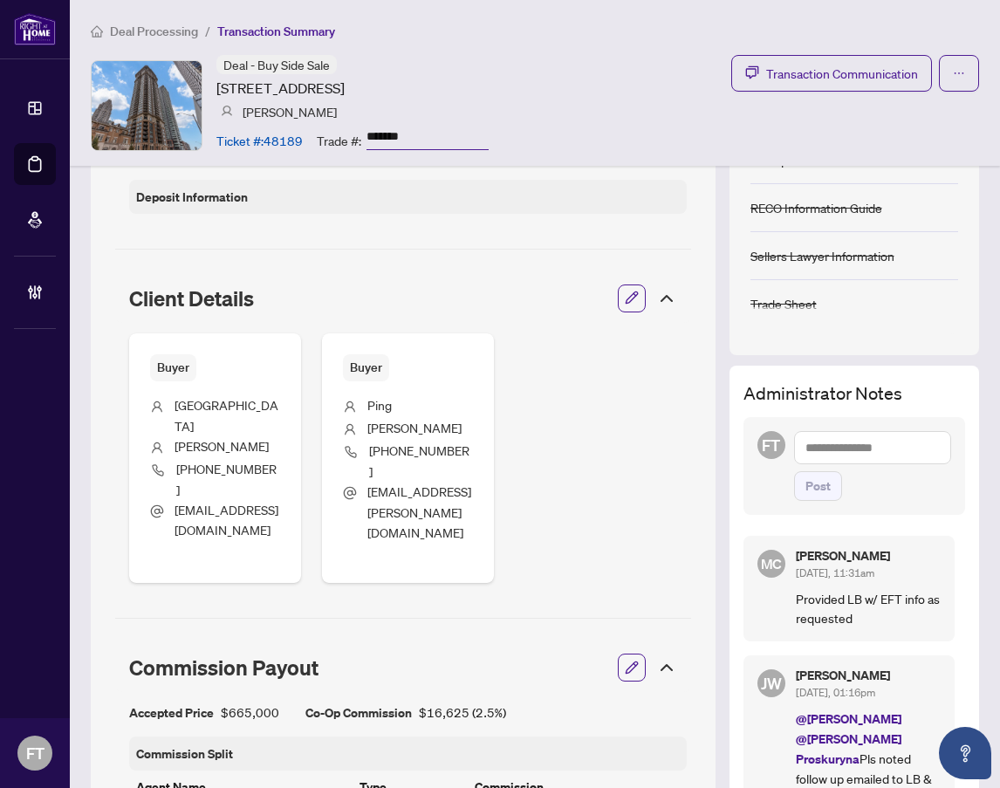
click at [839, 434] on textarea at bounding box center [873, 447] width 158 height 33
click at [641, 504] on div "Buyer [PERSON_NAME] [PHONE_NUMBER] [EMAIL_ADDRESS][DOMAIN_NAME] Buyer [PERSON_N…" at bounding box center [408, 458] width 558 height 250
click at [900, 434] on textarea at bounding box center [873, 447] width 158 height 33
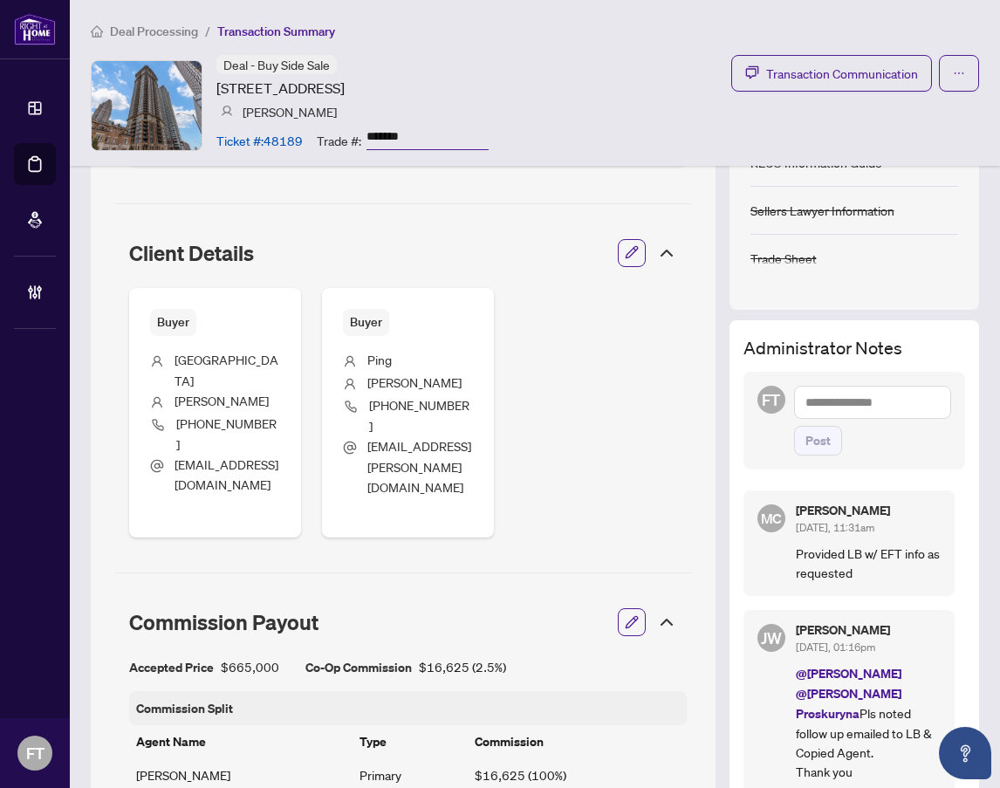
scroll to position [349, 0]
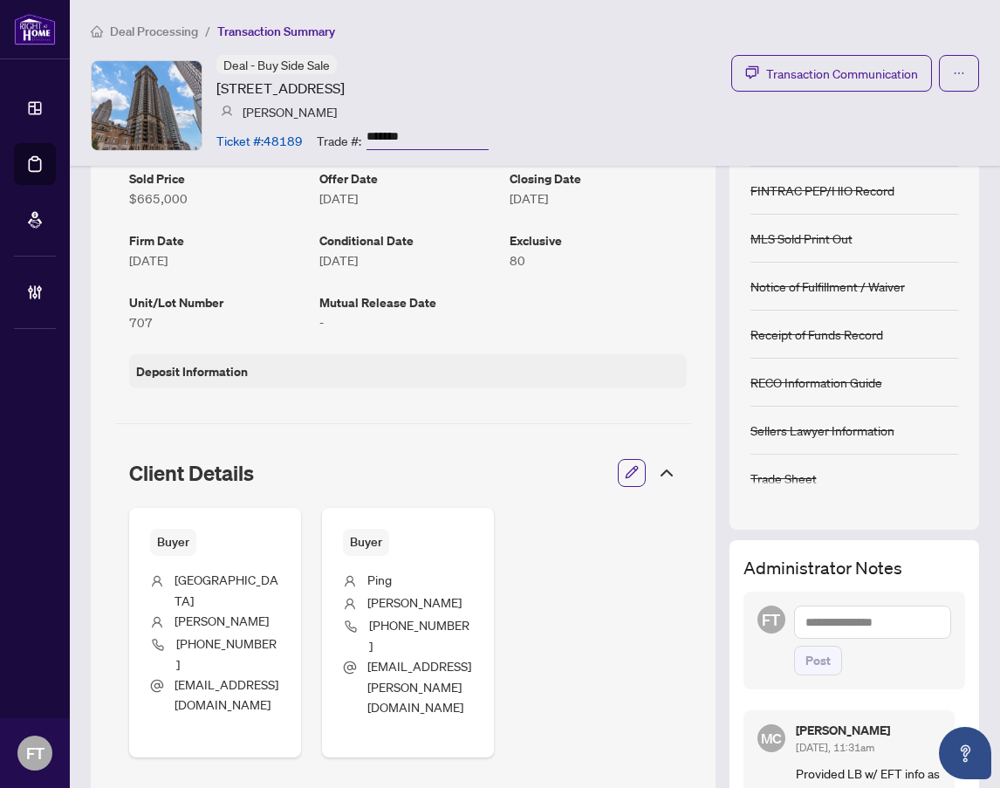
drag, startPoint x: 639, startPoint y: 90, endPoint x: 863, endPoint y: 356, distance: 348.0
click at [639, 90] on div "Deal - Buy Side Sale [STREET_ADDRESS] [PERSON_NAME] Ticket #: 48189 Trade #: **…" at bounding box center [535, 105] width 888 height 100
click at [830, 624] on textarea at bounding box center [873, 621] width 158 height 33
paste textarea "**********"
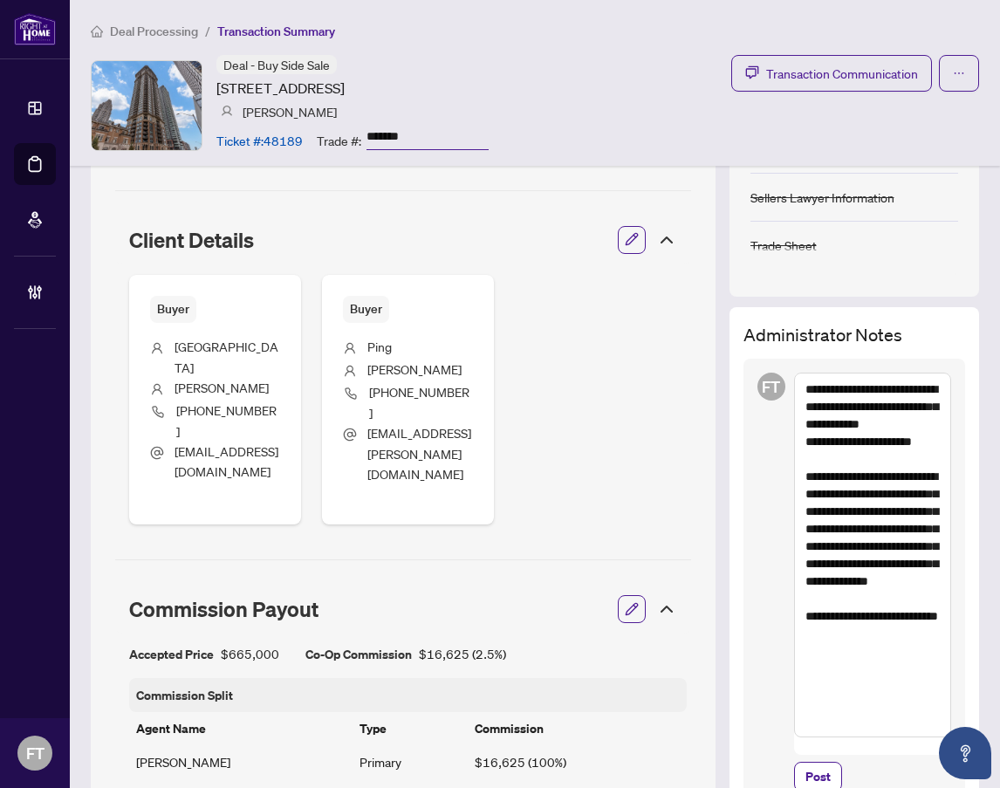
scroll to position [611, 0]
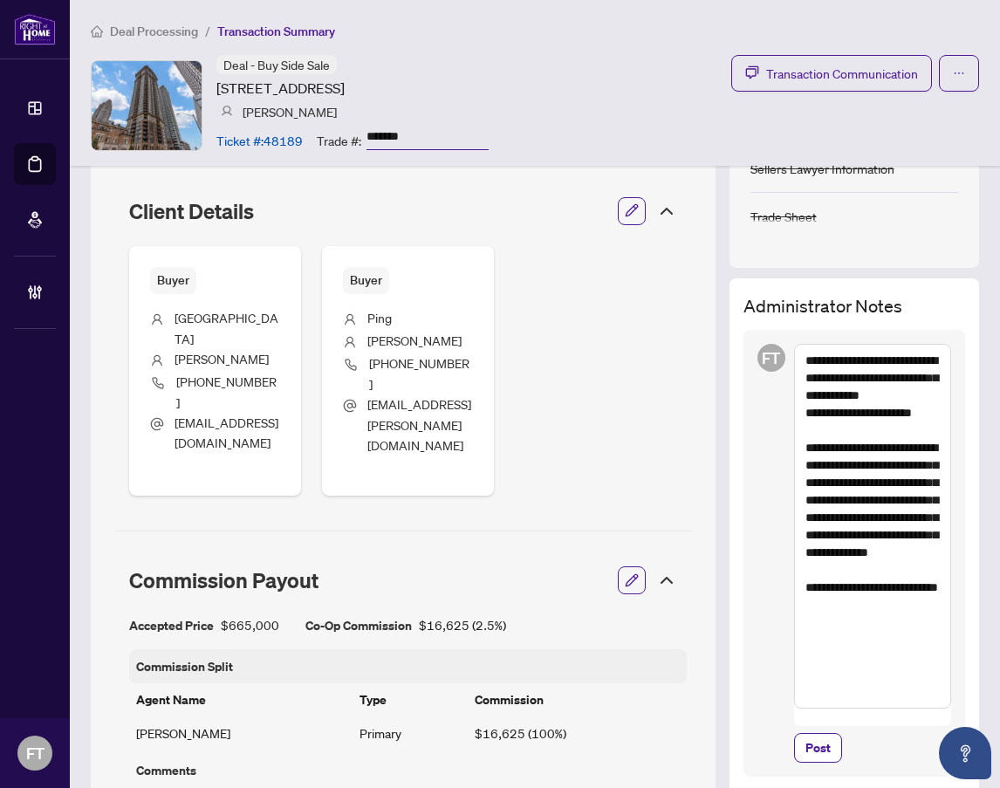
click at [637, 37] on ol "Deal Processing / Transaction Summary" at bounding box center [535, 31] width 888 height 20
click at [829, 691] on textarea "**********" at bounding box center [873, 526] width 158 height 365
paste textarea "**********"
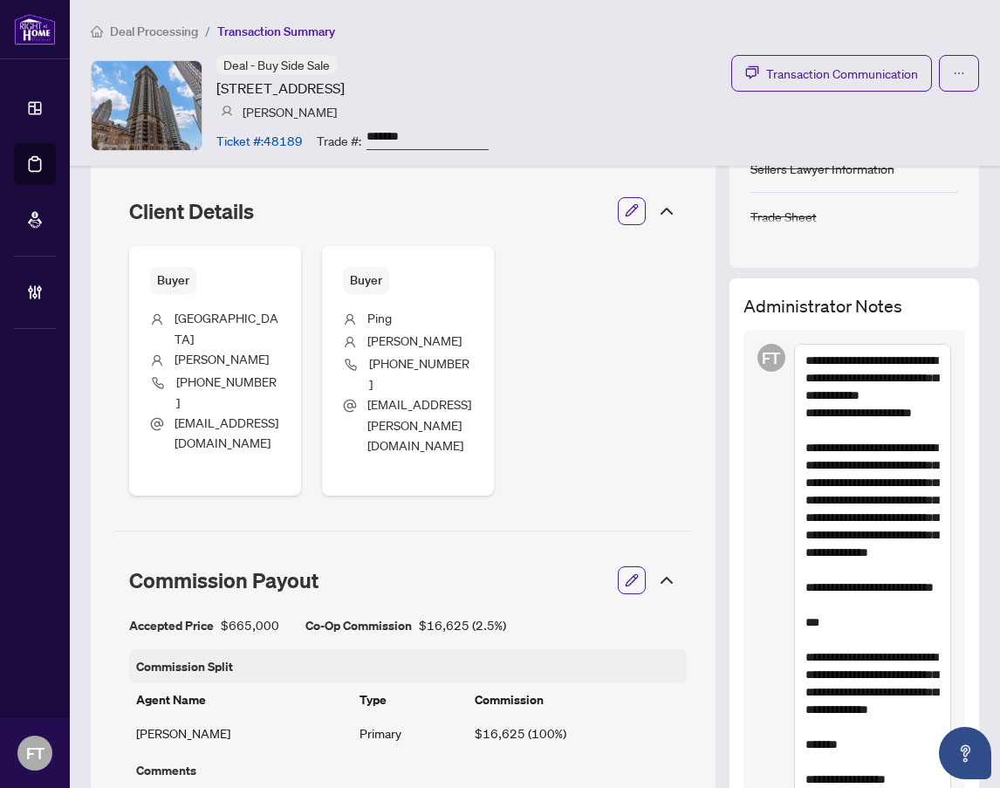
scroll to position [872, 0]
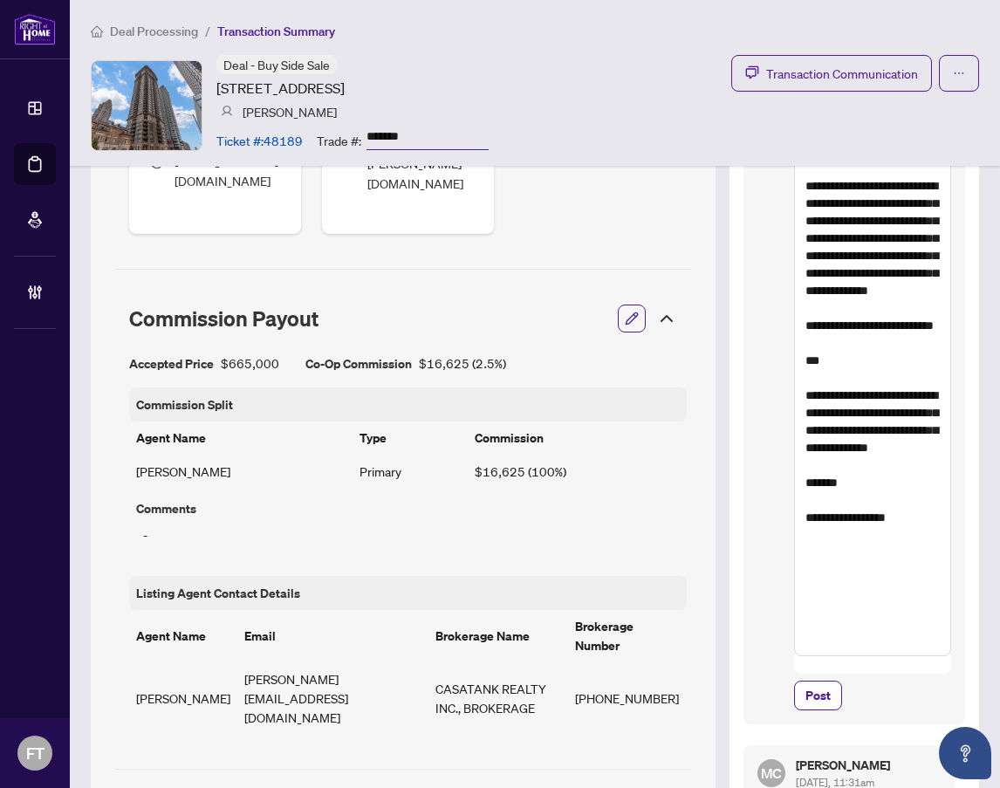
click at [794, 462] on textarea "**********" at bounding box center [873, 369] width 158 height 574
type textarea "**********"
click at [805, 681] on span "Post" at bounding box center [817, 695] width 25 height 28
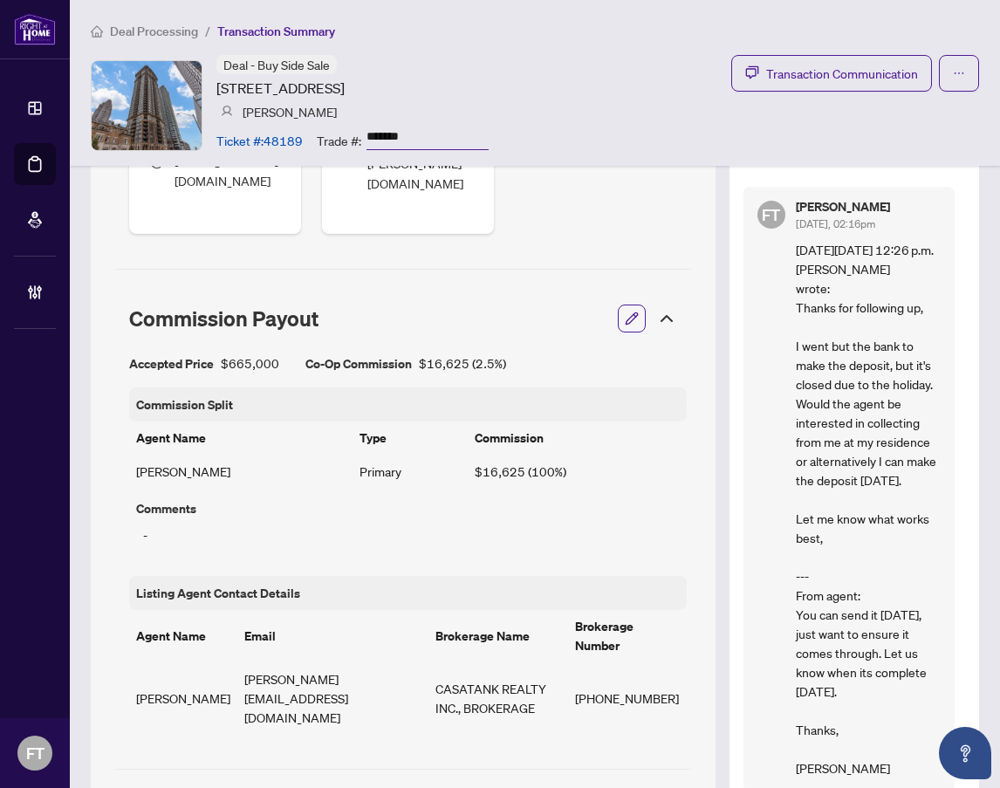
drag, startPoint x: 443, startPoint y: 27, endPoint x: 610, endPoint y: 626, distance: 622.1
click at [443, 27] on ol "Deal Processing / Transaction Summary" at bounding box center [535, 31] width 888 height 20
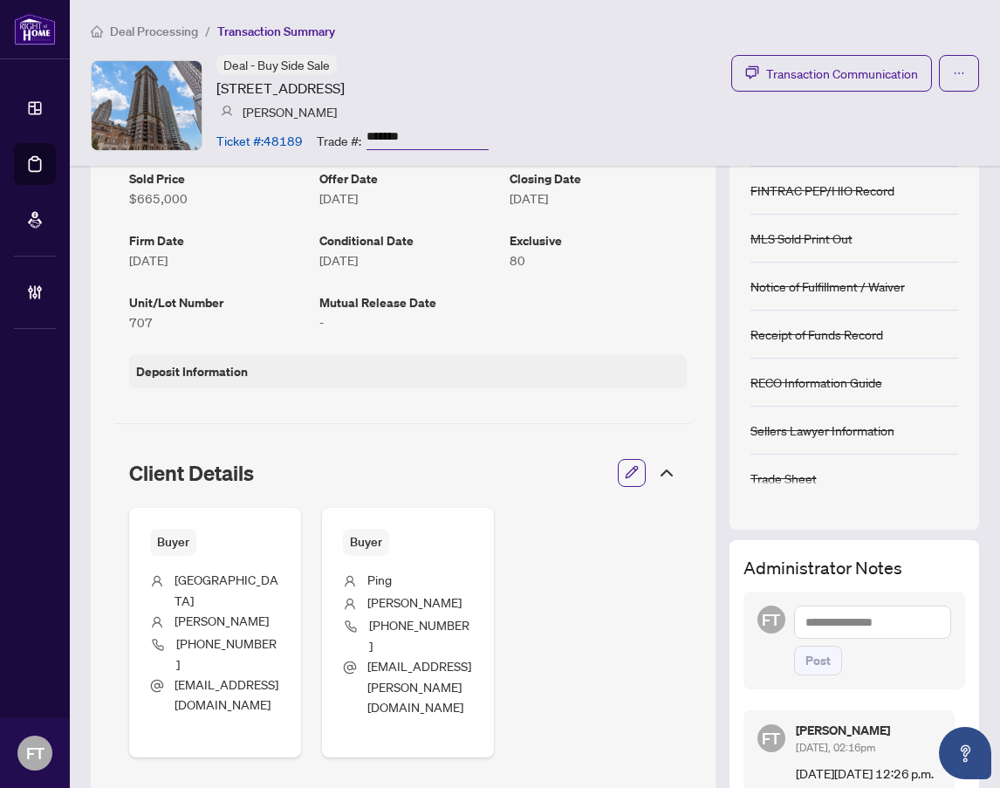
scroll to position [0, 0]
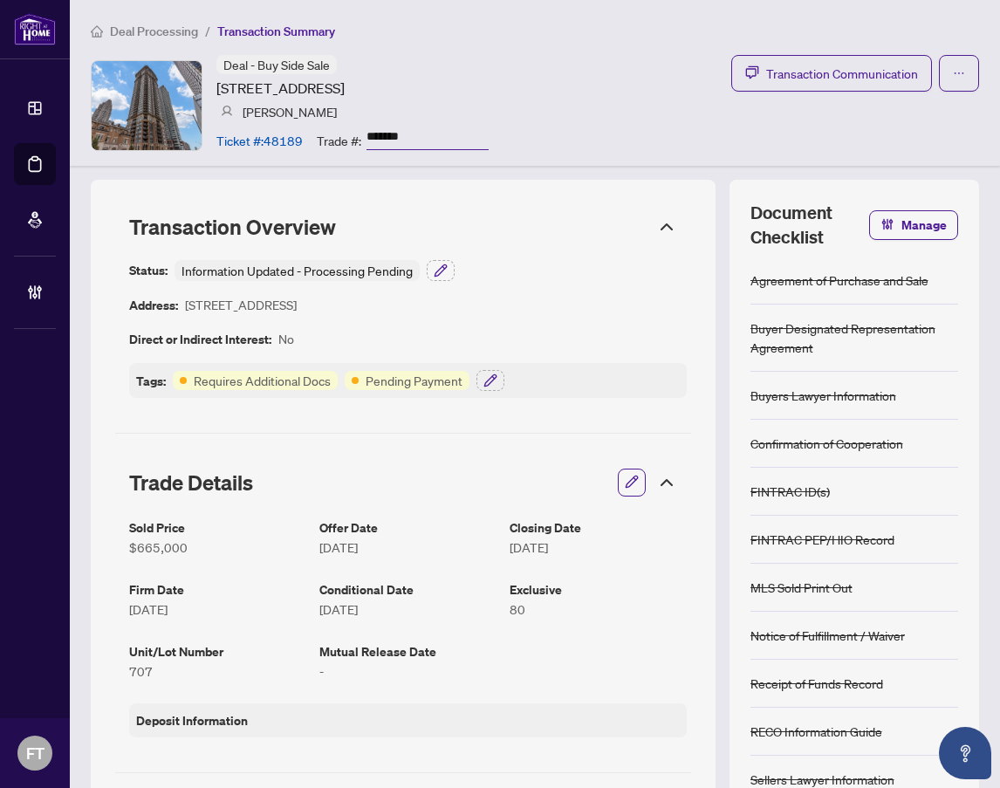
click at [624, 27] on ol "Deal Processing / Transaction Summary" at bounding box center [535, 31] width 888 height 20
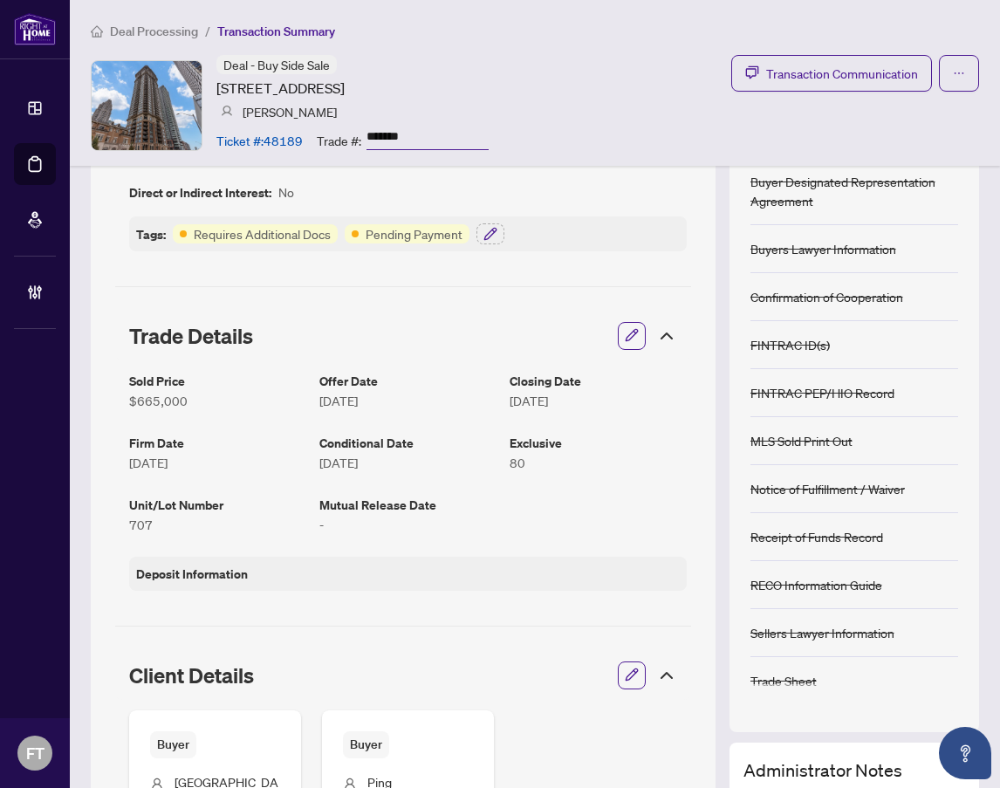
scroll to position [174, 0]
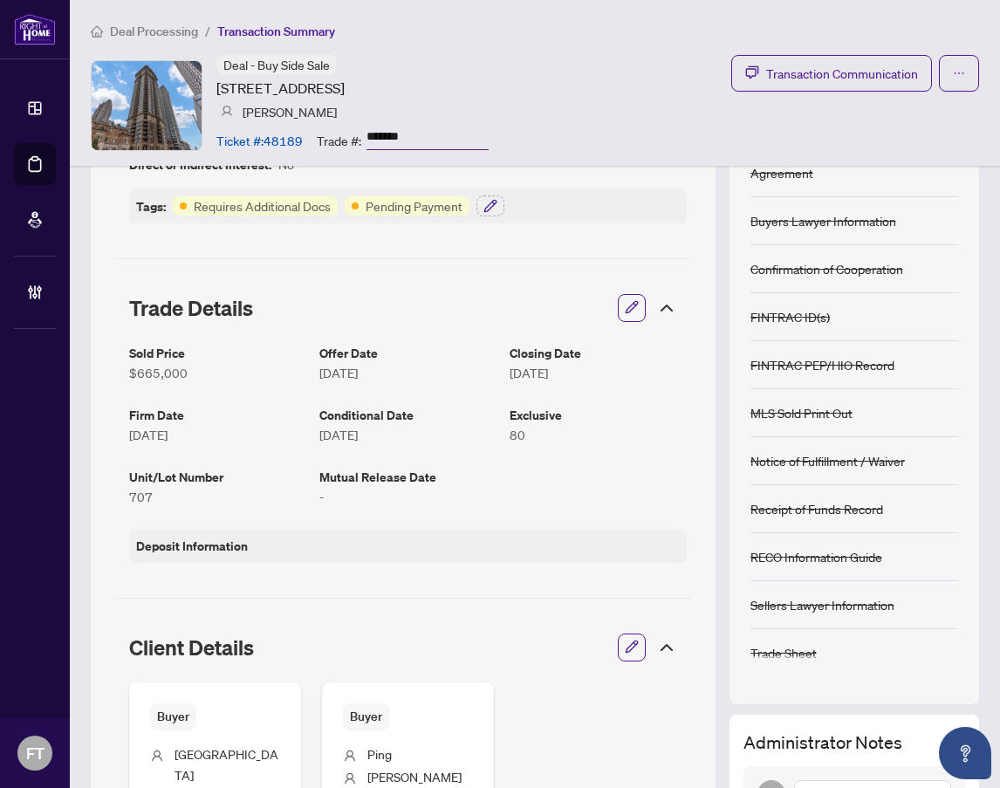
drag, startPoint x: 496, startPoint y: 24, endPoint x: 792, endPoint y: 338, distance: 431.4
click at [496, 24] on ol "Deal Processing / Transaction Summary" at bounding box center [535, 31] width 888 height 20
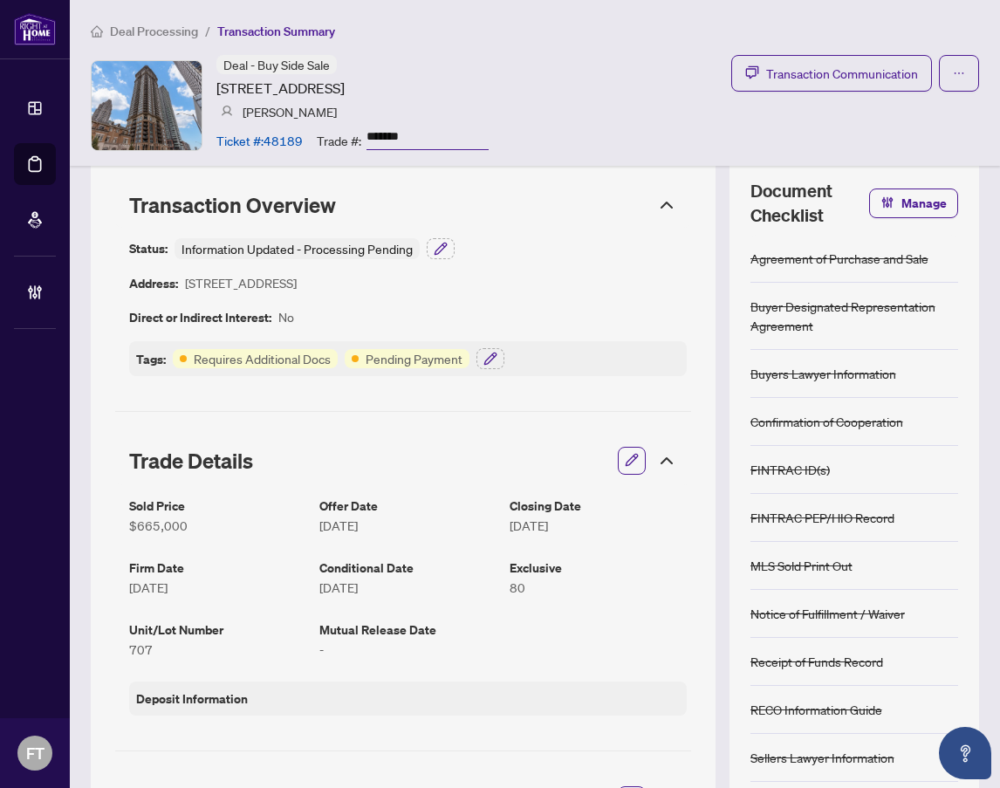
scroll to position [0, 0]
